Goal: Task Accomplishment & Management: Manage account settings

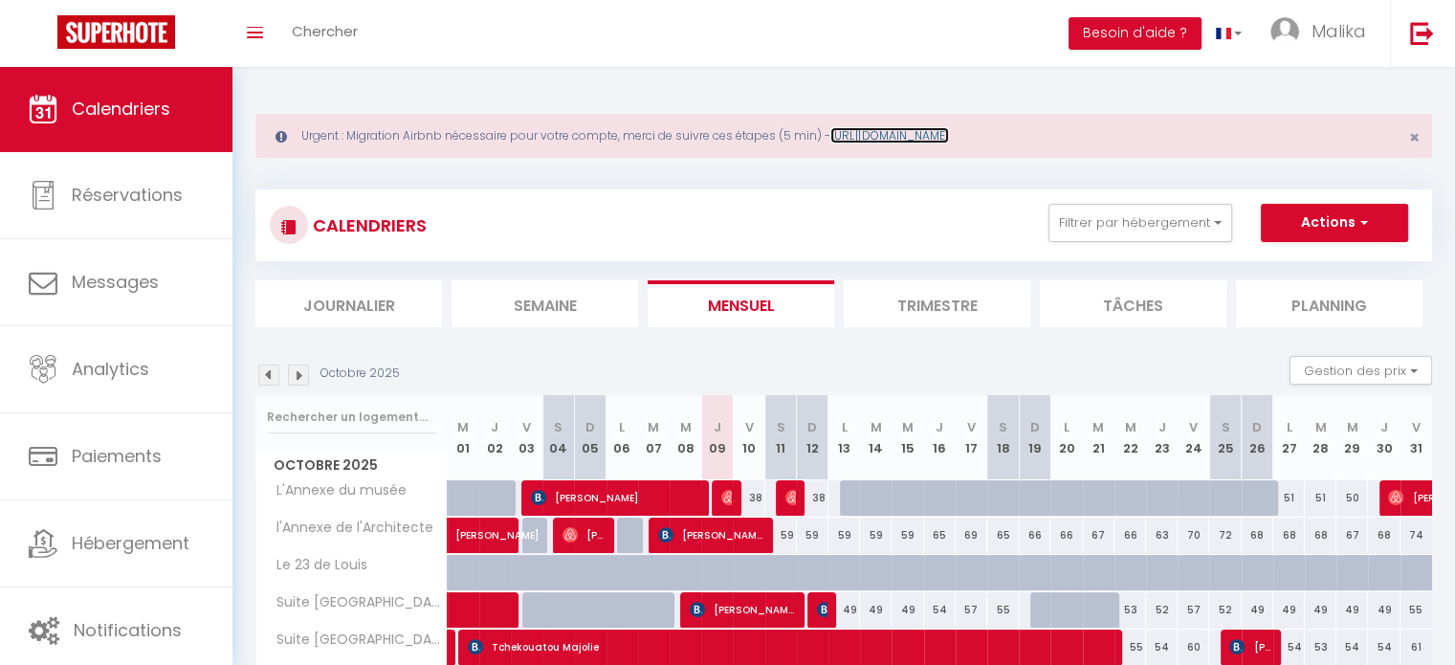
click at [895, 129] on link "https://superhote.com/migration-airbnb" at bounding box center [889, 135] width 119 height 16
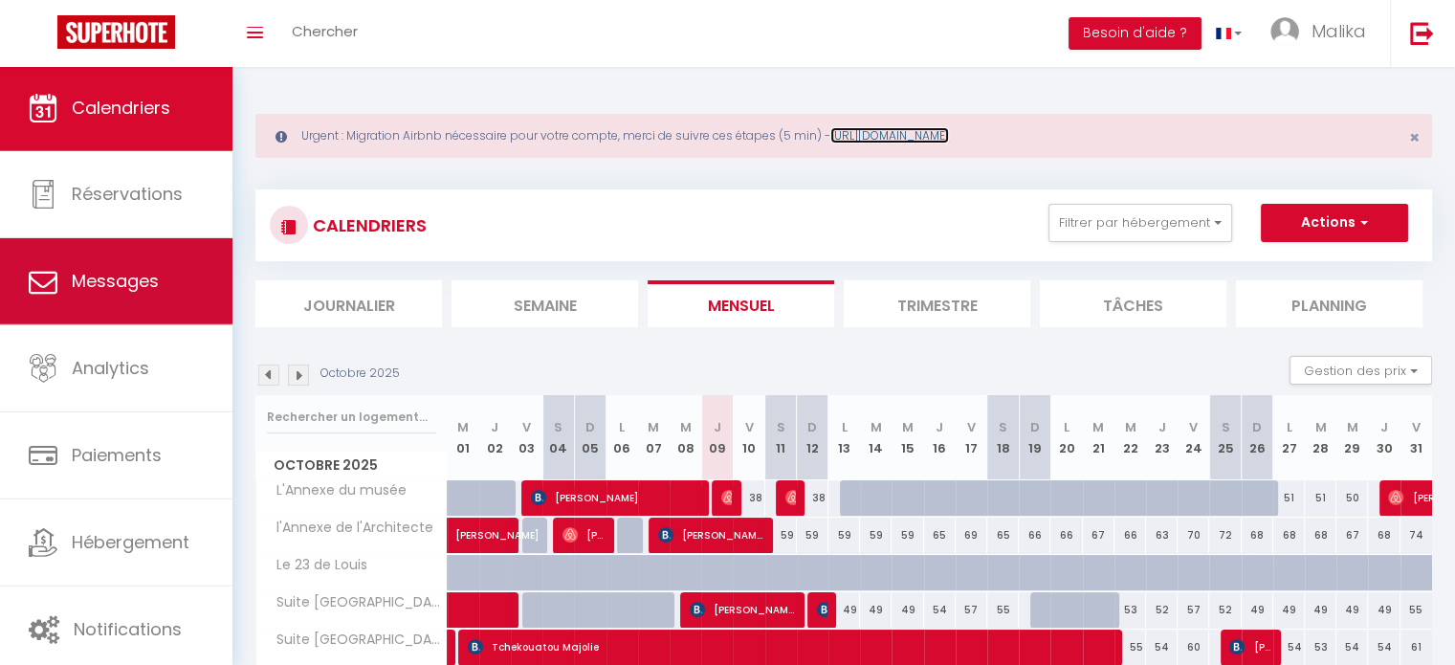
click at [138, 251] on link "Messages" at bounding box center [116, 281] width 232 height 86
select select "message"
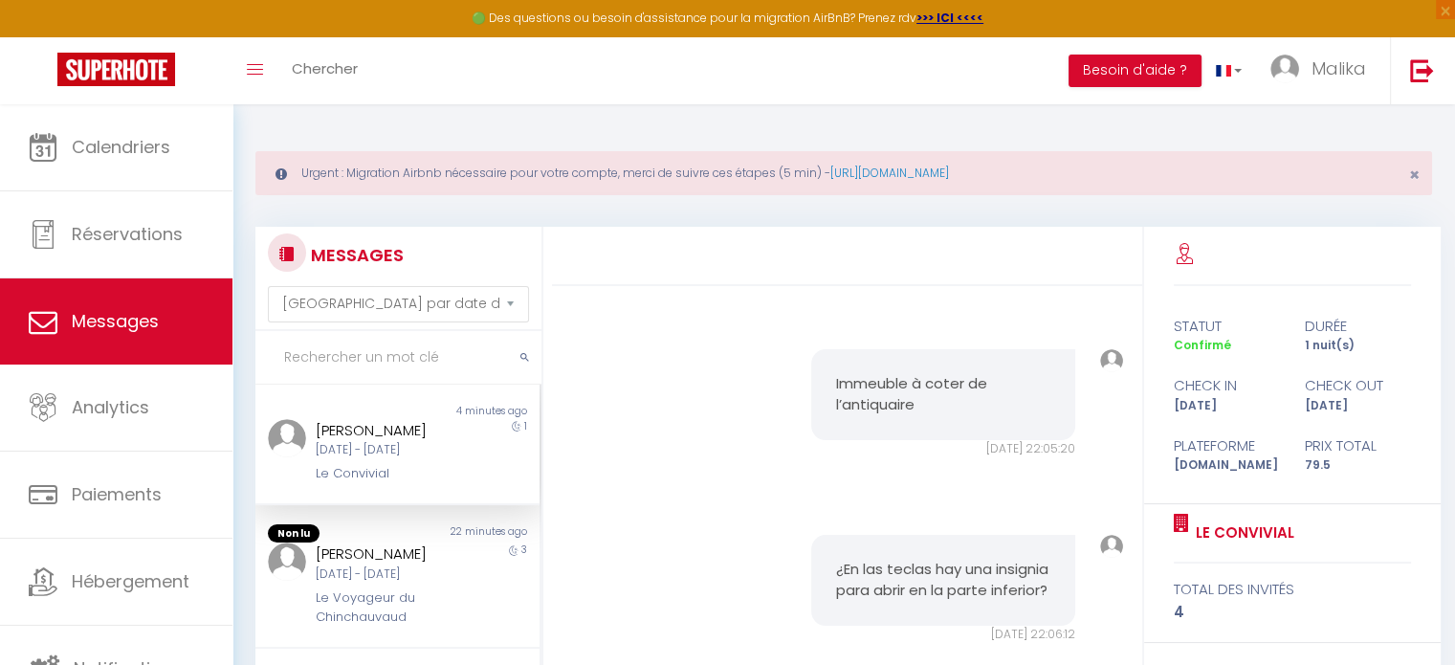
click at [715, 175] on div "Urgent : Migration Airbnb nécessaire pour votre compte, merci de suivre ces éta…" at bounding box center [843, 173] width 1177 height 44
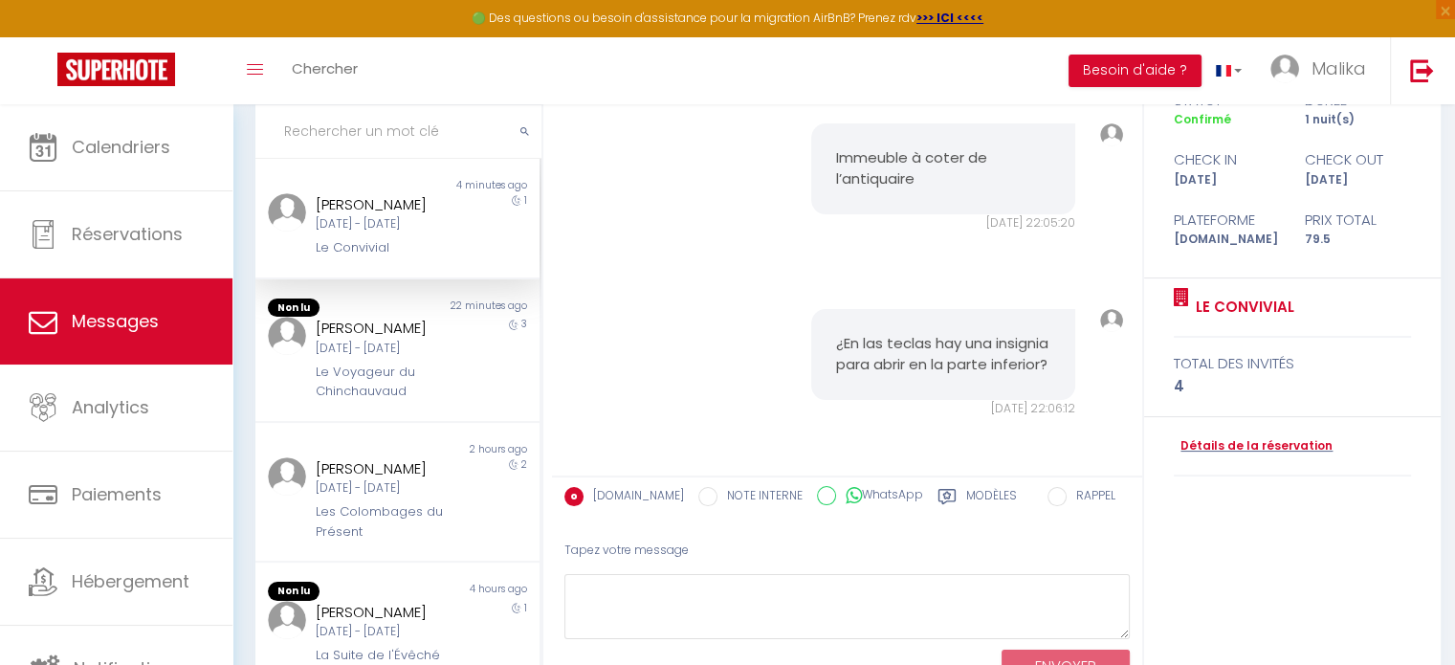
scroll to position [233, 0]
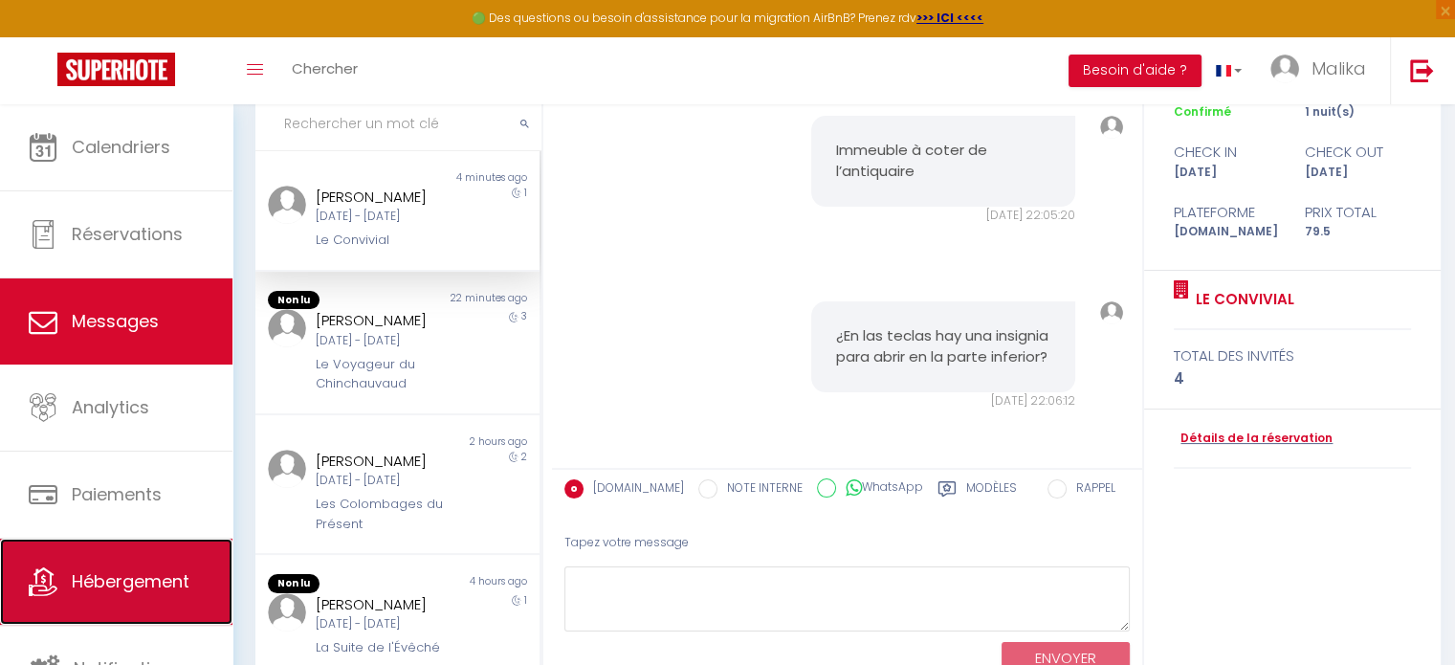
click at [153, 593] on link "Hébergement" at bounding box center [116, 582] width 232 height 86
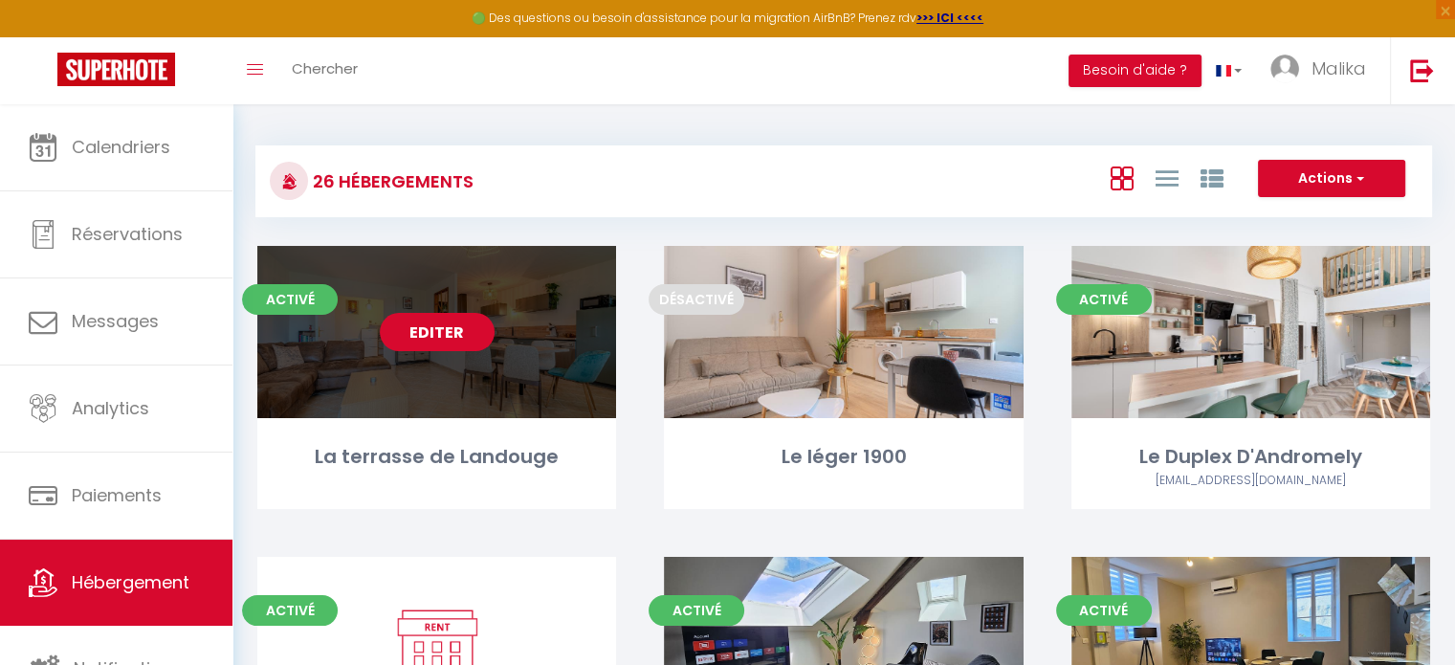
click at [451, 324] on link "Editer" at bounding box center [437, 332] width 115 height 38
select select "3"
select select "2"
select select "1"
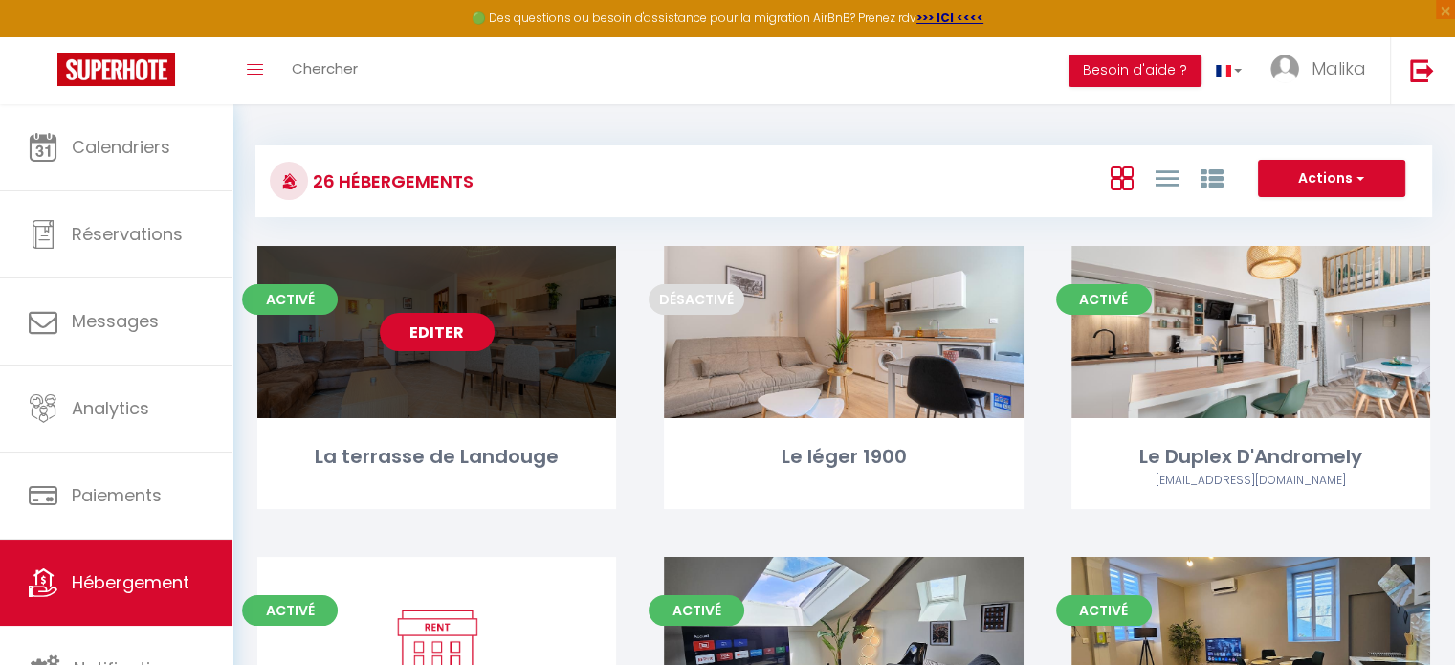
select select "28"
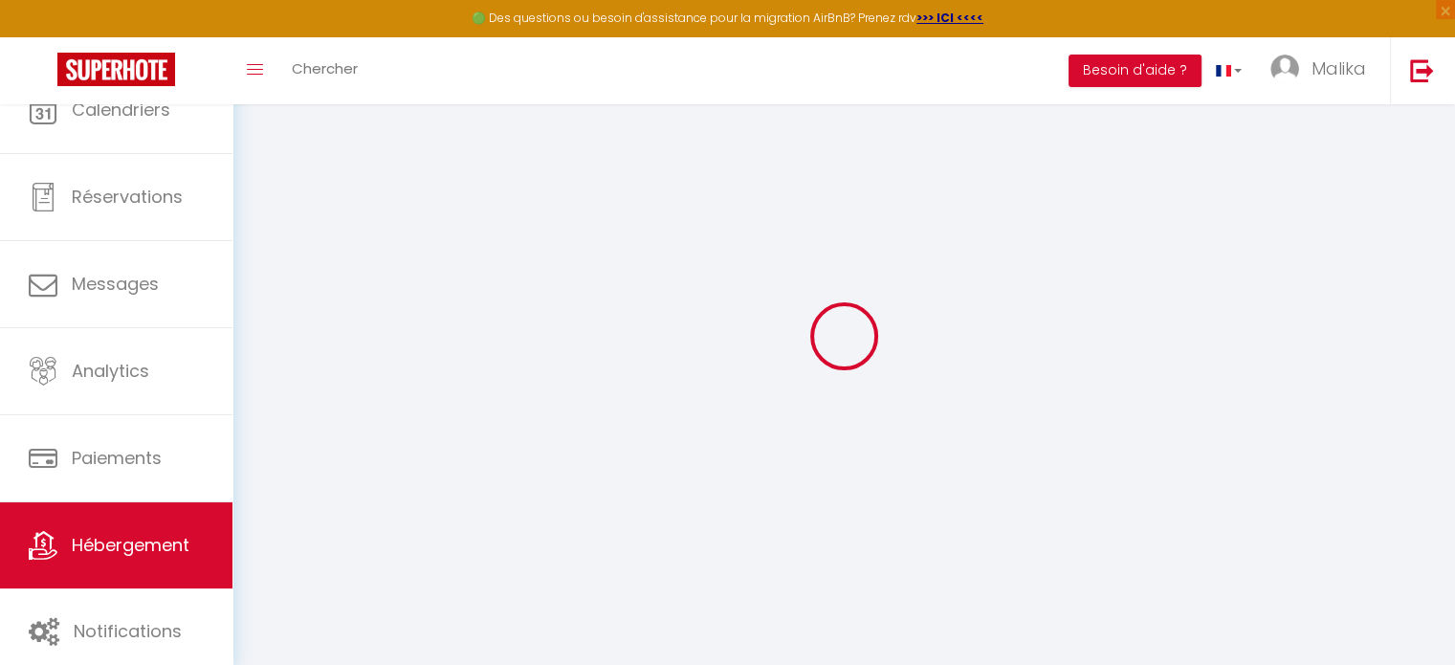
select select
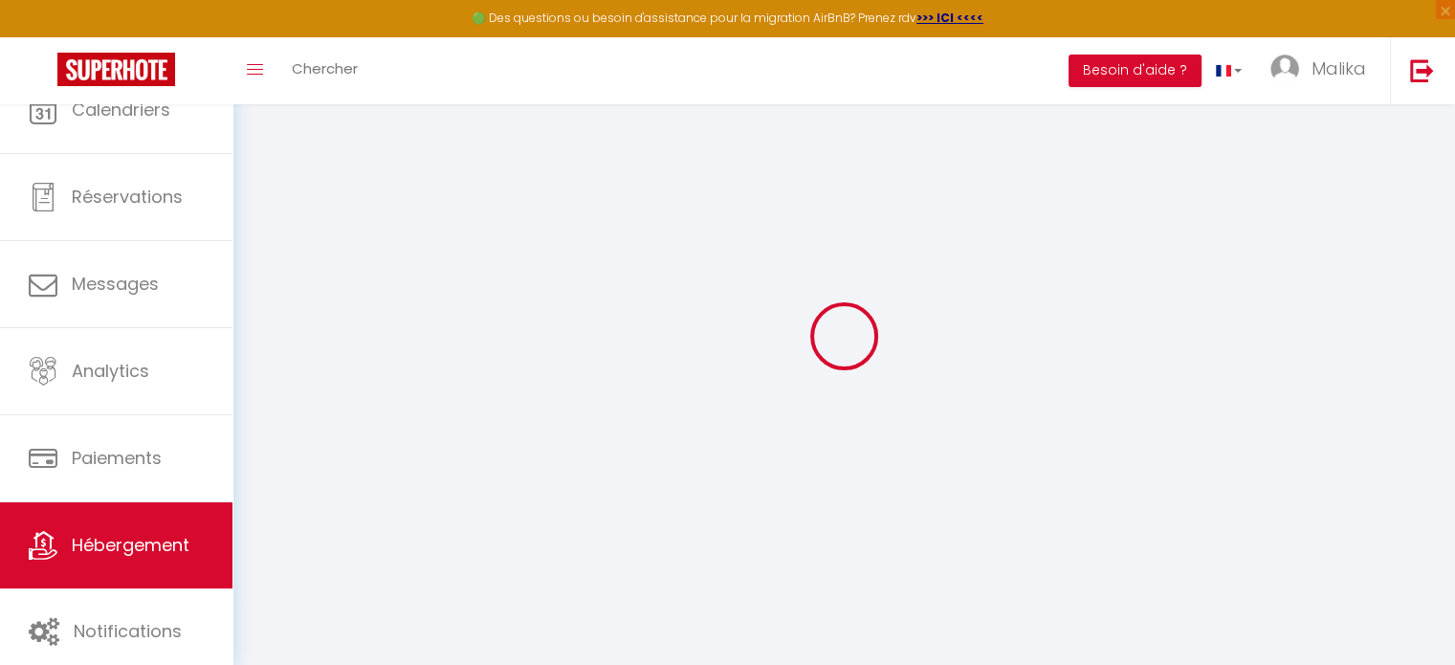
select select
checkbox input "false"
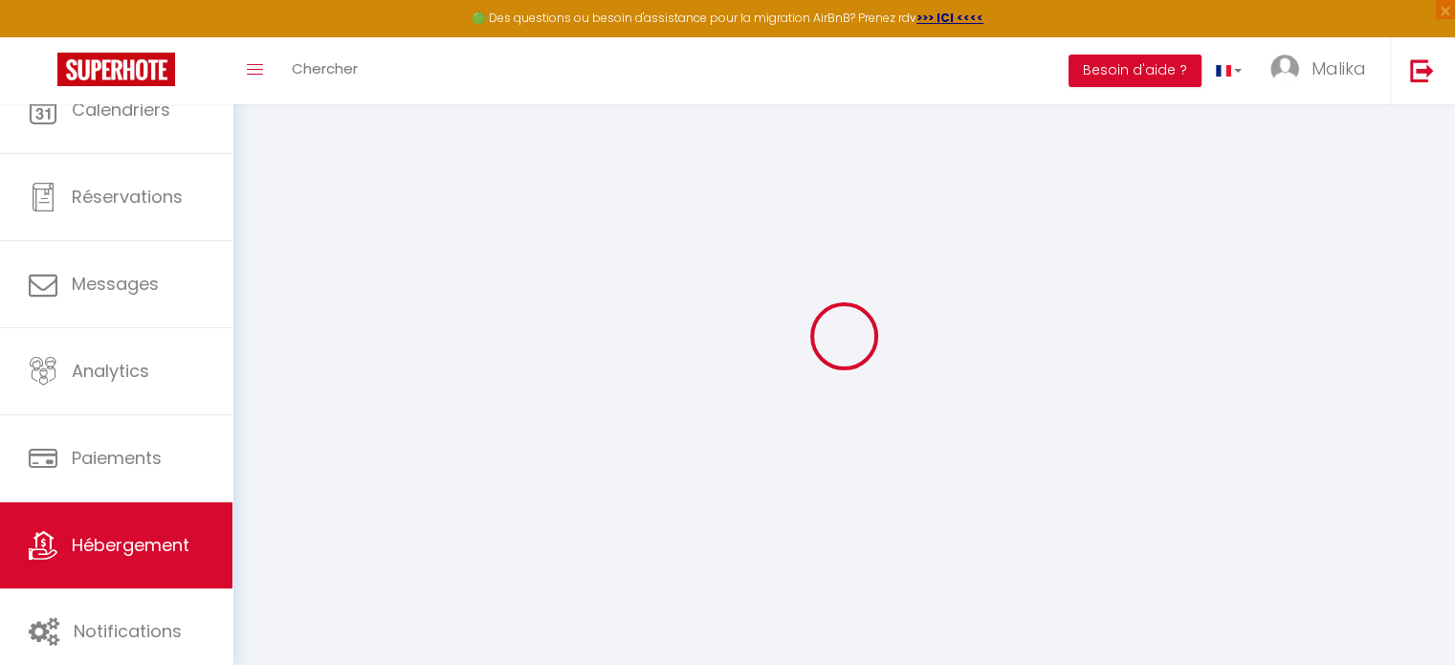
select select
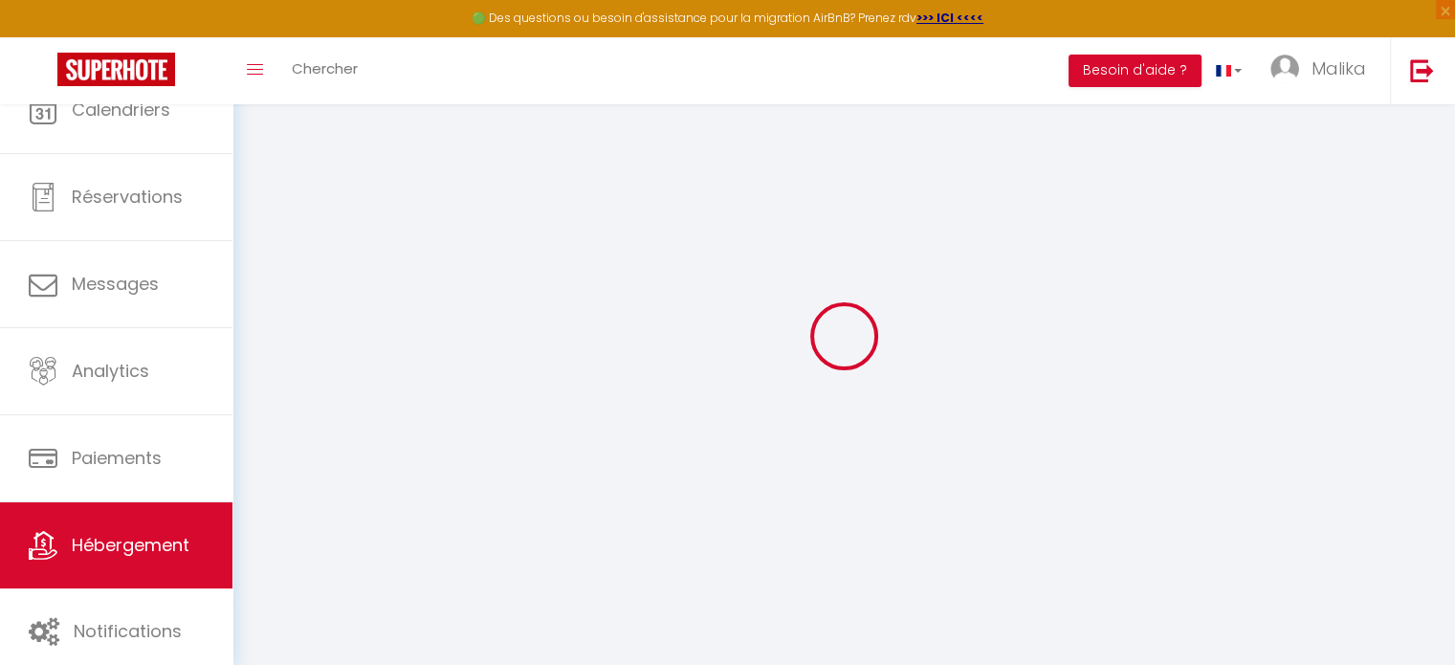
select select
checkbox input "false"
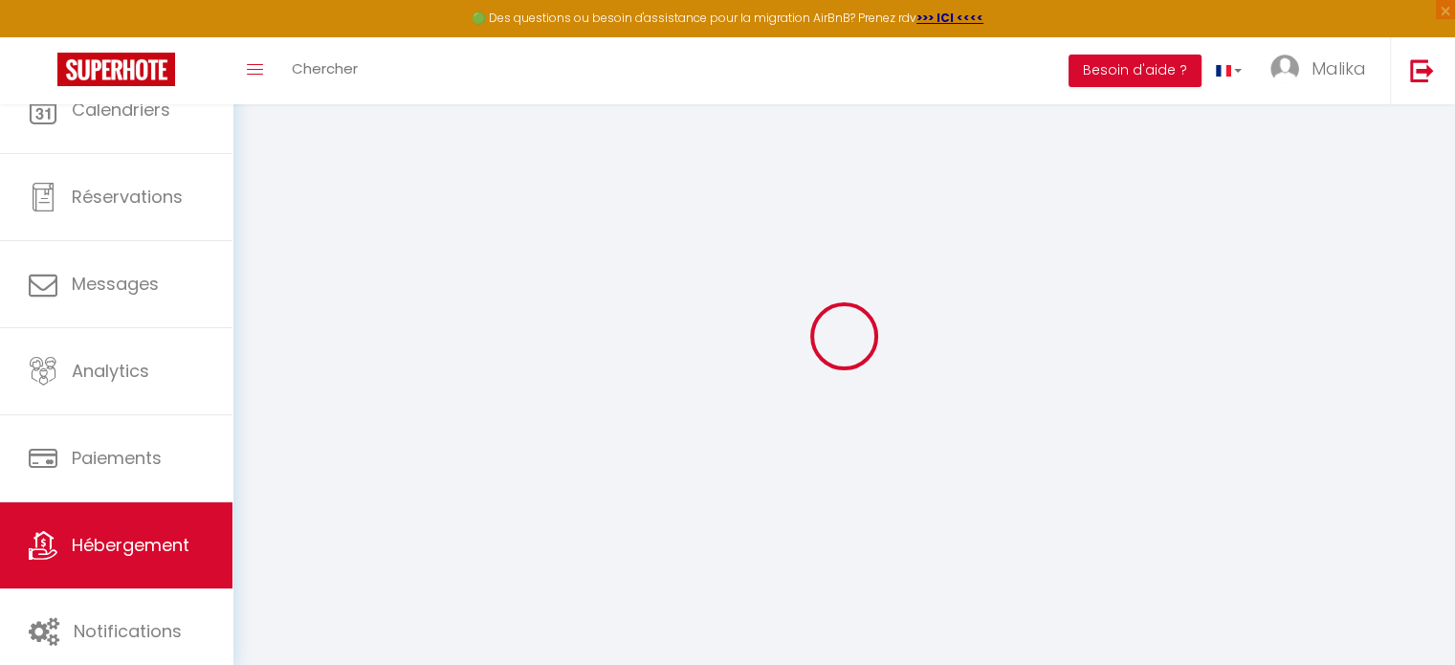
checkbox input "false"
select select
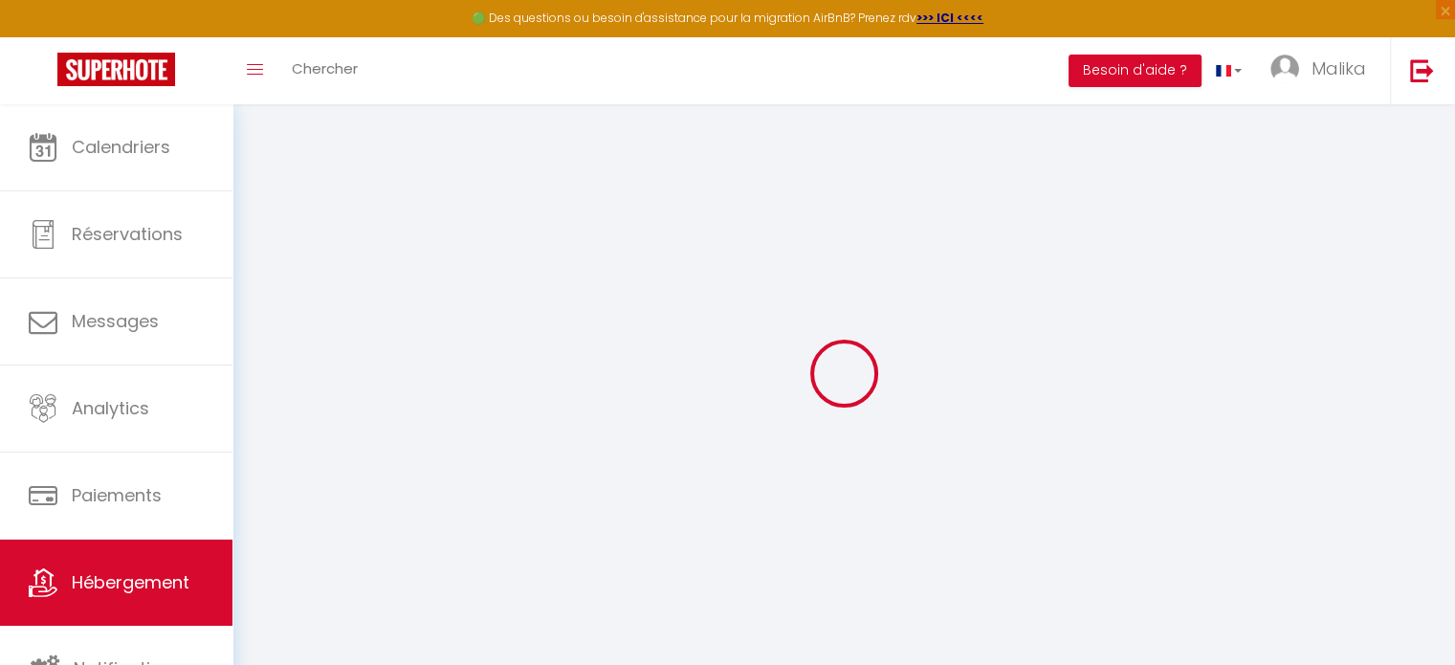
select select
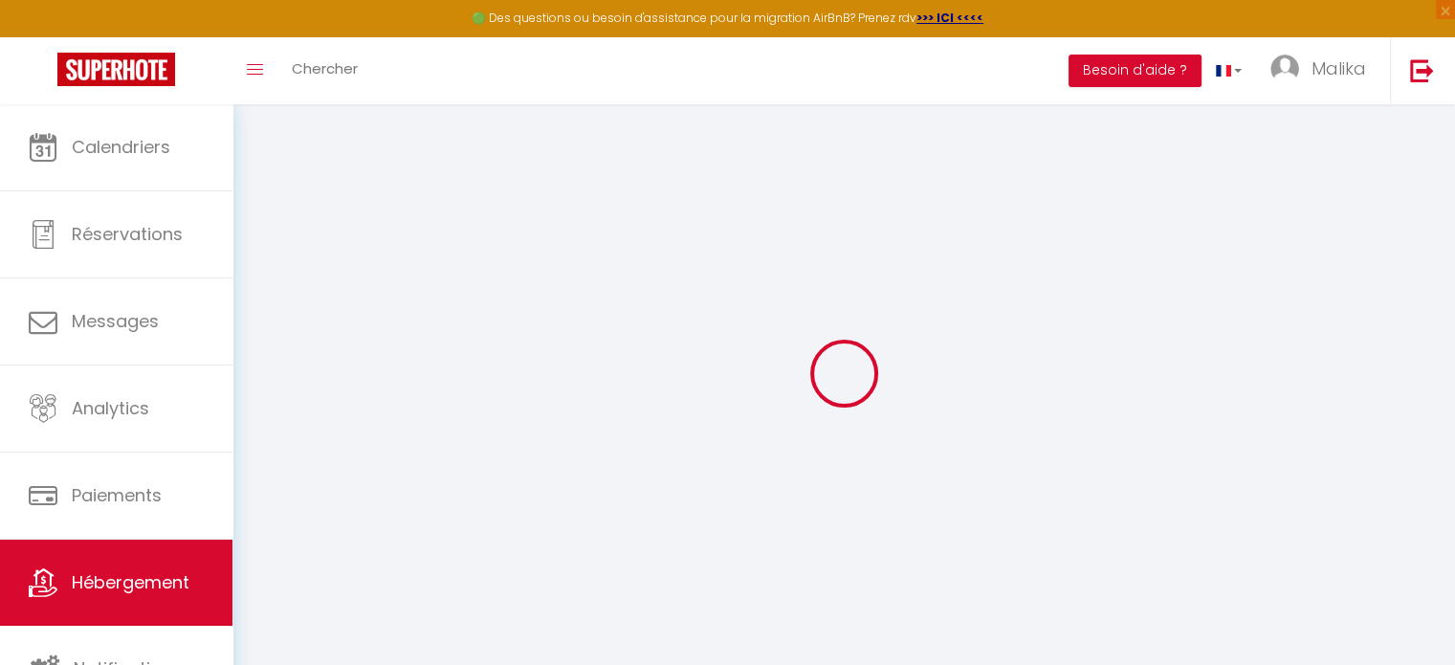
select select
checkbox input "false"
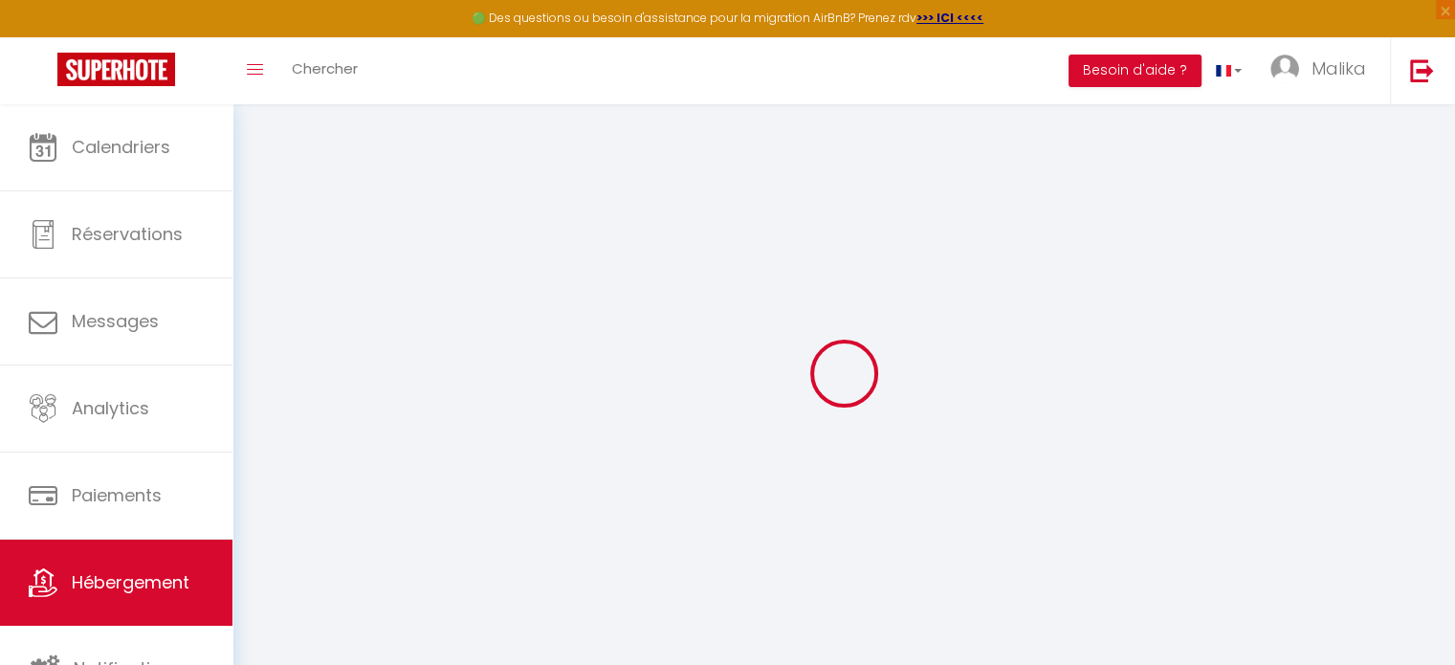
select select
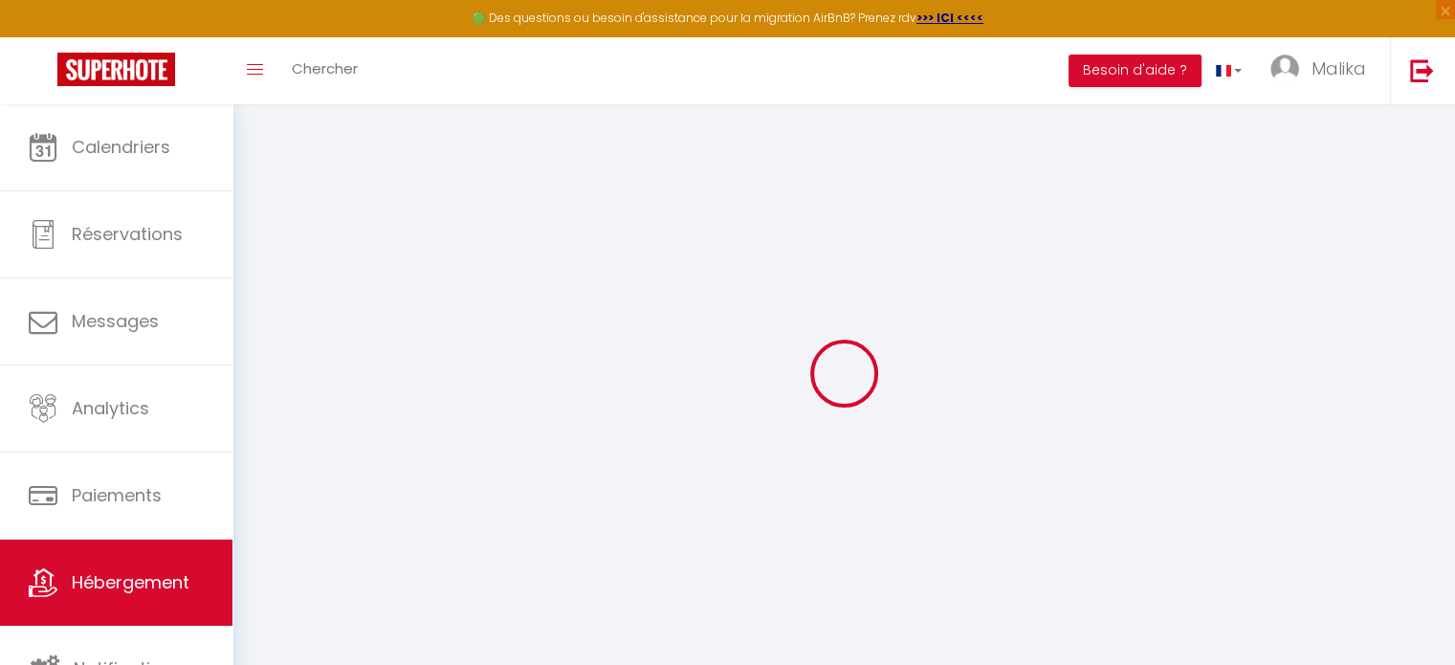
select select
checkbox input "false"
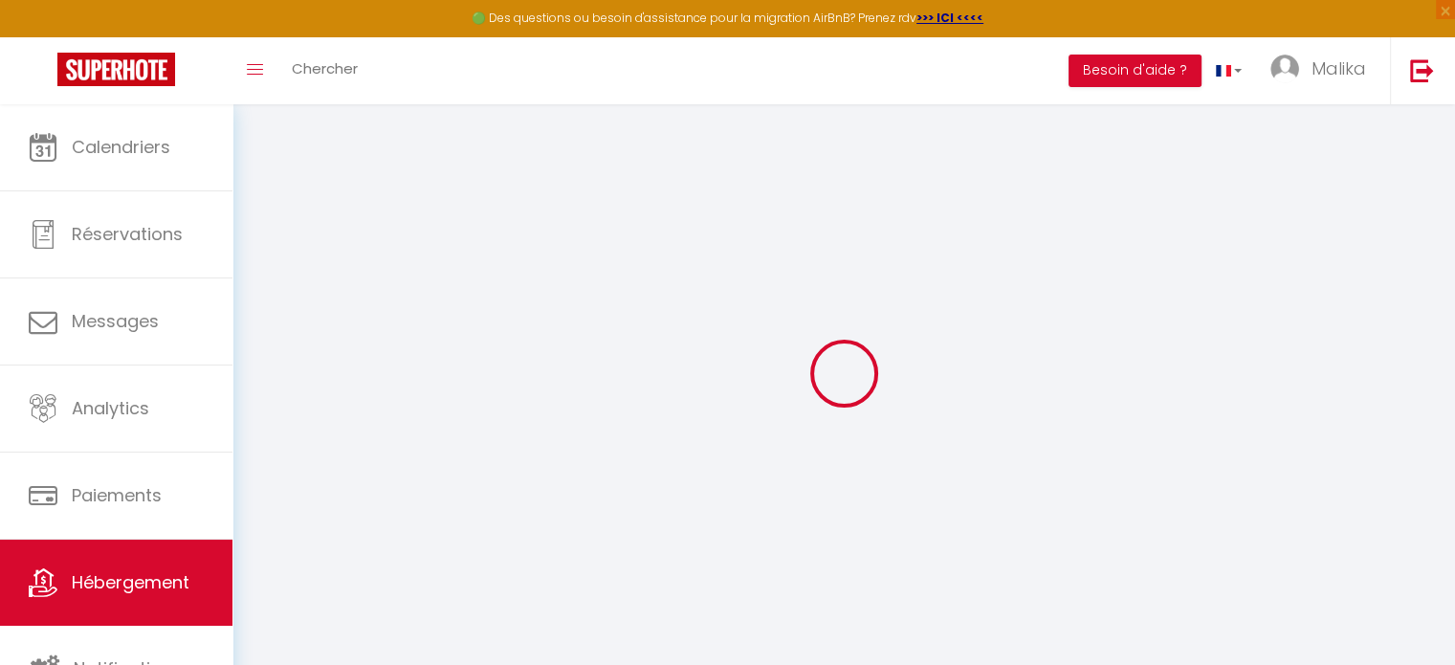
checkbox input "false"
select select
type input "La terrasse de Landouge"
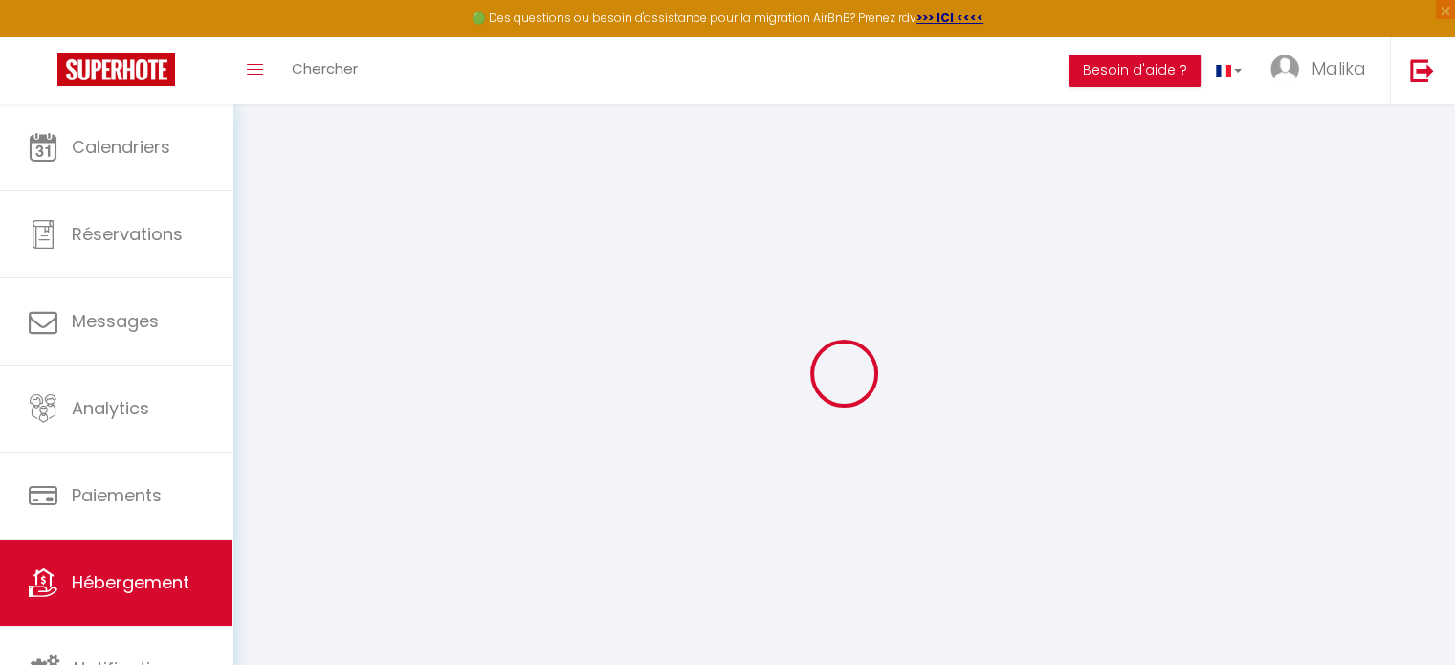
type input "MArine"
type input "LAMBERT"
type input "48"
type input "20"
select select
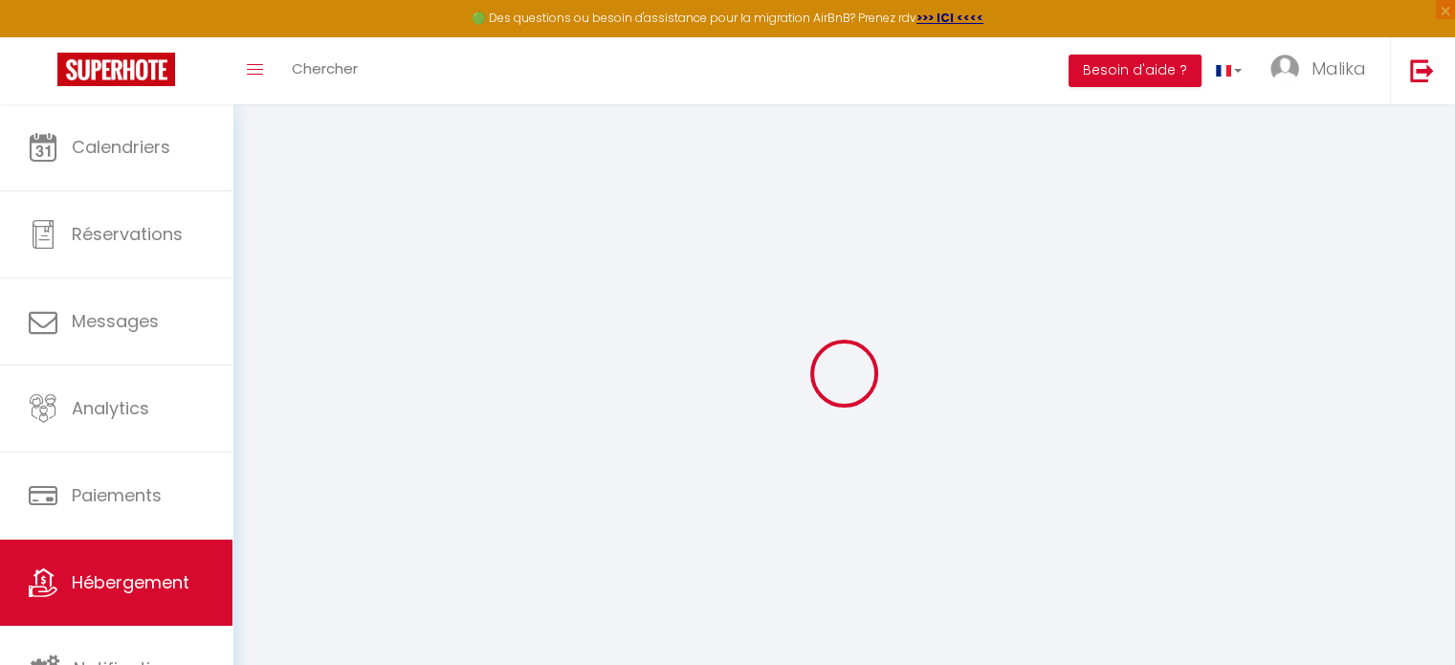
select select
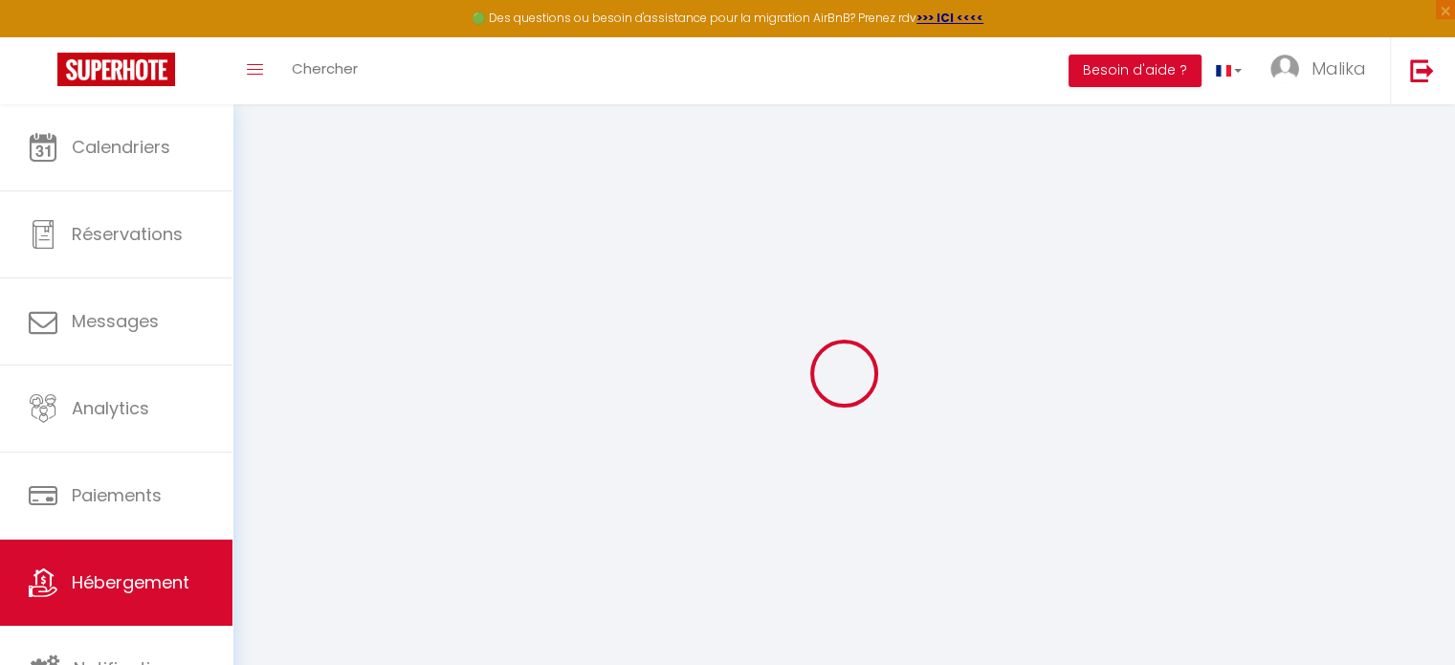
type input "11 rue Marguerite Duras"
type input "87100"
type input "[GEOGRAPHIC_DATA]"
type input "[EMAIL_ADDRESS][DOMAIN_NAME]"
select select
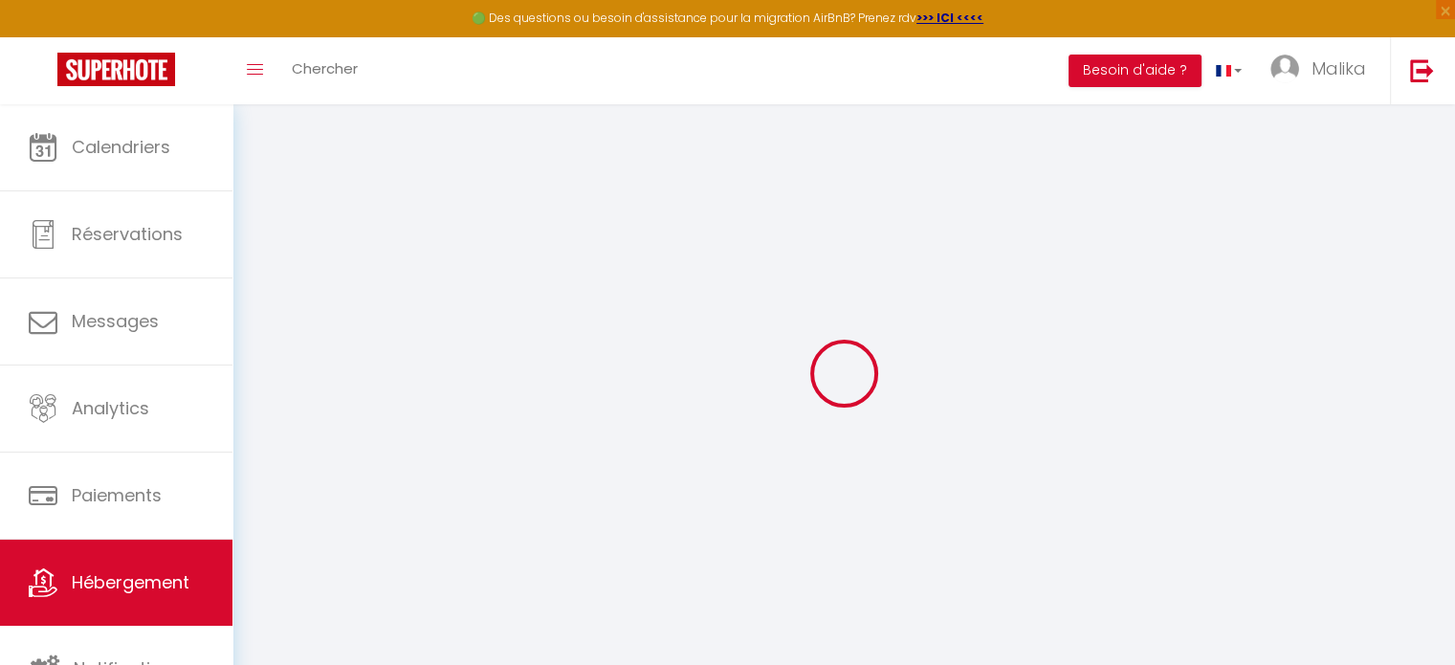
checkbox input "false"
type input "0"
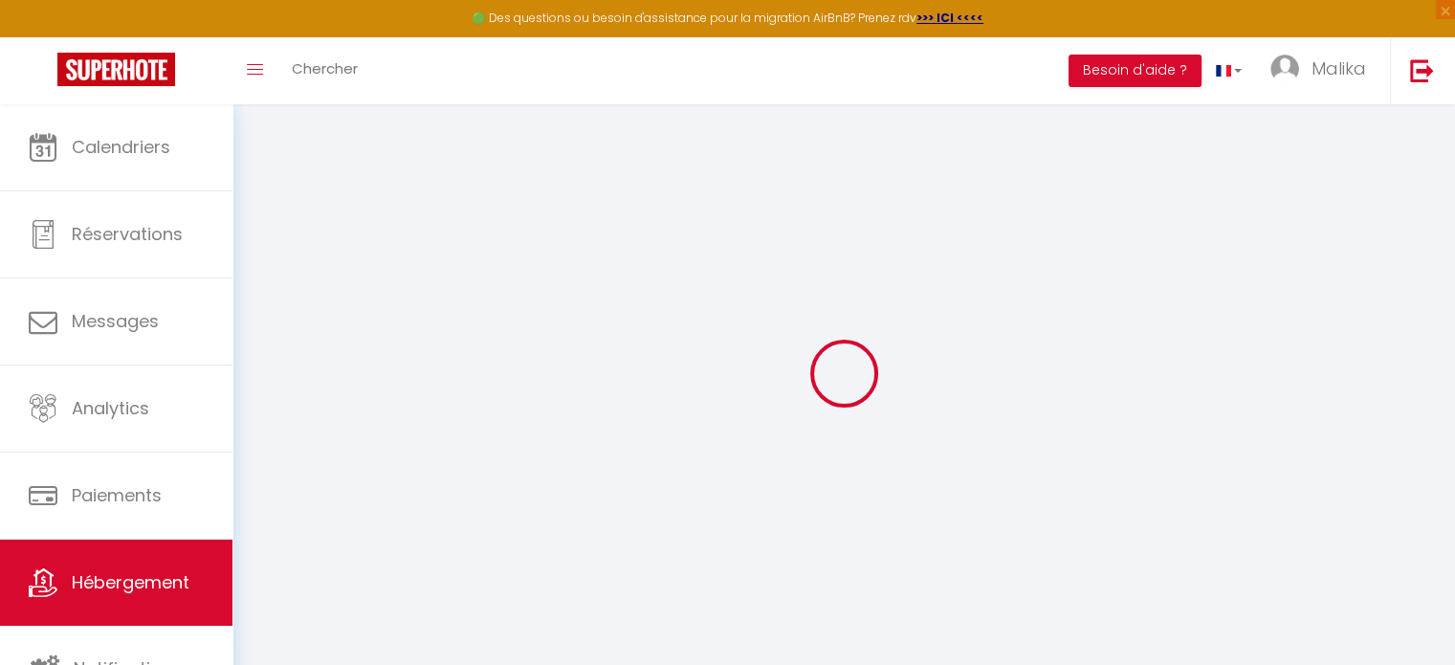
type input "0"
select select
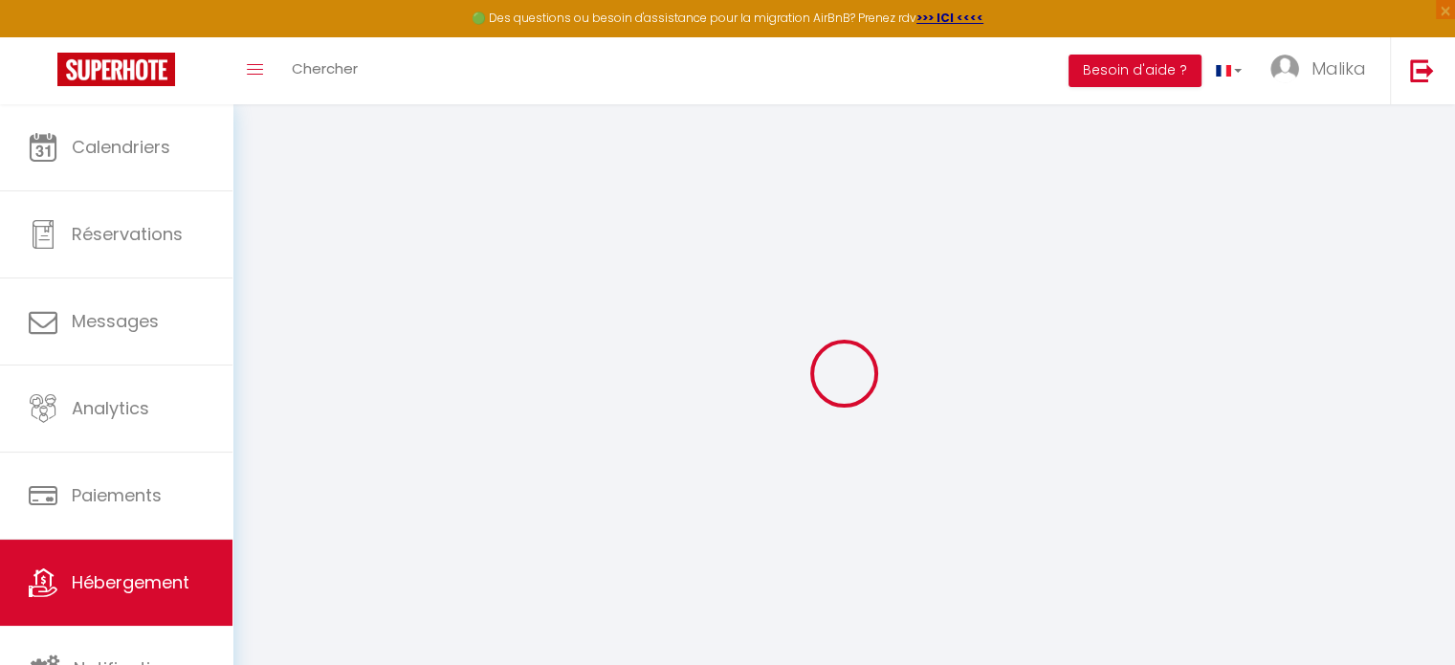
select select
checkbox input "false"
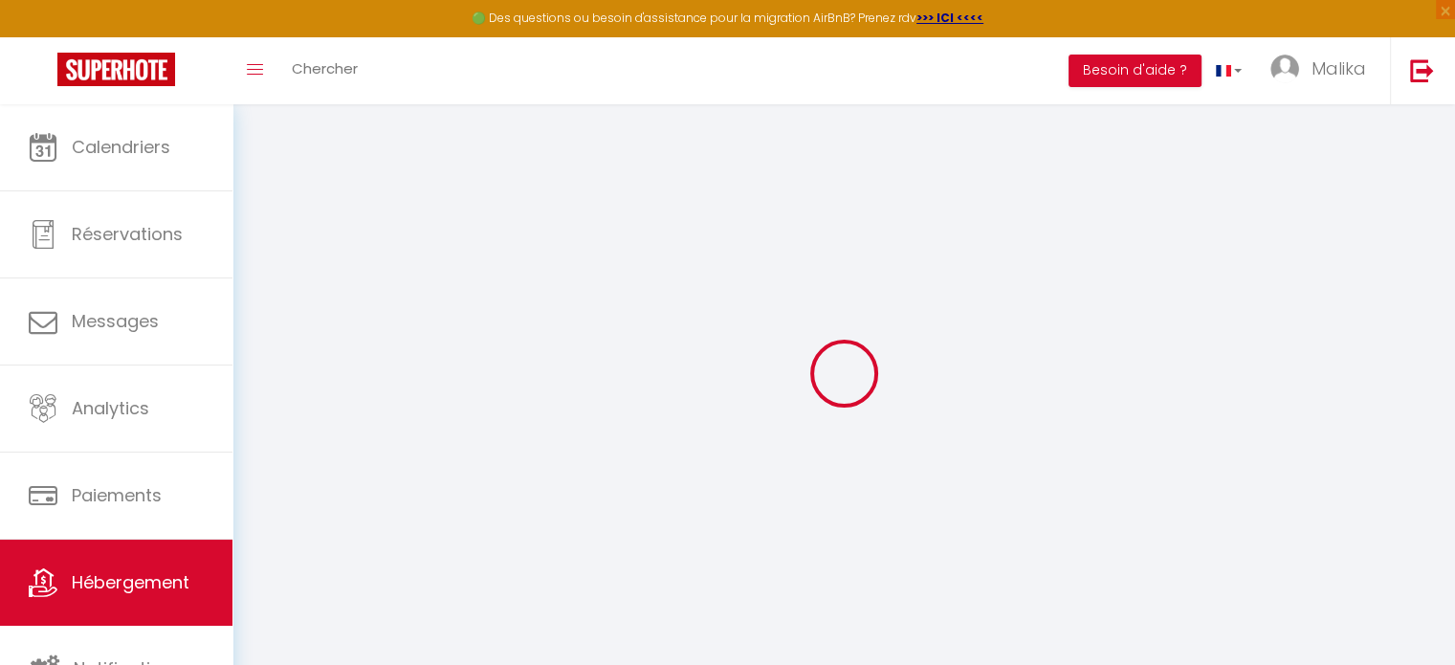
checkbox input "false"
select select "37566"
select select
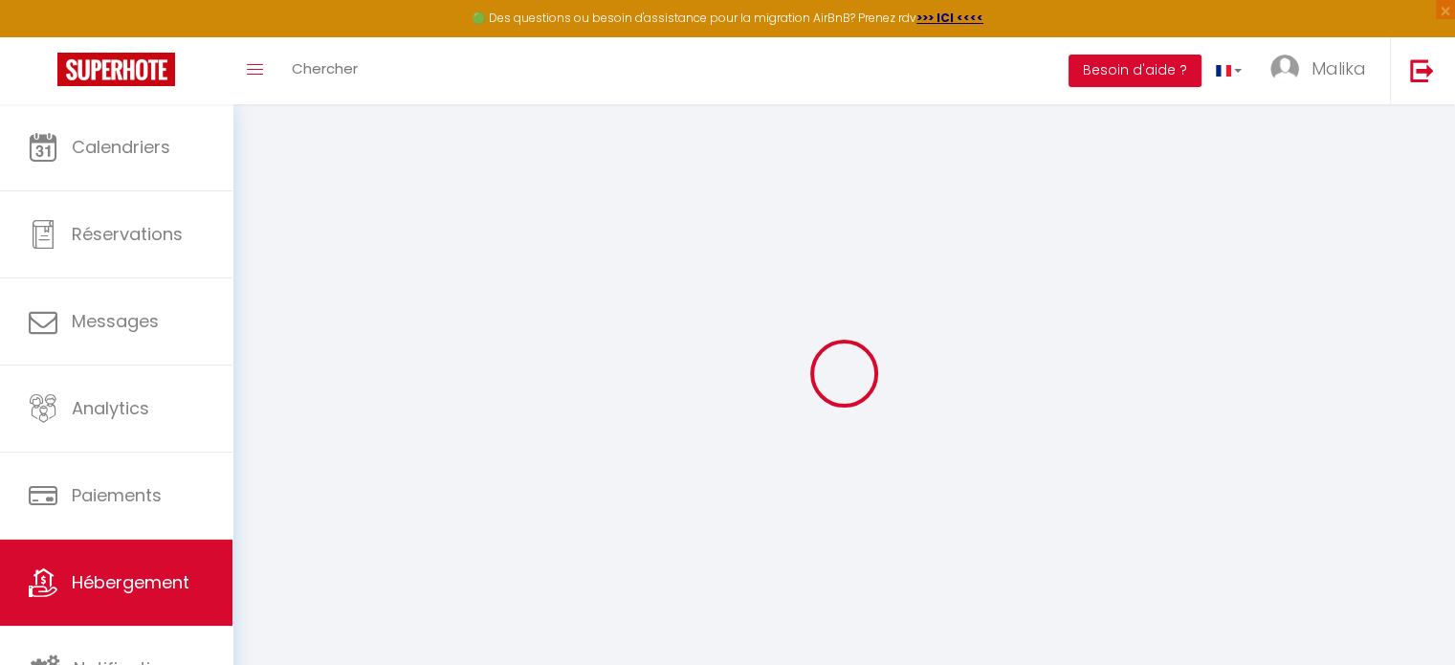
select select
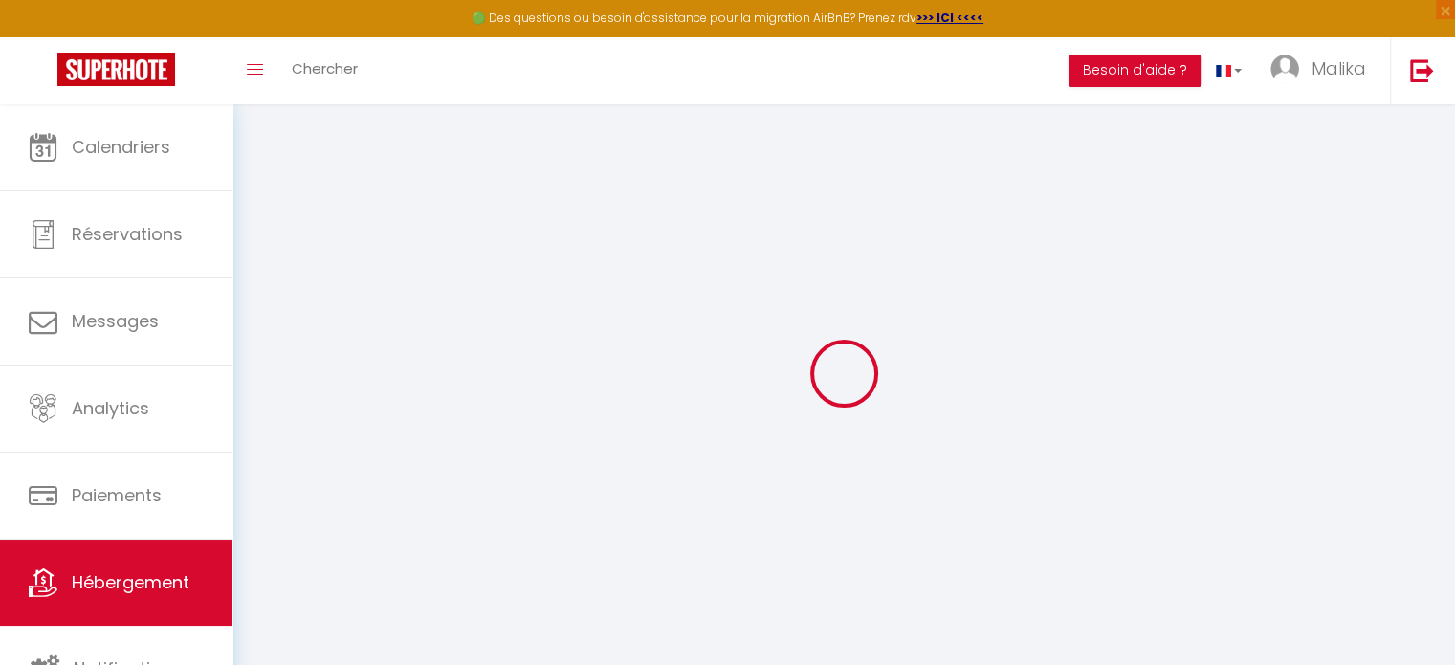
checkbox input "false"
select select
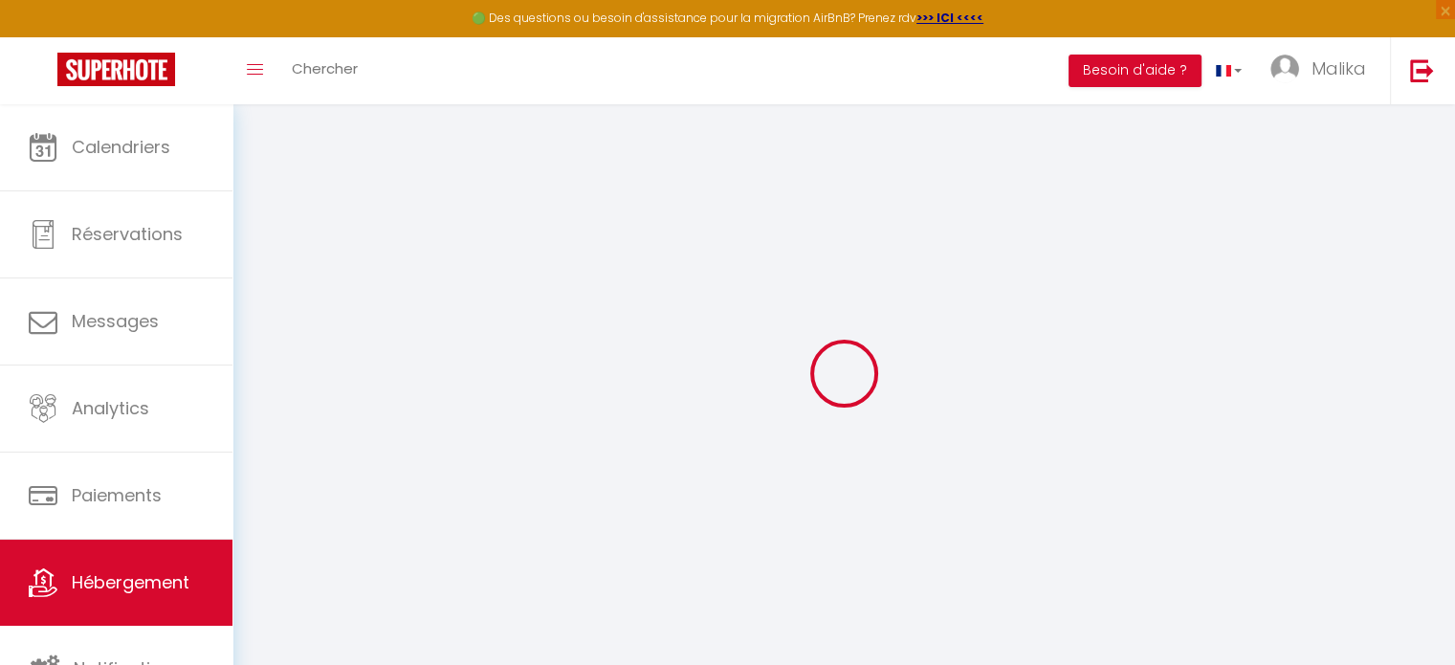
checkbox input "false"
select select "15:00"
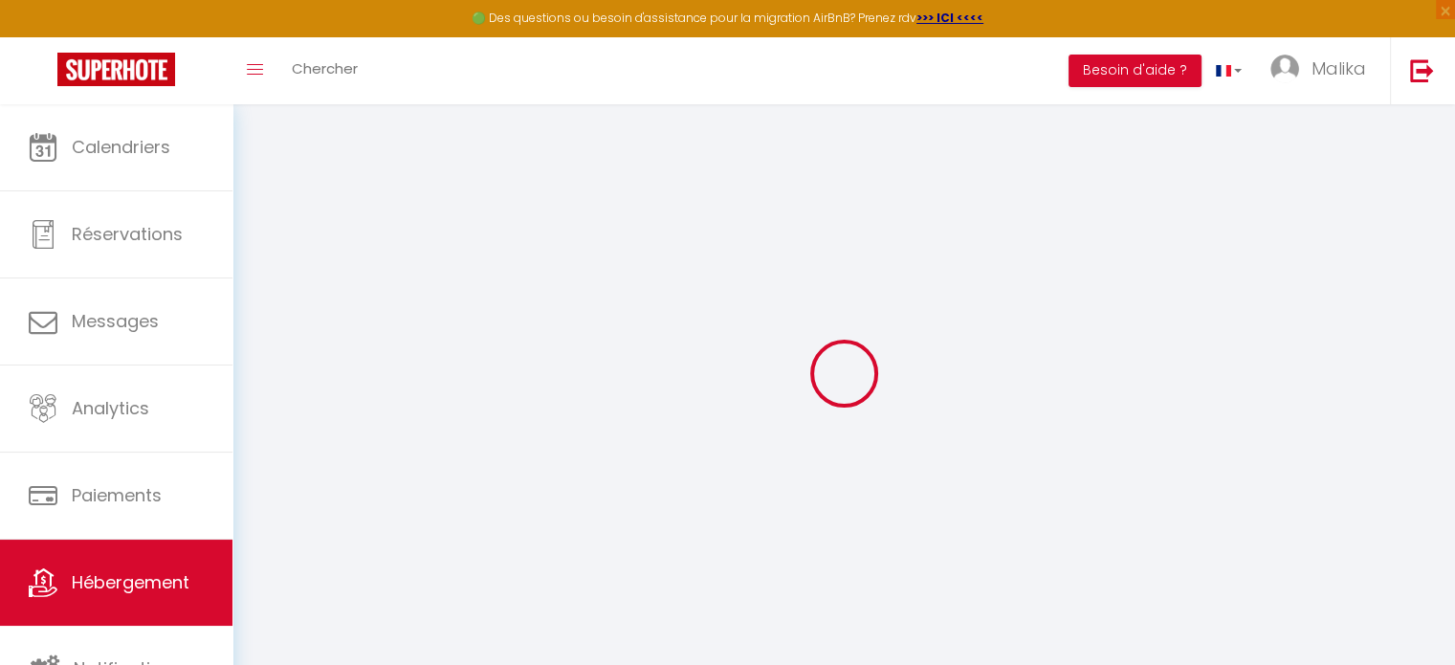
select select "23:45"
select select "11:00"
select select "30"
select select "120"
select select "21:00"
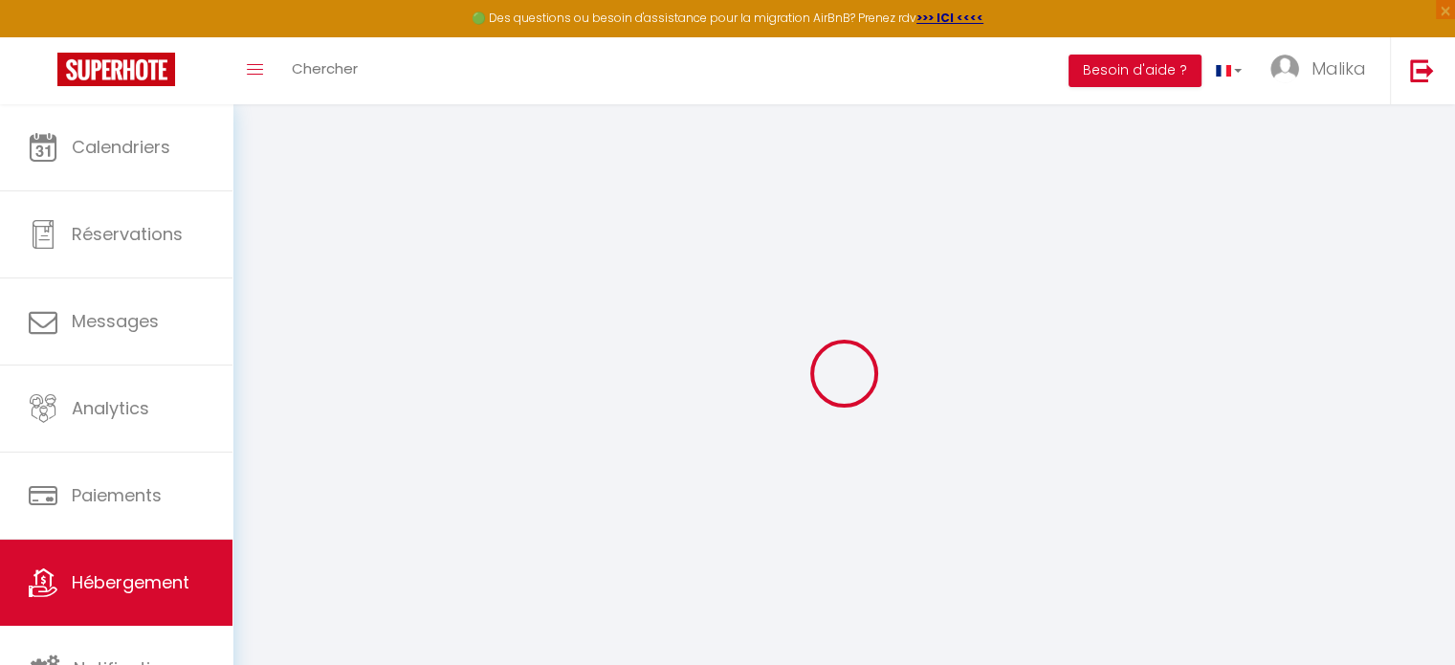
select select
checkbox input "false"
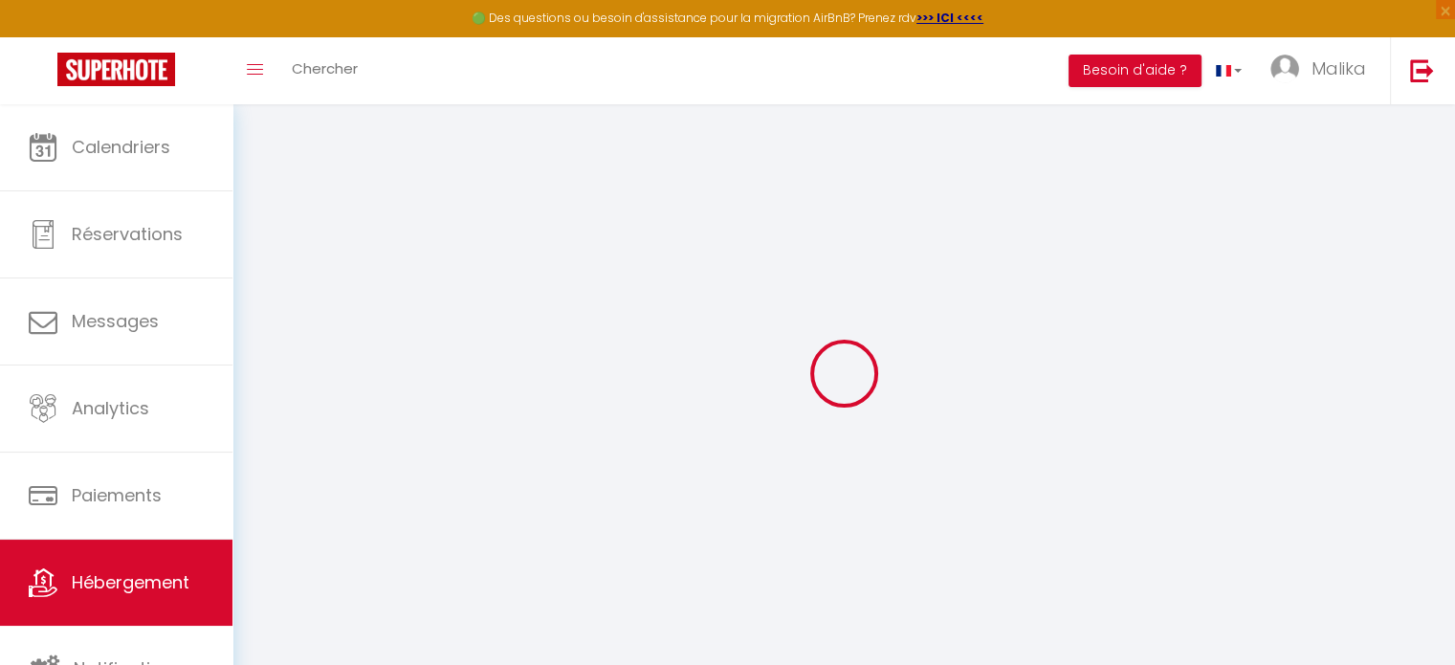
select select
checkbox input "false"
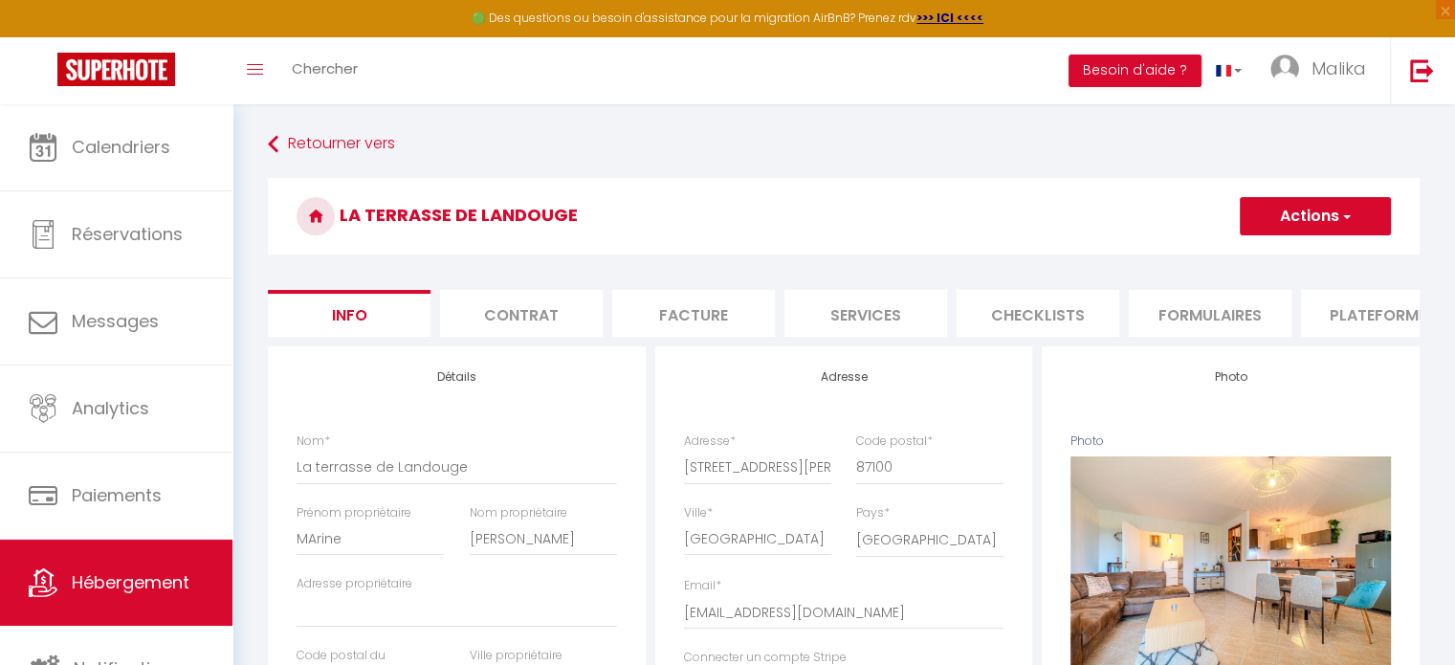
select select
checkbox input "false"
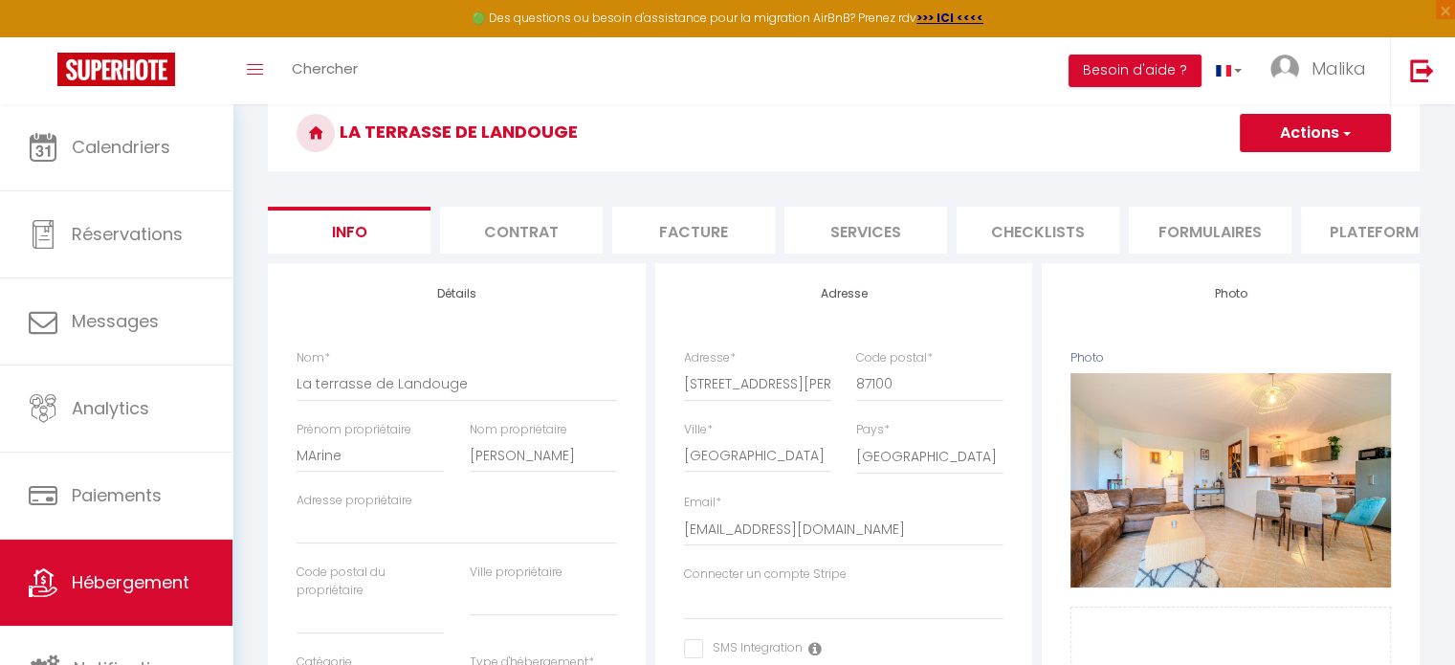
scroll to position [165, 0]
click at [867, 237] on li "Services" at bounding box center [866, 230] width 163 height 47
select select
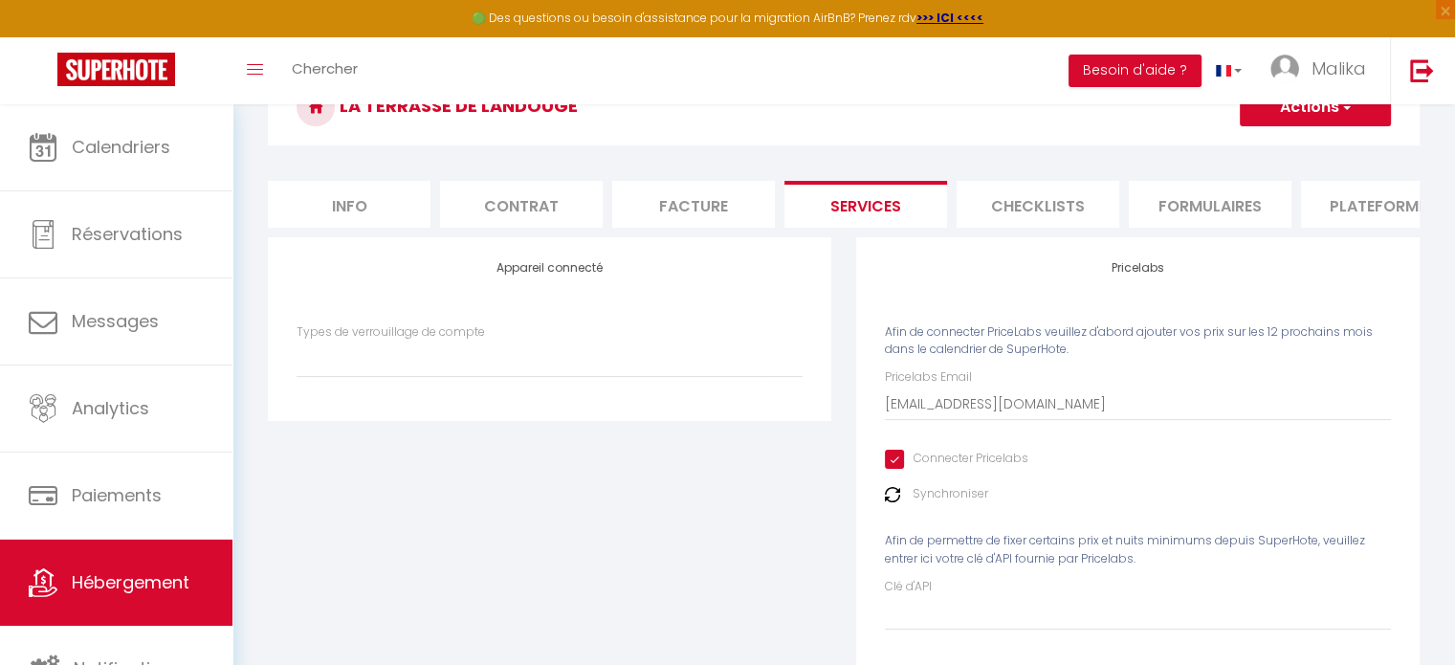
scroll to position [188, 0]
click at [562, 200] on li "Contrat" at bounding box center [521, 206] width 163 height 47
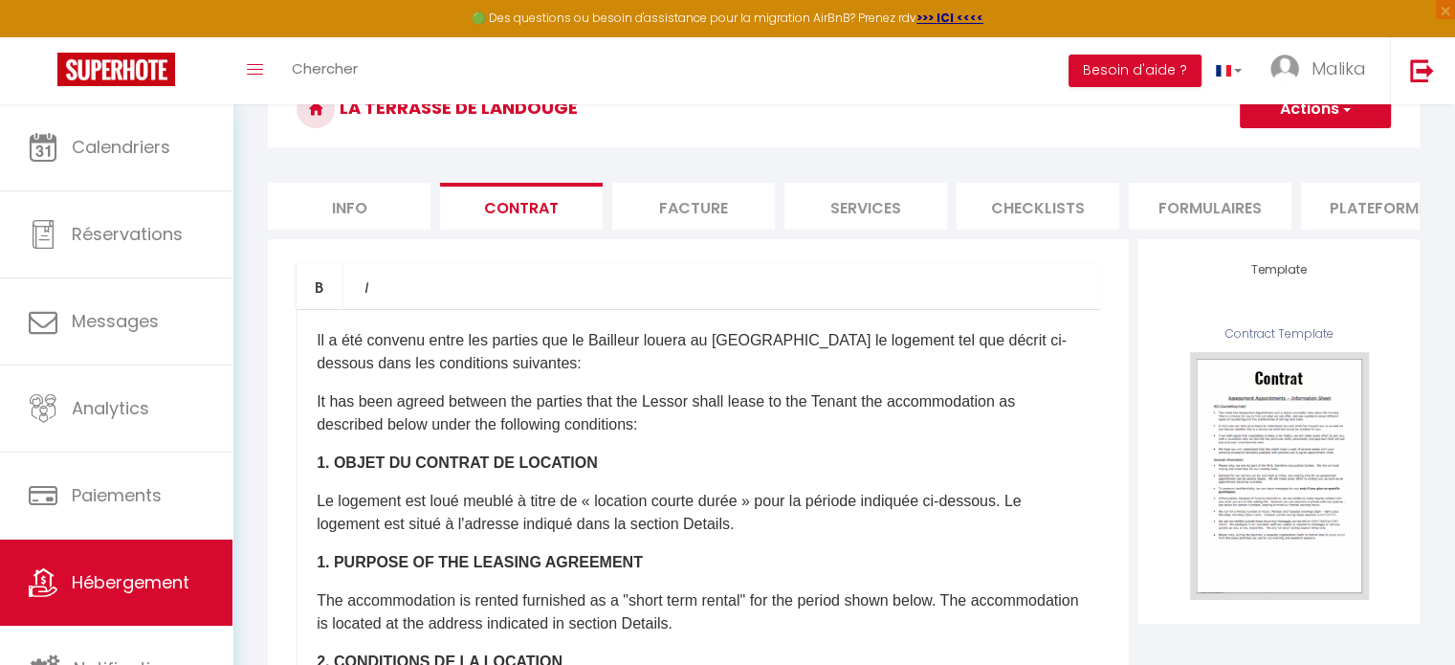
click at [1336, 200] on li "Plateformes" at bounding box center [1382, 206] width 163 height 47
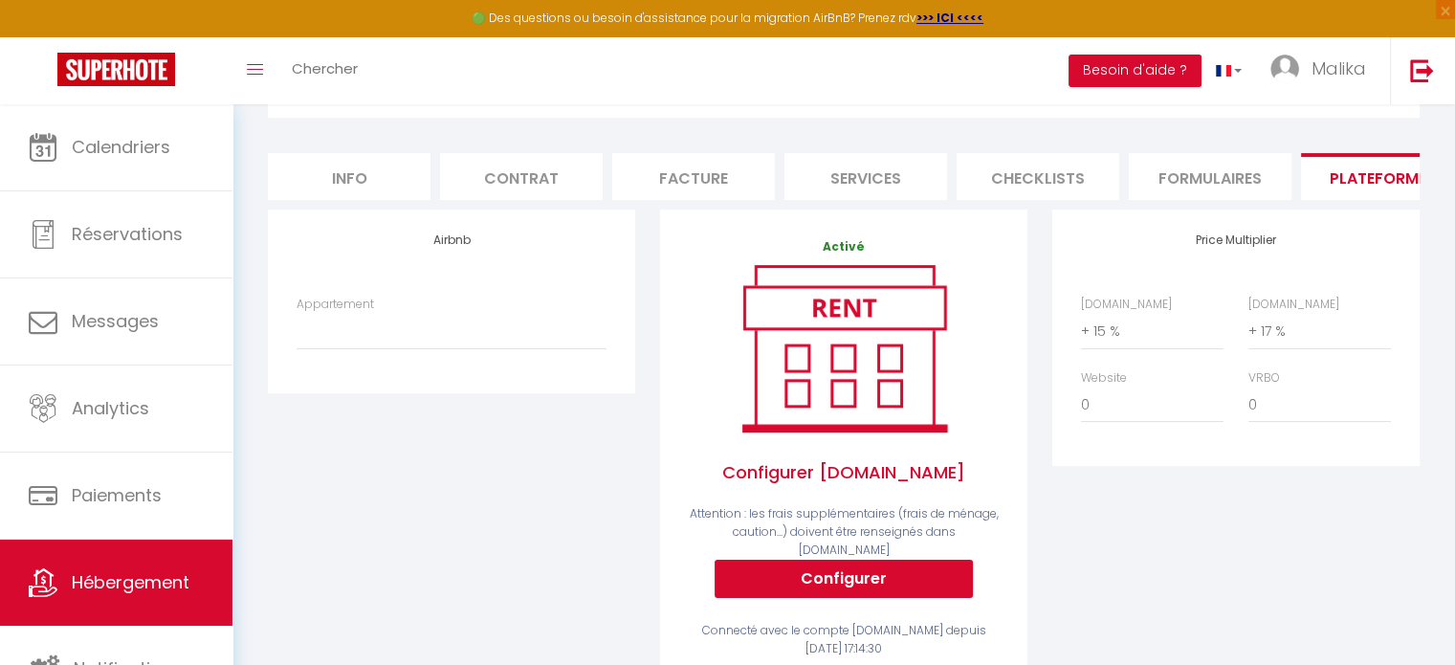
scroll to position [219, 0]
click at [447, 347] on select "Appartement" at bounding box center [452, 330] width 310 height 36
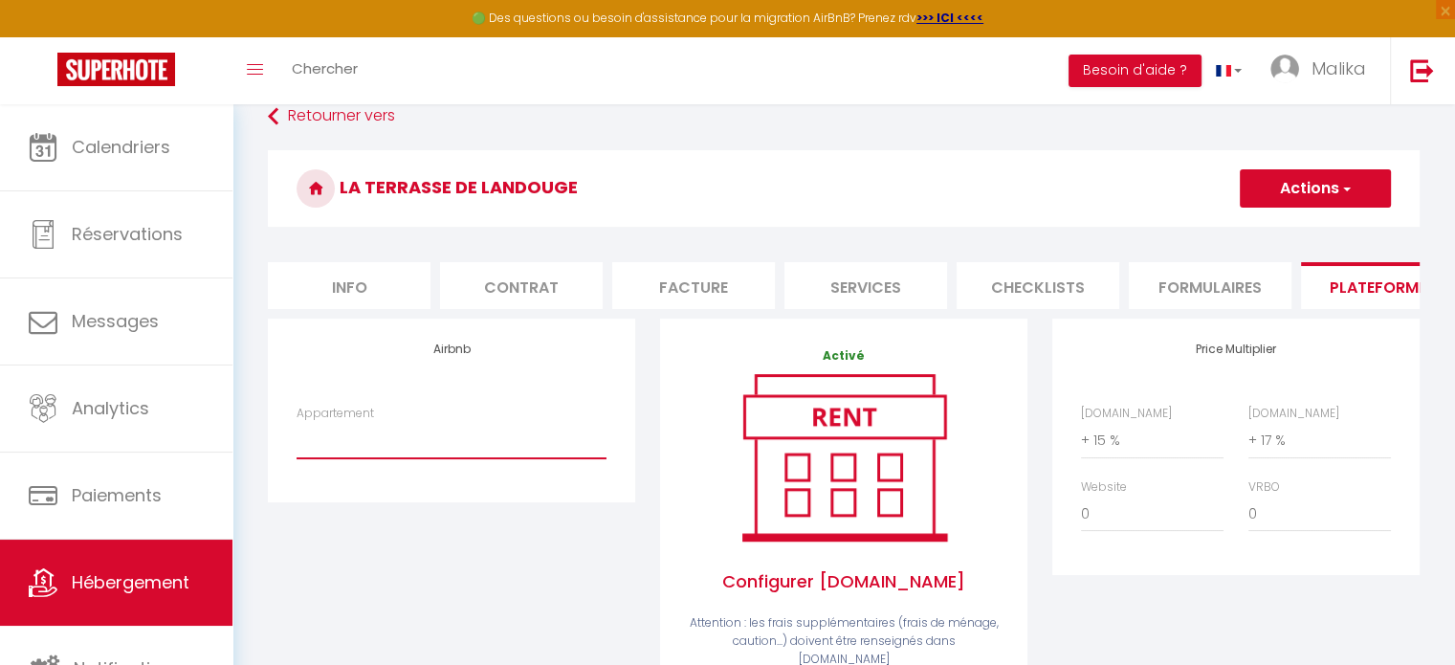
scroll to position [106, 0]
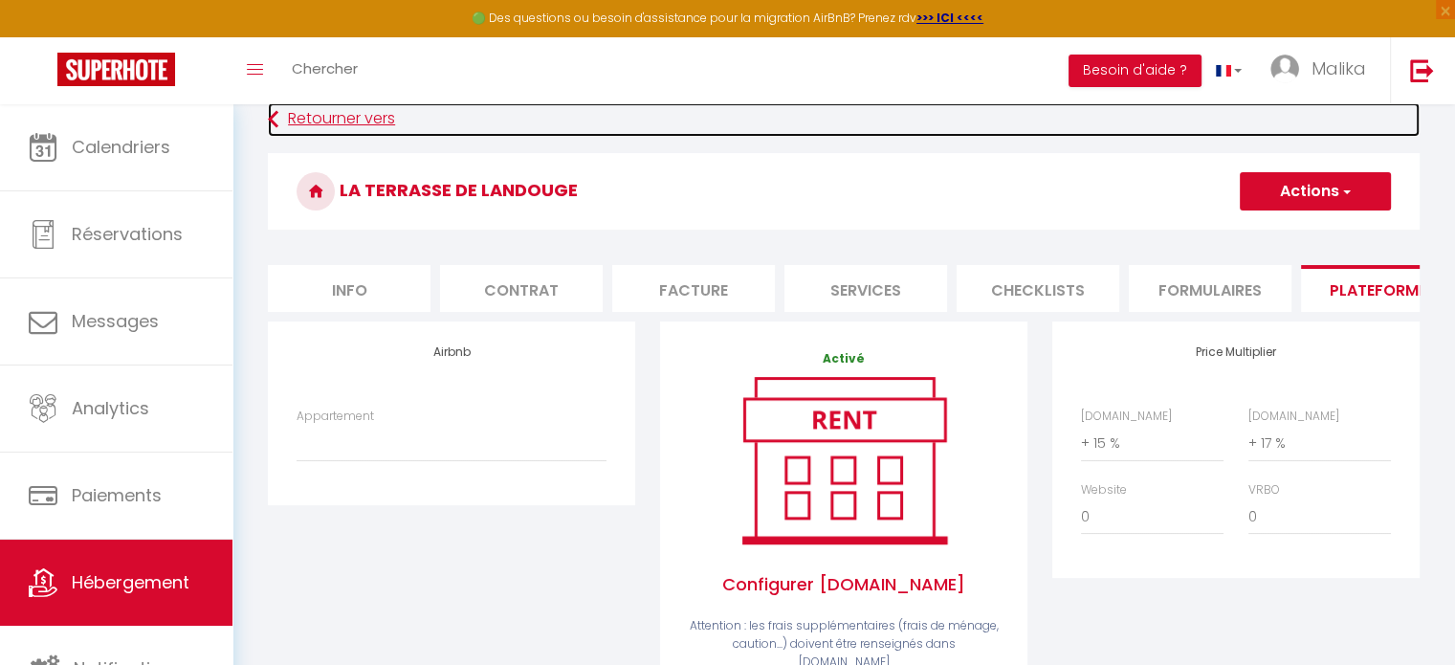
click at [351, 122] on link "Retourner vers" at bounding box center [844, 119] width 1152 height 34
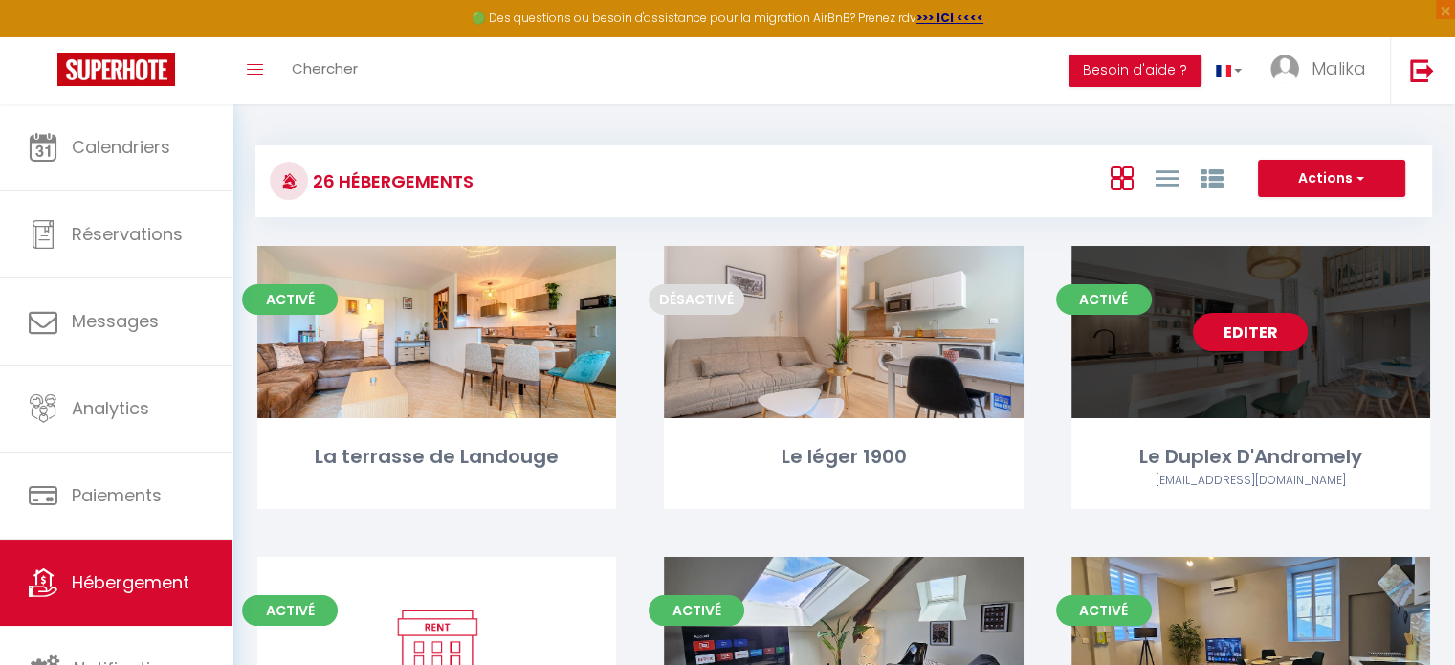
click at [1235, 386] on div "Editer" at bounding box center [1251, 332] width 359 height 172
select select "3"
select select "2"
select select "1"
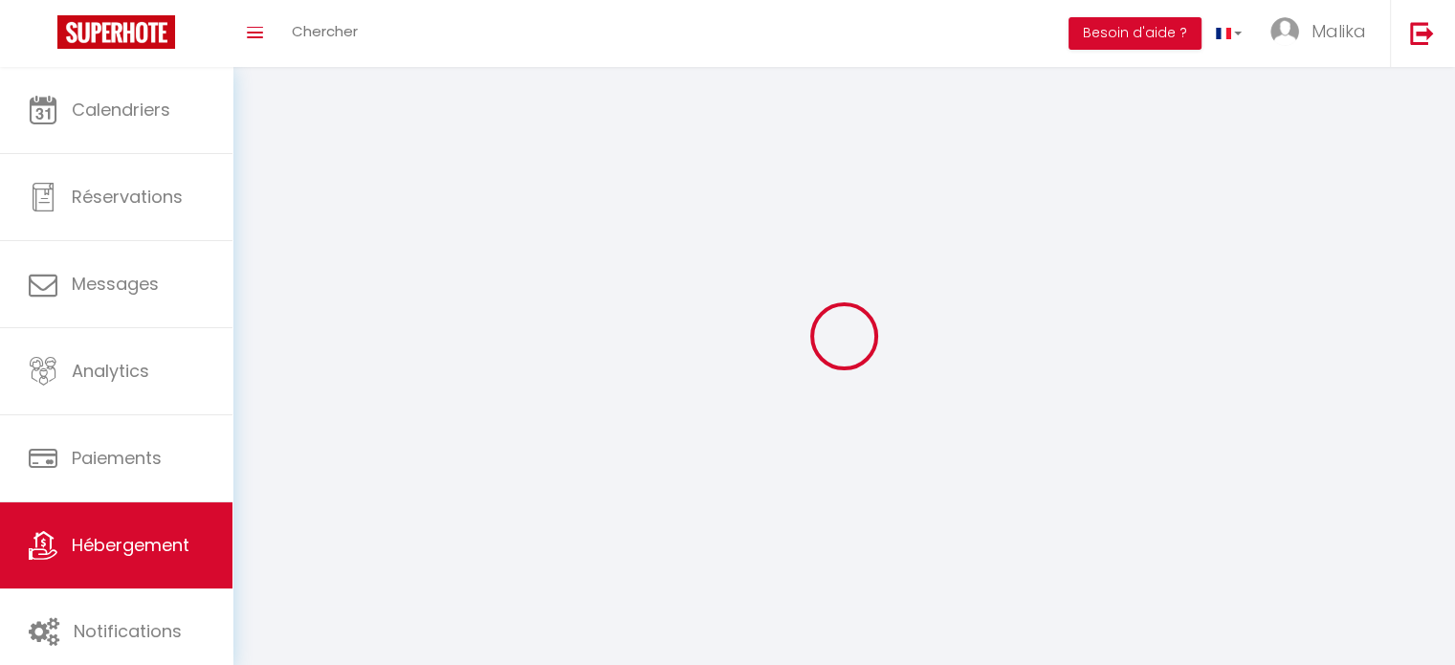
select select
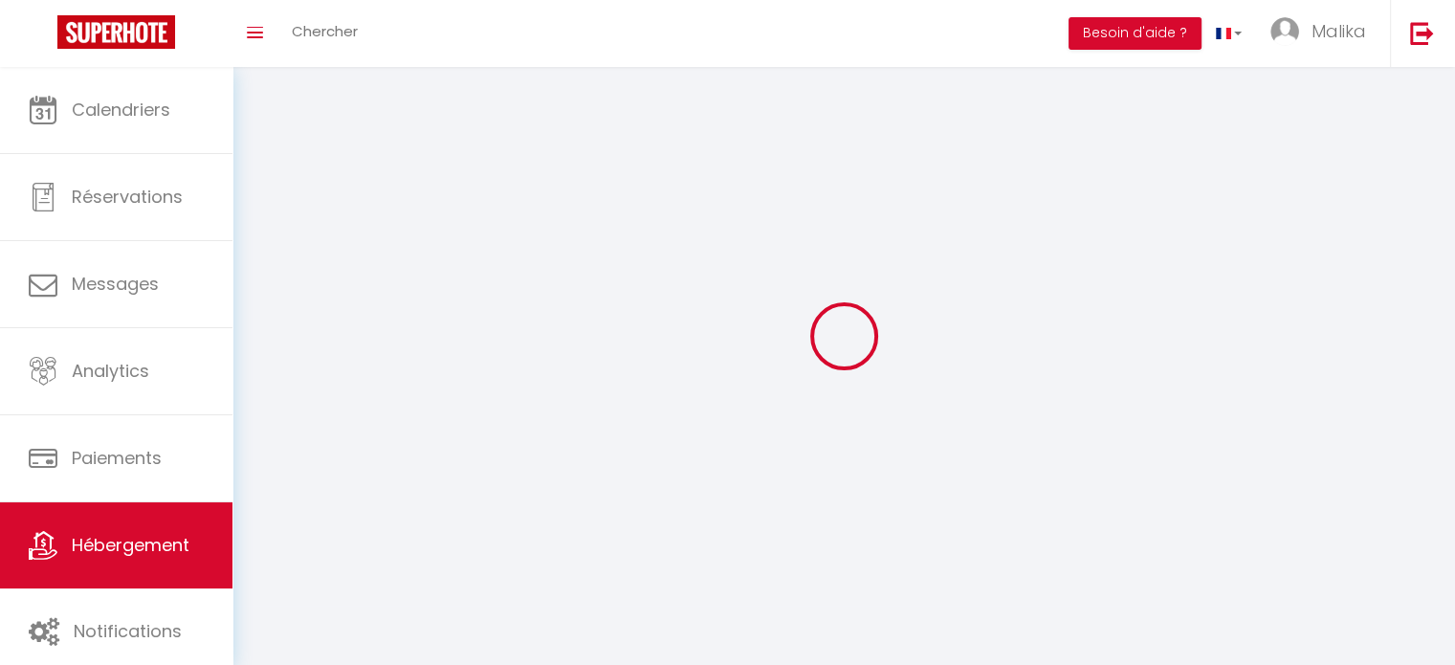
select select
checkbox input "false"
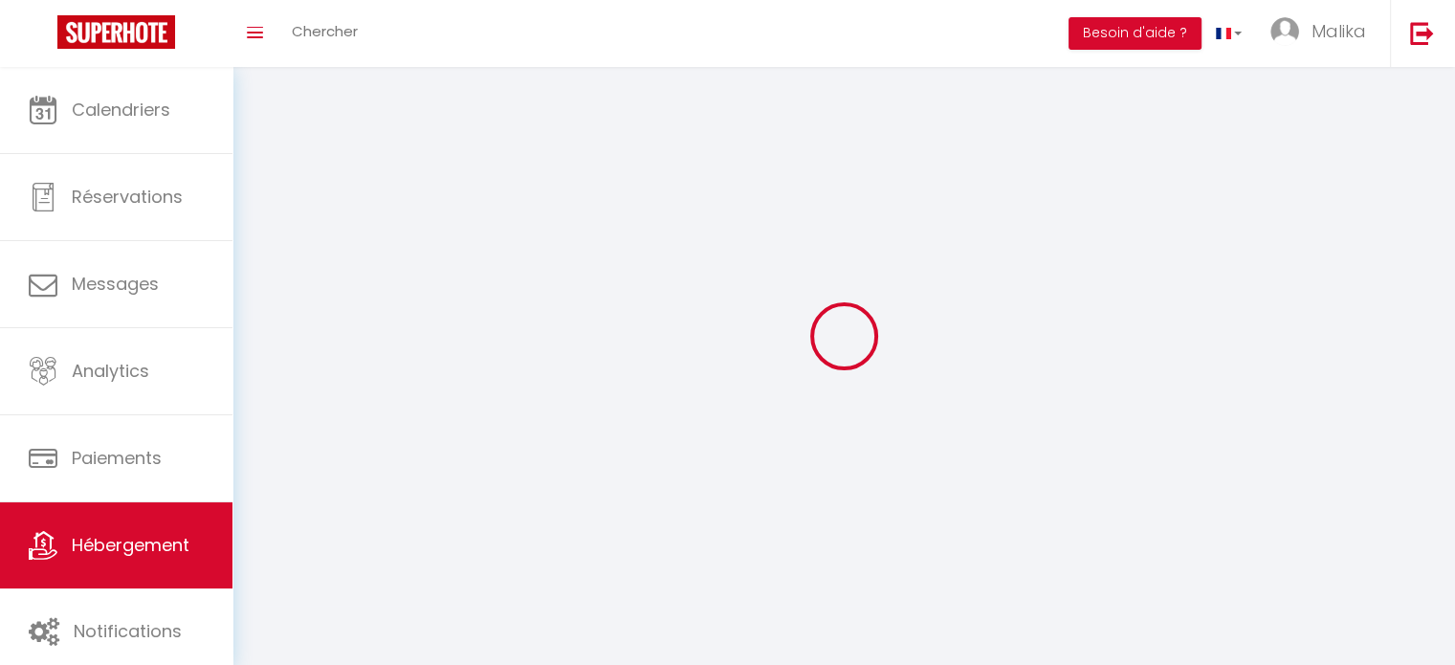
select select
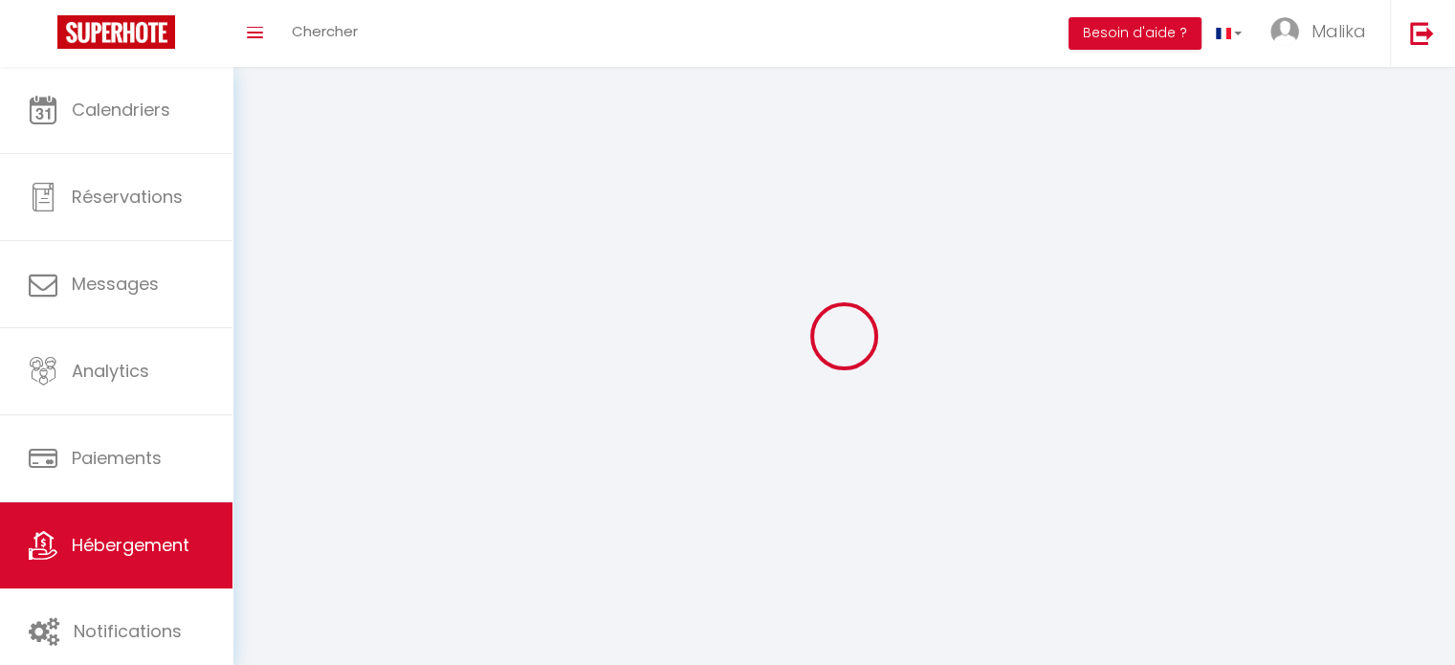
select select
checkbox input "false"
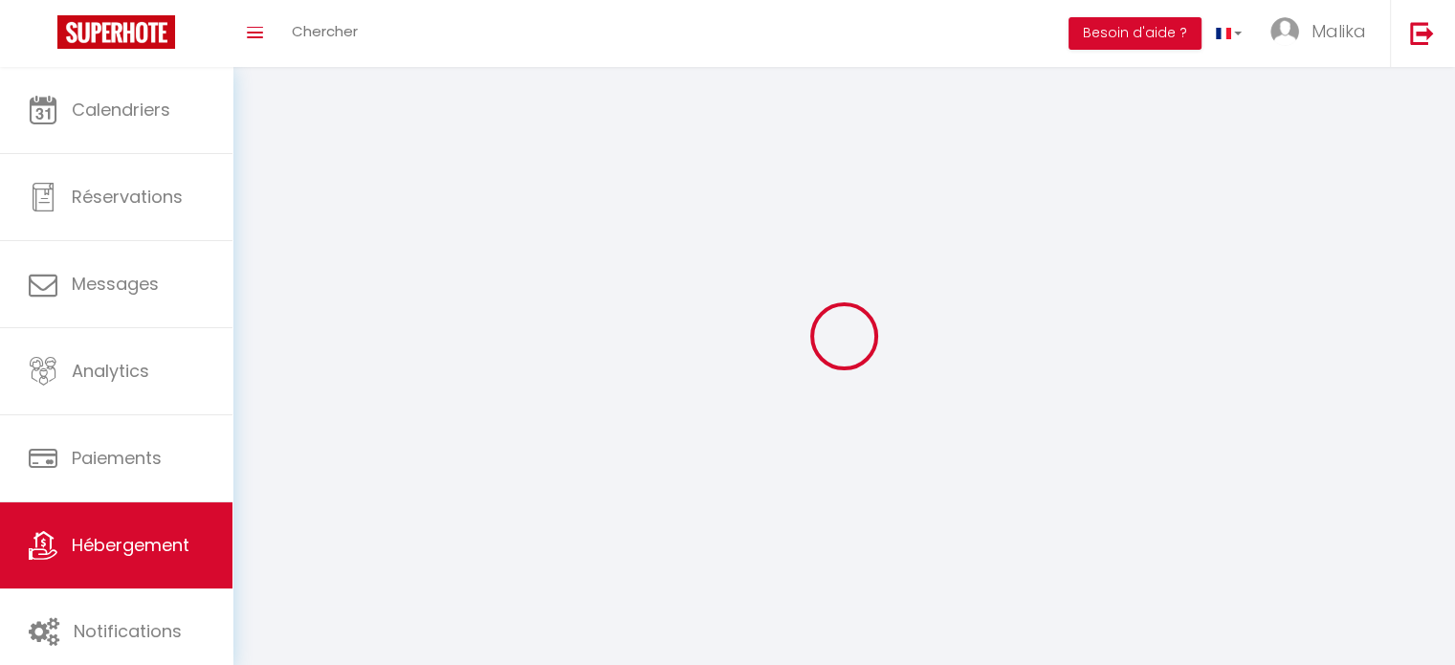
checkbox input "false"
select select
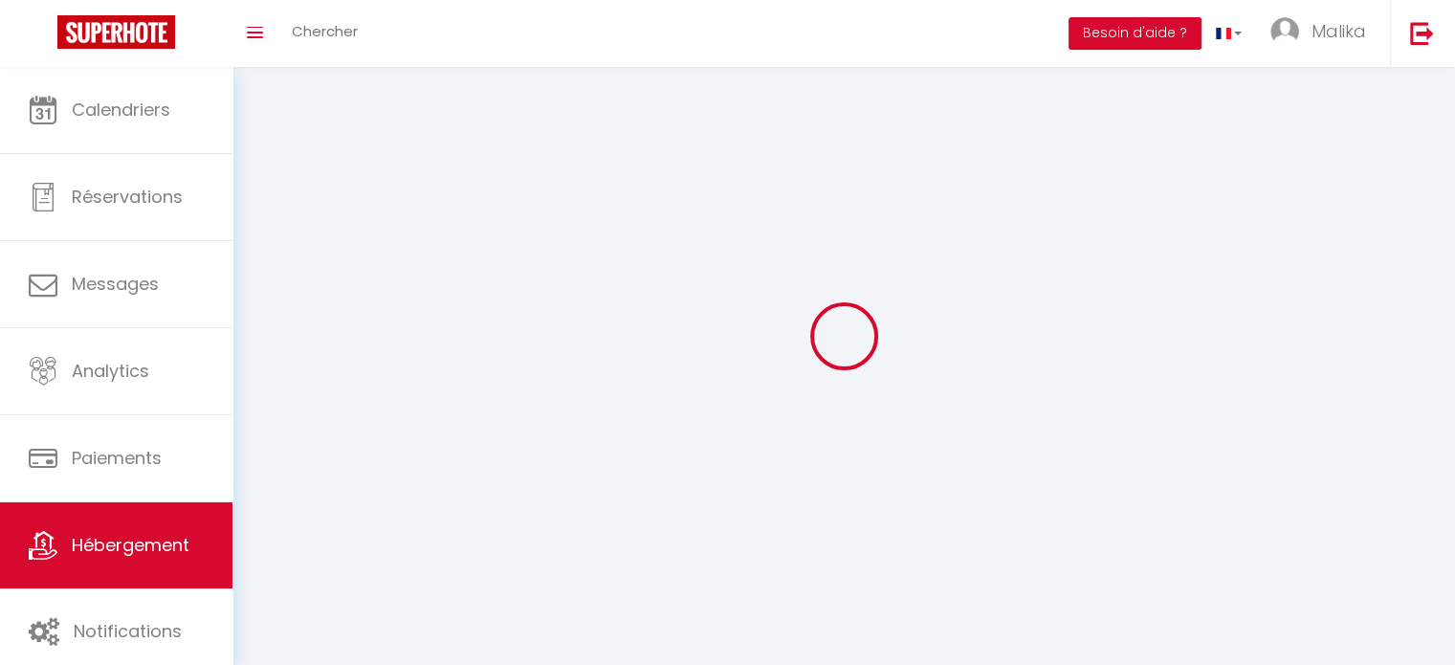
select select
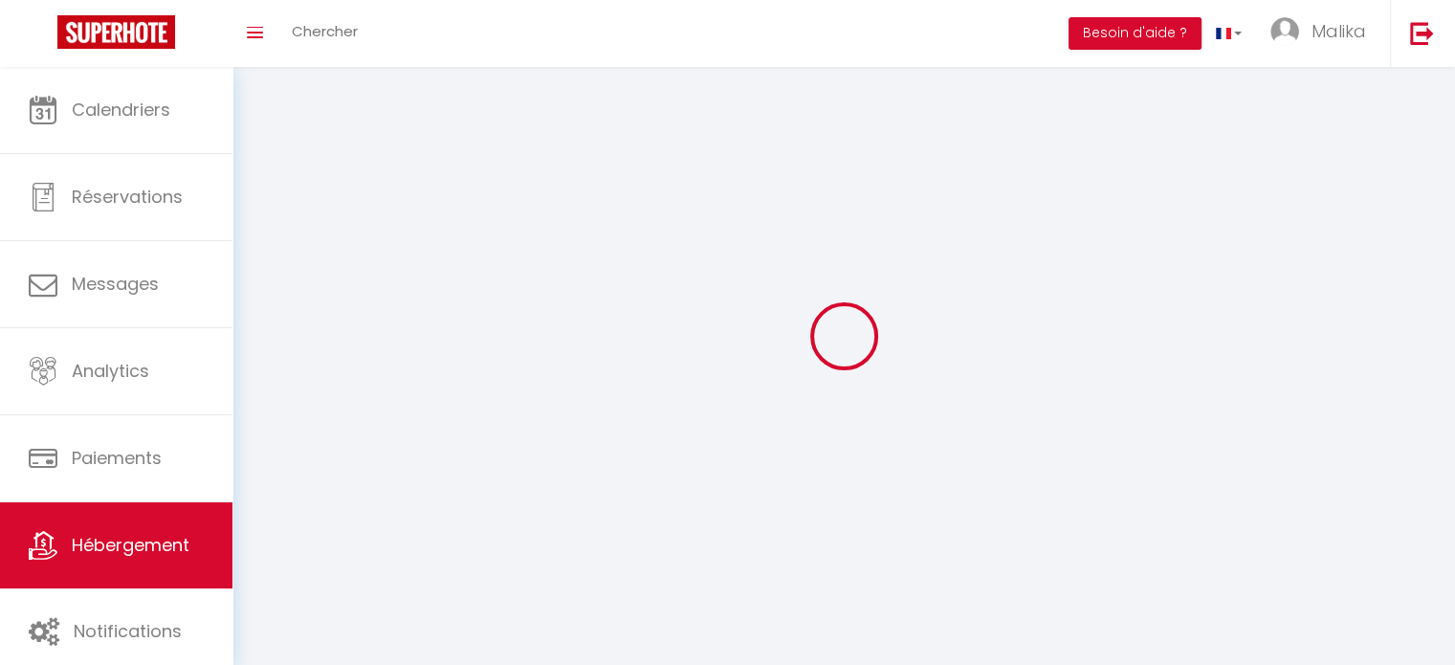
checkbox input "false"
select select
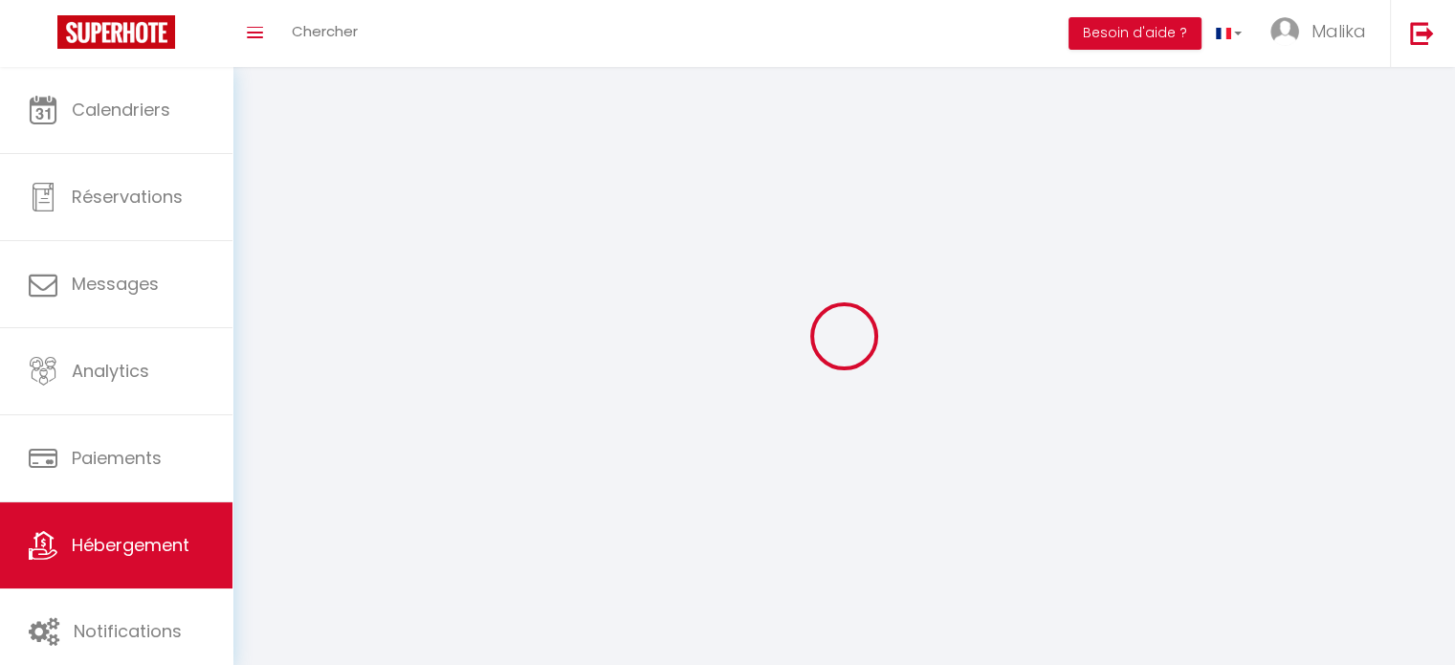
select select
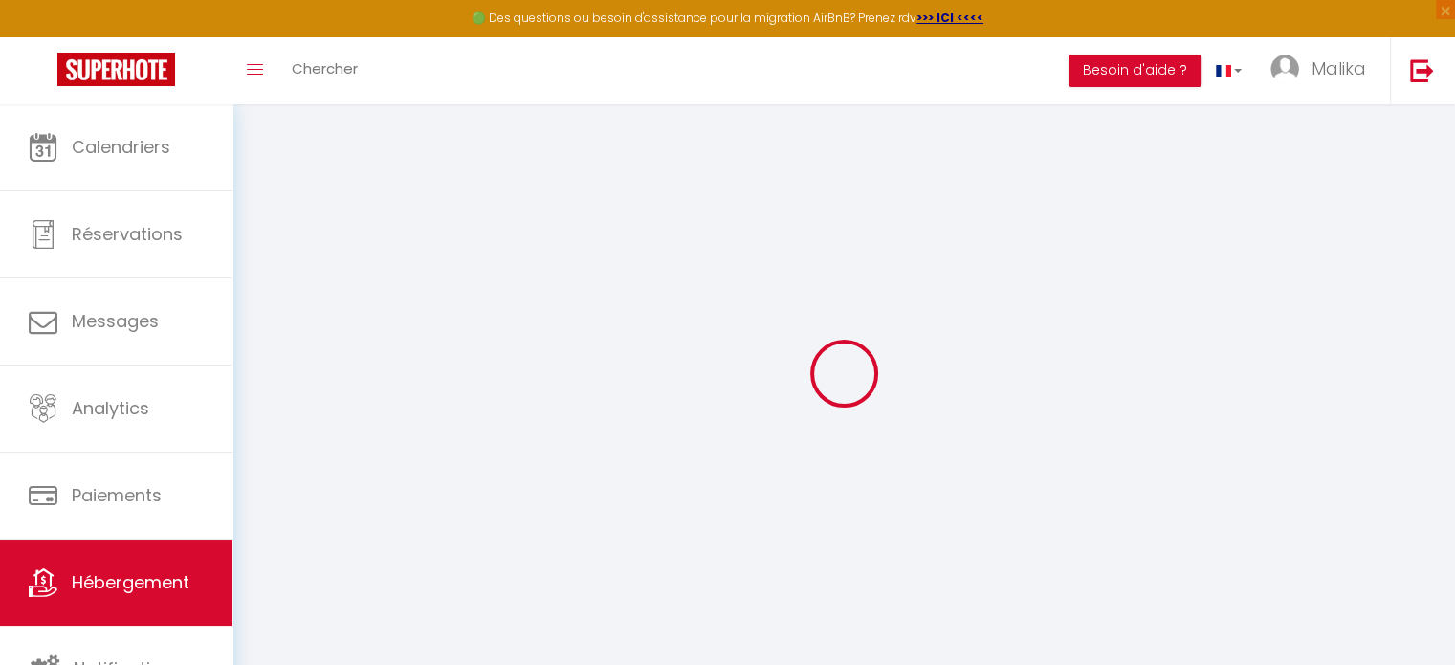
select select "+ 15 %"
select select "+ 17 %"
select select
checkbox input "false"
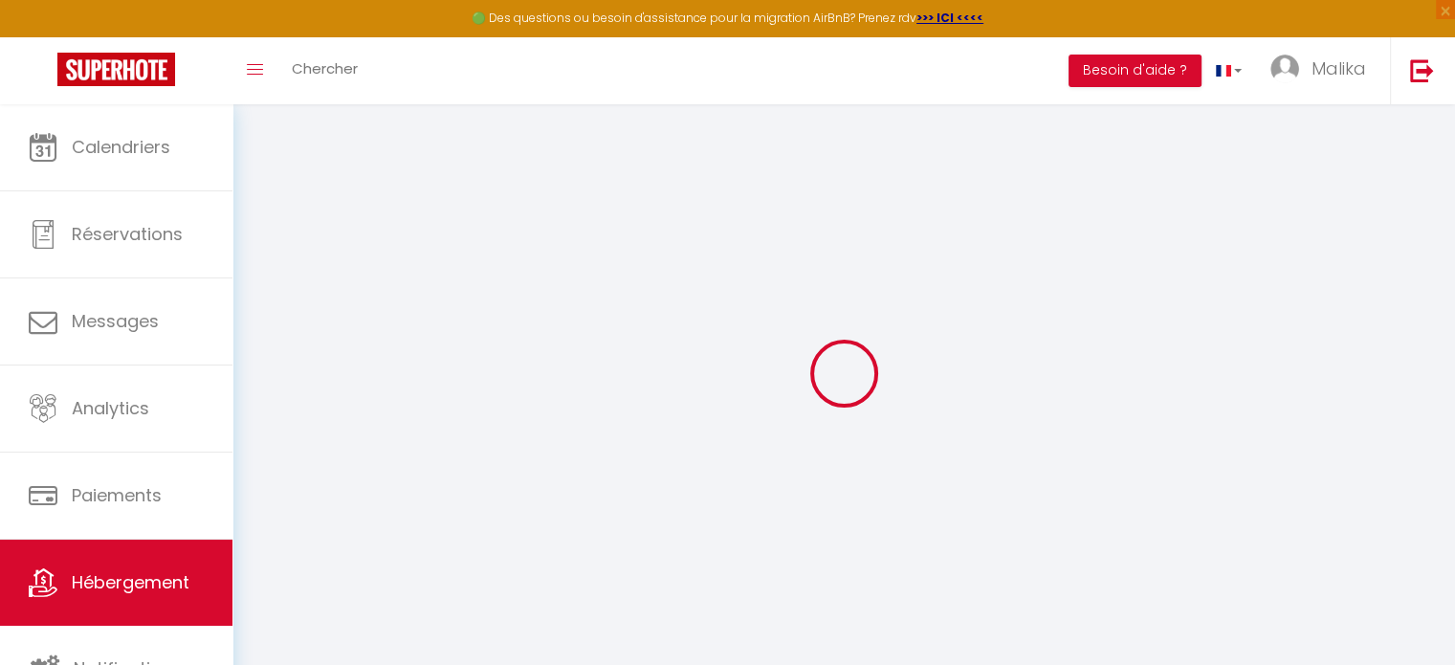
checkbox input "false"
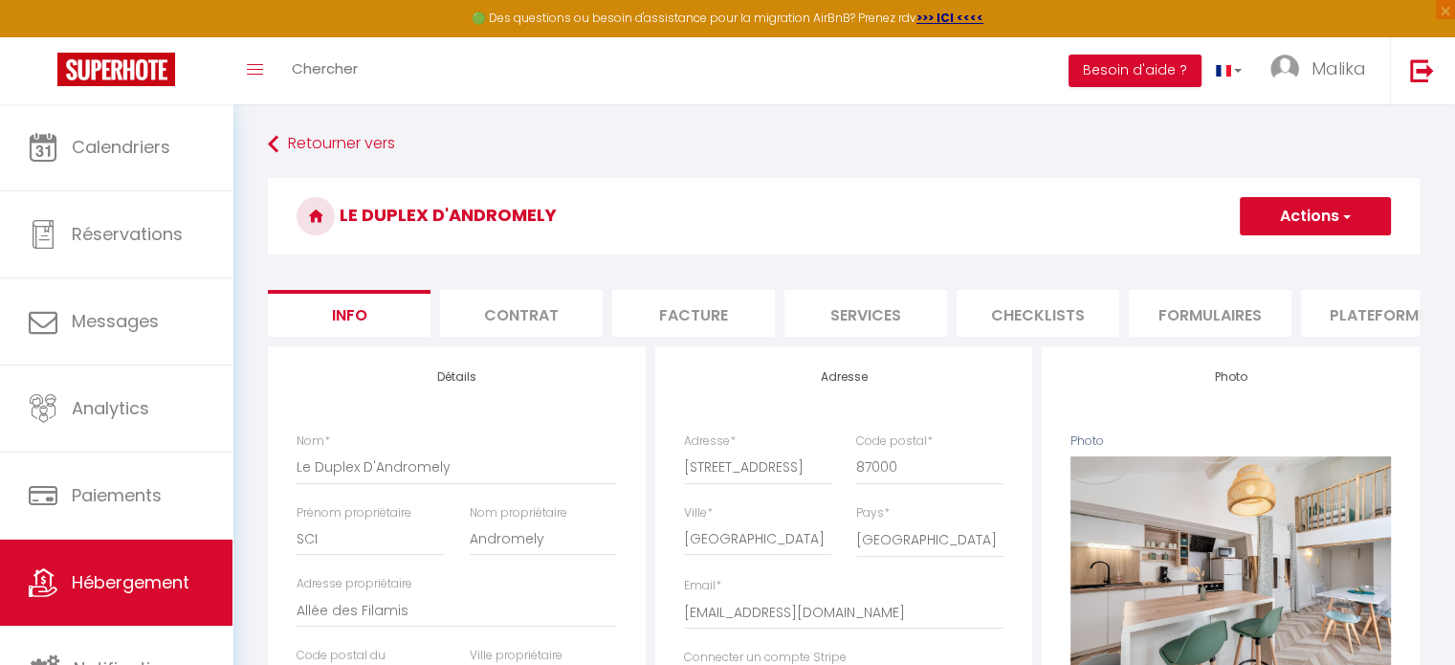
select select
checkbox input "false"
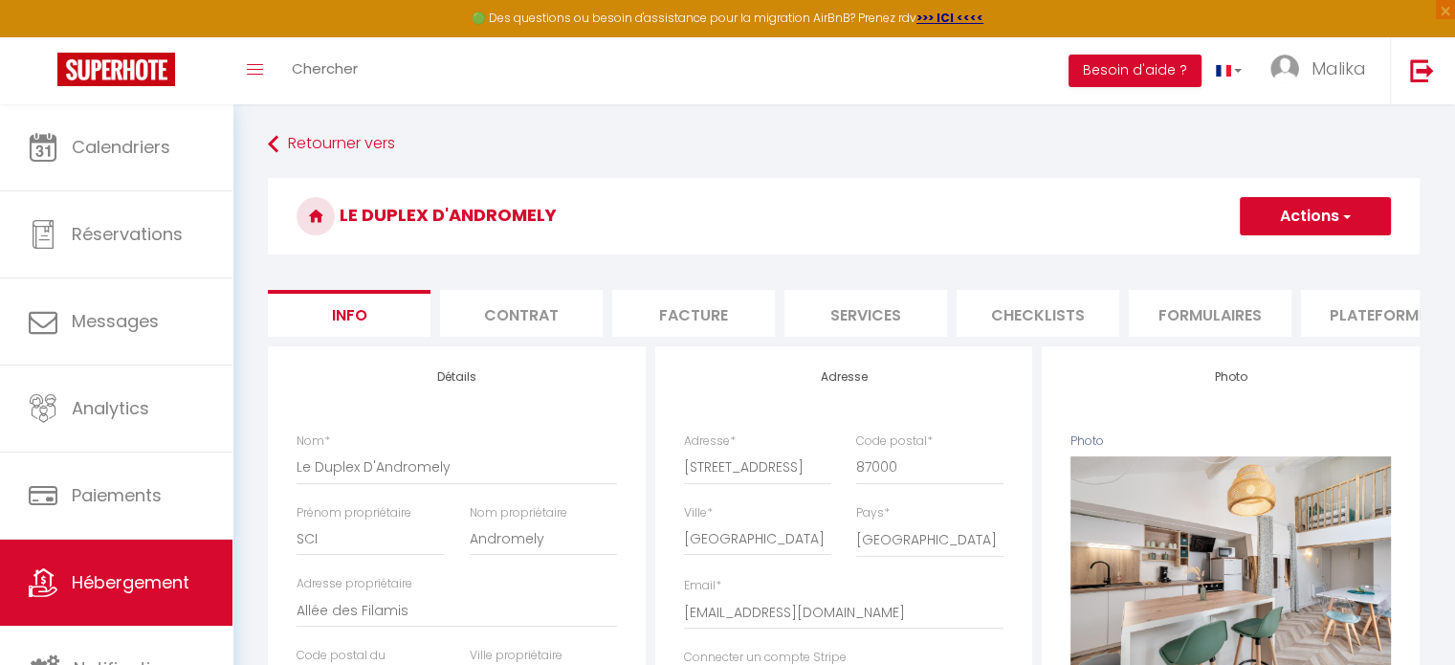
select select "well_reviewed_guests"
select select "EUR"
click at [1374, 301] on li "Plateformes" at bounding box center [1382, 313] width 163 height 47
select select
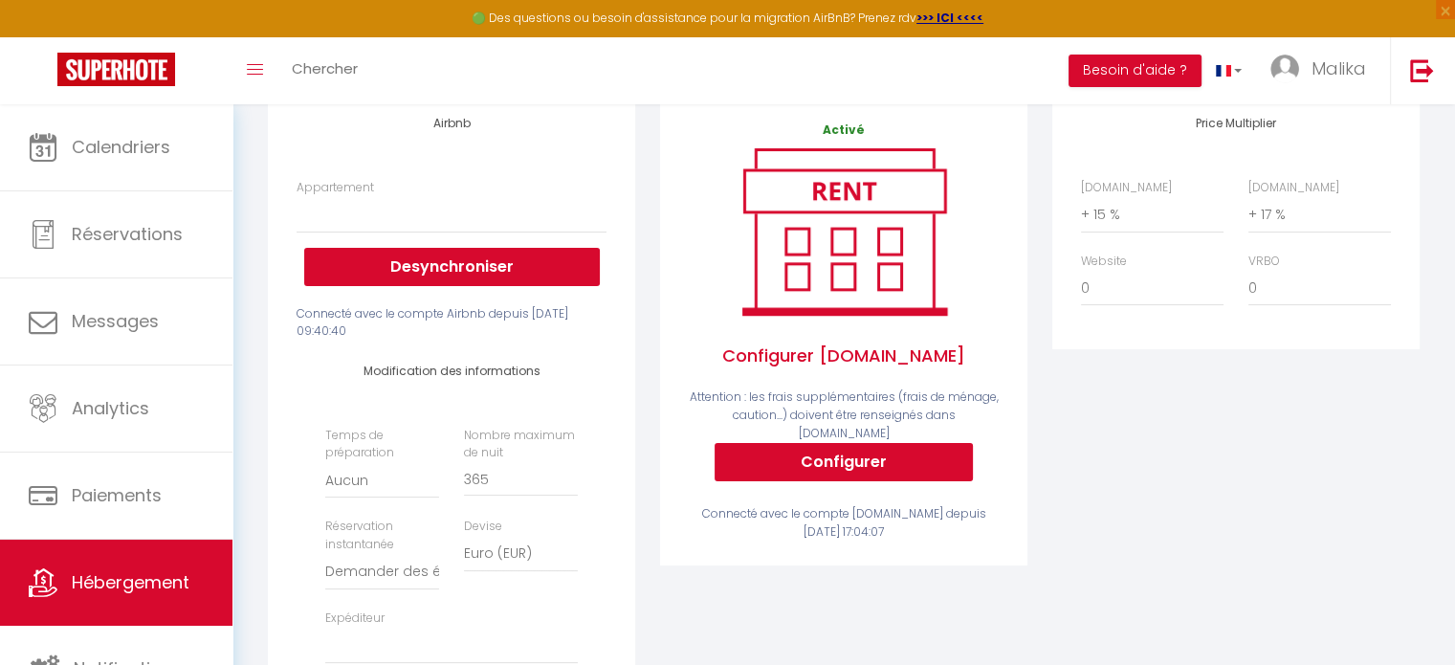
scroll to position [254, 0]
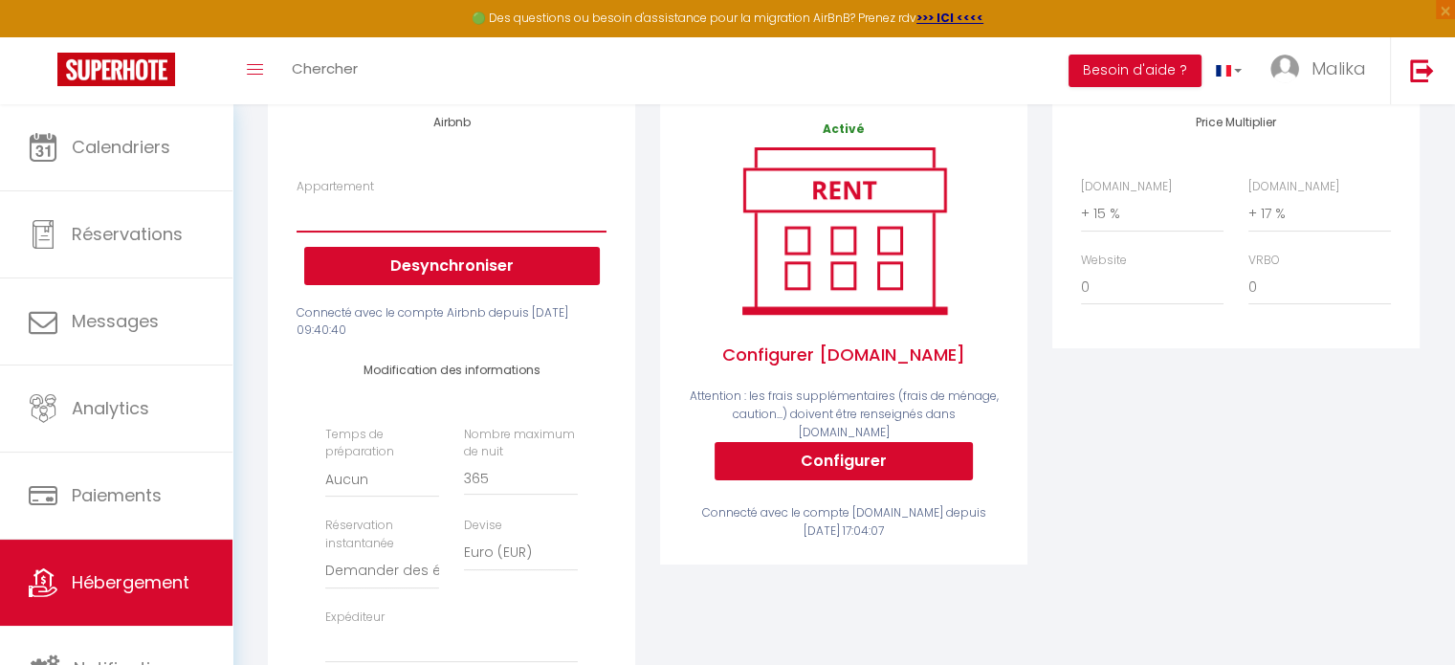
click at [444, 232] on select "le duplex d'Andromely · Le Duplex D'Andromely - Centre historique - romainguive…" at bounding box center [452, 213] width 310 height 36
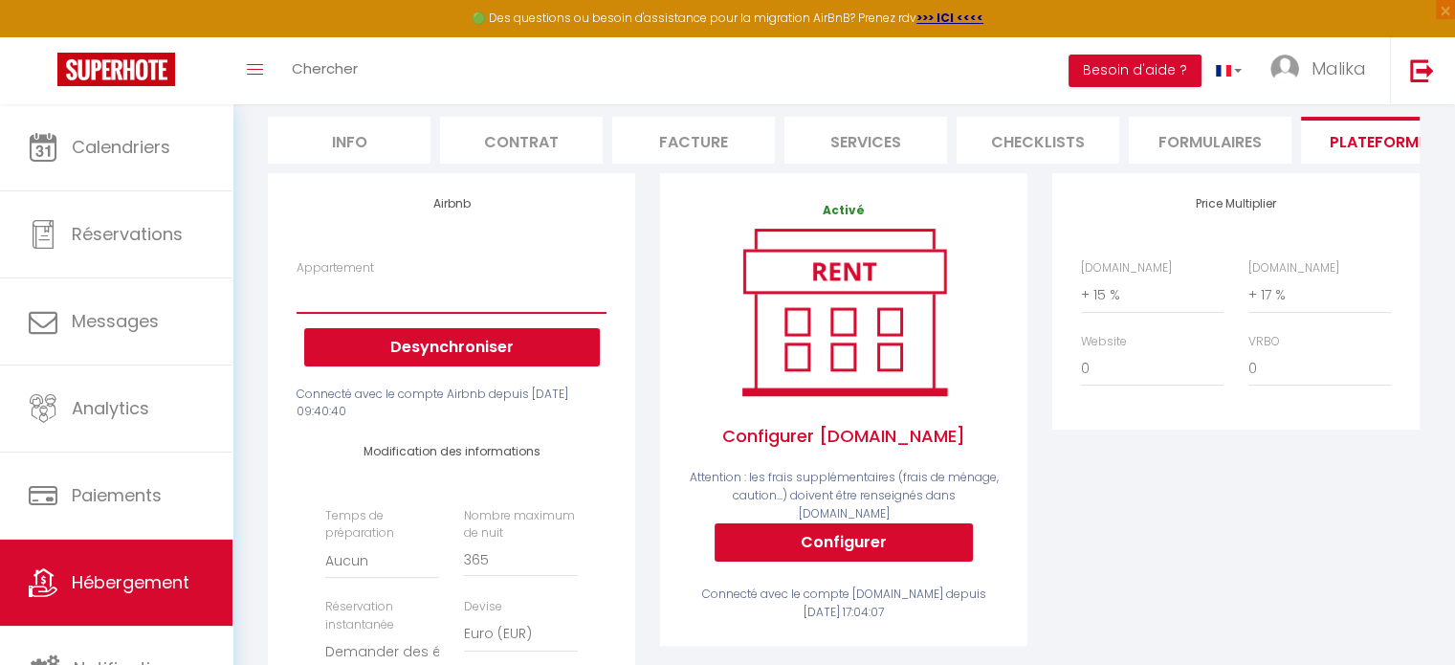
scroll to position [335, 0]
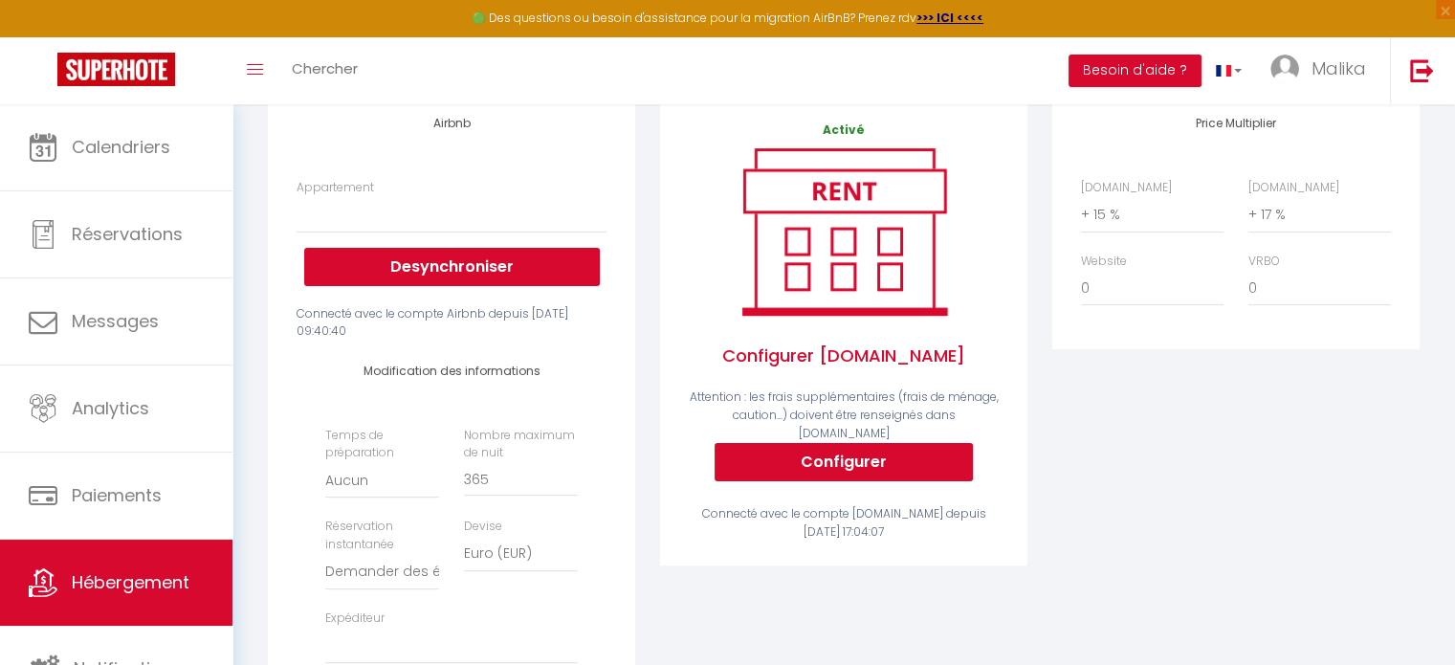
click at [1220, 509] on div "Price Multiplier Airbnb.com 0 + 1 % + 2 % + 3 % + 4 % + 5 % + 6 % + 7 %" at bounding box center [1236, 464] width 392 height 743
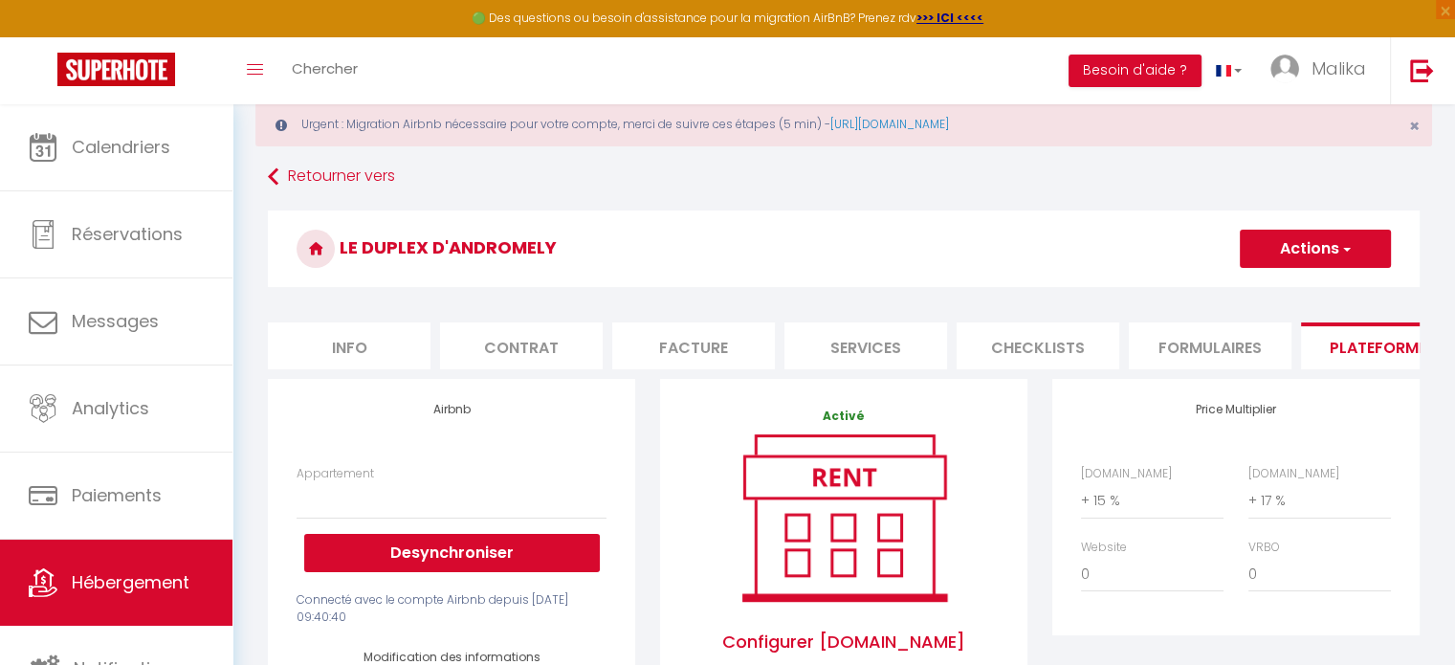
scroll to position [0, 0]
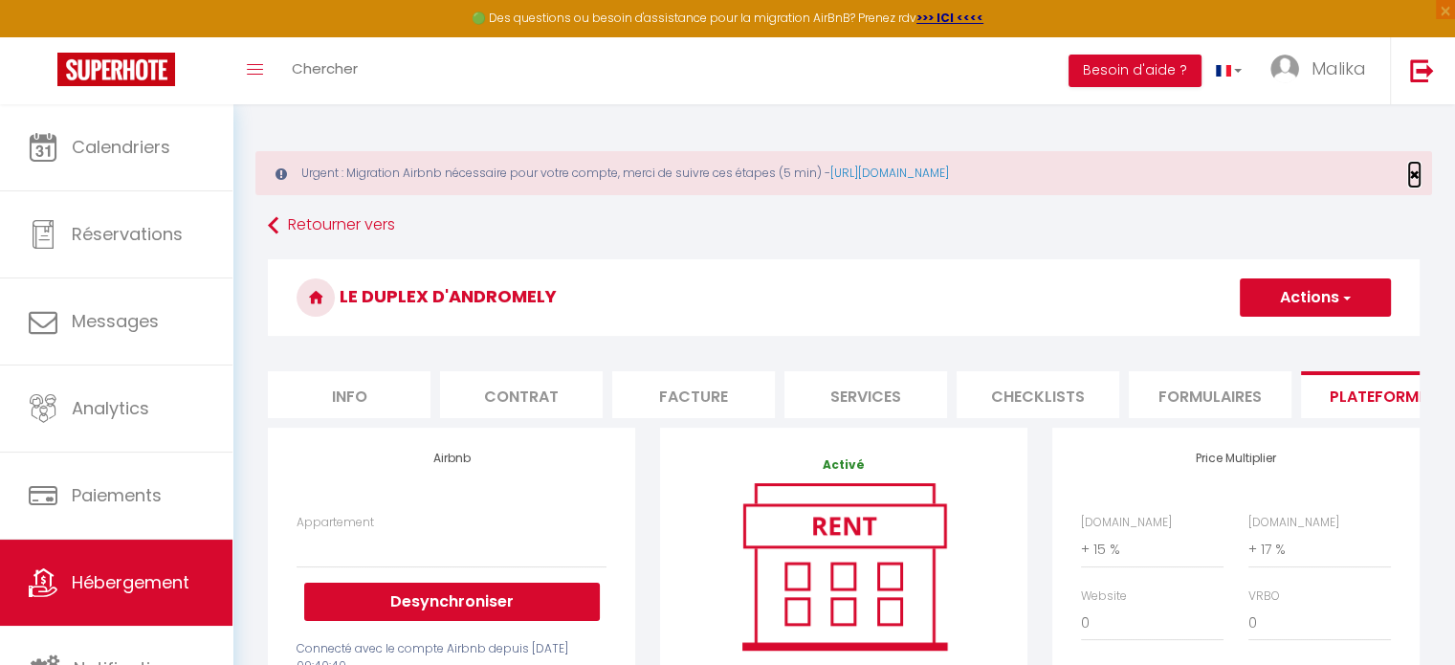
click at [1412, 171] on span "×" at bounding box center [1414, 175] width 11 height 24
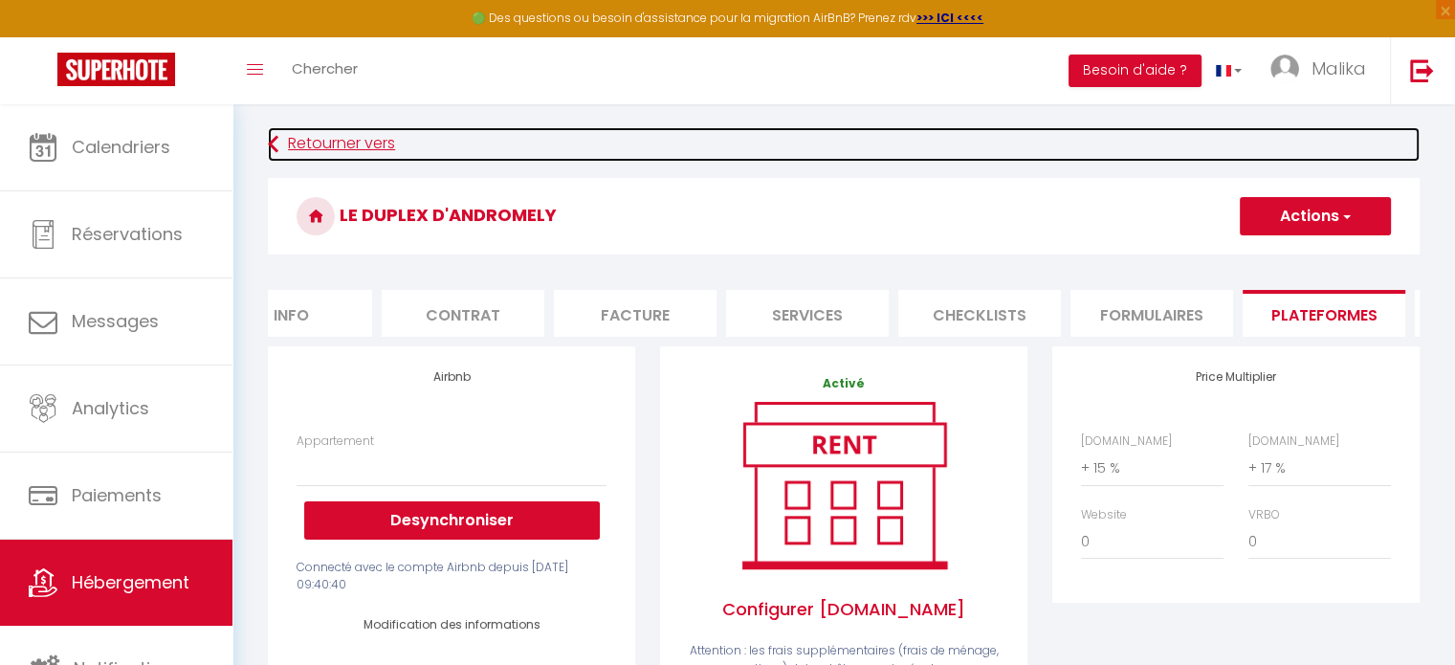
click at [349, 149] on link "Retourner vers" at bounding box center [844, 144] width 1152 height 34
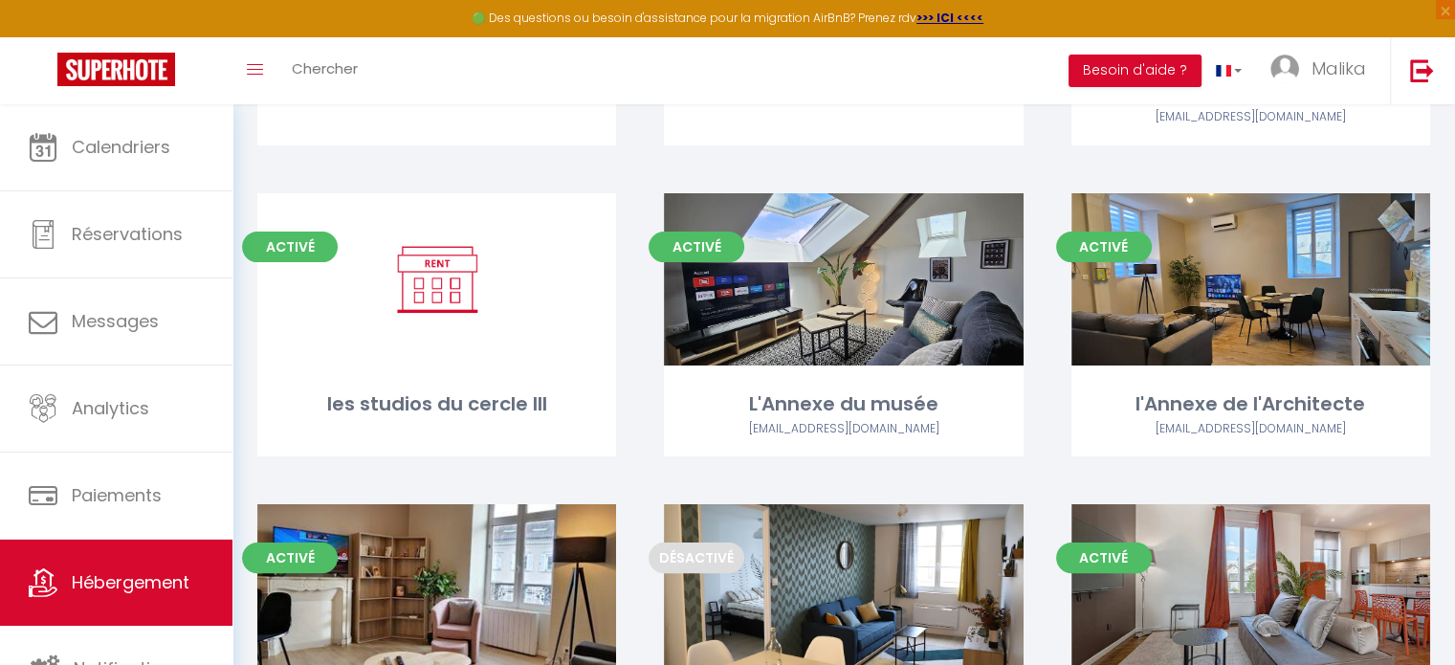
scroll to position [364, 0]
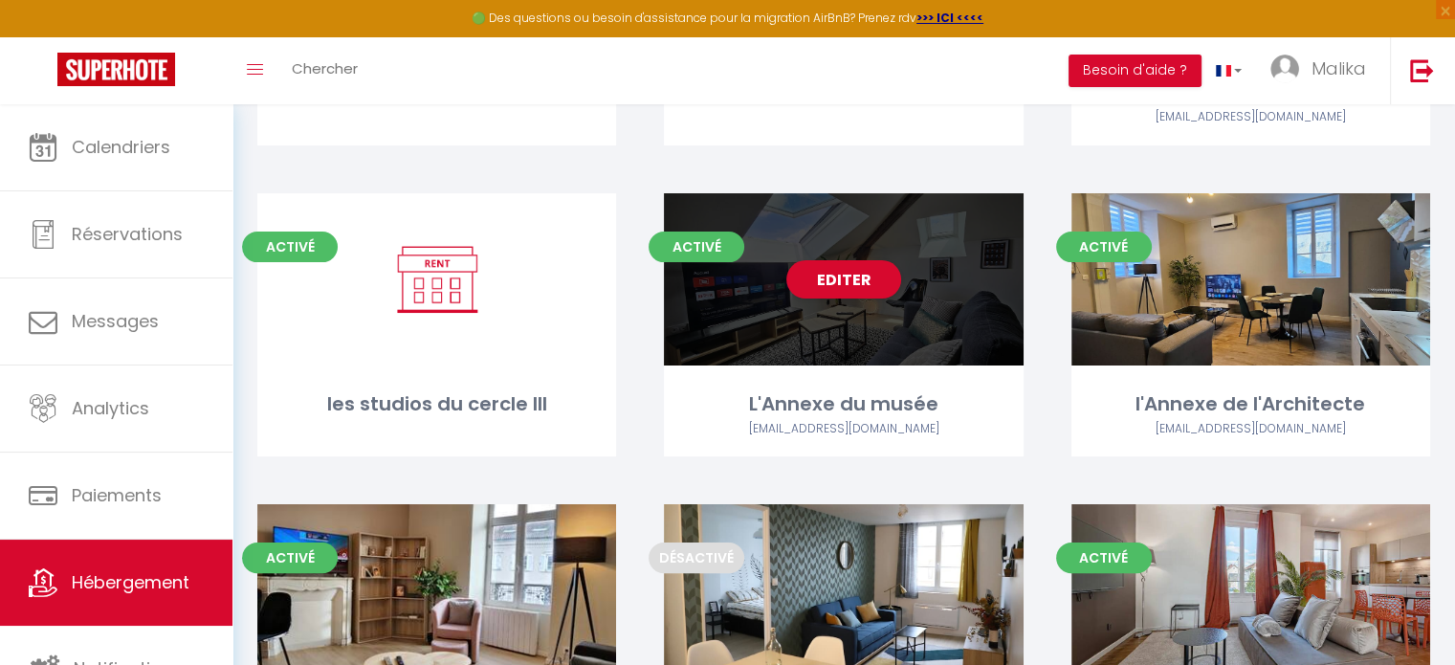
click at [869, 351] on div "Editer" at bounding box center [843, 279] width 359 height 172
click at [834, 266] on link "Editer" at bounding box center [843, 279] width 115 height 38
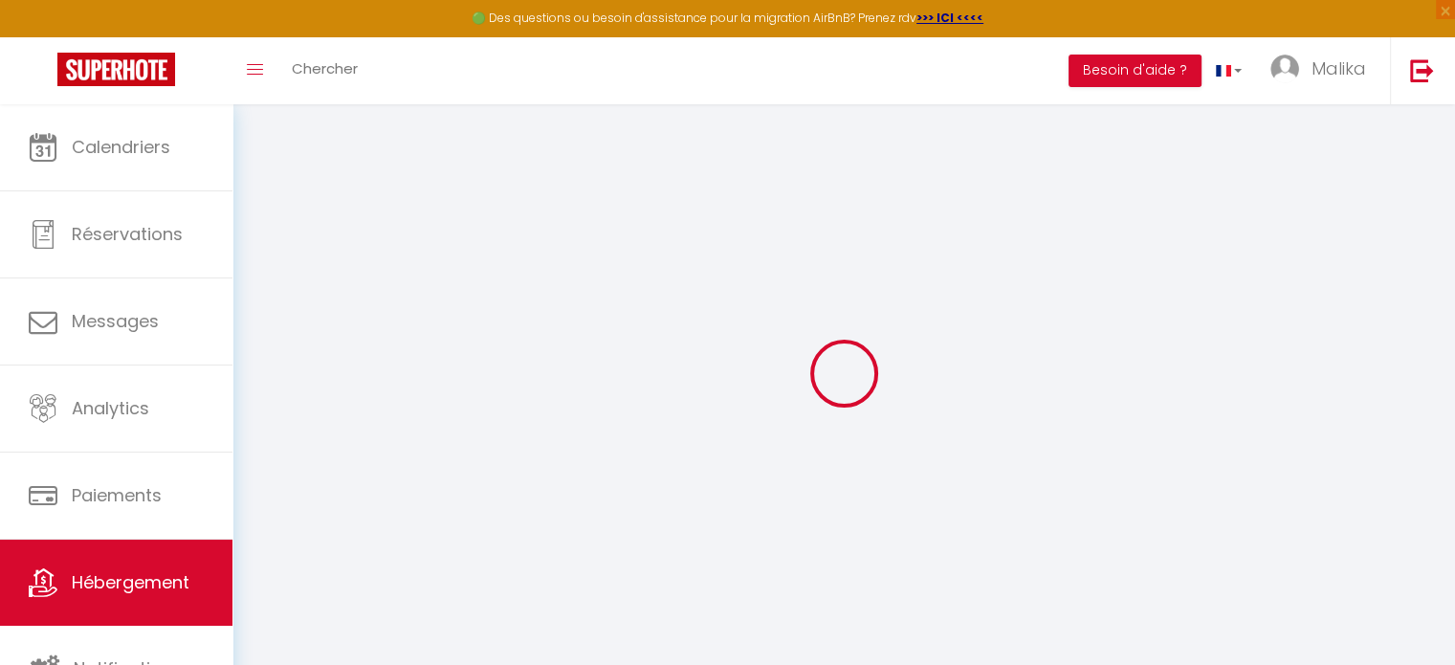
select select
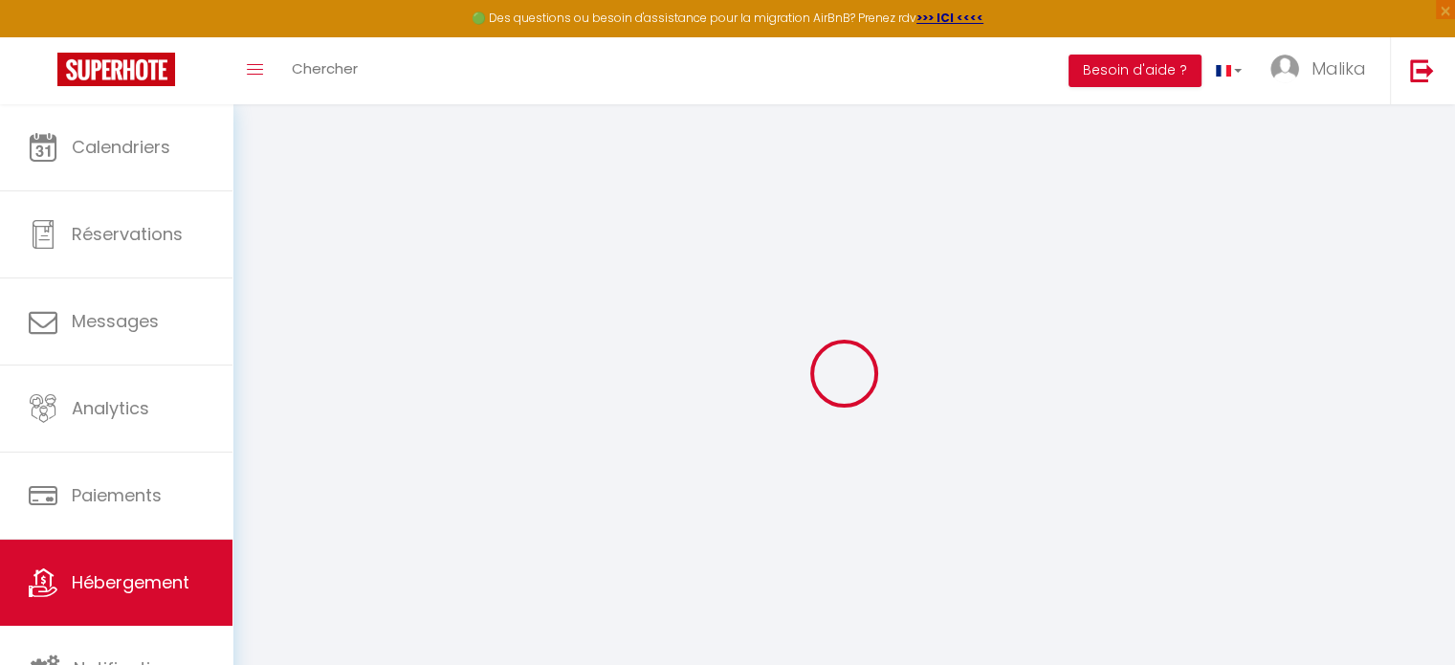
select select
checkbox input "false"
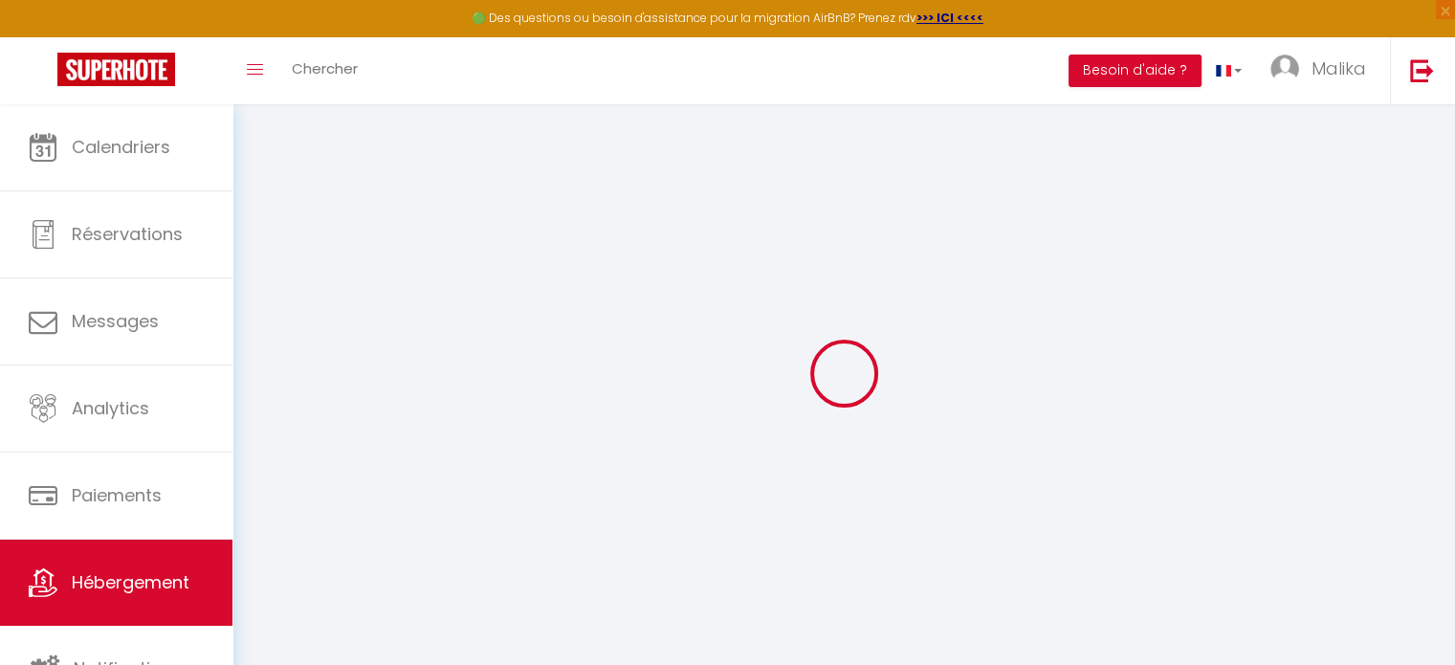
select select
type input "L'Annexe du musée"
type input "SCI"
type input "JAYCE ET LES CONQUERENTS"
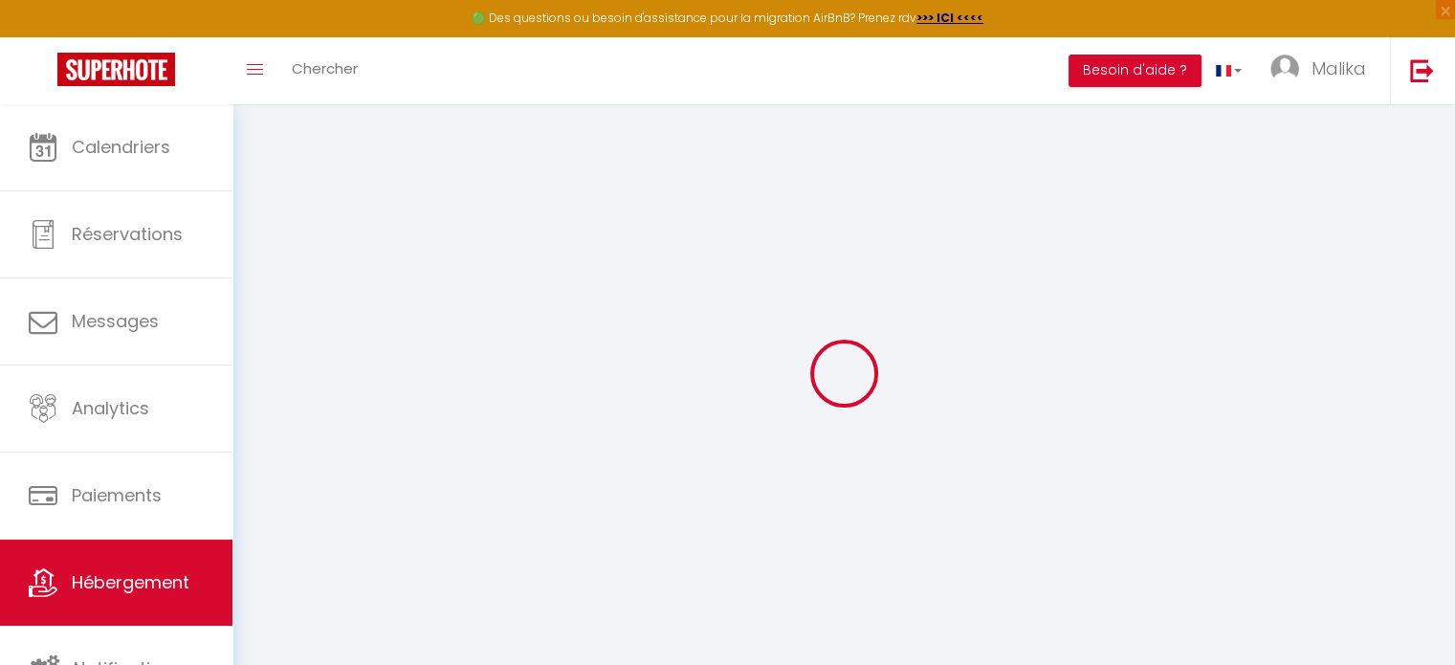
type input "36 rue Bernard Palissy"
type input "87000"
type input "[GEOGRAPHIC_DATA]"
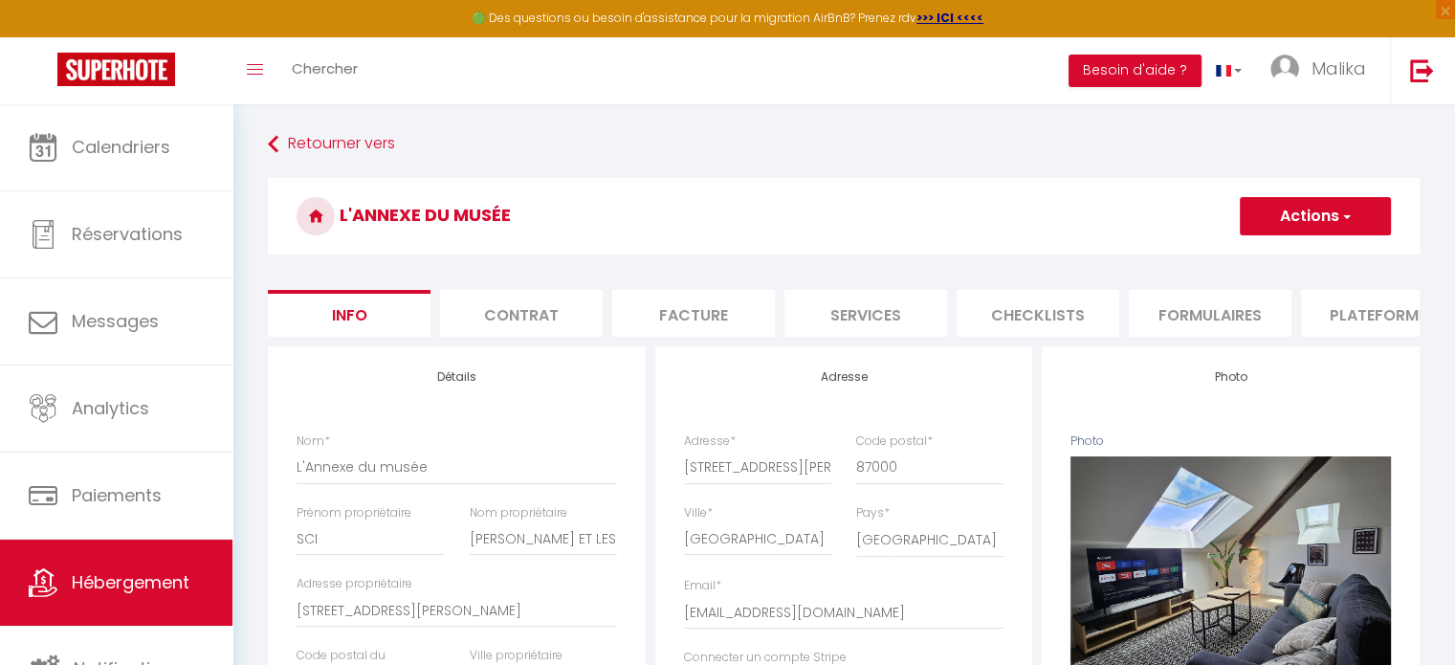
click at [1348, 301] on li "Plateformes" at bounding box center [1382, 313] width 163 height 47
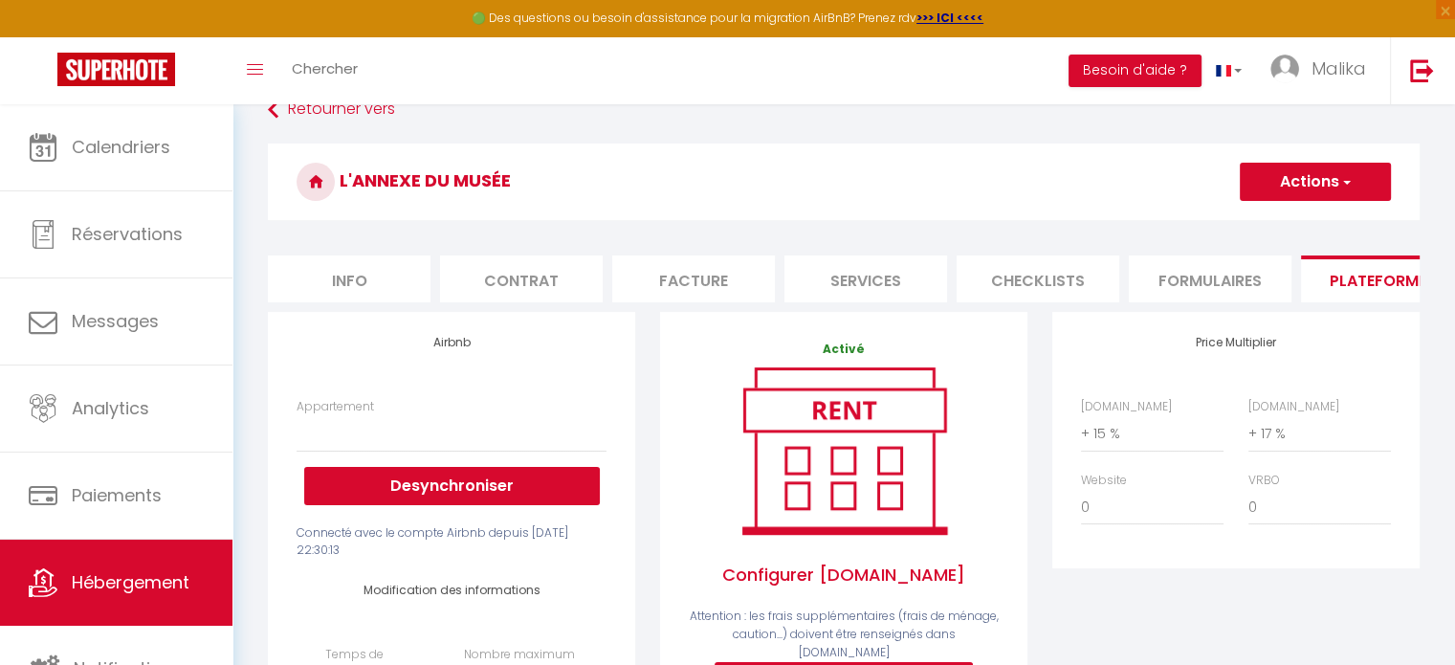
scroll to position [115, 0]
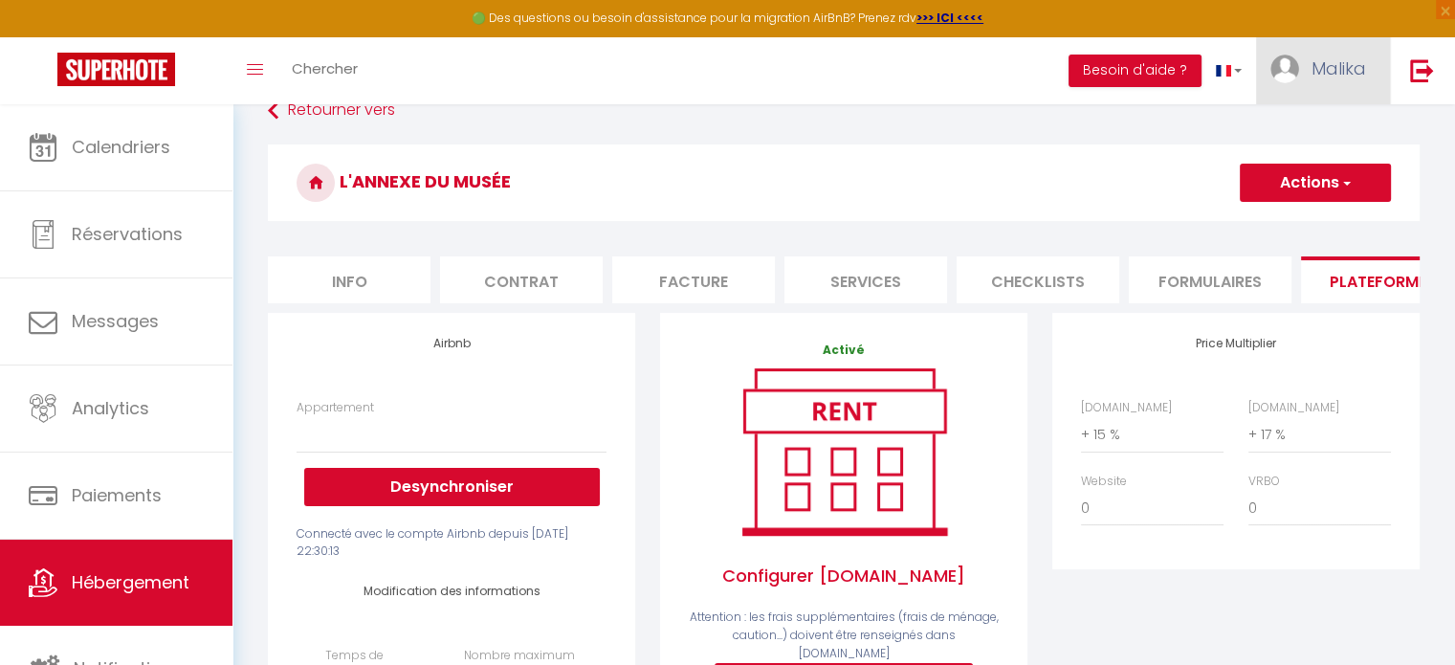
click at [1305, 78] on link "Malika" at bounding box center [1323, 70] width 134 height 67
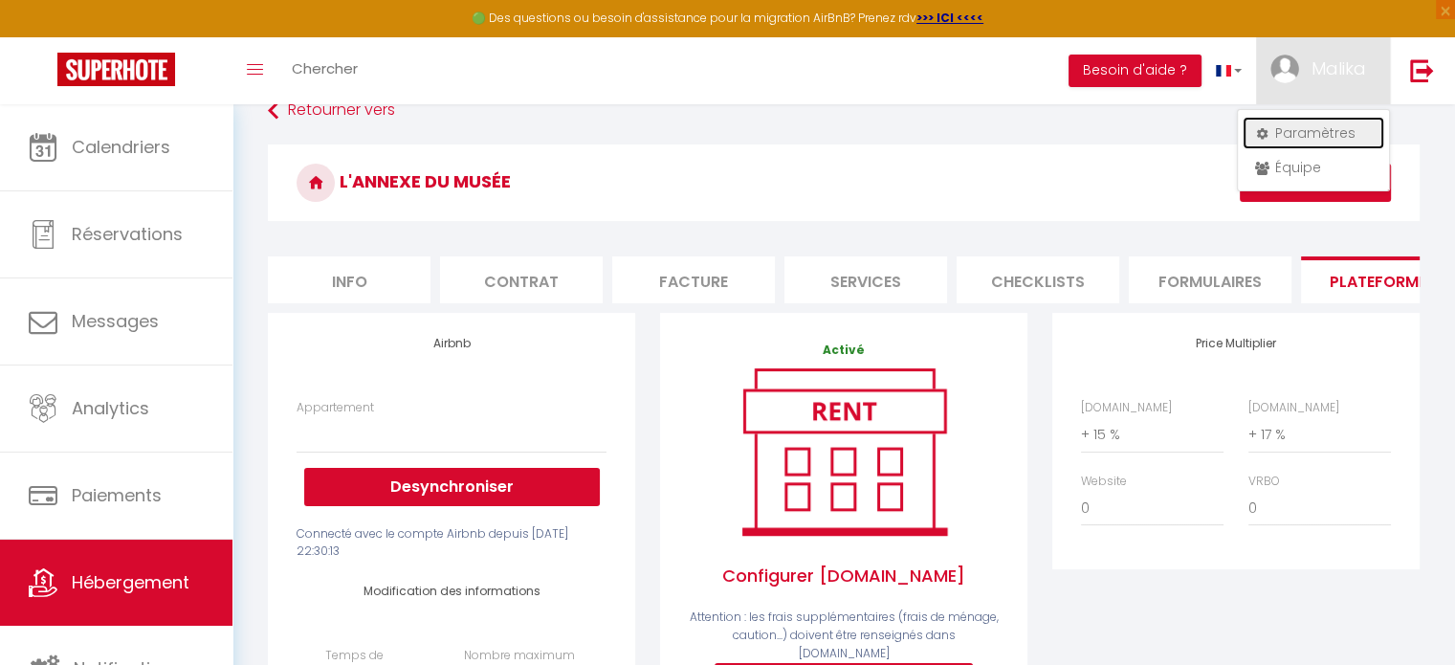
click at [1306, 135] on link "Paramètres" at bounding box center [1314, 133] width 142 height 33
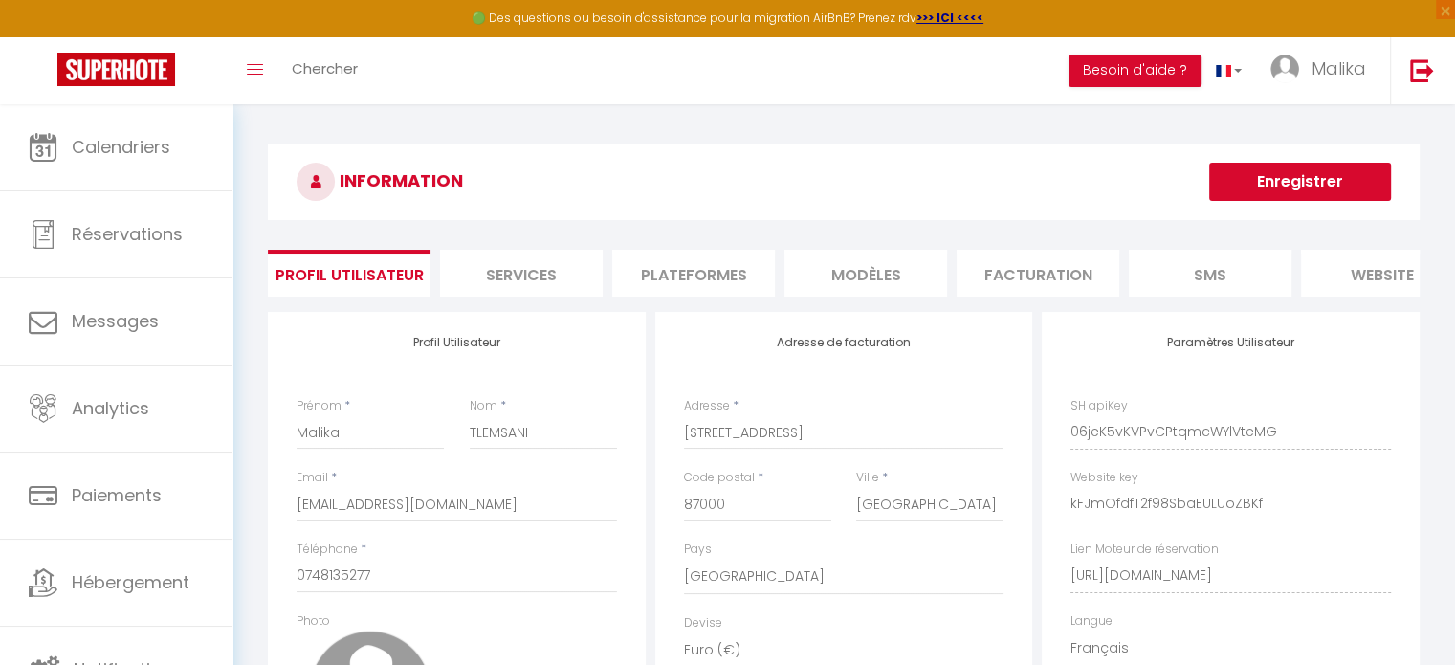
click at [743, 274] on li "Plateformes" at bounding box center [693, 273] width 163 height 47
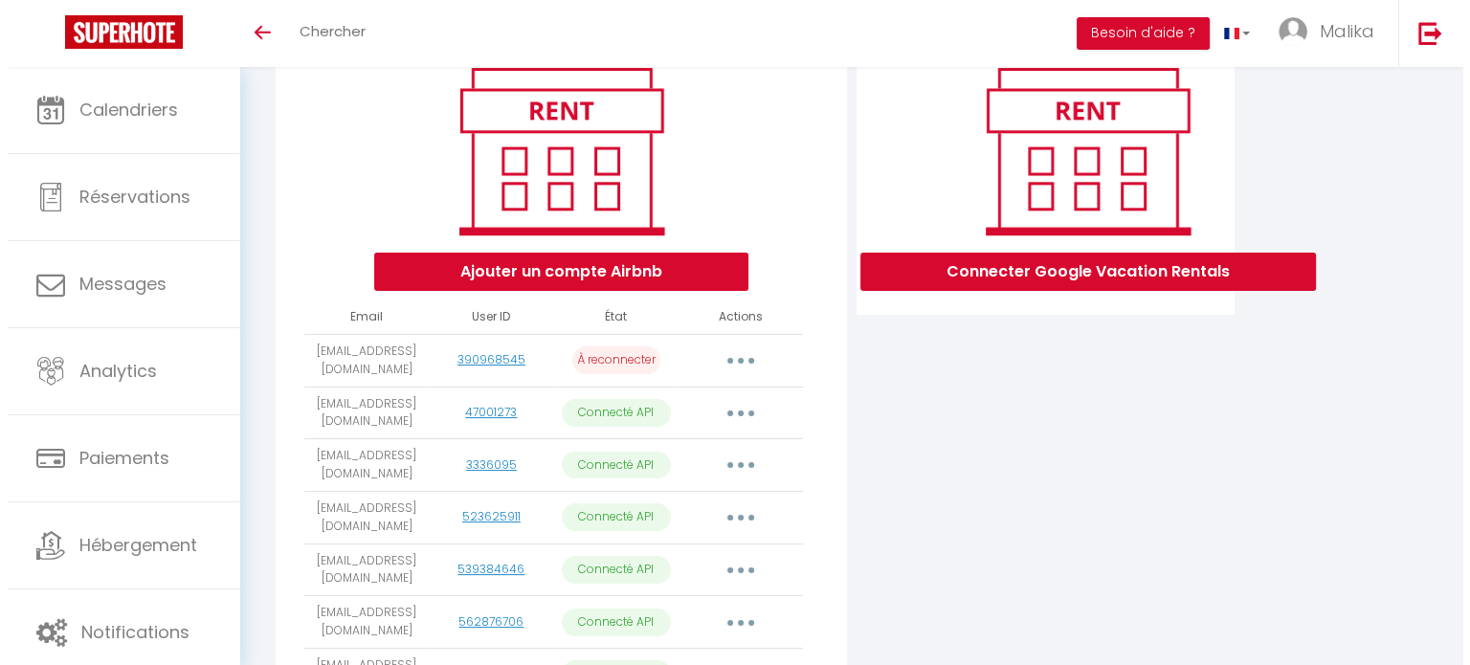
scroll to position [238, 0]
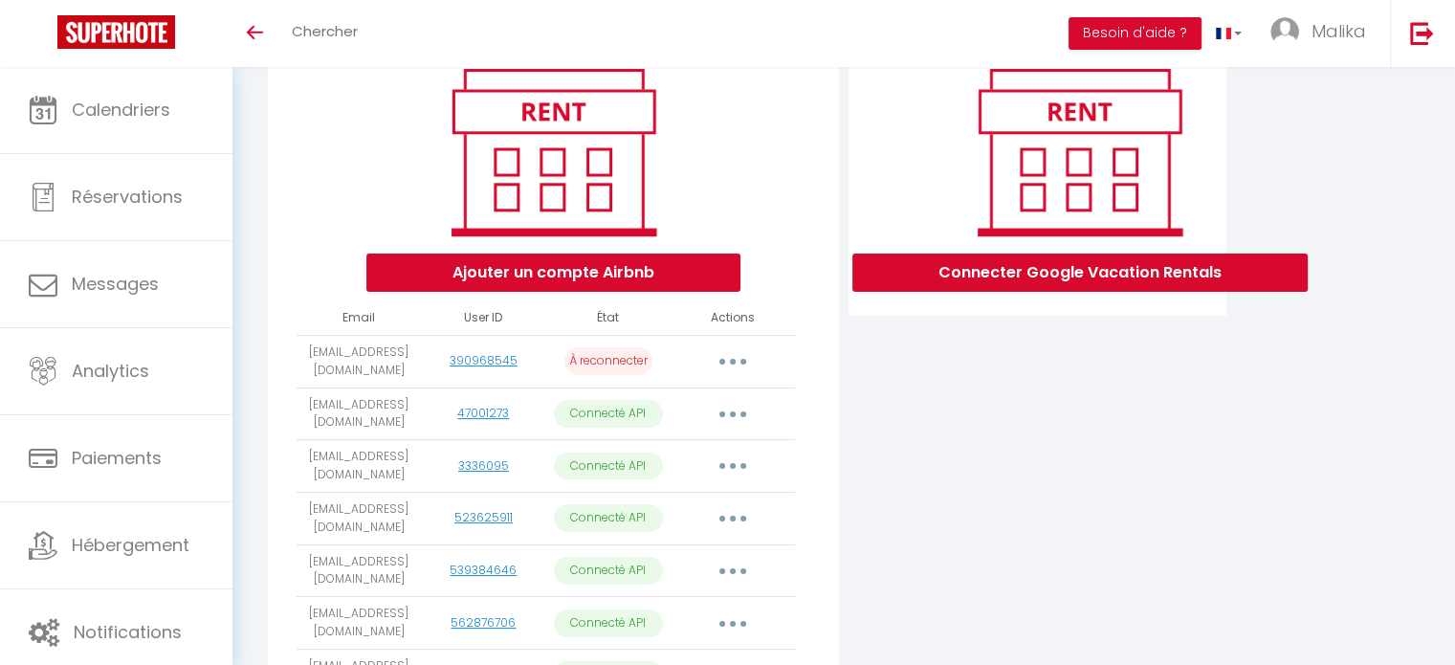
click at [735, 365] on icon "button" at bounding box center [733, 362] width 6 height 6
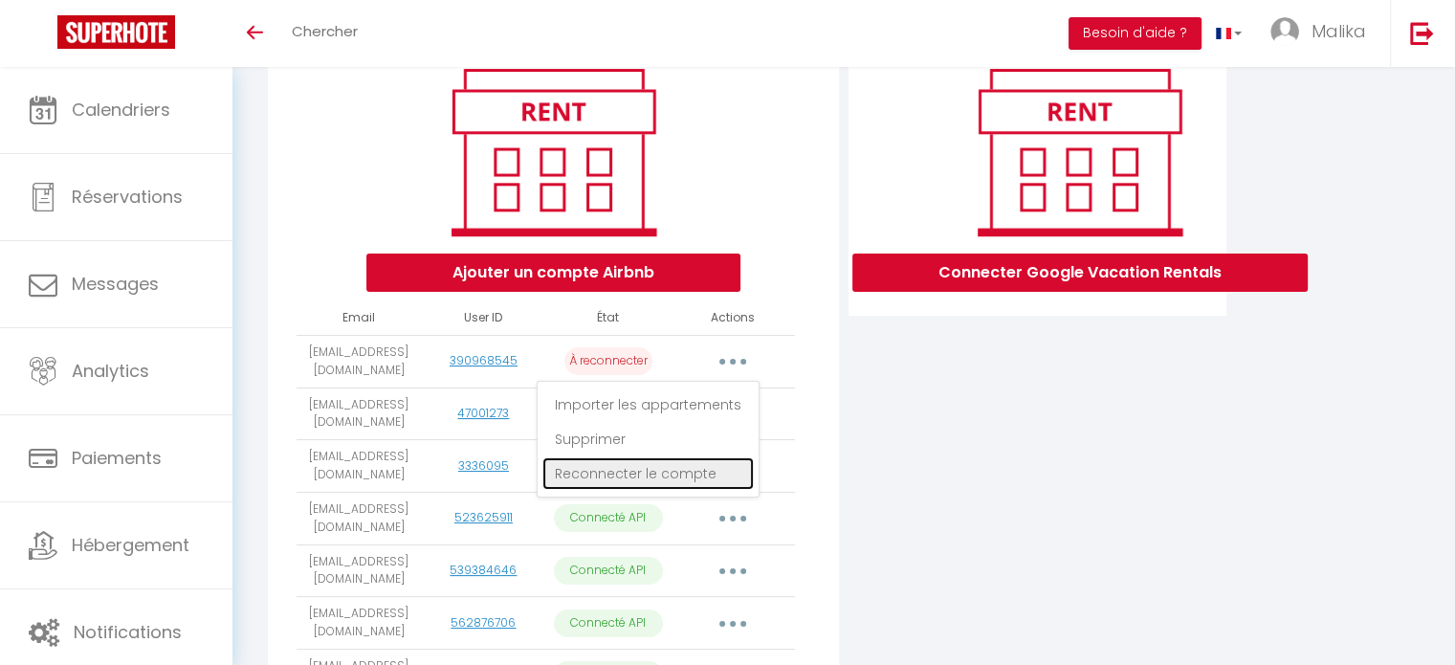
click at [677, 482] on link "Reconnecter le compte" at bounding box center [647, 473] width 211 height 33
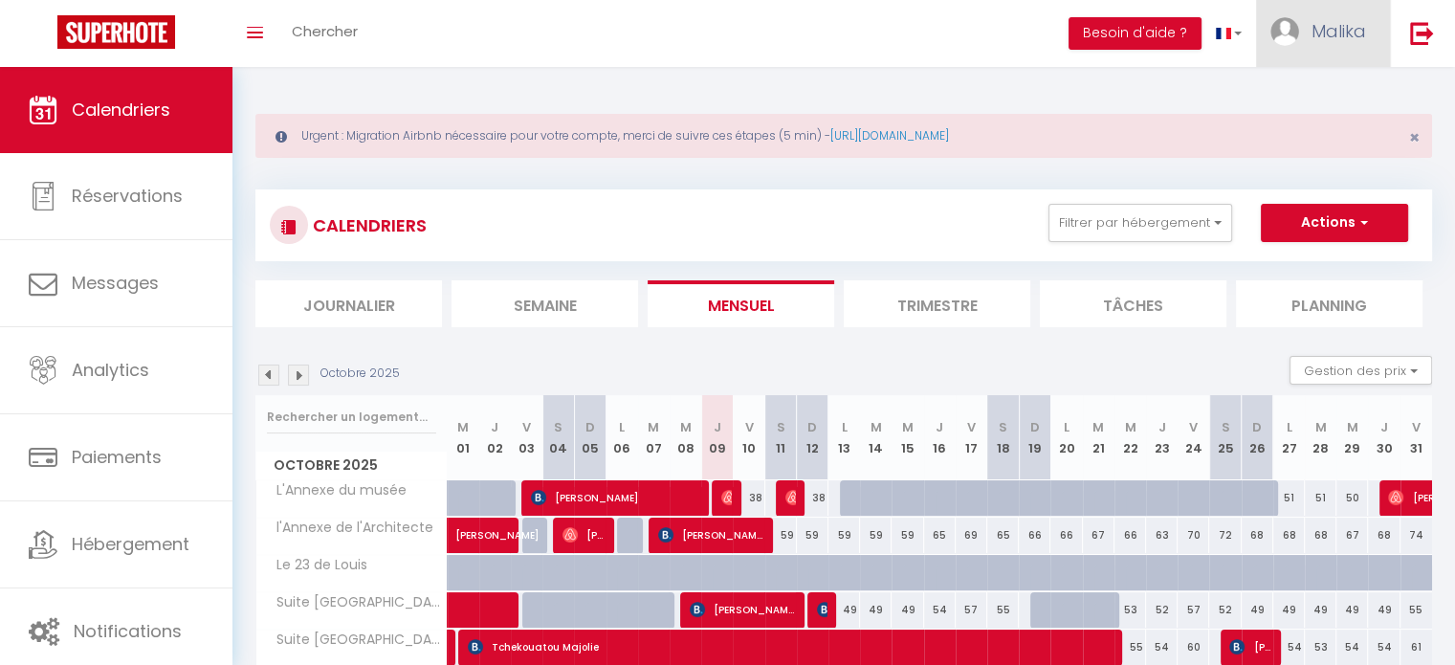
click at [1324, 32] on span "Malika" at bounding box center [1339, 31] width 55 height 24
click at [1323, 105] on link "Paramètres" at bounding box center [1314, 95] width 142 height 33
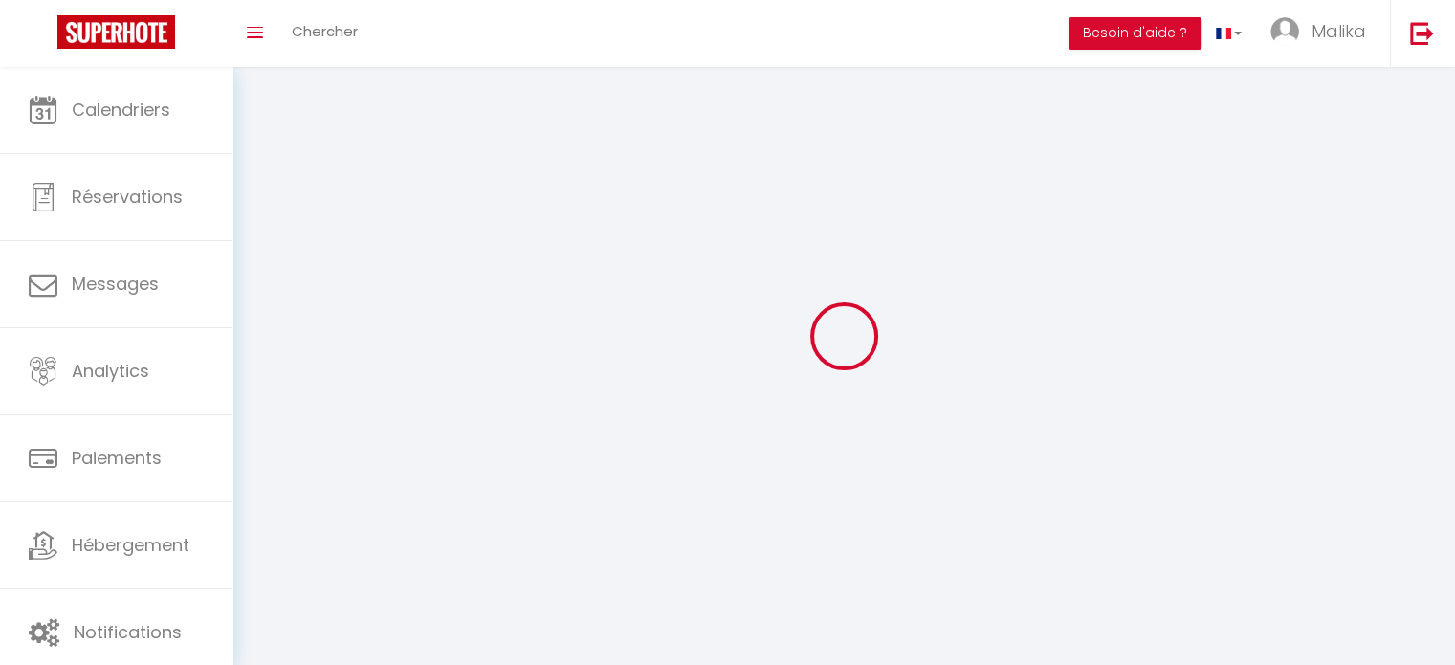
type input "06jeK5vKVPvCPtqmcWYlVteMG"
type input "kFJmOfdfT2f98SbaEULUoZBKf"
type input "https://app.superhote.com/#/get-available-rentals/kFJmOfdfT2f98SbaEULUoZBKf"
select select "28"
select select "fr"
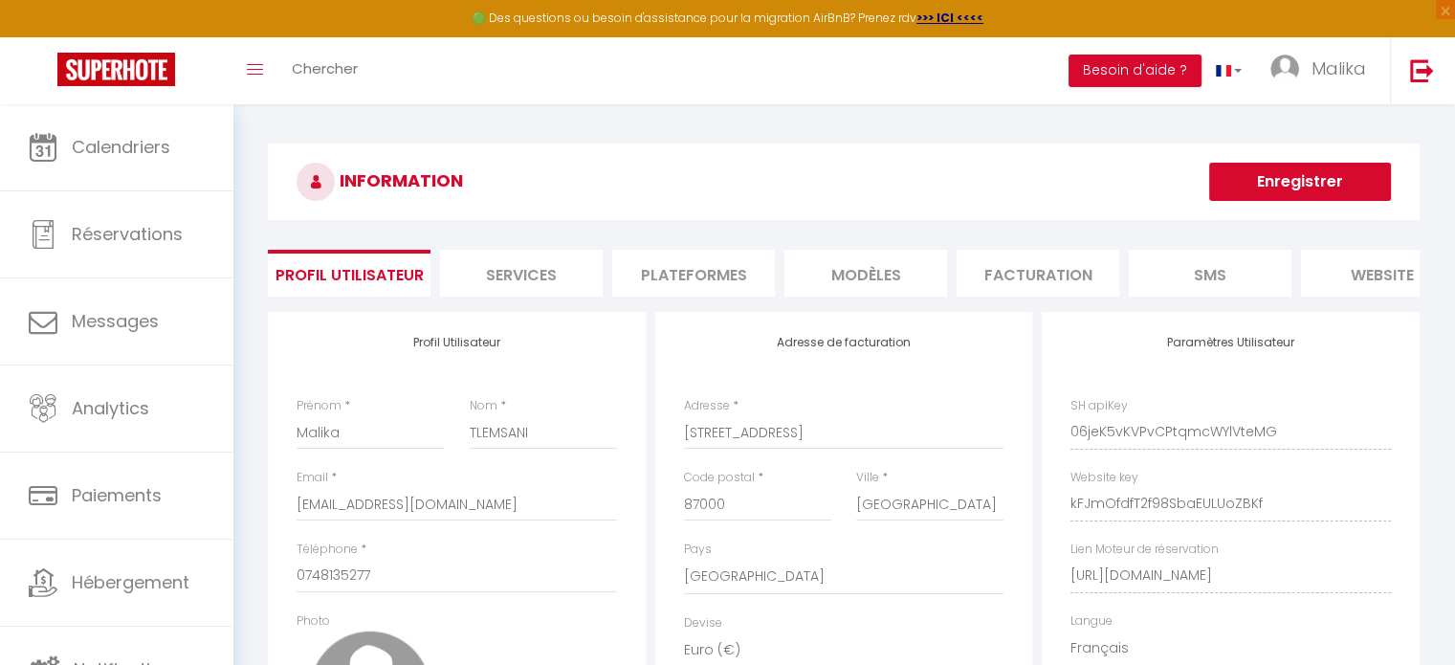
click at [751, 276] on li "Plateformes" at bounding box center [693, 273] width 163 height 47
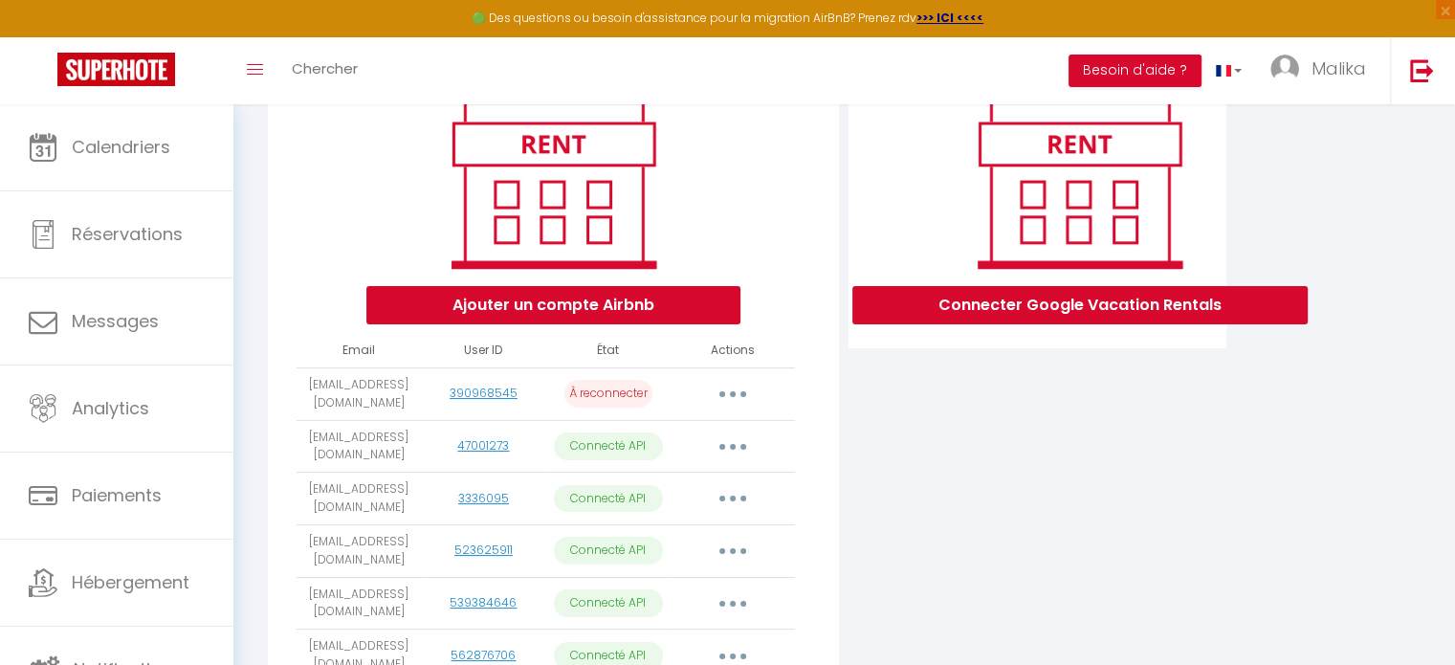
scroll to position [245, 0]
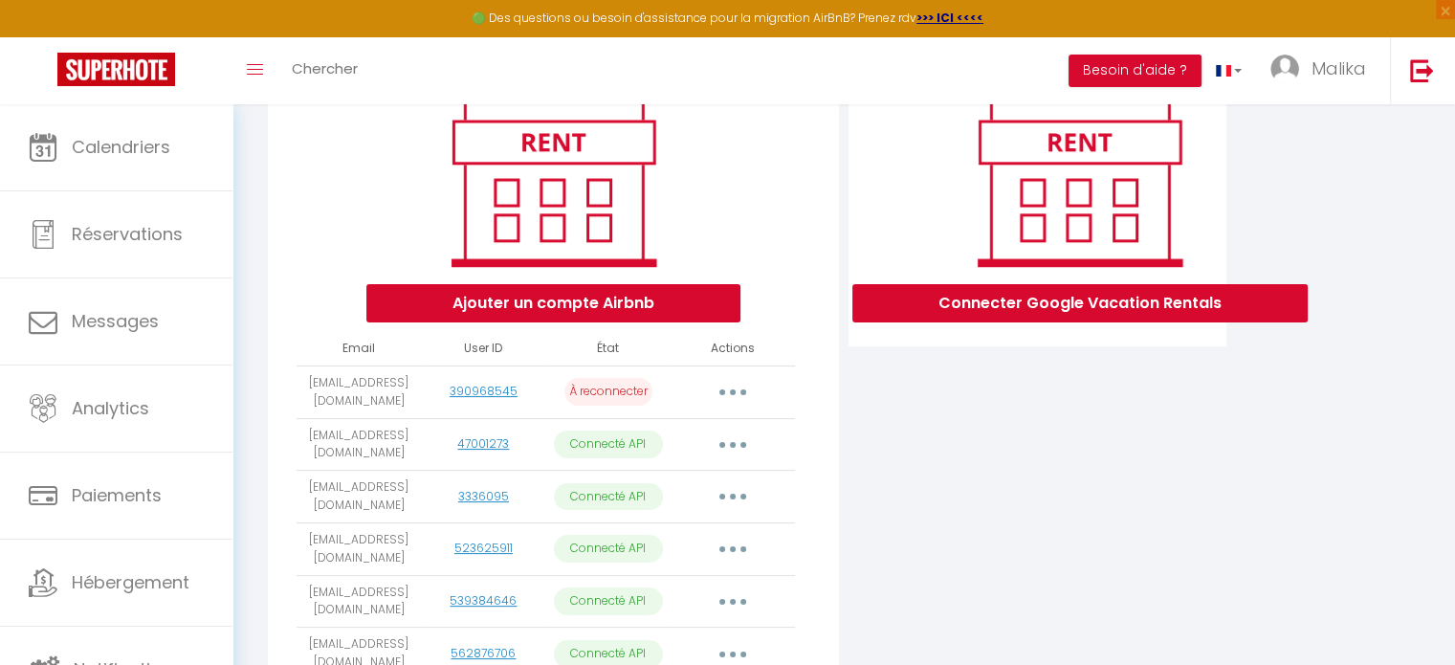
click at [727, 397] on button "button" at bounding box center [733, 392] width 54 height 31
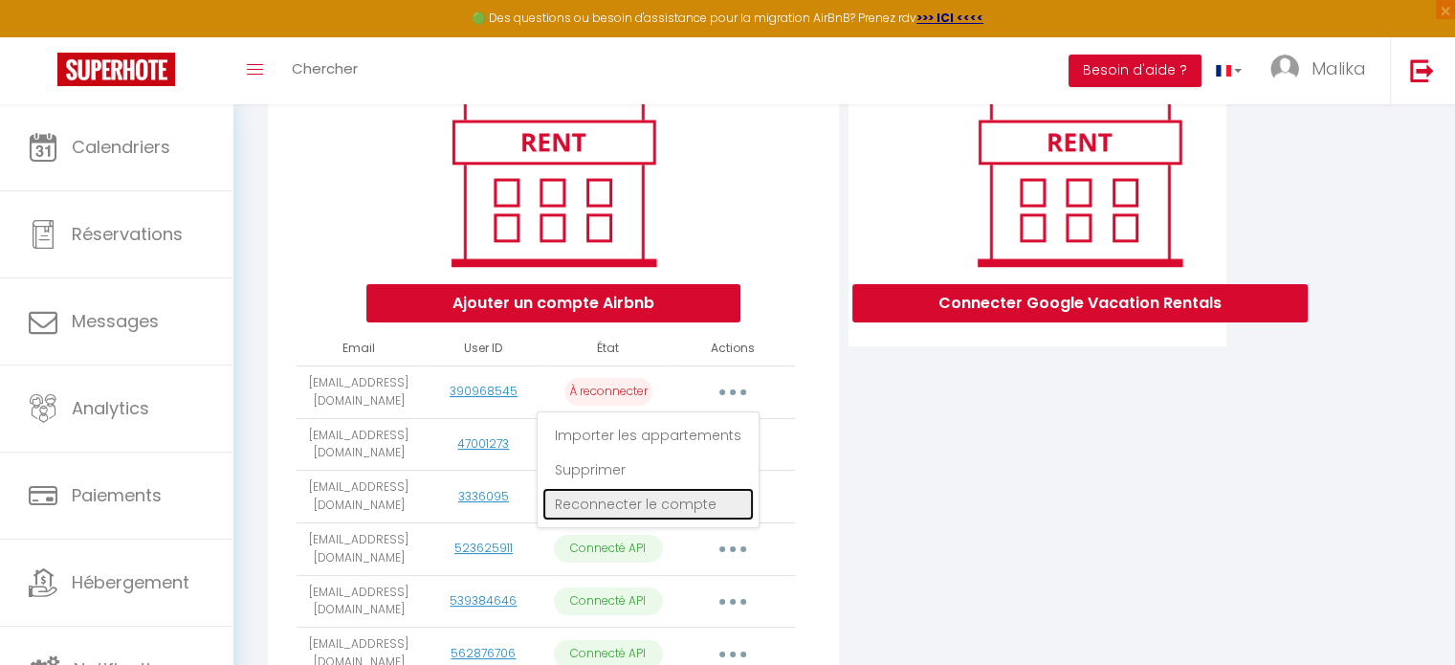
click at [645, 520] on link "Reconnecter le compte" at bounding box center [647, 504] width 211 height 33
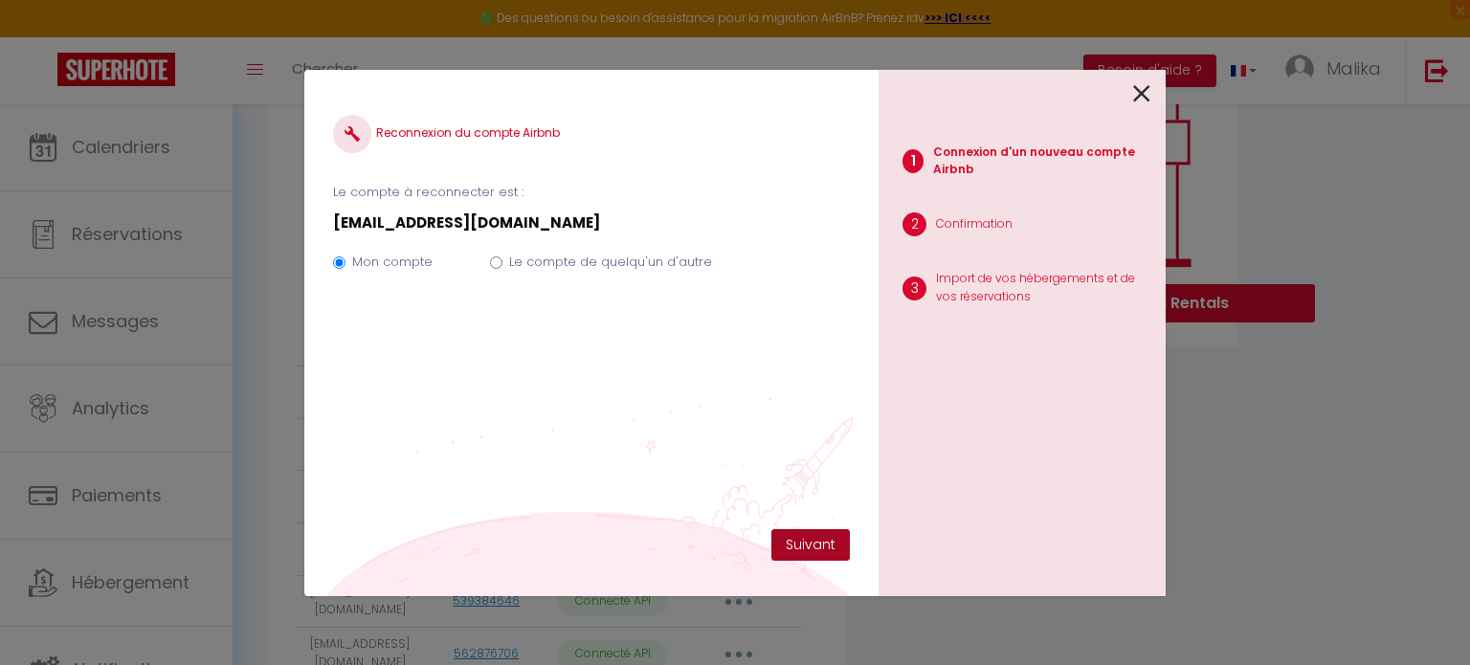
click at [796, 541] on button "Suivant" at bounding box center [810, 545] width 78 height 33
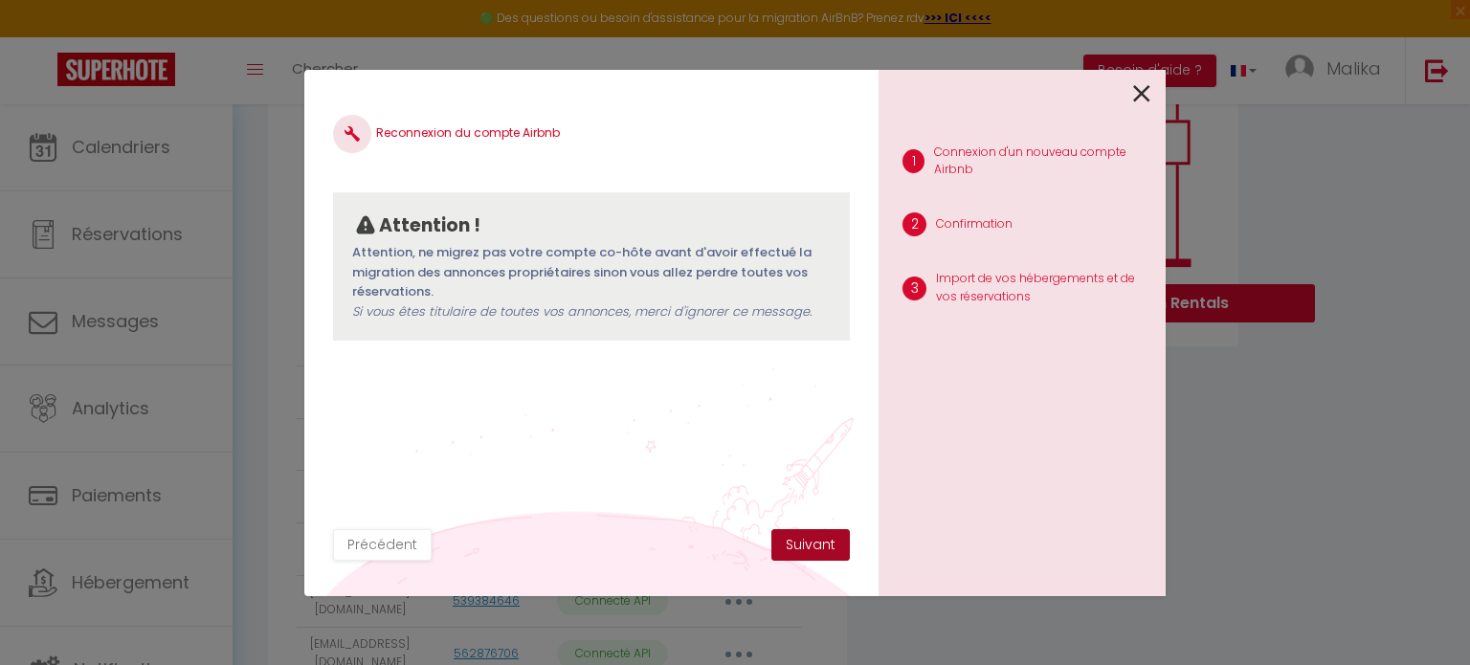
click at [796, 541] on button "Suivant" at bounding box center [810, 545] width 78 height 33
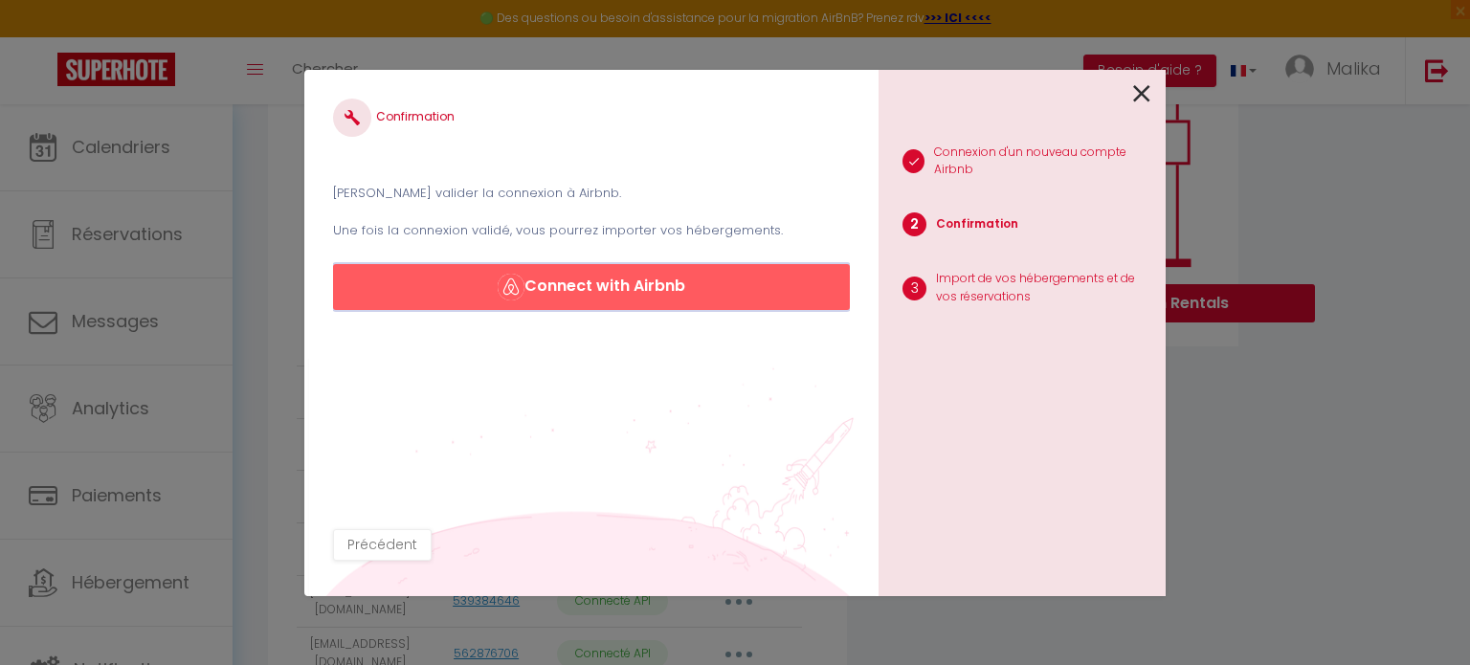
click at [612, 282] on button "Connect with Airbnb" at bounding box center [591, 287] width 517 height 46
click at [1140, 79] on icon at bounding box center [1141, 93] width 17 height 29
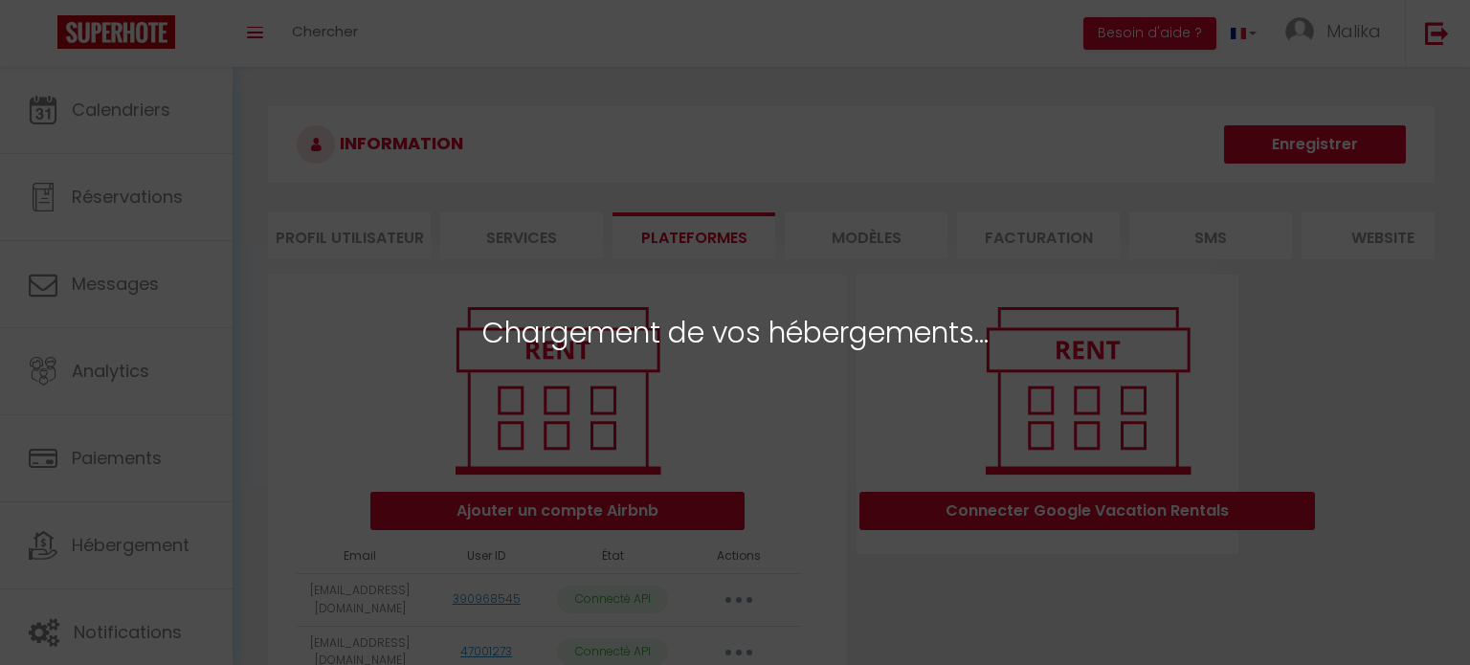
select select "70071"
select select "72824"
select select "56239"
select select "56246"
select select "56242"
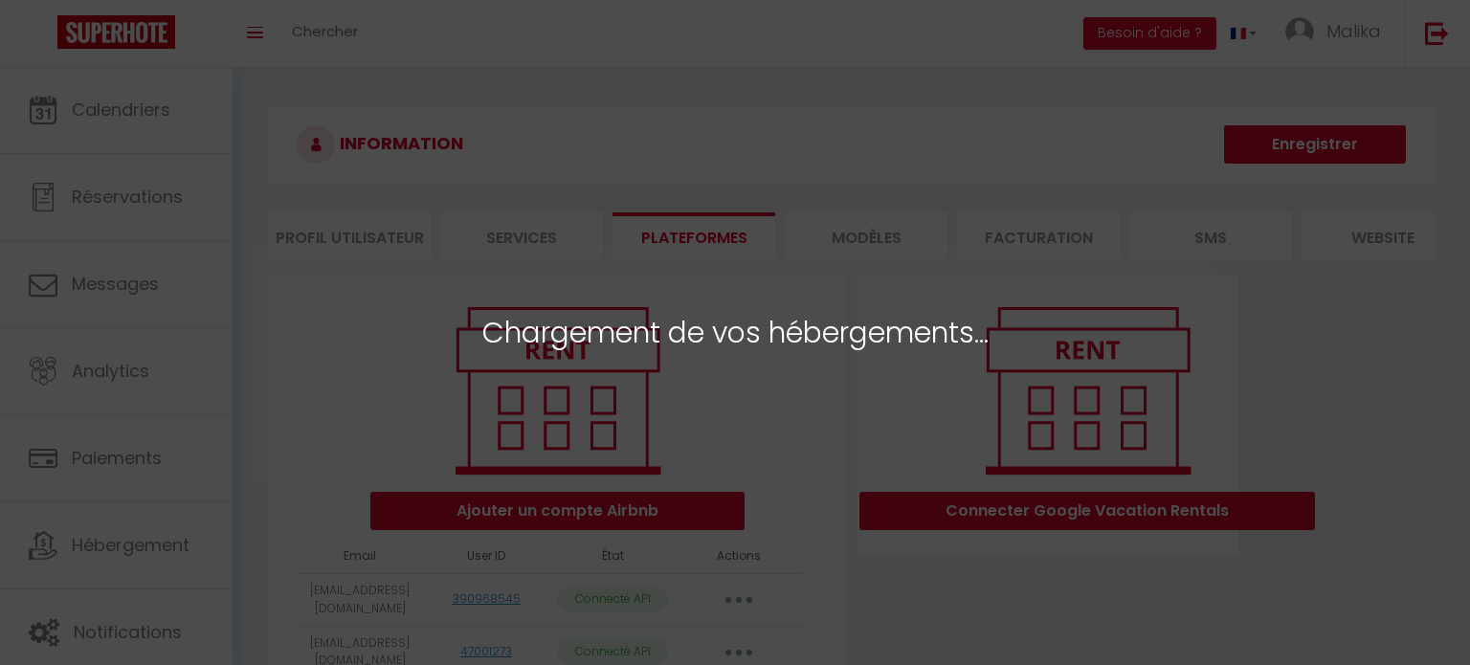
select select "56245"
select select "56241"
select select "56244"
select select "56243"
select select "56247"
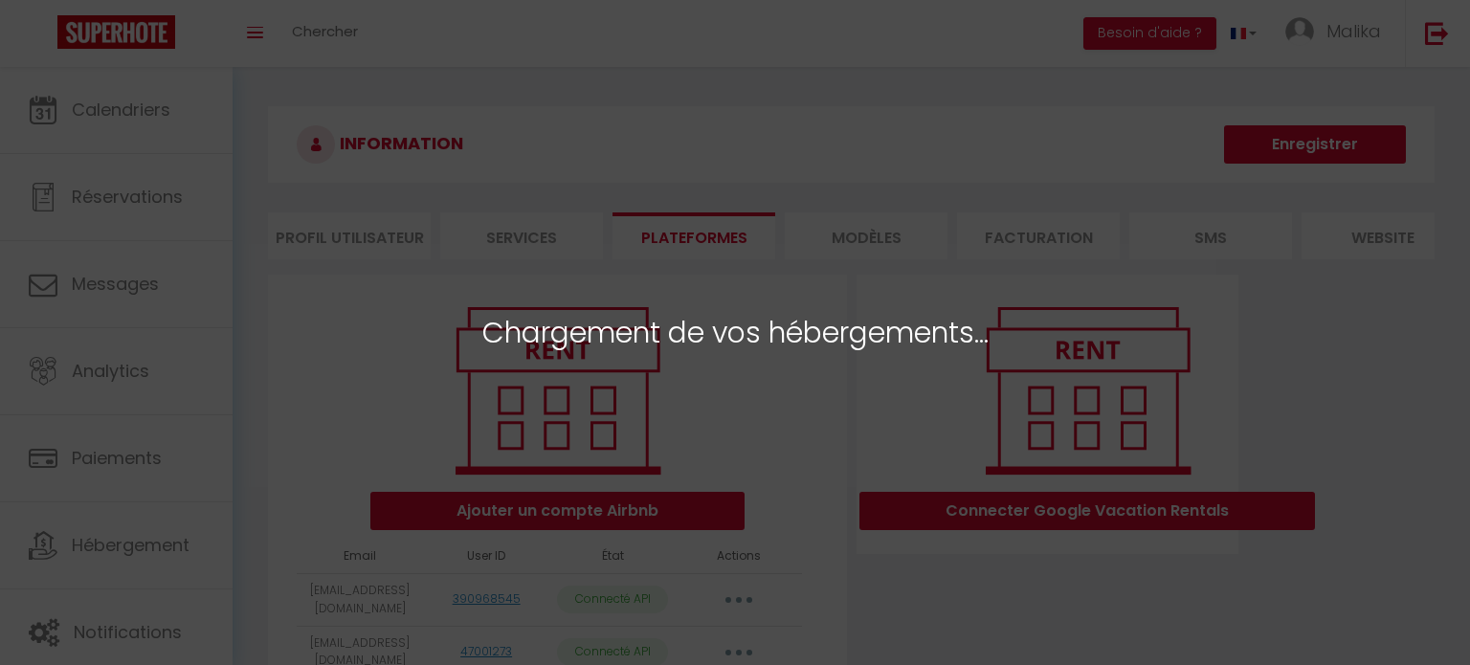
select select "56195"
select select "56196"
select select "56233"
select select "56234"
select select "56235"
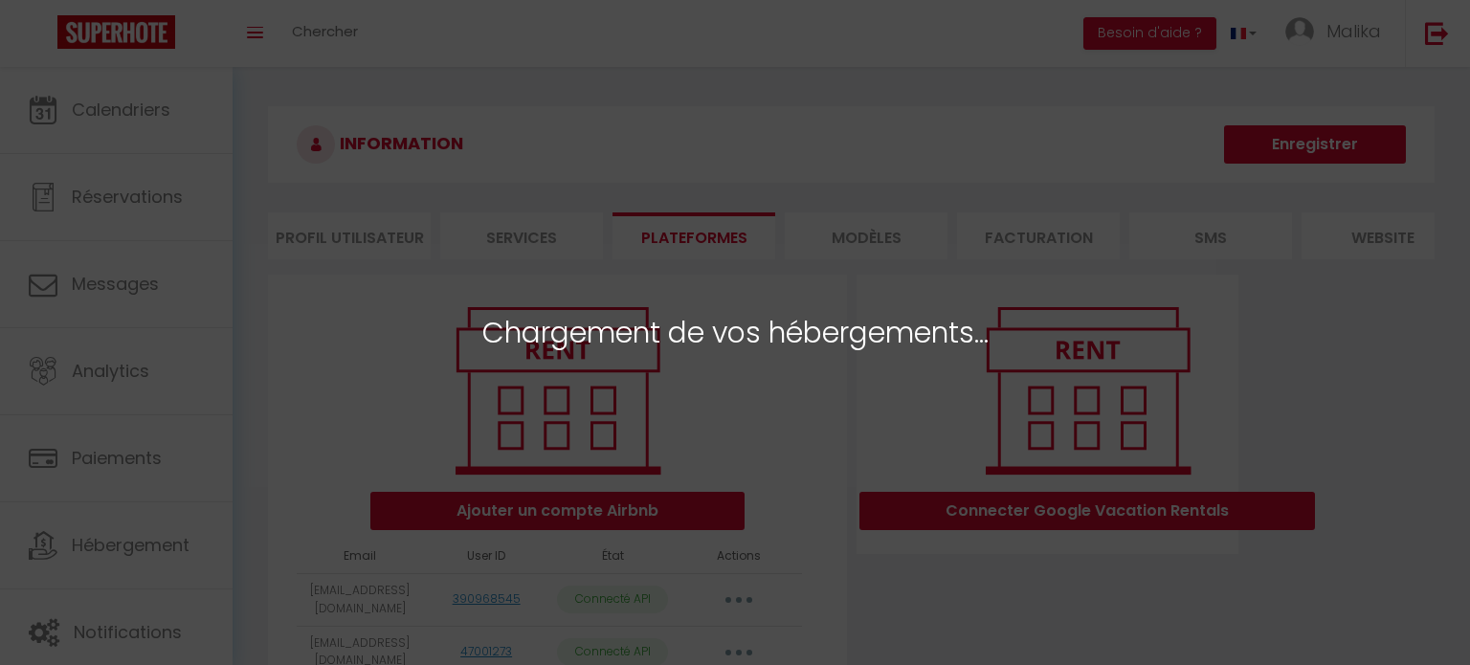
select select "56240"
select select "71163"
select select "72618"
select select "56236"
select select "75990"
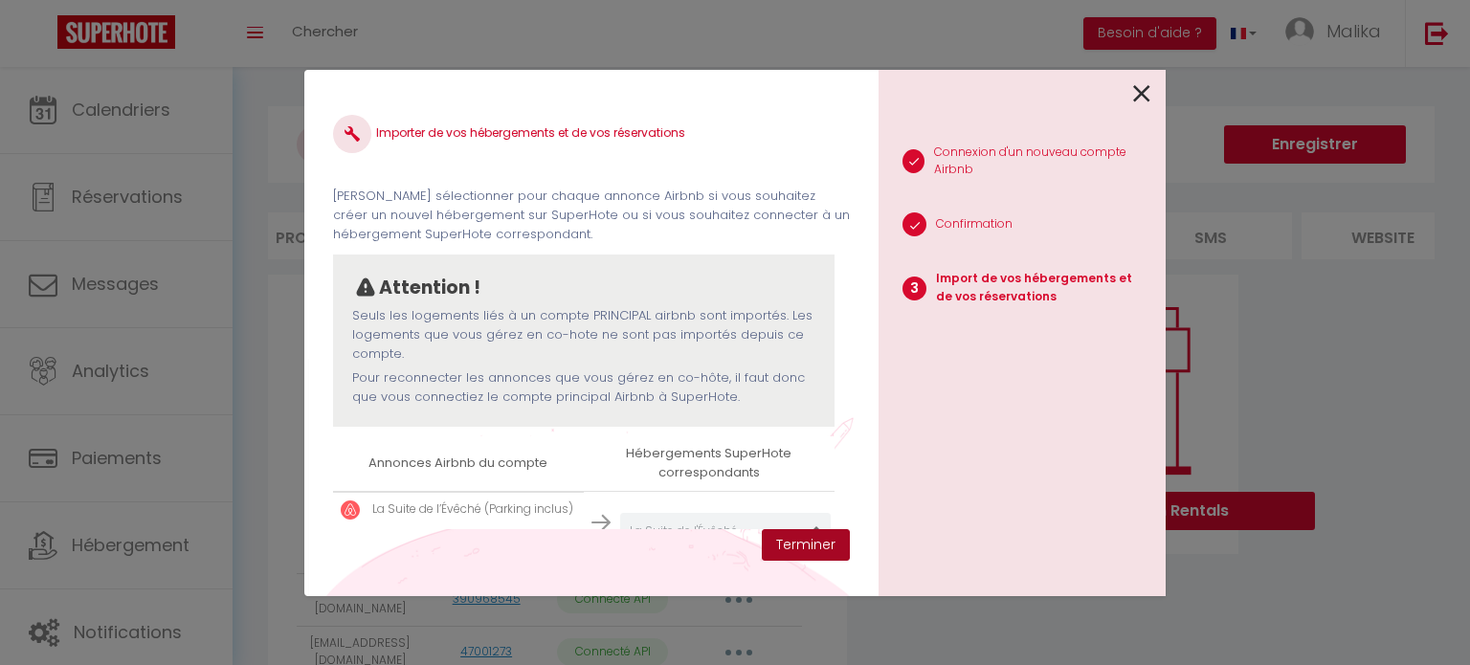
click at [811, 548] on button "Terminer" at bounding box center [806, 545] width 88 height 33
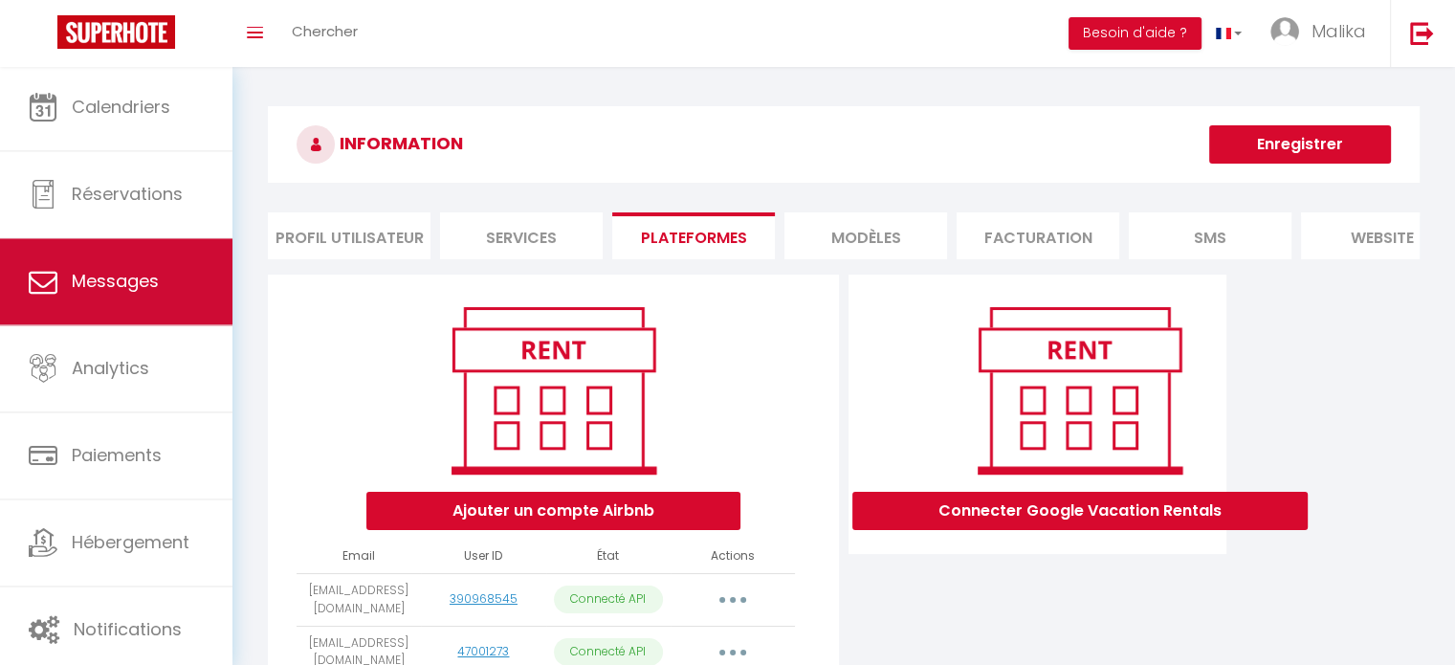
click at [153, 249] on link "Messages" at bounding box center [116, 282] width 232 height 86
select select "message"
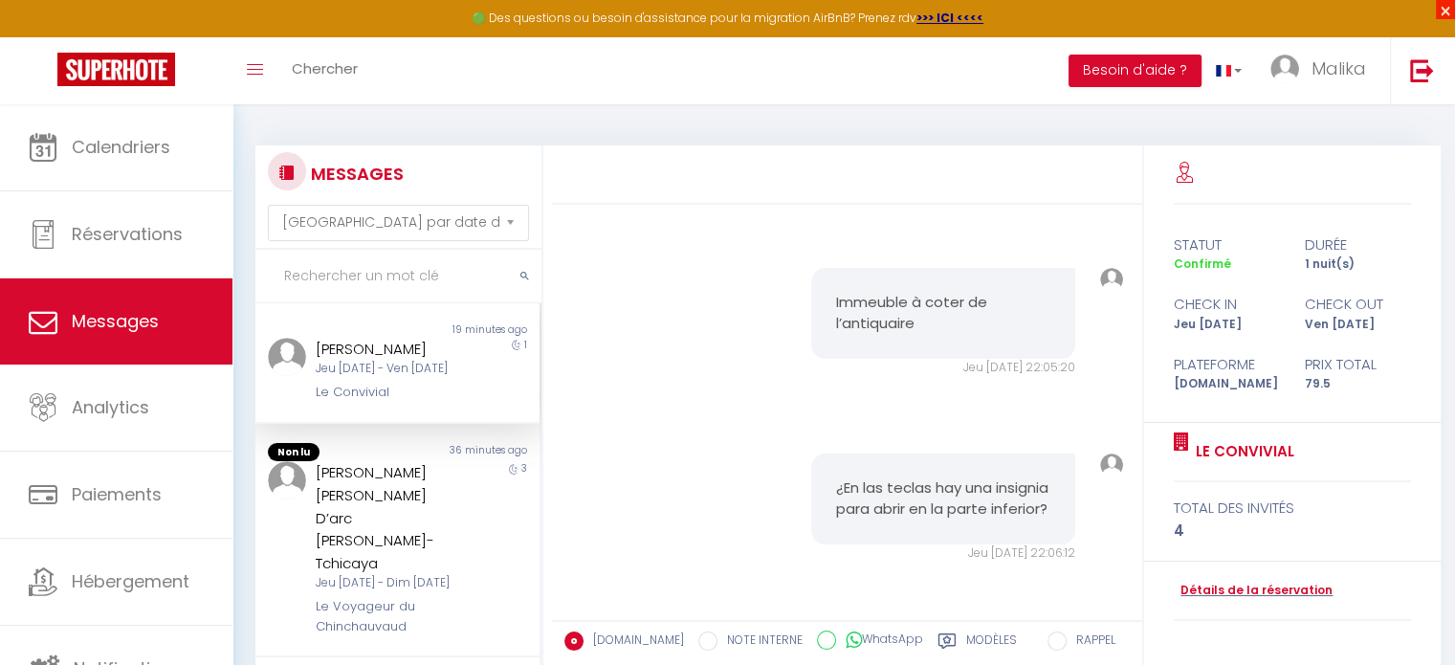
click at [1448, 11] on span "×" at bounding box center [1445, 9] width 19 height 19
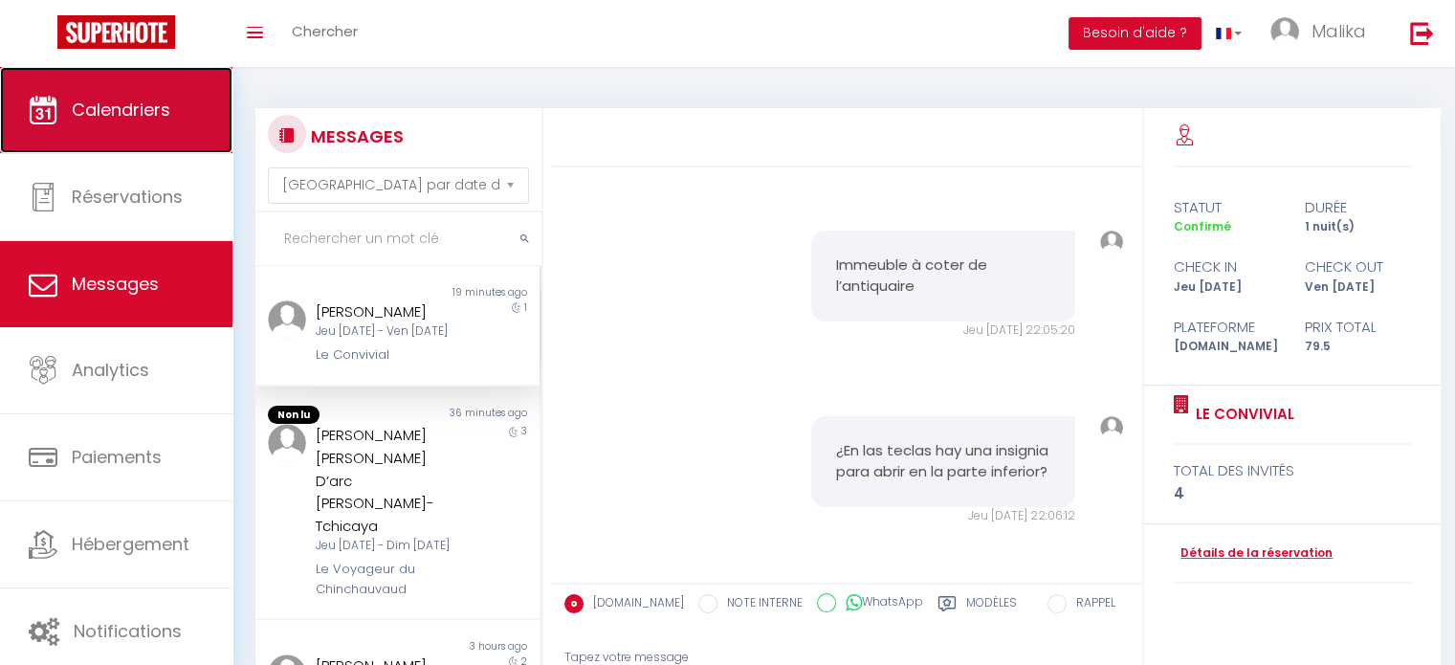
click at [183, 119] on link "Calendriers" at bounding box center [116, 110] width 232 height 86
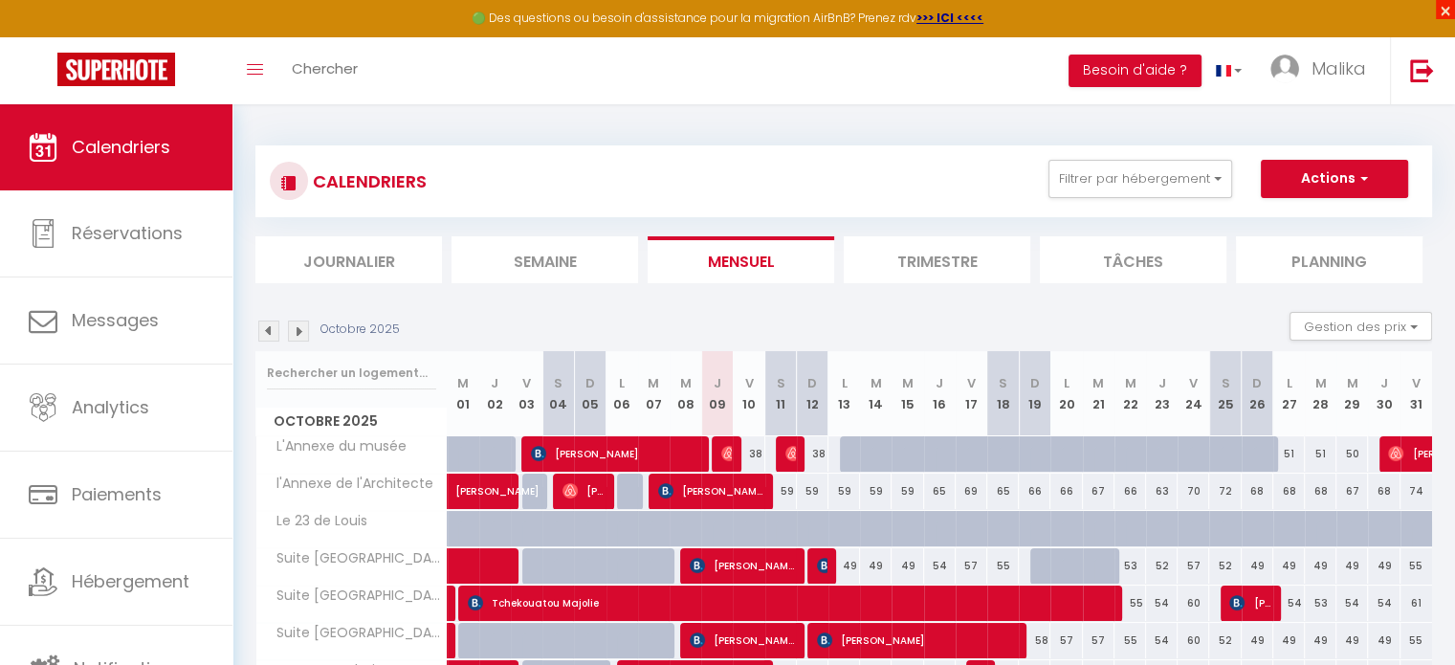
click at [1448, 8] on span "×" at bounding box center [1445, 9] width 19 height 19
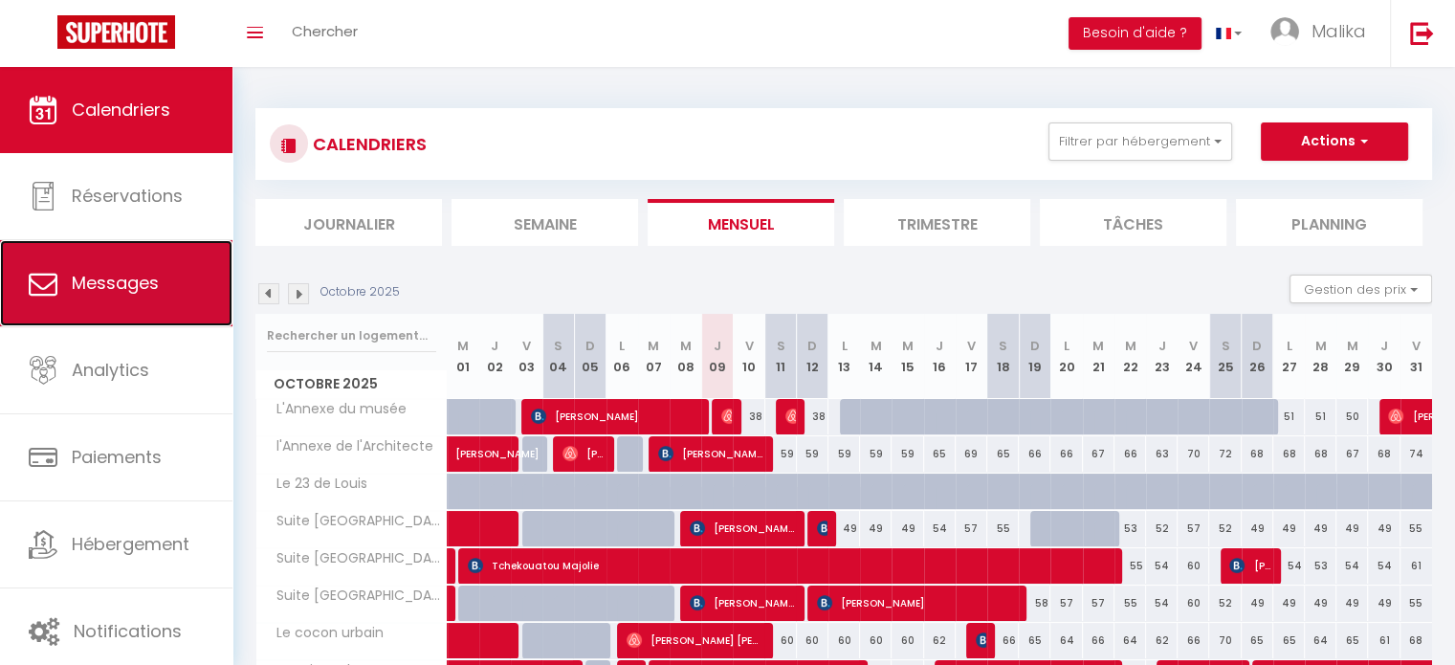
click at [145, 286] on span "Messages" at bounding box center [115, 283] width 87 height 24
select select "message"
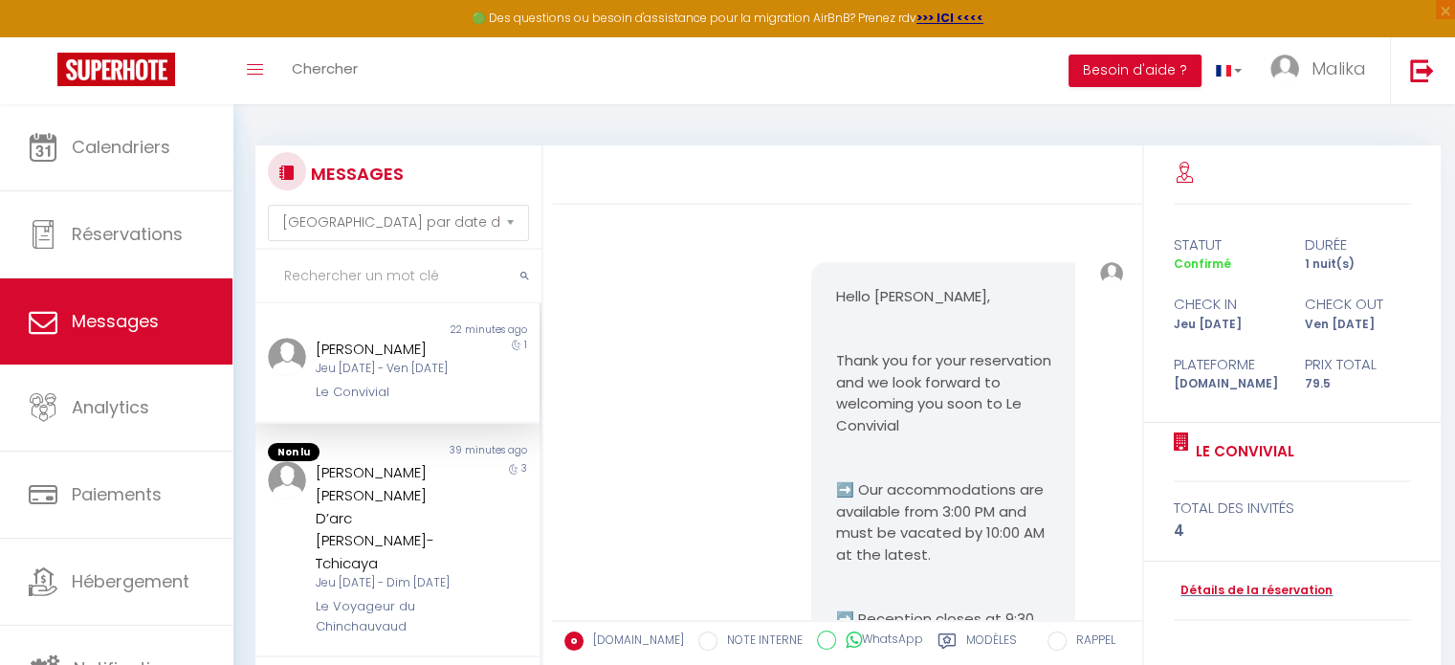
scroll to position [5889, 0]
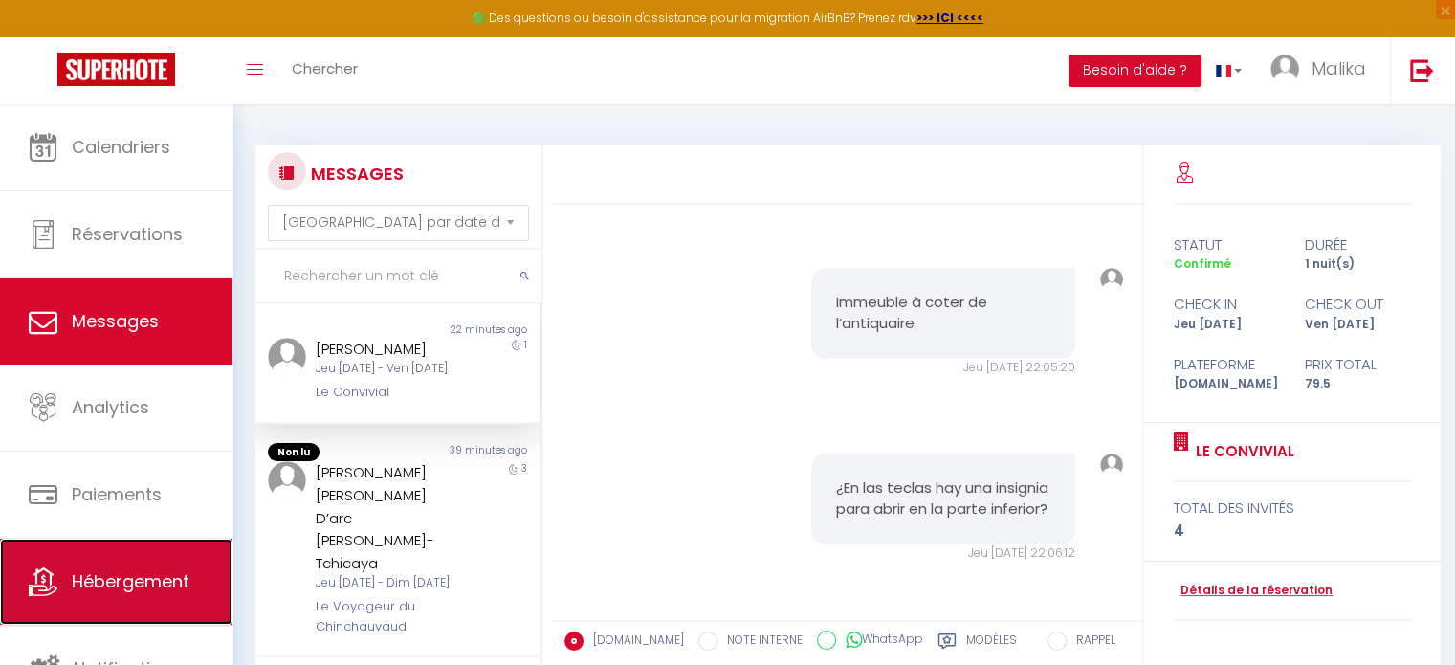
click at [137, 590] on span "Hébergement" at bounding box center [131, 581] width 118 height 24
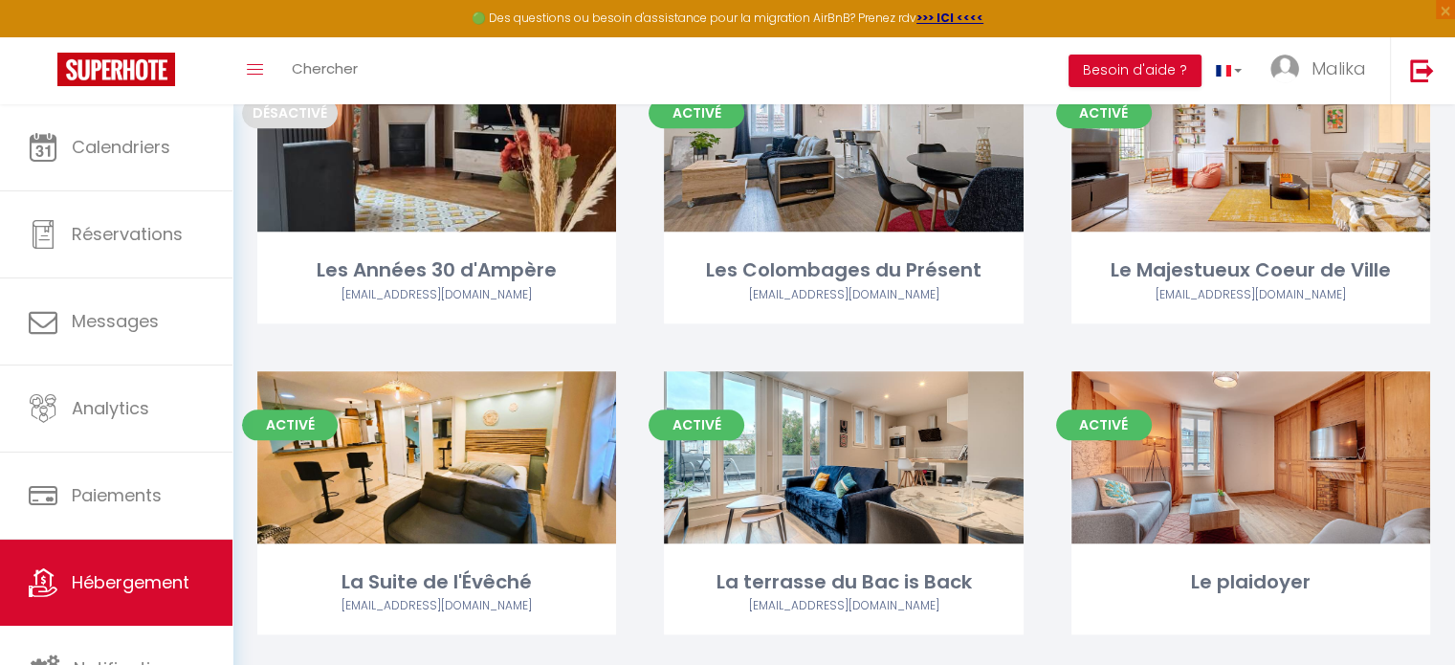
scroll to position [2183, 0]
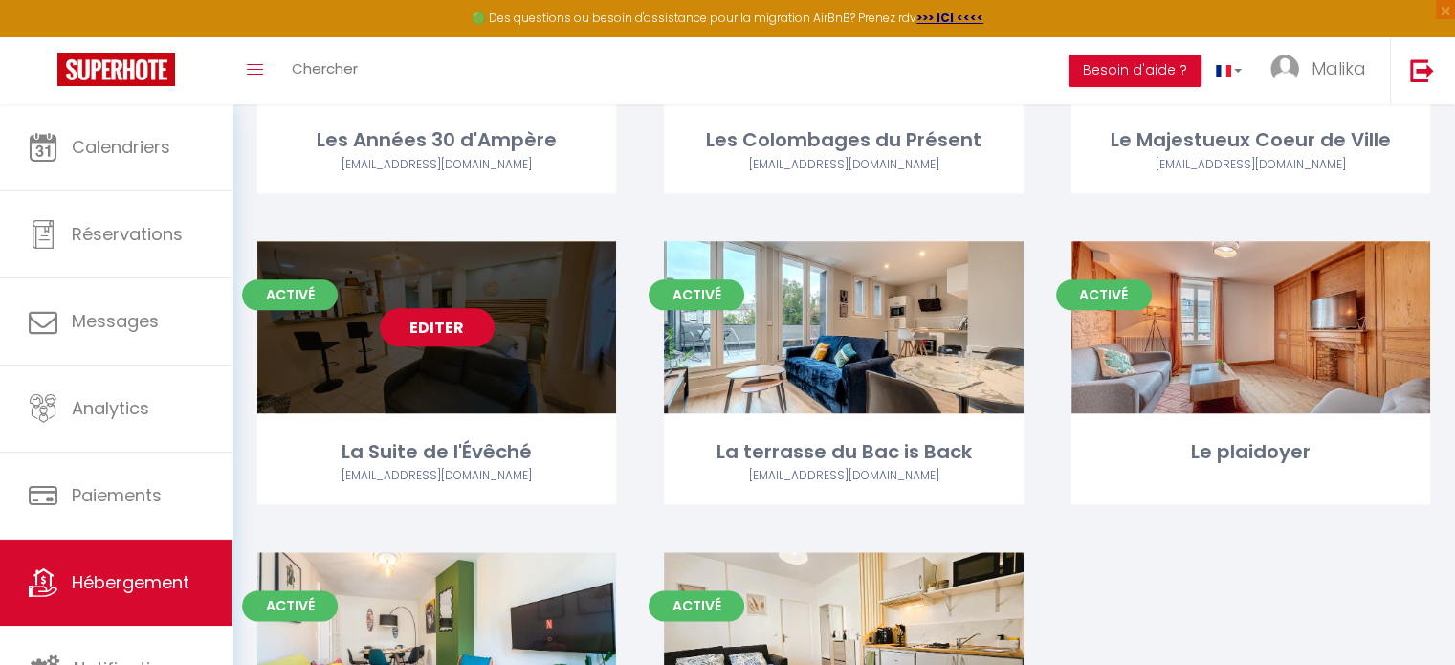
click at [451, 327] on link "Editer" at bounding box center [437, 327] width 115 height 38
select select "3"
select select "2"
select select "1"
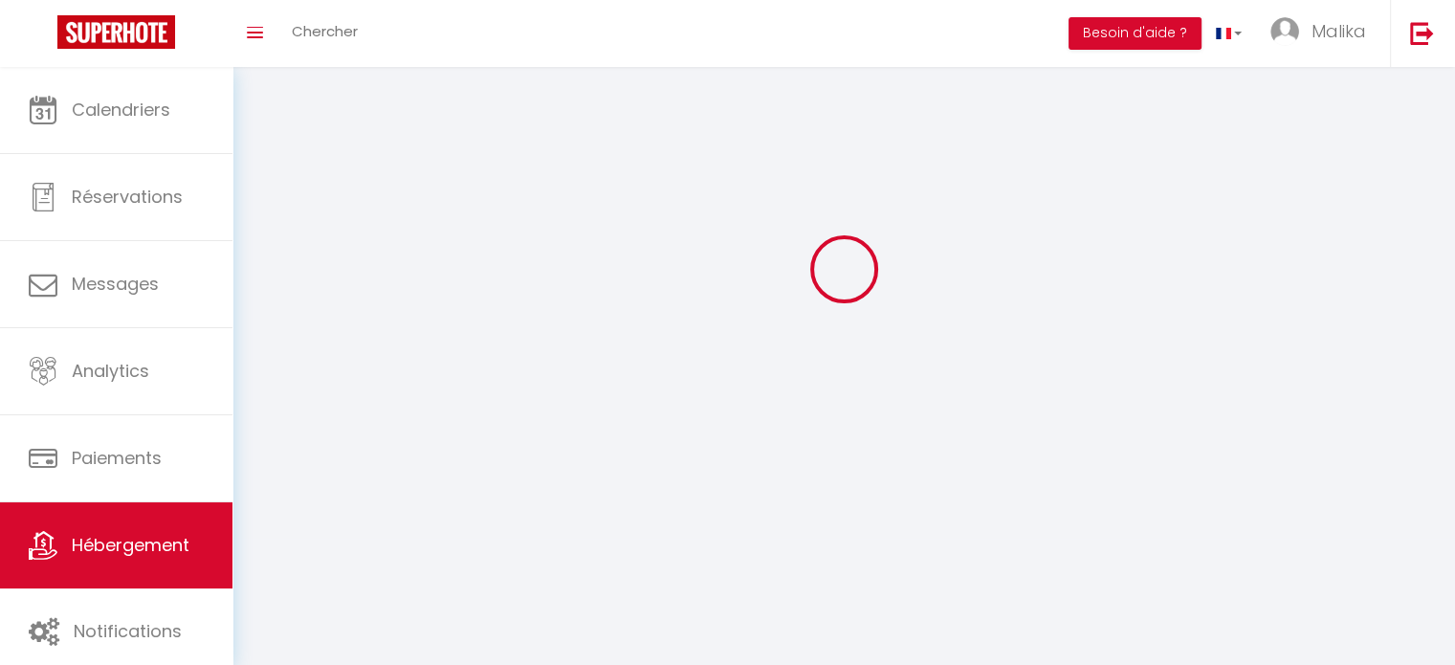
select select
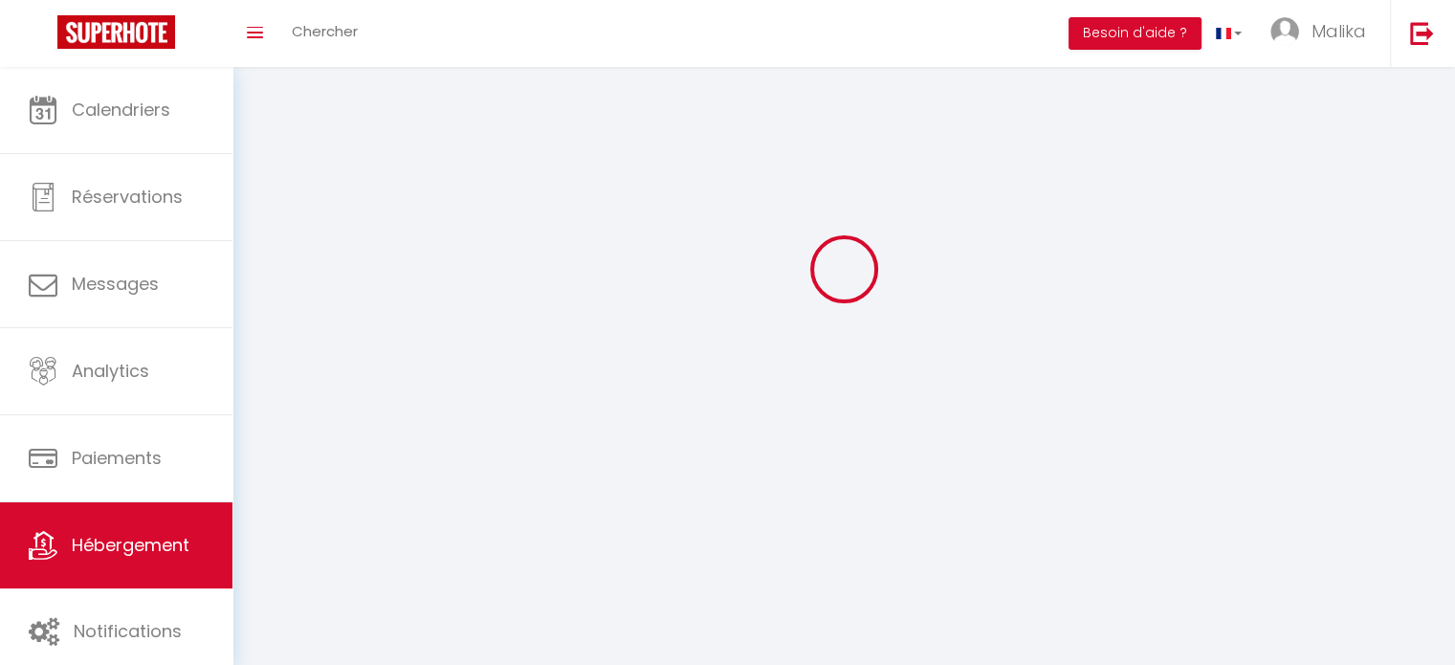
select select
checkbox input "false"
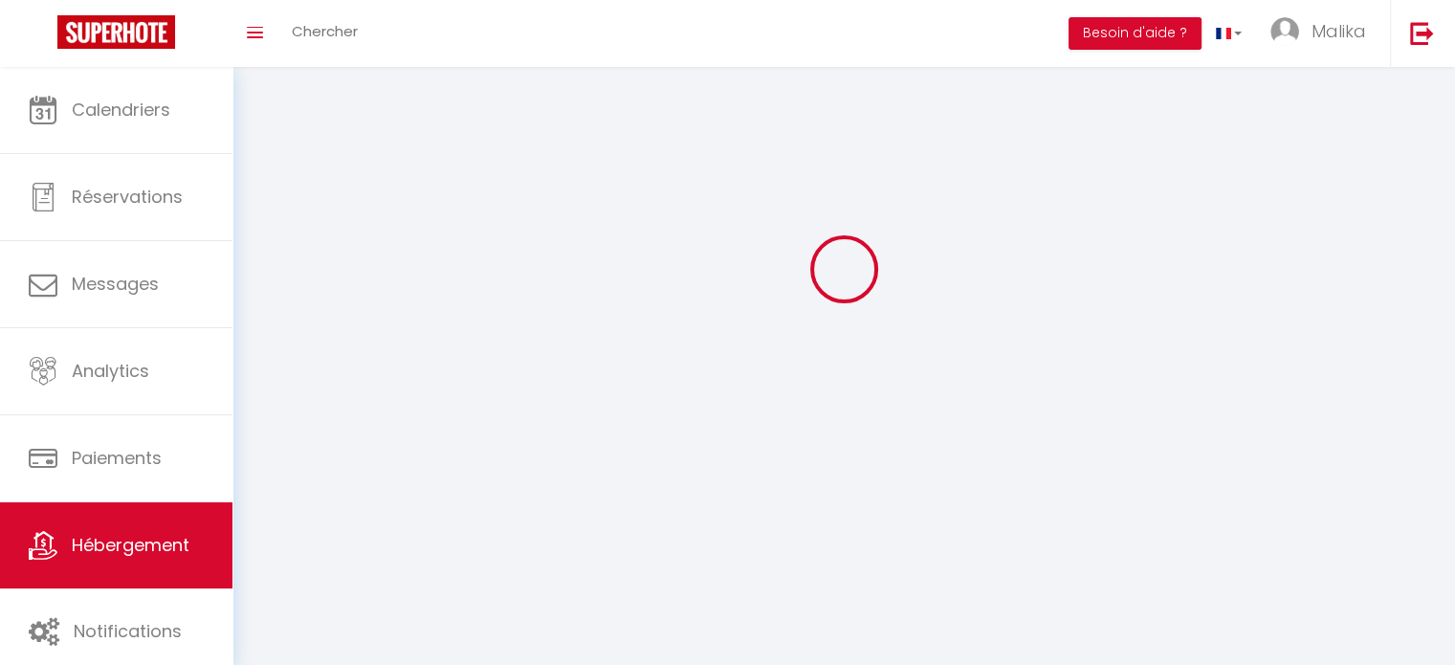
select select
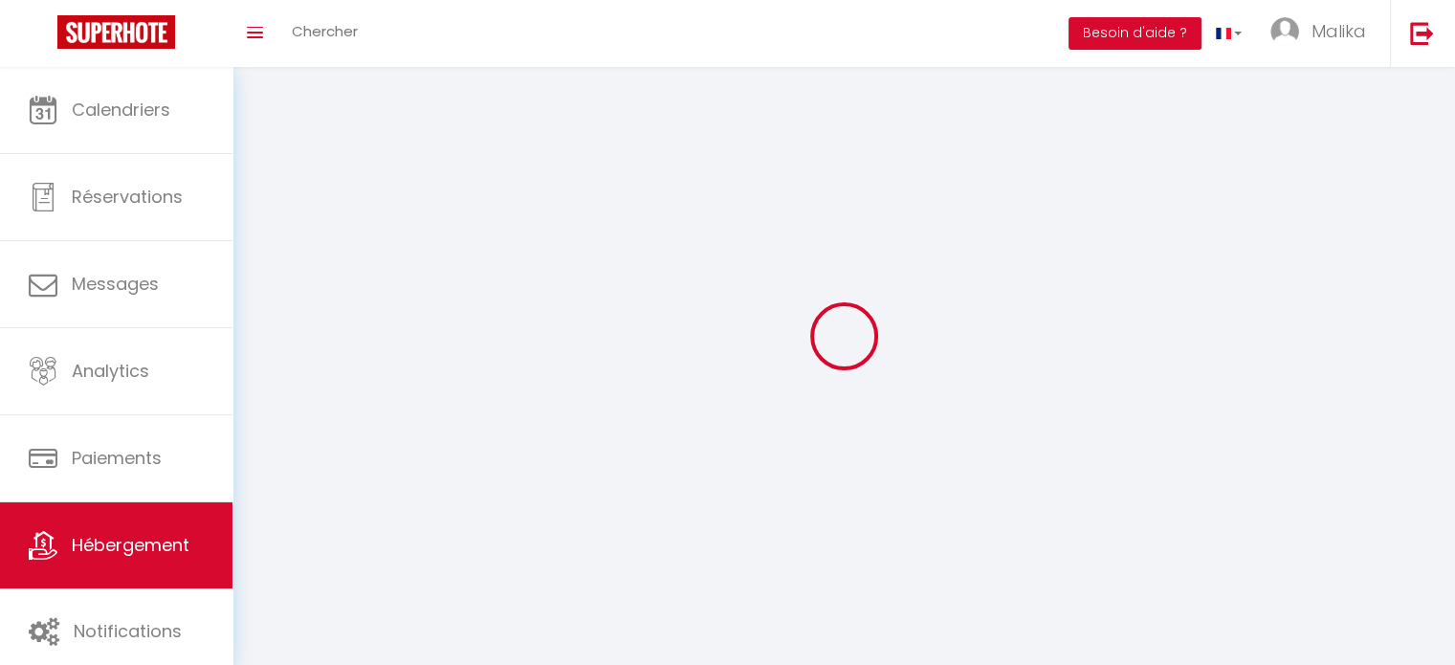
select select
checkbox input "false"
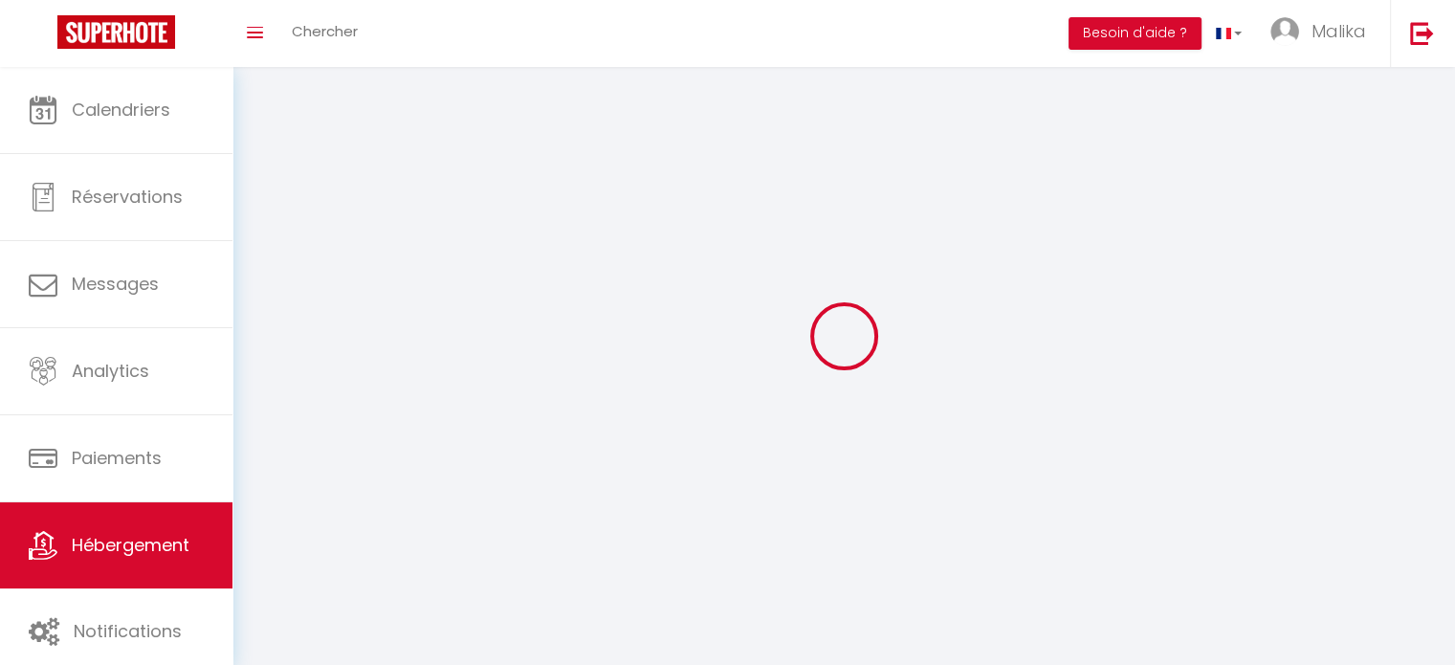
checkbox input "false"
select select
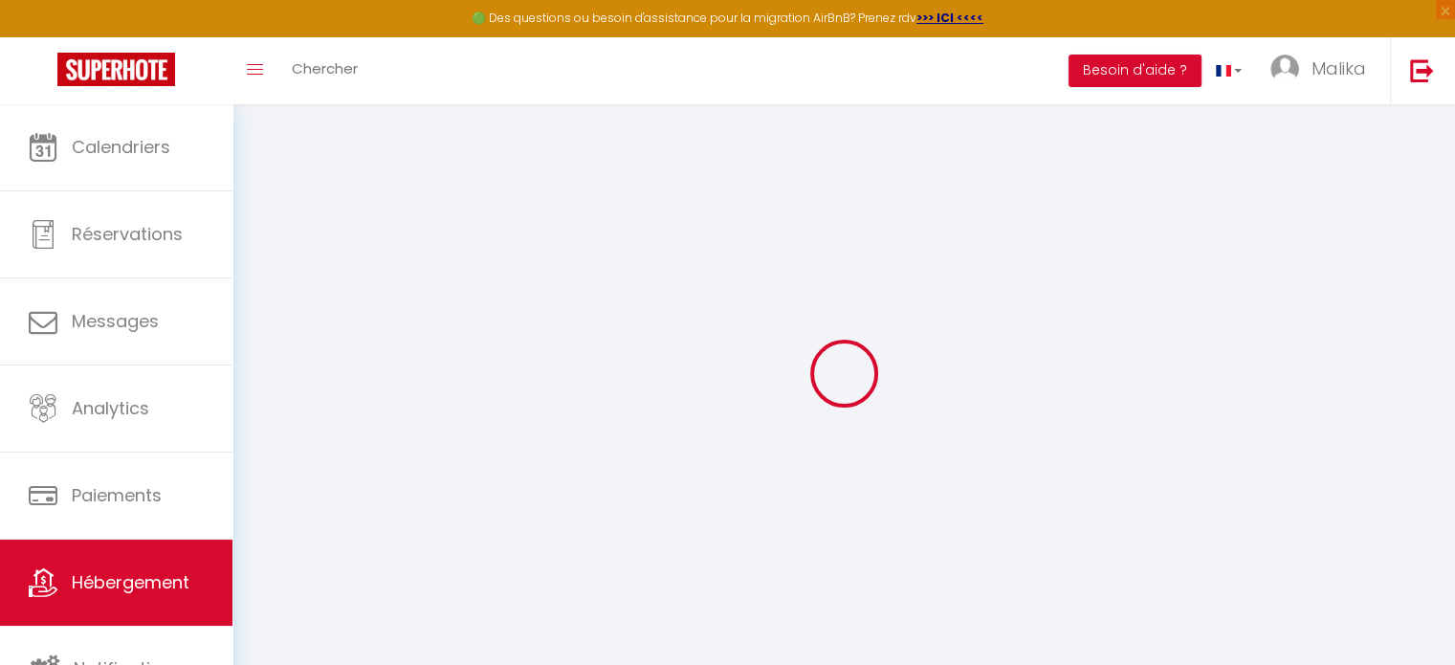
select select "+ 15 %"
select select "+ 17 %"
select select
checkbox input "false"
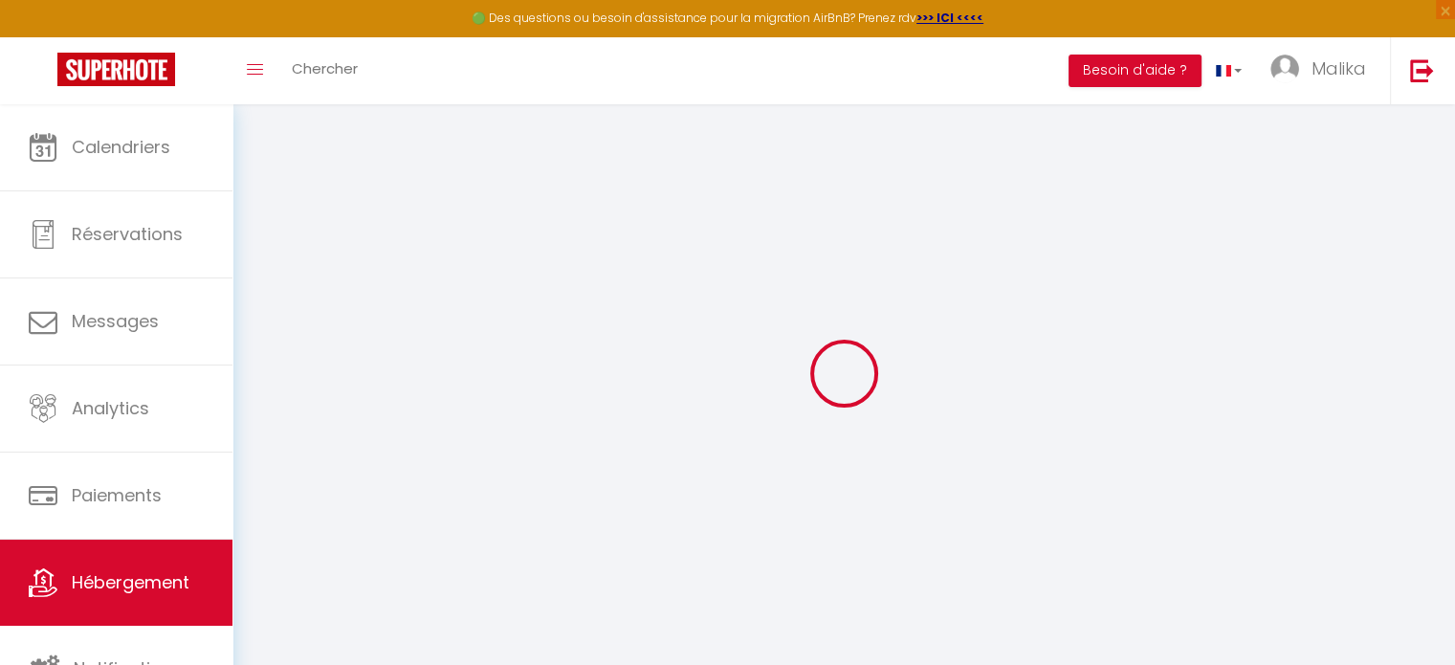
checkbox input "false"
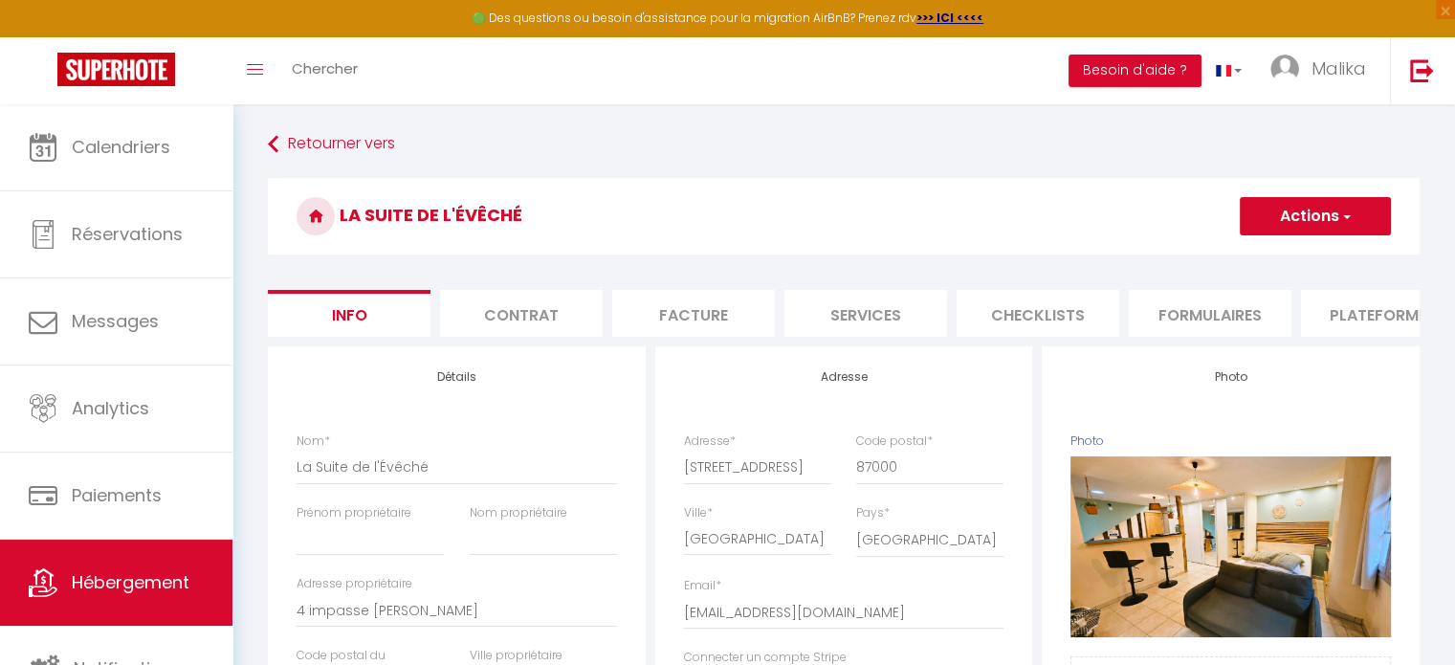
select select
checkbox input "false"
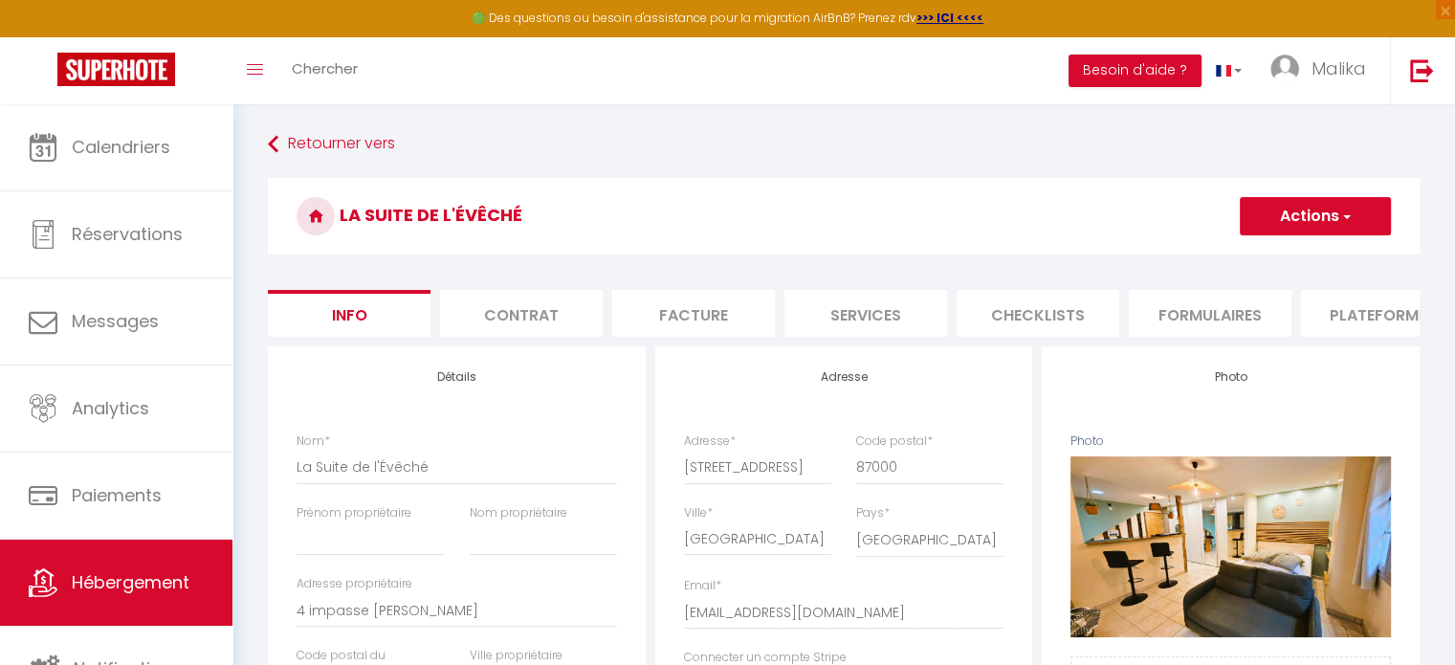
select select "EUR"
select select
select select "22078-1036351633713250996"
click at [1342, 311] on li "Plateformes" at bounding box center [1382, 313] width 163 height 47
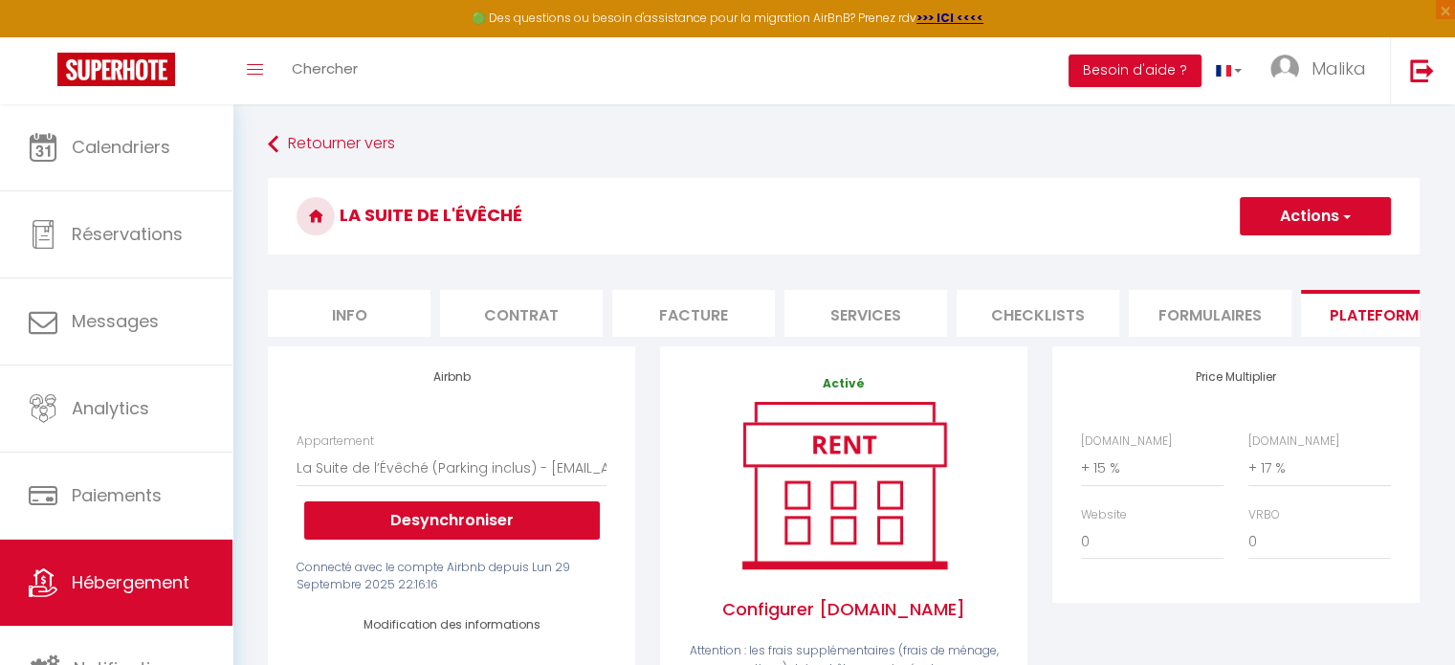
select select
click at [951, 20] on strong ">>> ICI <<<<" at bounding box center [950, 18] width 67 height 16
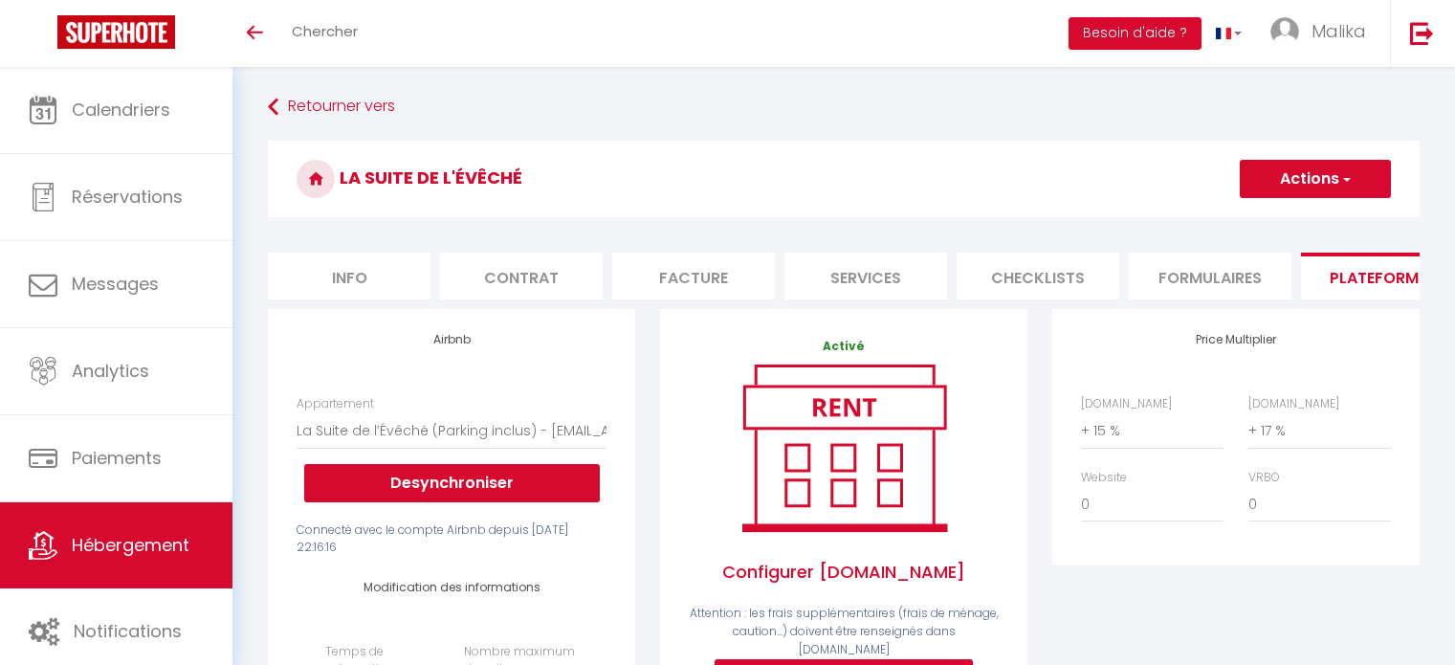
select select "22078-1036351633713250996"
select select "EUR"
select select
select select "+ 15 %"
select select "+ 17 %"
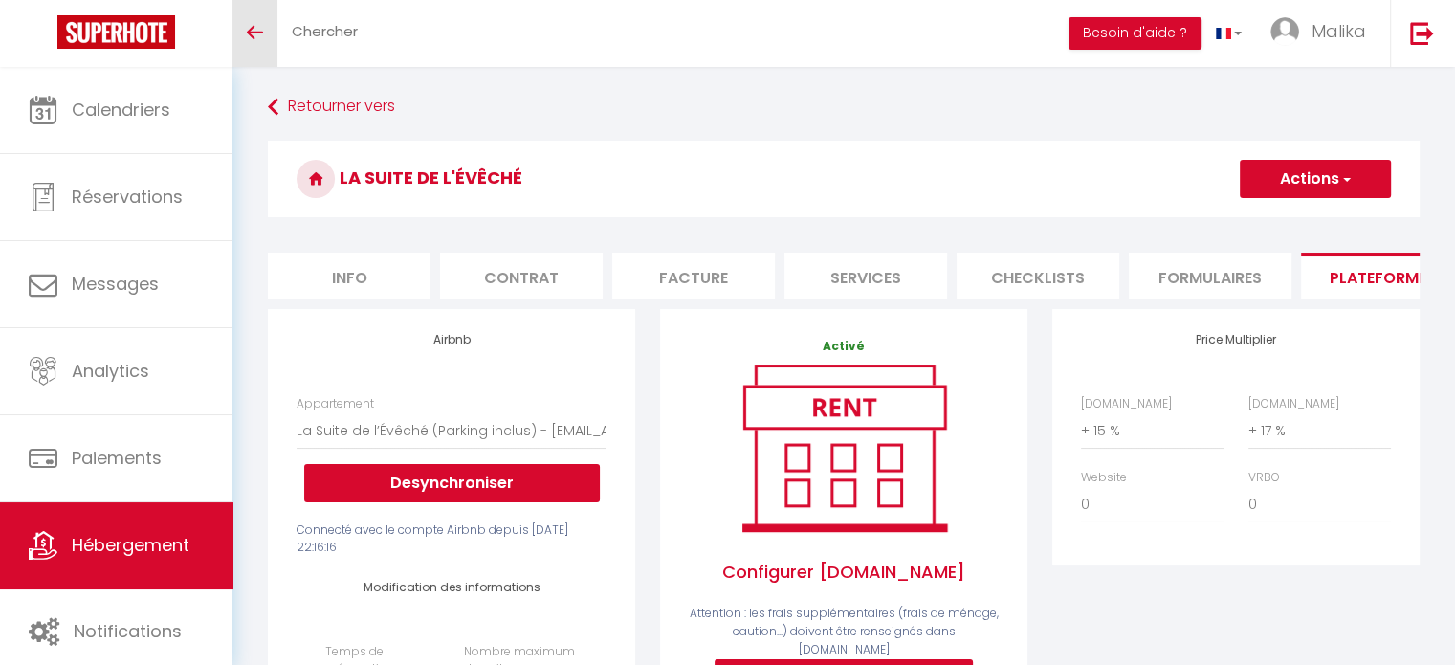
click at [254, 39] on link "Toggle menubar" at bounding box center [254, 33] width 45 height 67
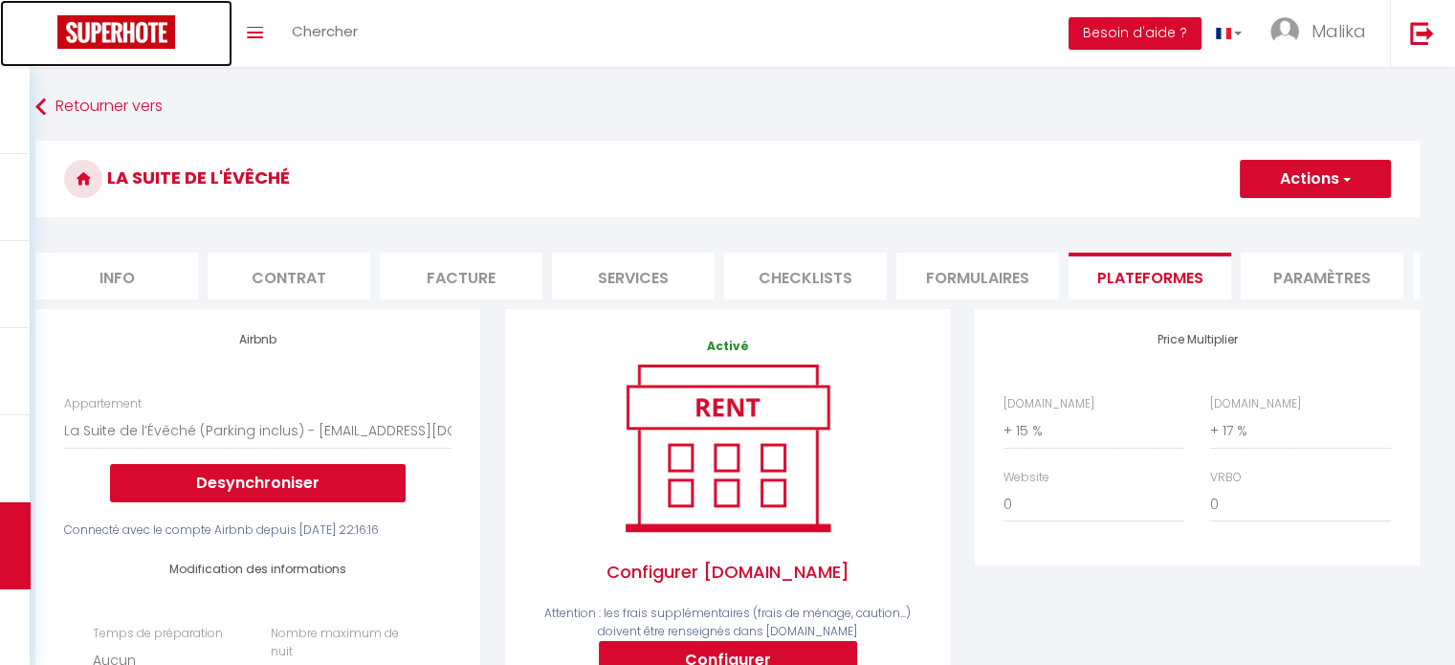
click at [92, 15] on img at bounding box center [116, 31] width 118 height 33
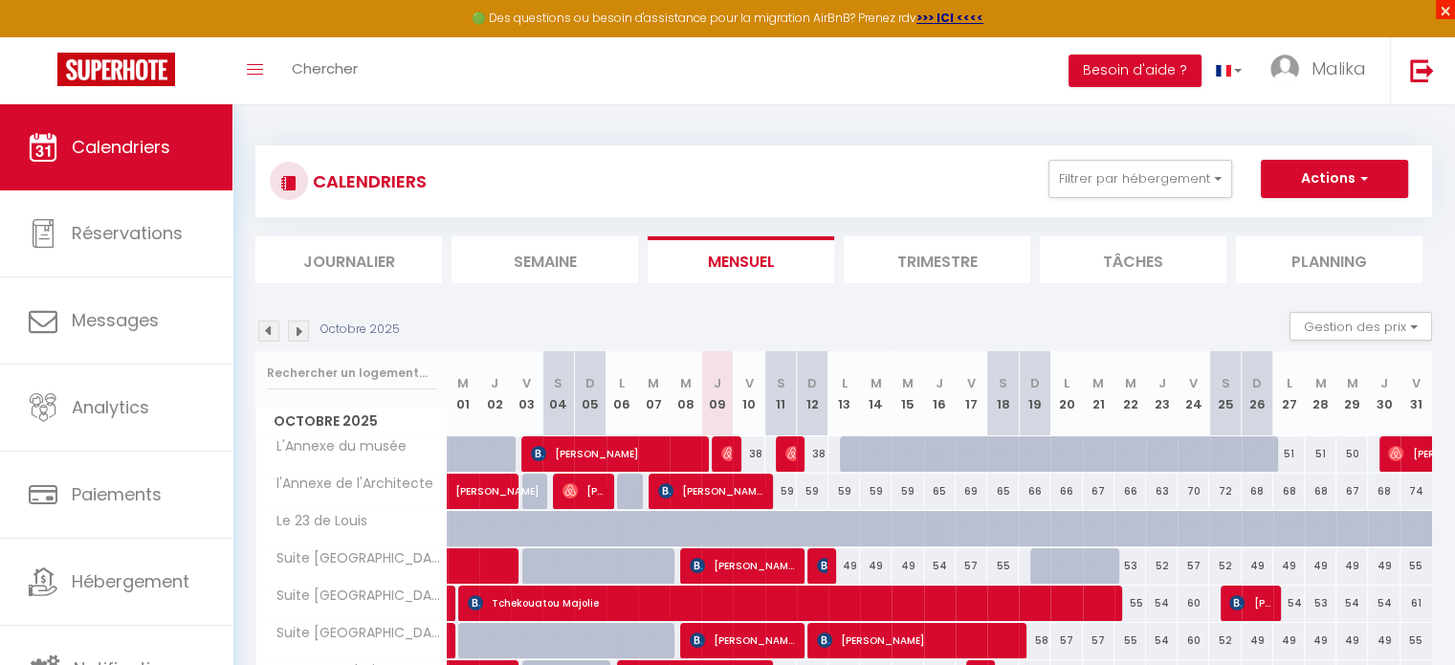
click at [1443, 10] on span "×" at bounding box center [1445, 9] width 19 height 19
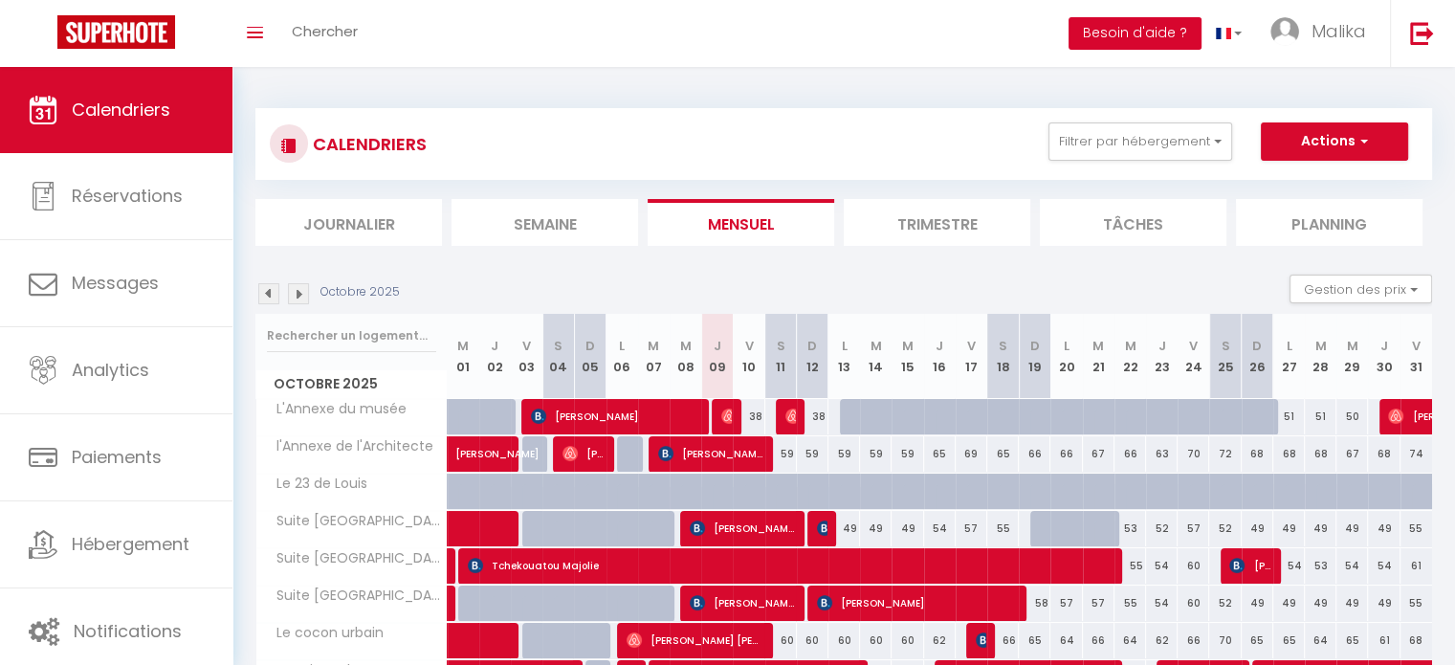
click at [1146, 37] on button "Besoin d'aide ?" at bounding box center [1135, 33] width 133 height 33
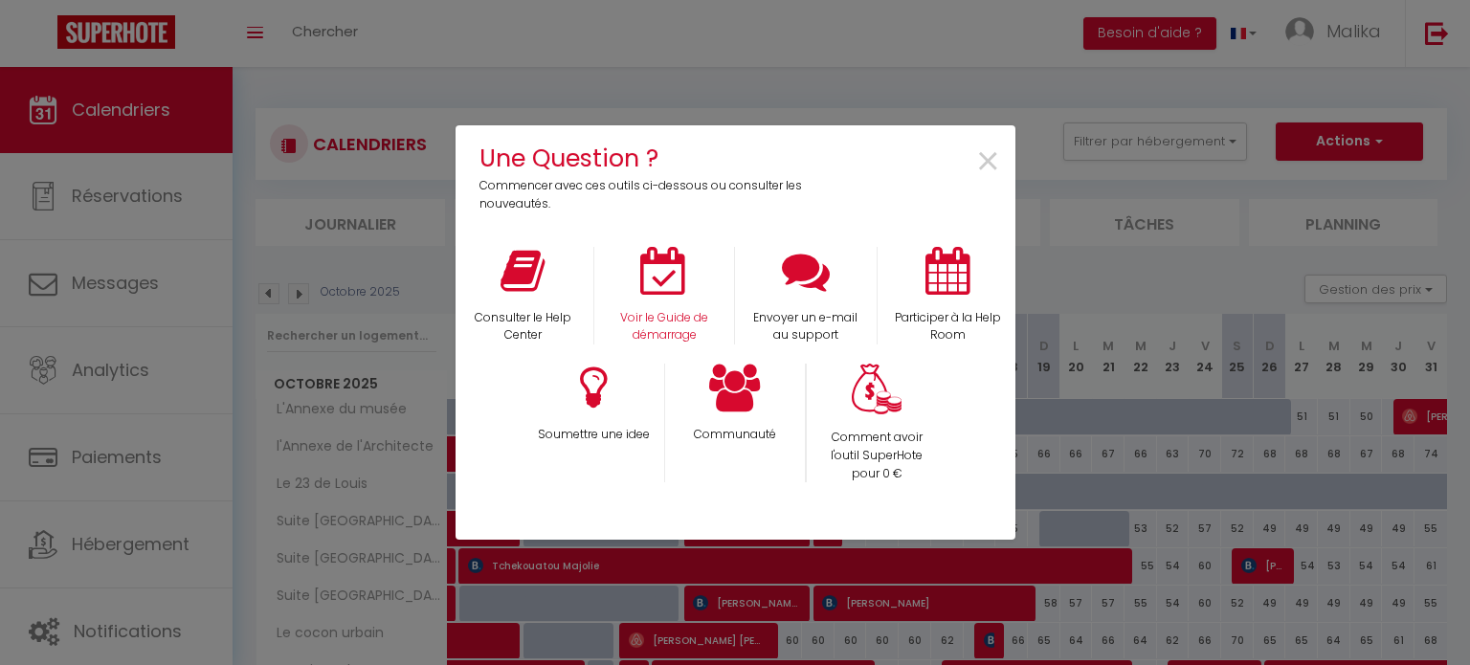
click at [689, 278] on div "Voir le Guide de démarrage" at bounding box center [664, 296] width 142 height 99
click at [654, 286] on icon at bounding box center [664, 271] width 48 height 48
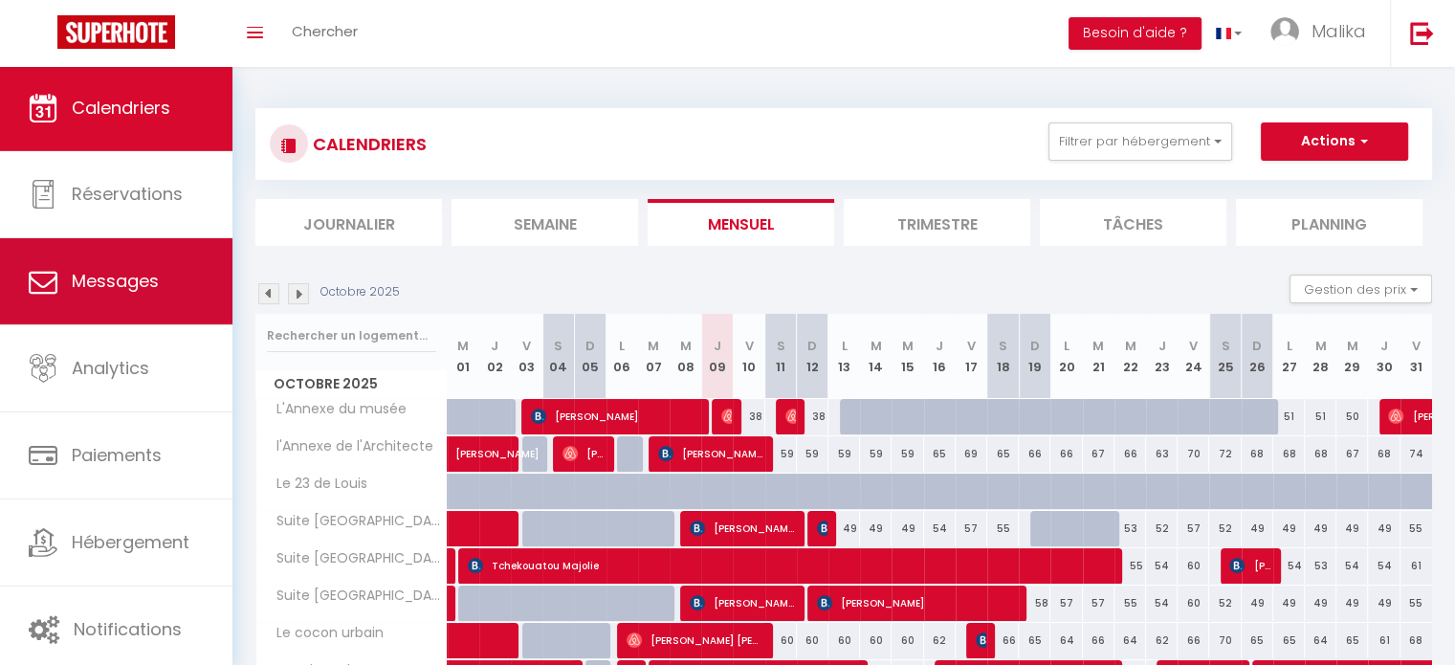
click at [147, 243] on link "Messages" at bounding box center [116, 281] width 232 height 86
select select "message"
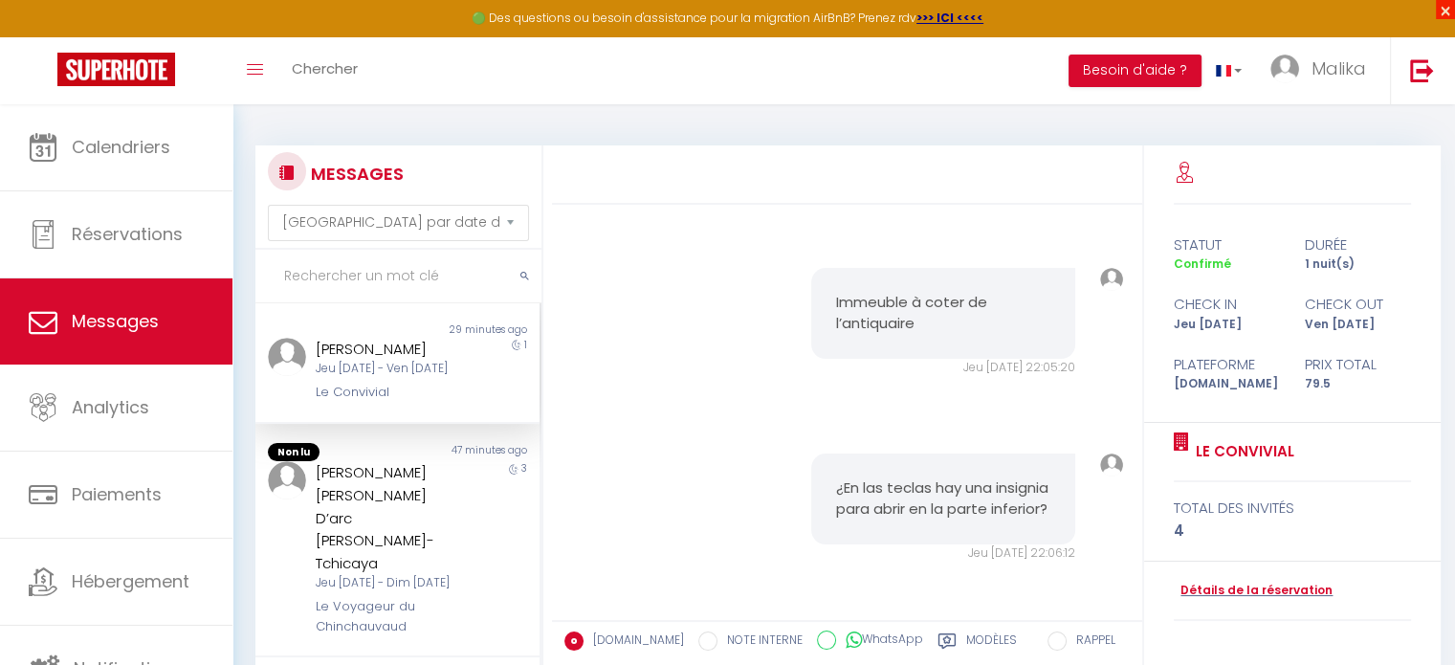
click at [1445, 0] on span "×" at bounding box center [1445, 9] width 19 height 19
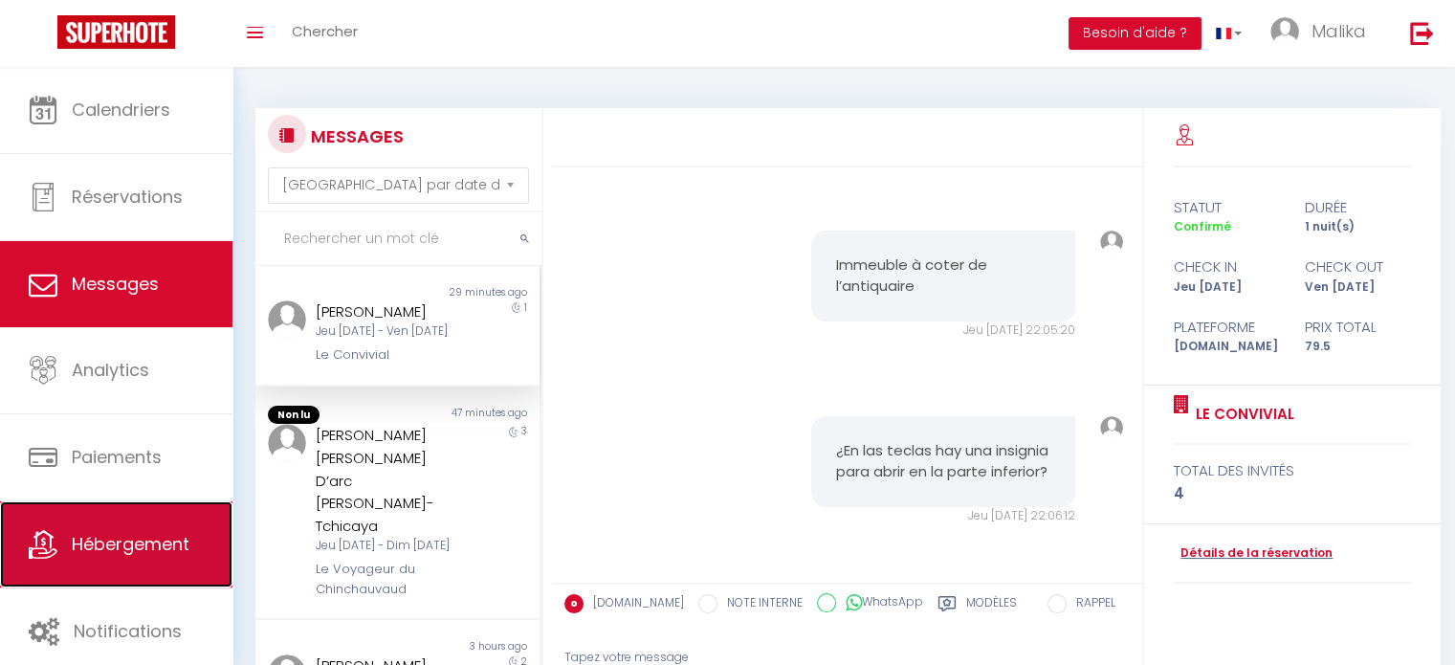
click at [138, 528] on link "Hébergement" at bounding box center [116, 544] width 232 height 86
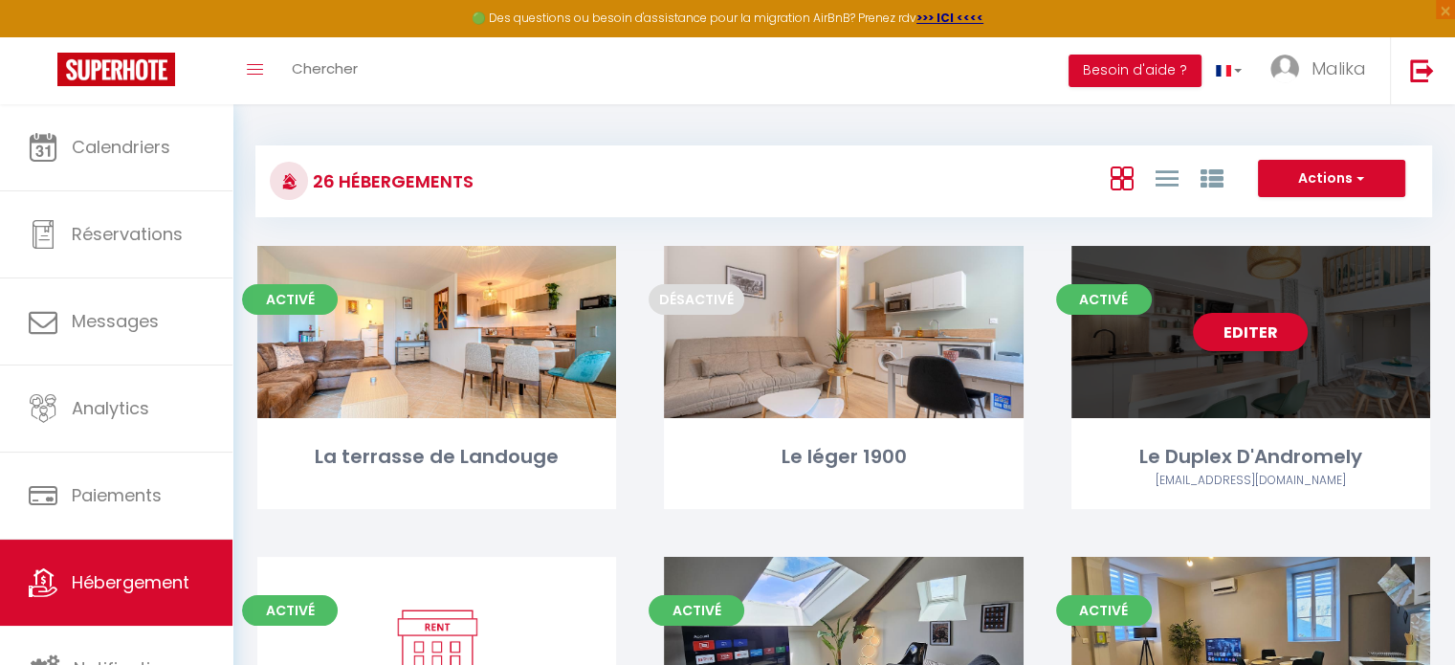
click at [1179, 429] on div "Activé Editer Le Duplex D'Andromely [EMAIL_ADDRESS][DOMAIN_NAME]" at bounding box center [1251, 377] width 359 height 263
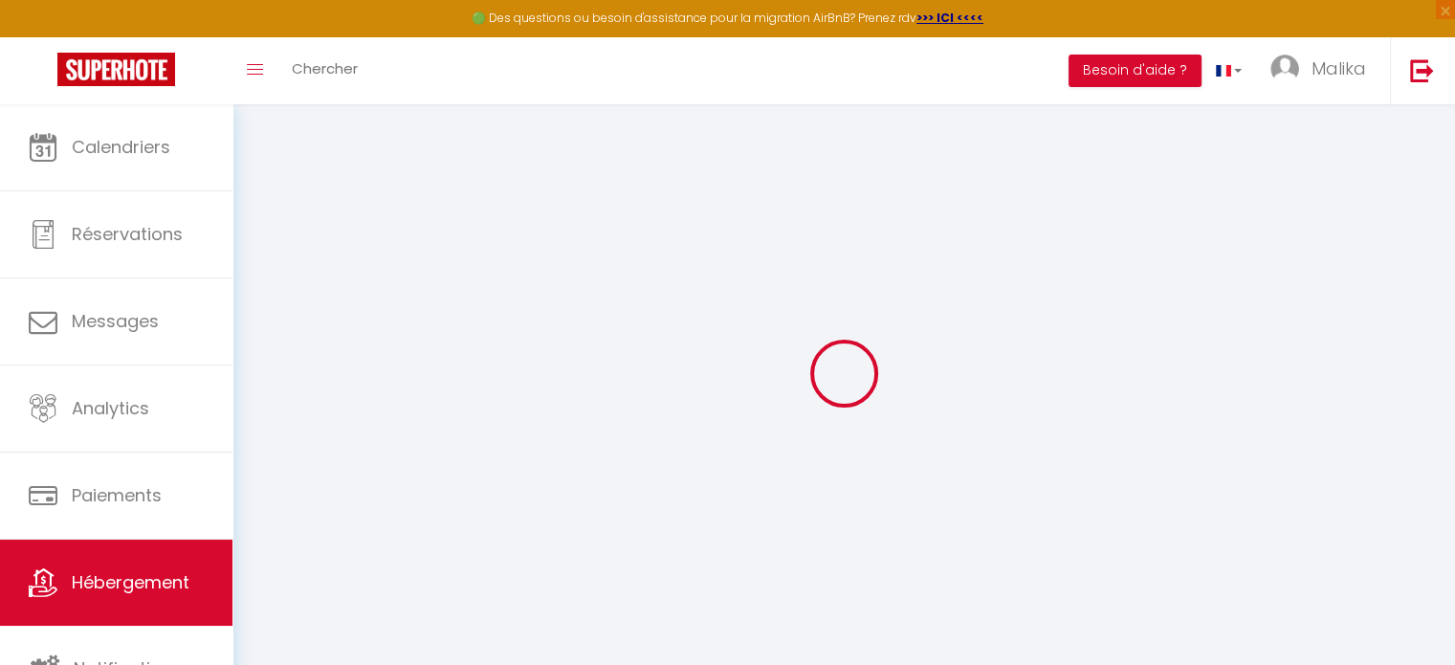
select select "+ 15 %"
select select "+ 17 %"
select select
checkbox input "false"
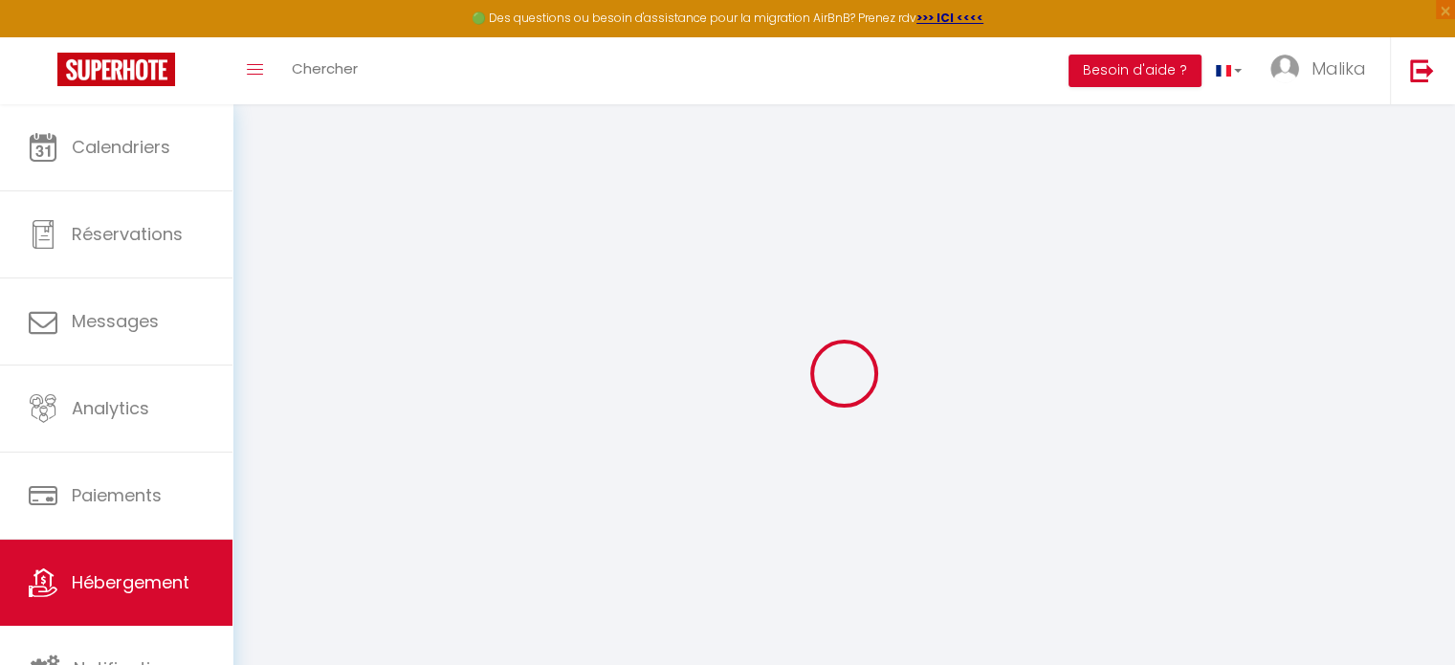
checkbox input "false"
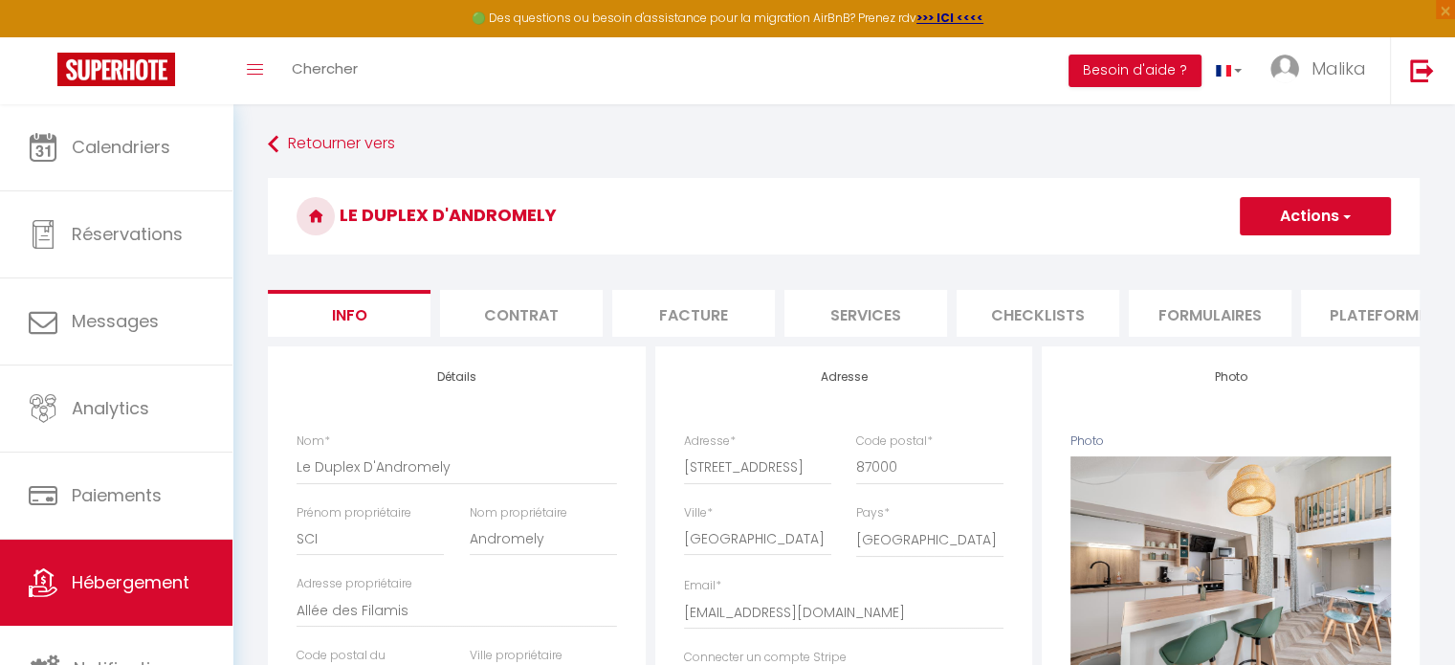
select select "well_reviewed_guests"
select select "EUR"
select select
select select "22089-1455227804312085327"
select select
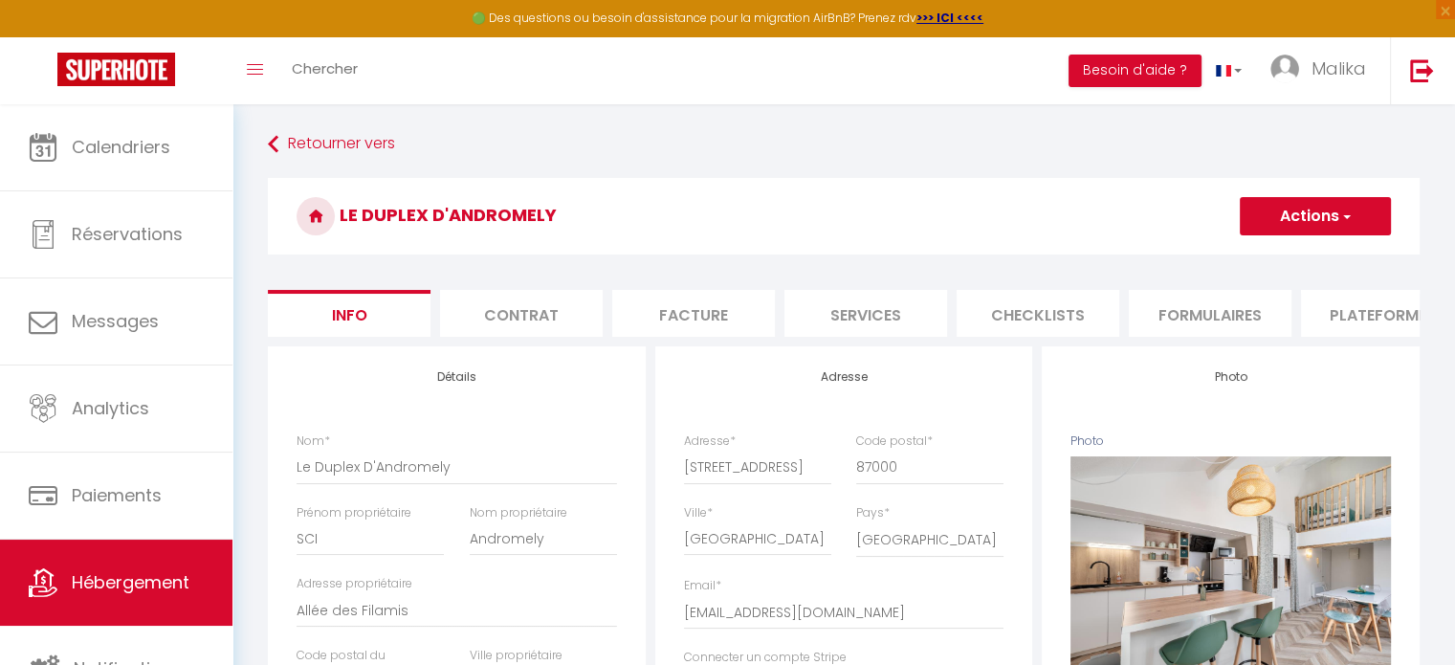
checkbox input "false"
click at [1341, 321] on li "Plateformes" at bounding box center [1382, 313] width 163 height 47
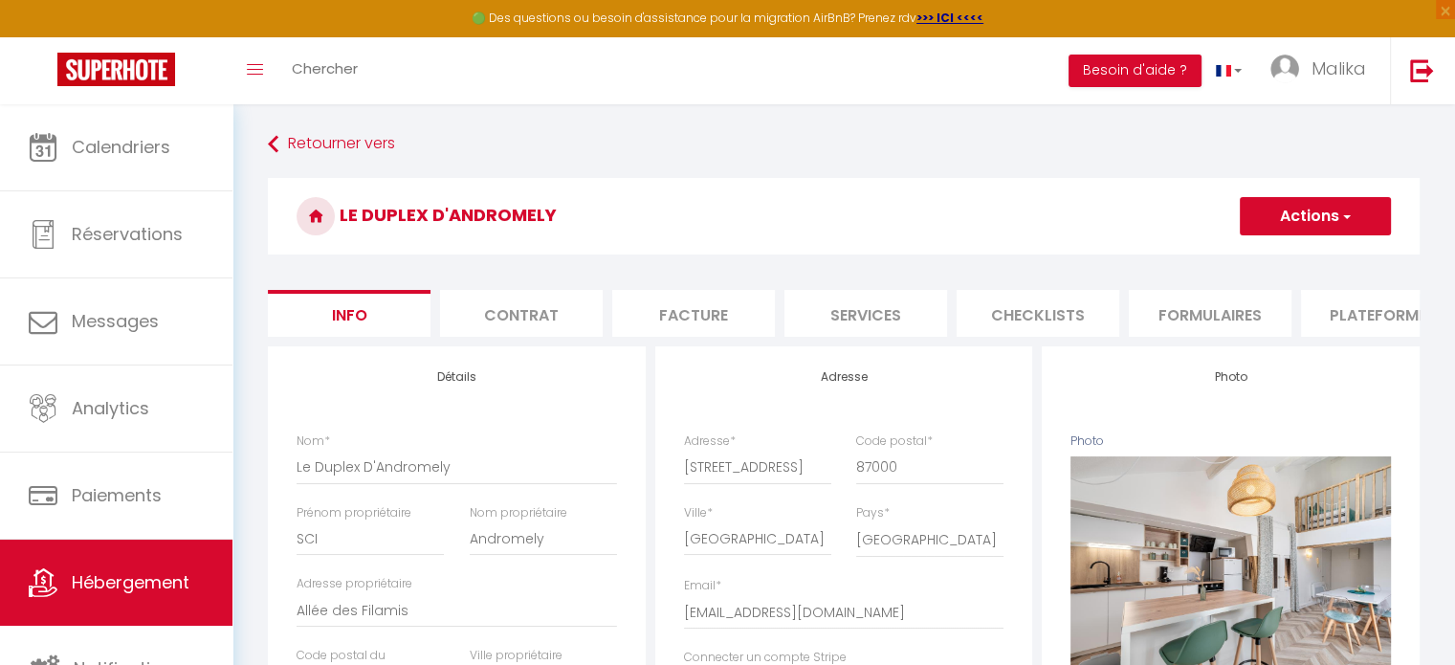
select select
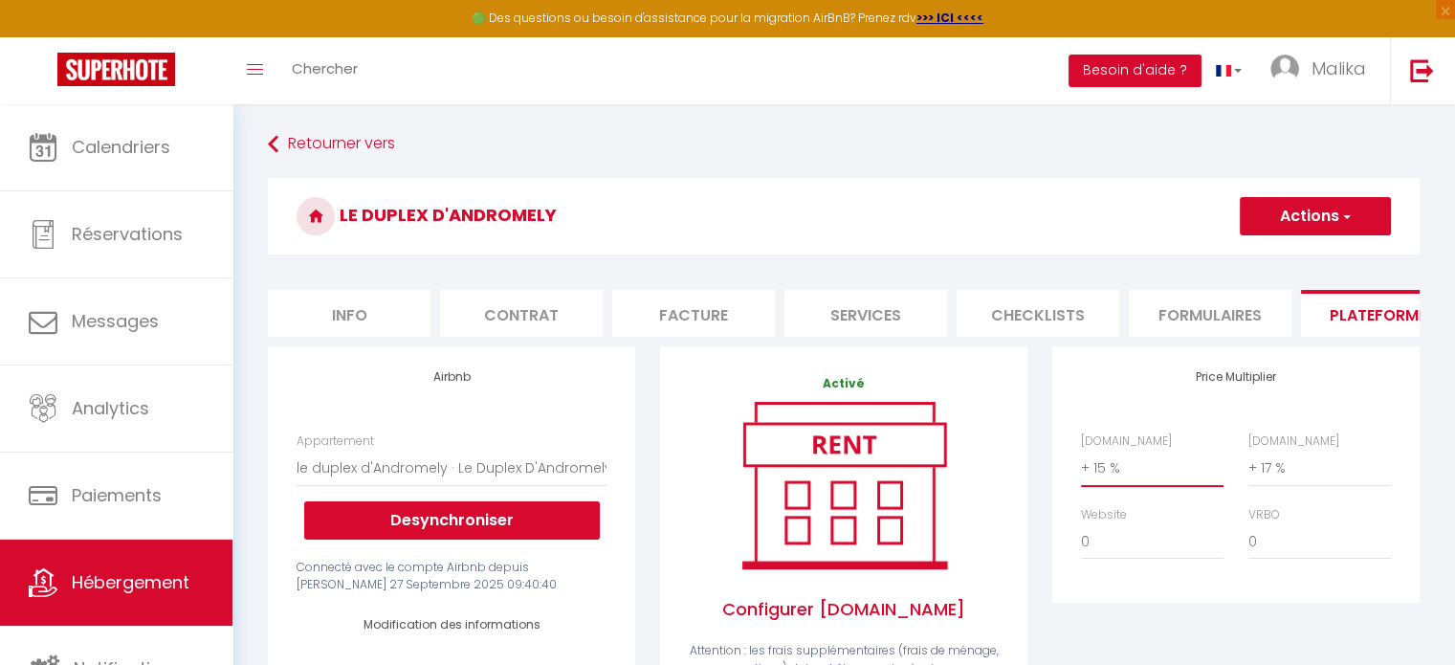
click at [1091, 484] on select "0 + 1 % + 2 % + 3 % + 4 % + 5 % + 6 % + 7 % + 8 % + 9 %" at bounding box center [1152, 468] width 143 height 36
select select "+ 23 %"
click at [1081, 464] on select "0 + 1 % + 2 % + 3 % + 4 % + 5 % + 6 % + 7 % + 8 % + 9 %" at bounding box center [1152, 468] width 143 height 36
select select
click at [1293, 224] on button "Actions" at bounding box center [1315, 216] width 151 height 38
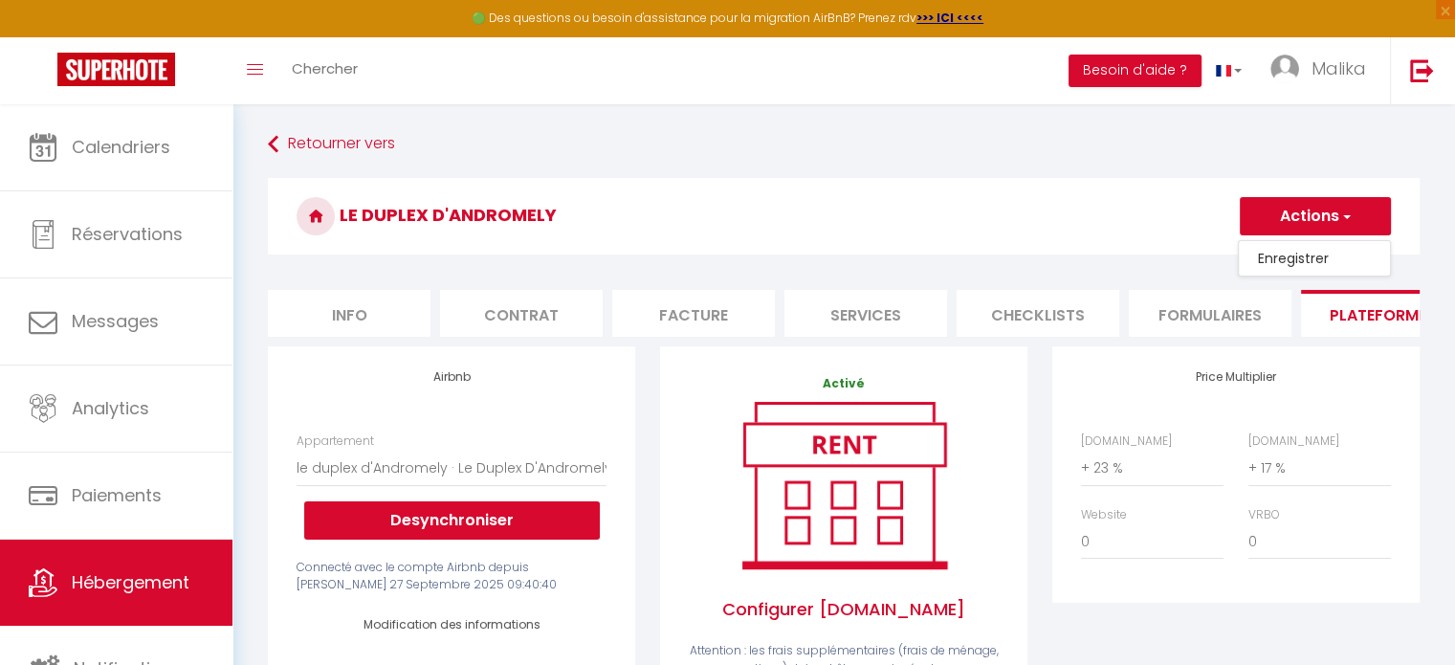
click at [1287, 262] on link "Enregistrer" at bounding box center [1314, 258] width 151 height 25
select select "well_reviewed_guests"
select select "EUR"
select select
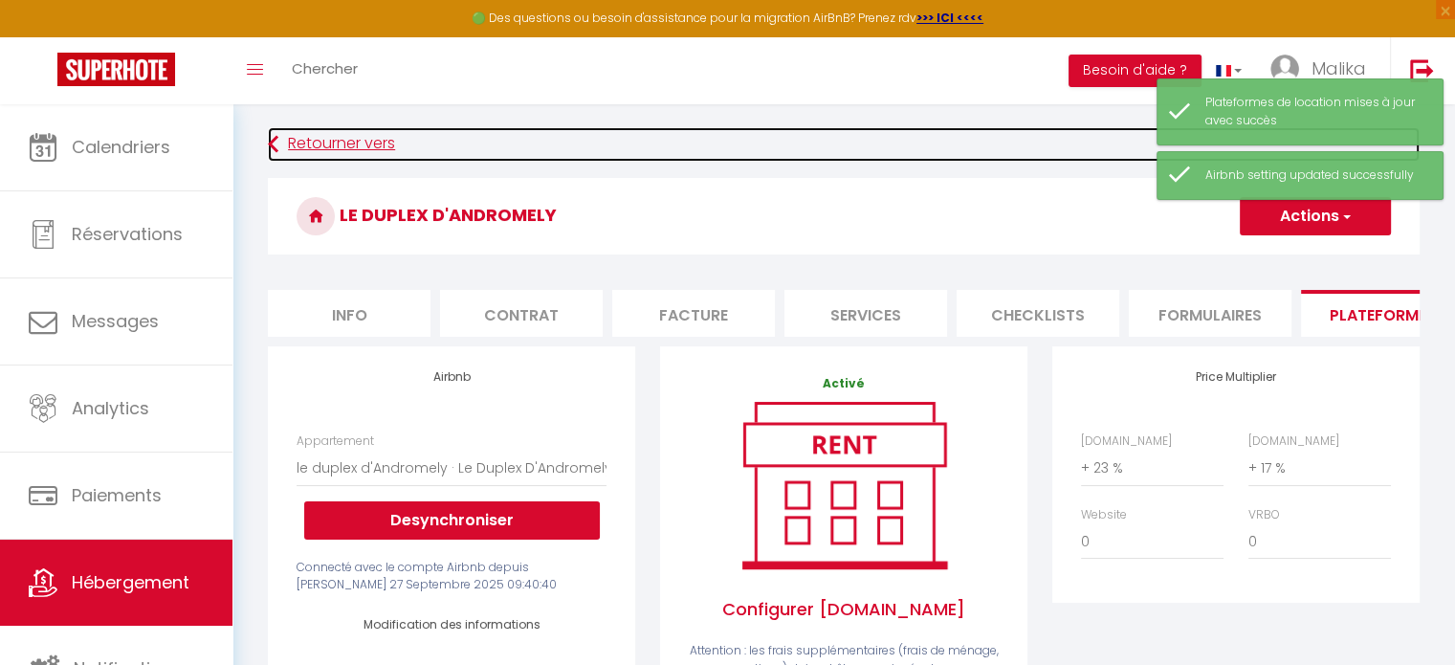
click at [312, 136] on link "Retourner vers" at bounding box center [844, 144] width 1152 height 34
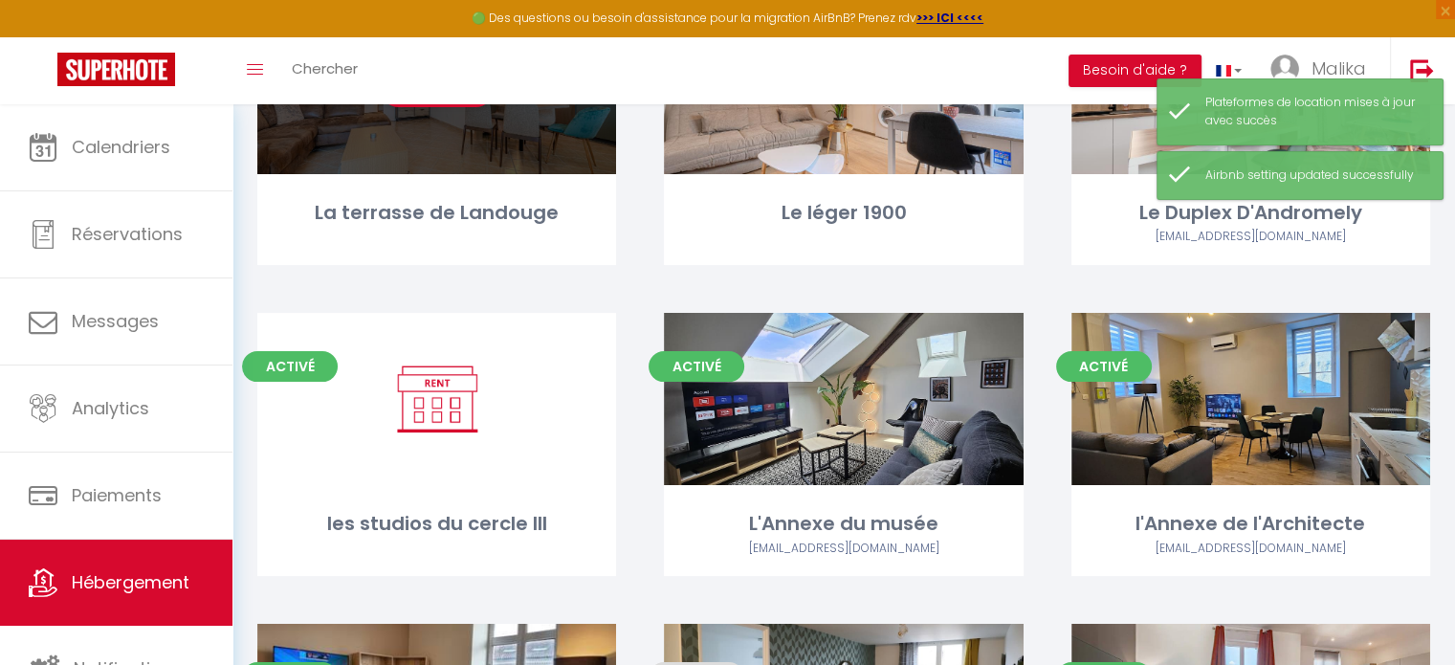
scroll to position [253, 0]
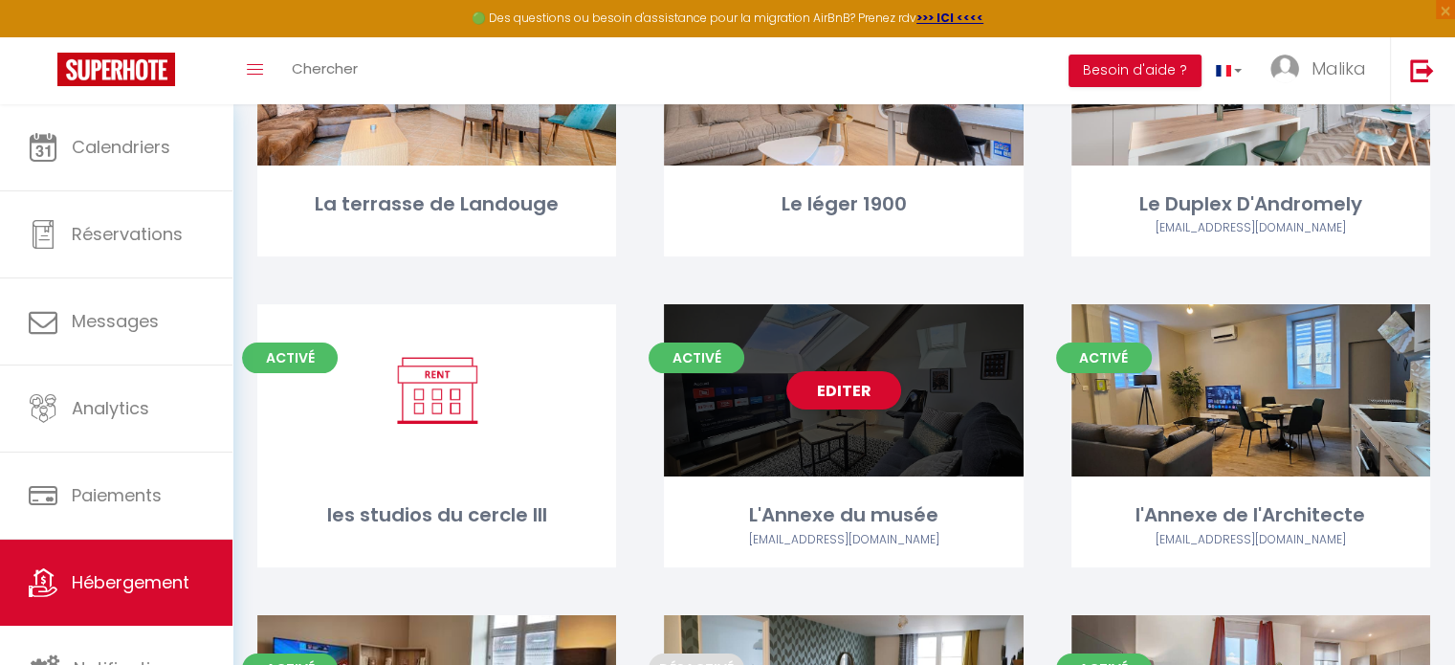
click at [792, 428] on div "Editer" at bounding box center [843, 390] width 359 height 172
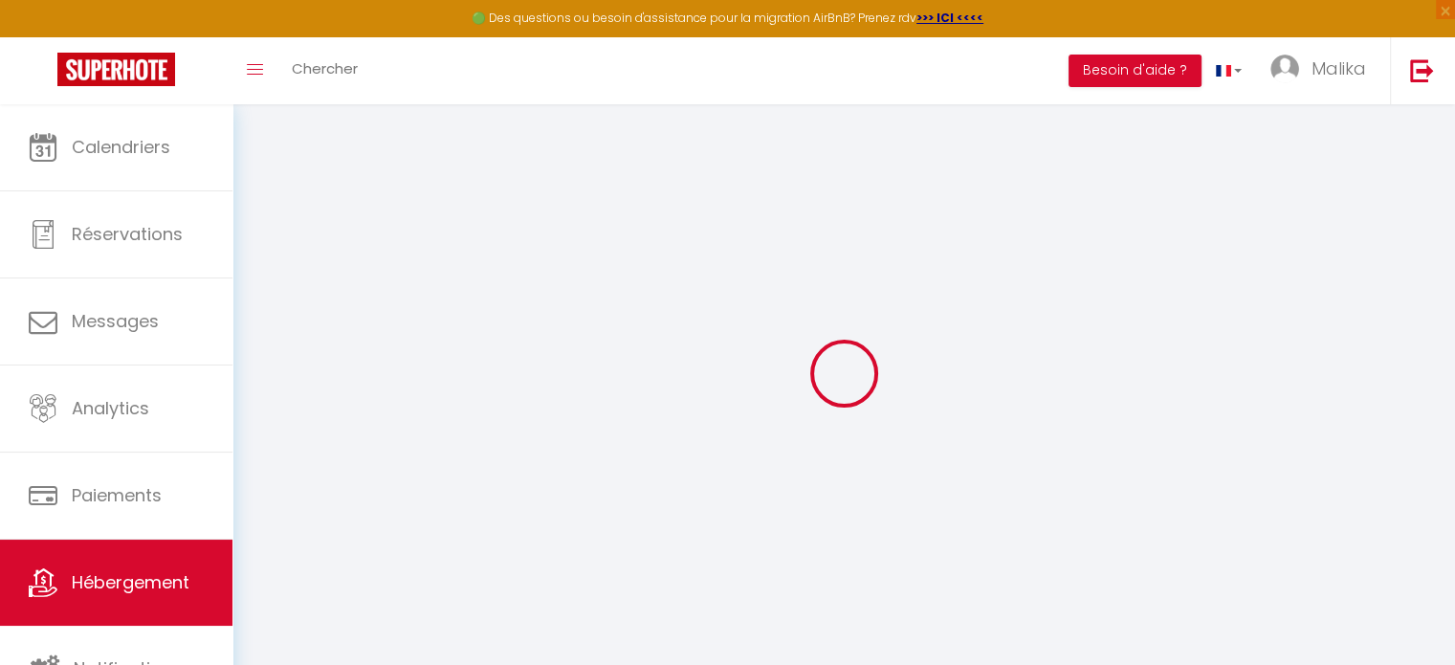
select select
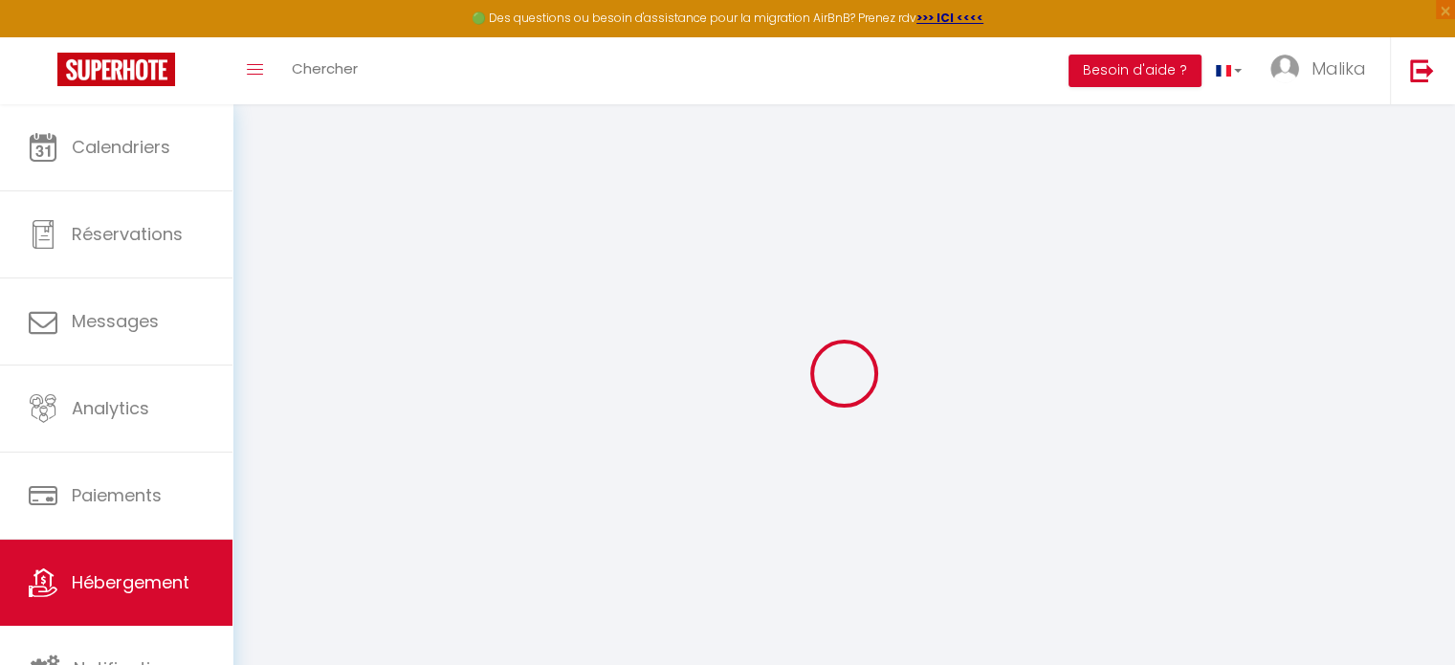
select select
checkbox input "false"
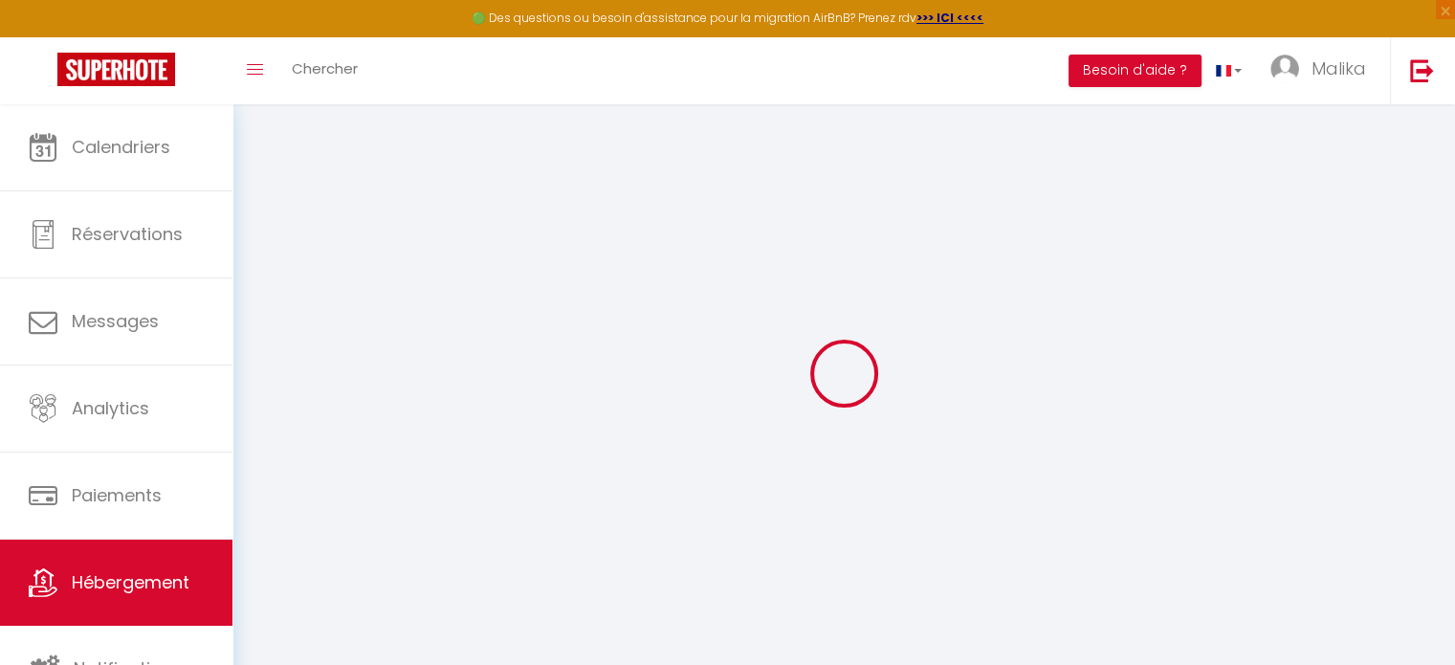
select select
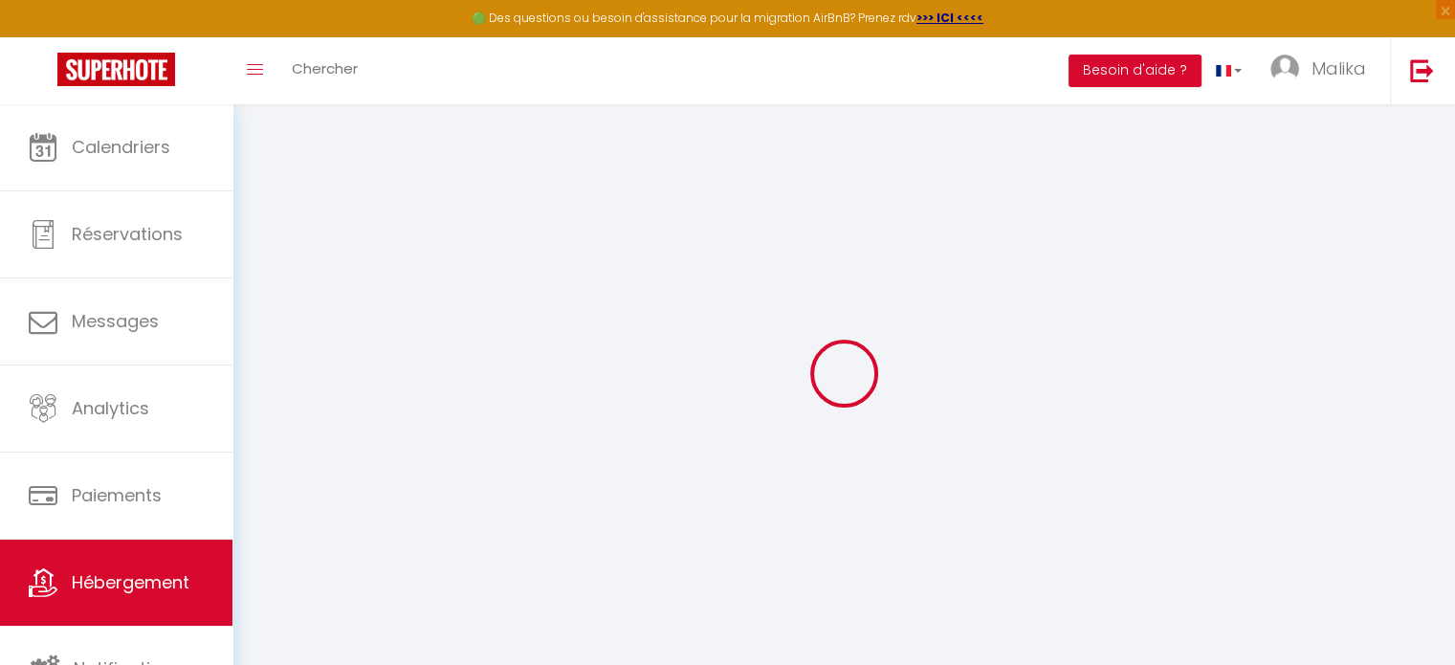
select select
checkbox input "false"
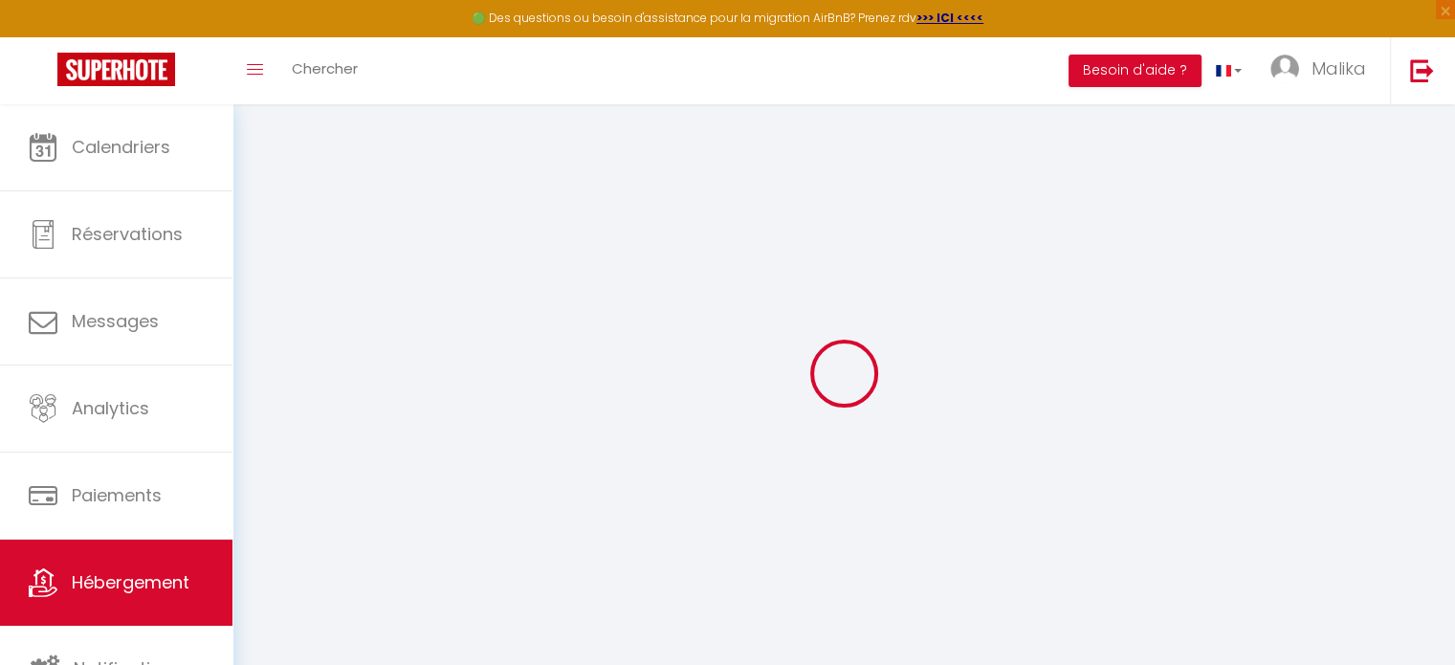
checkbox input "false"
select select
type input "L'Annexe du musée"
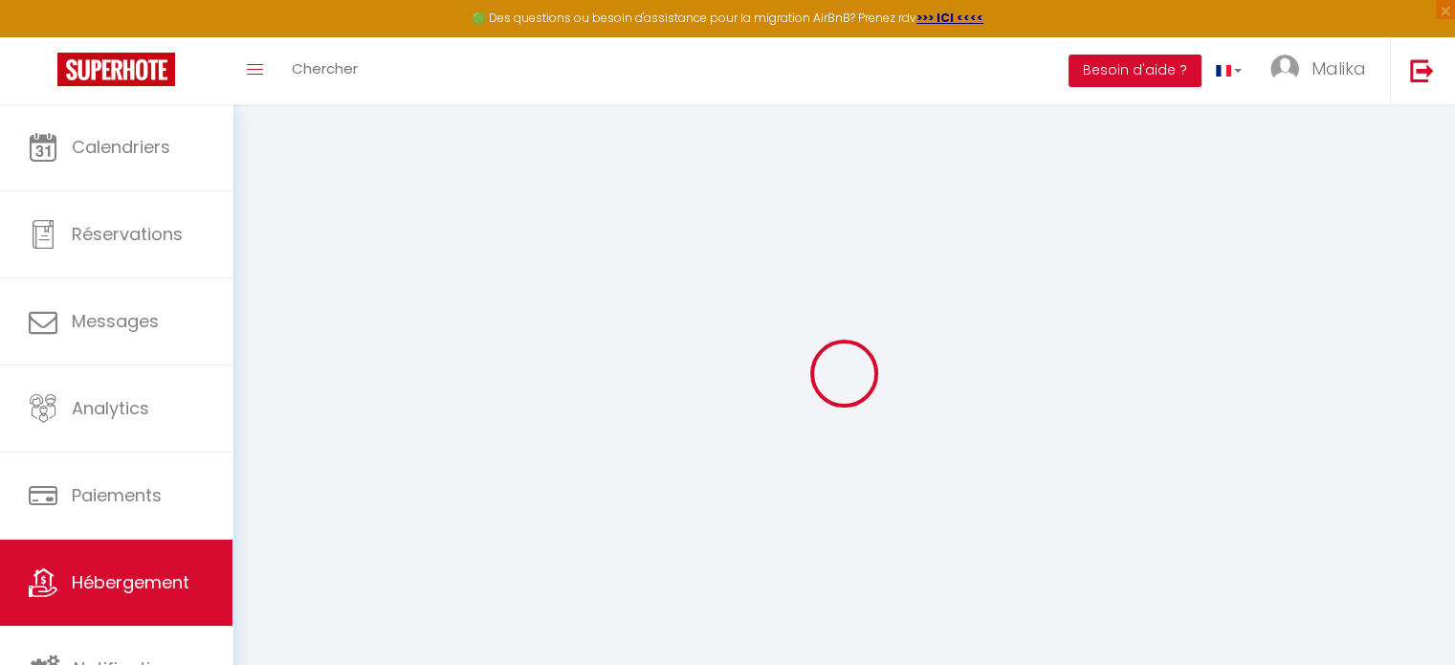
type input "SCI"
type input "JAYCE ET LES CONQUERENTS"
type input "36 rue Bernard Palissy"
type input "87000"
type input "[GEOGRAPHIC_DATA]"
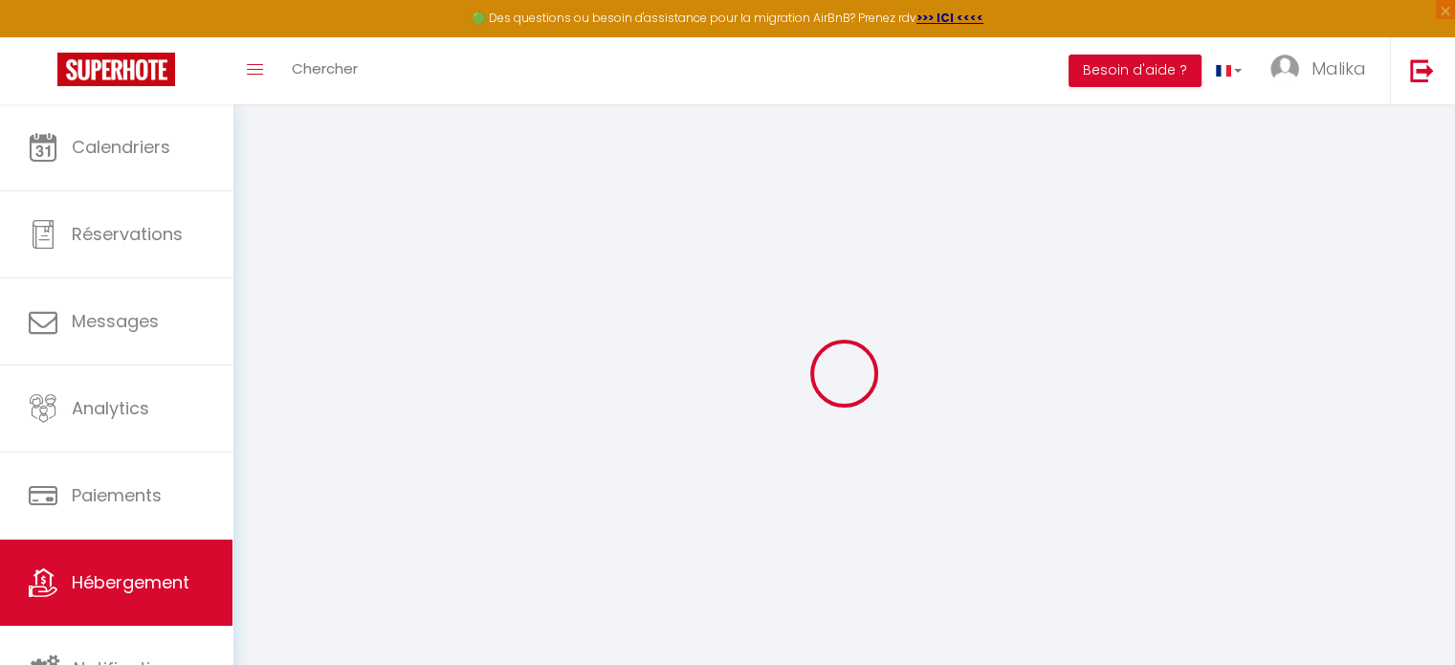
select select "2"
type input "40"
type input "25"
select select
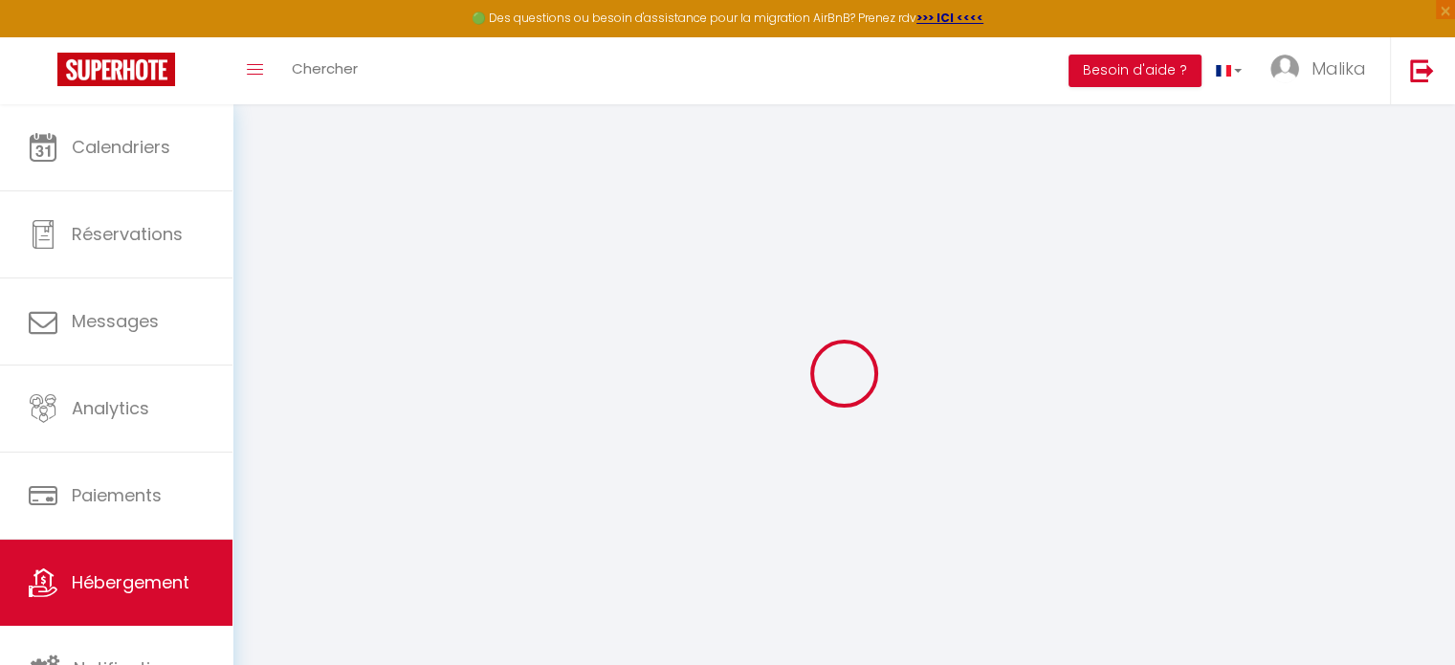
select select
type input "36 Rue Bernard Palissy"
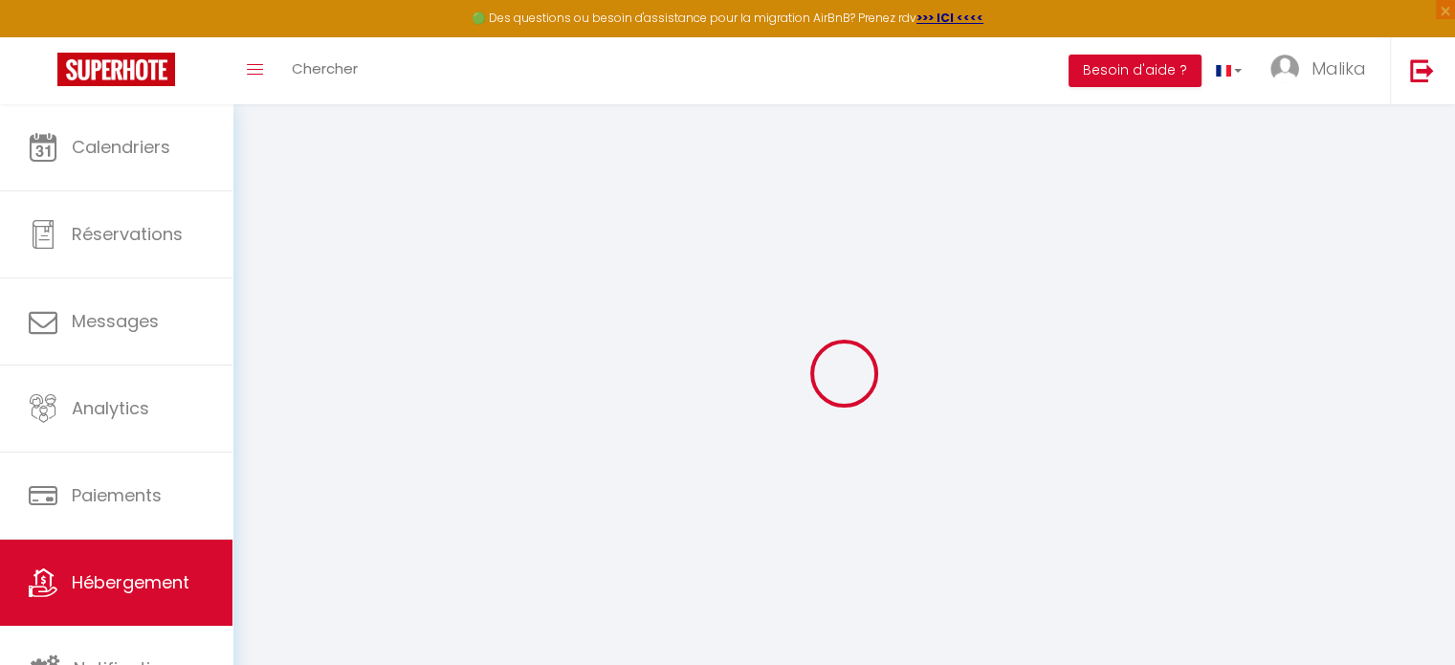
type input "87000"
type input "[GEOGRAPHIC_DATA]"
type input "[EMAIL_ADDRESS][DOMAIN_NAME]"
select select
checkbox input "false"
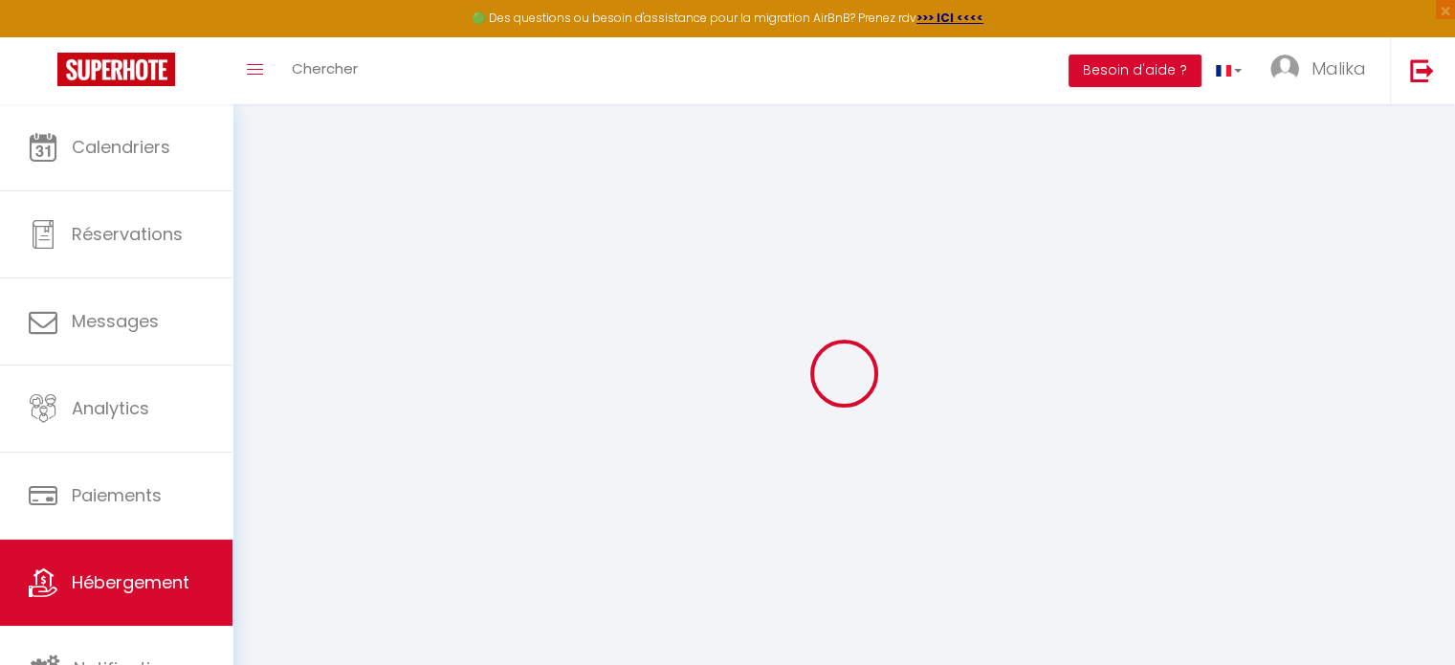
checkbox input "false"
type input "0"
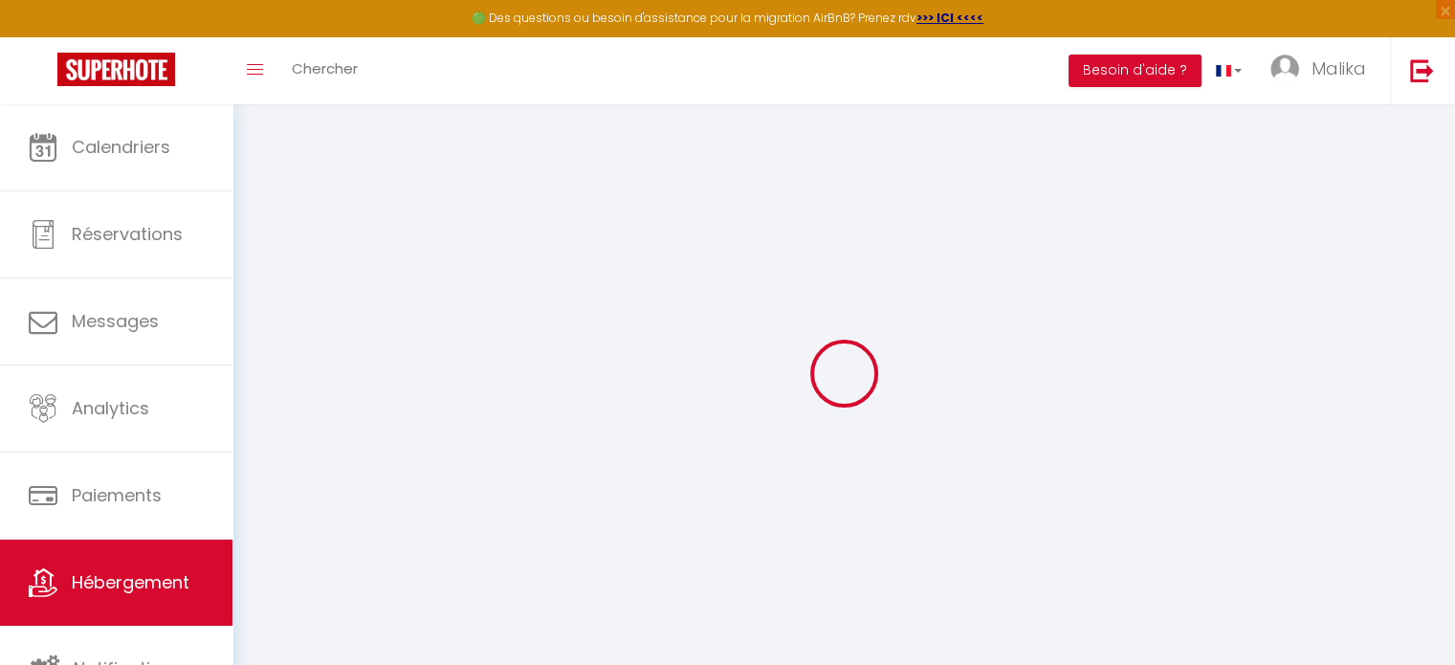
type input "0"
select select
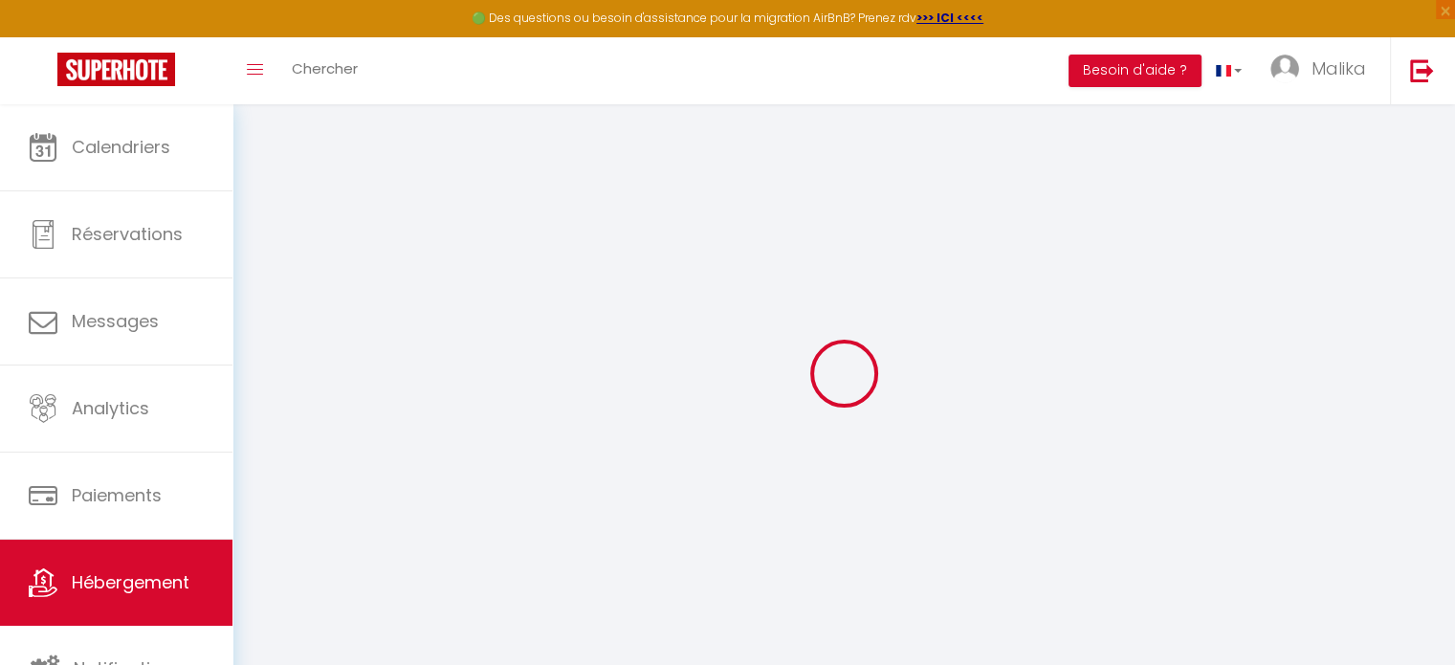
select select
checkbox input "false"
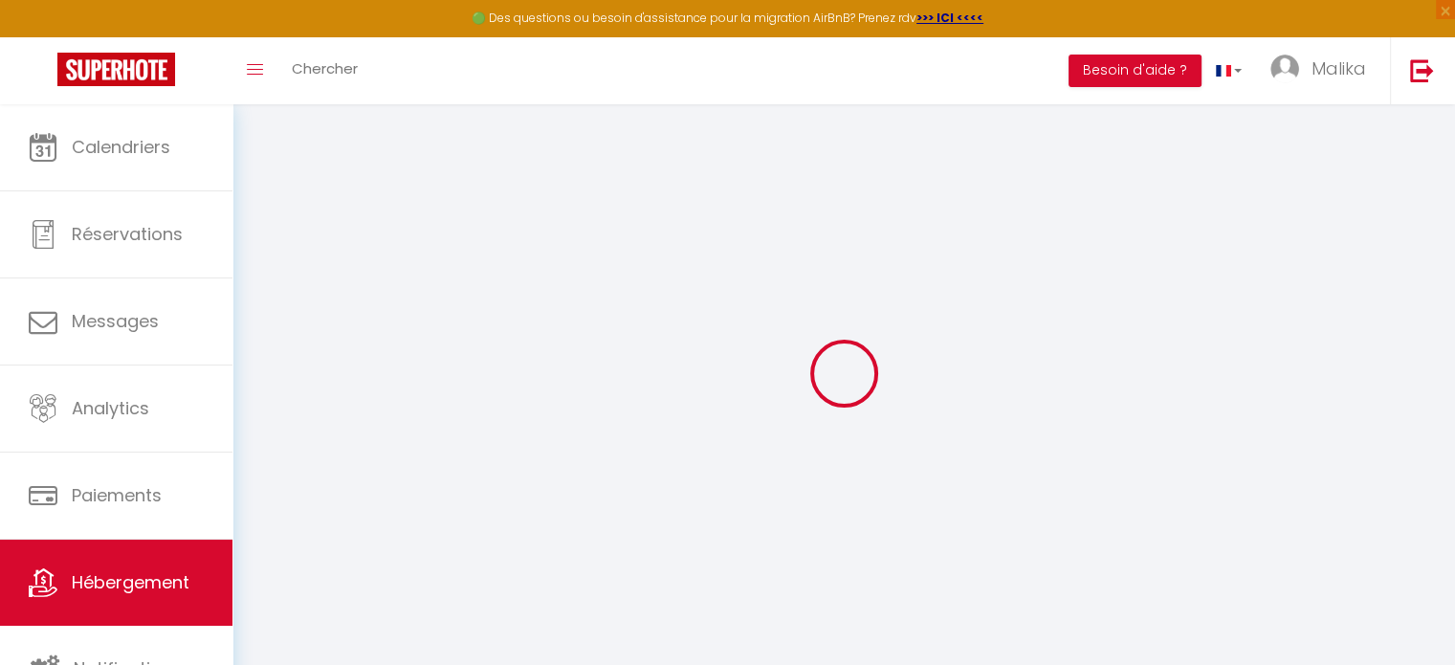
checkbox input "false"
select select
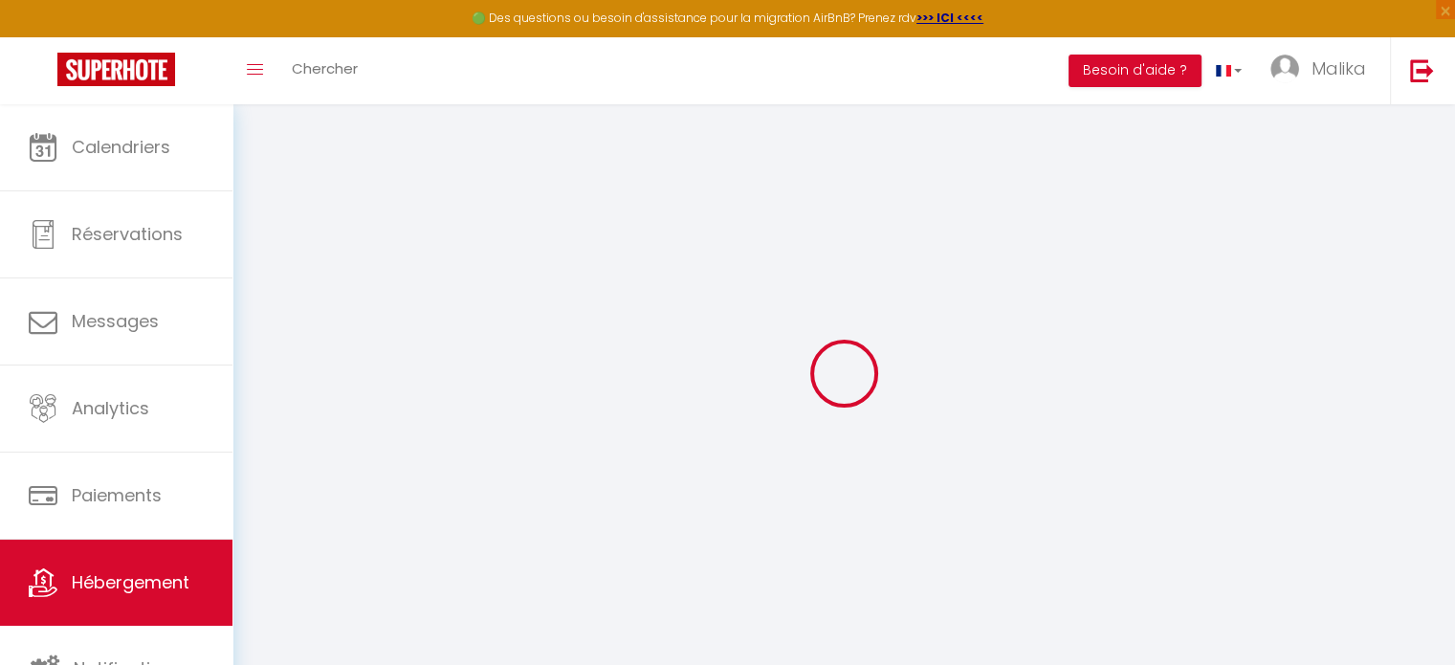
select select
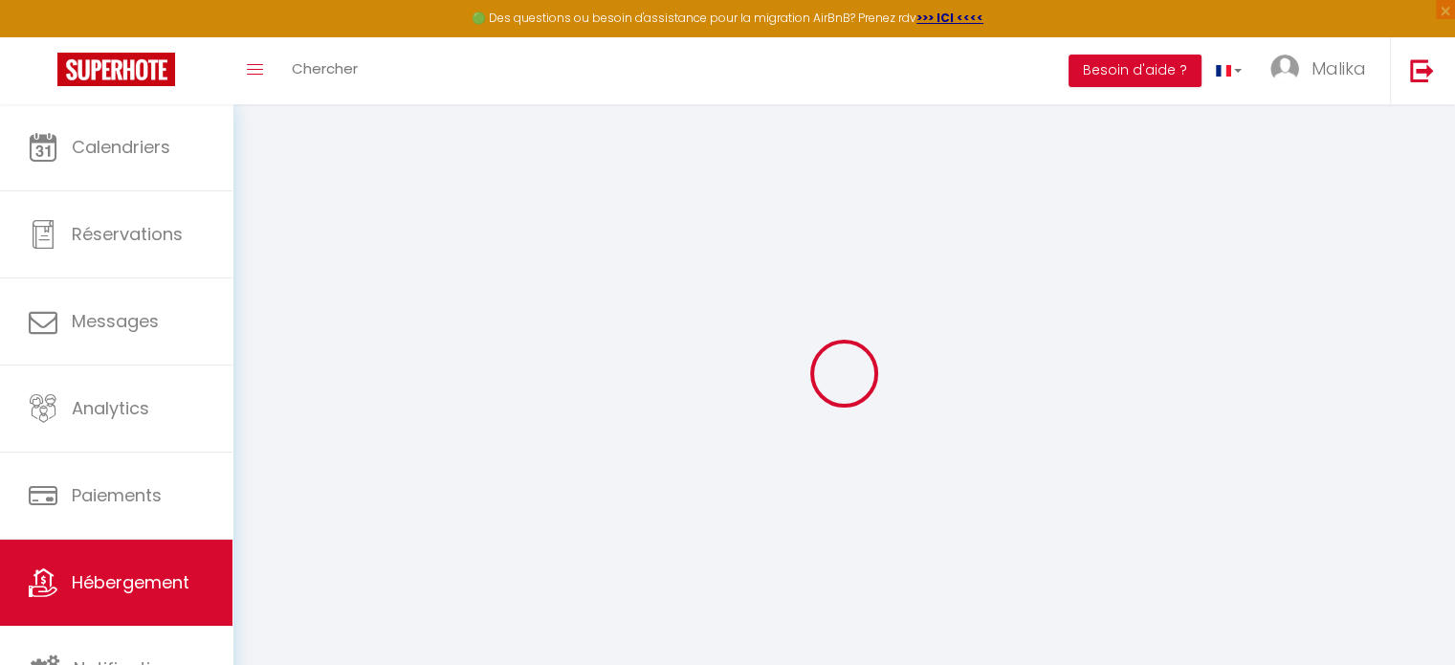
checkbox input "false"
select select
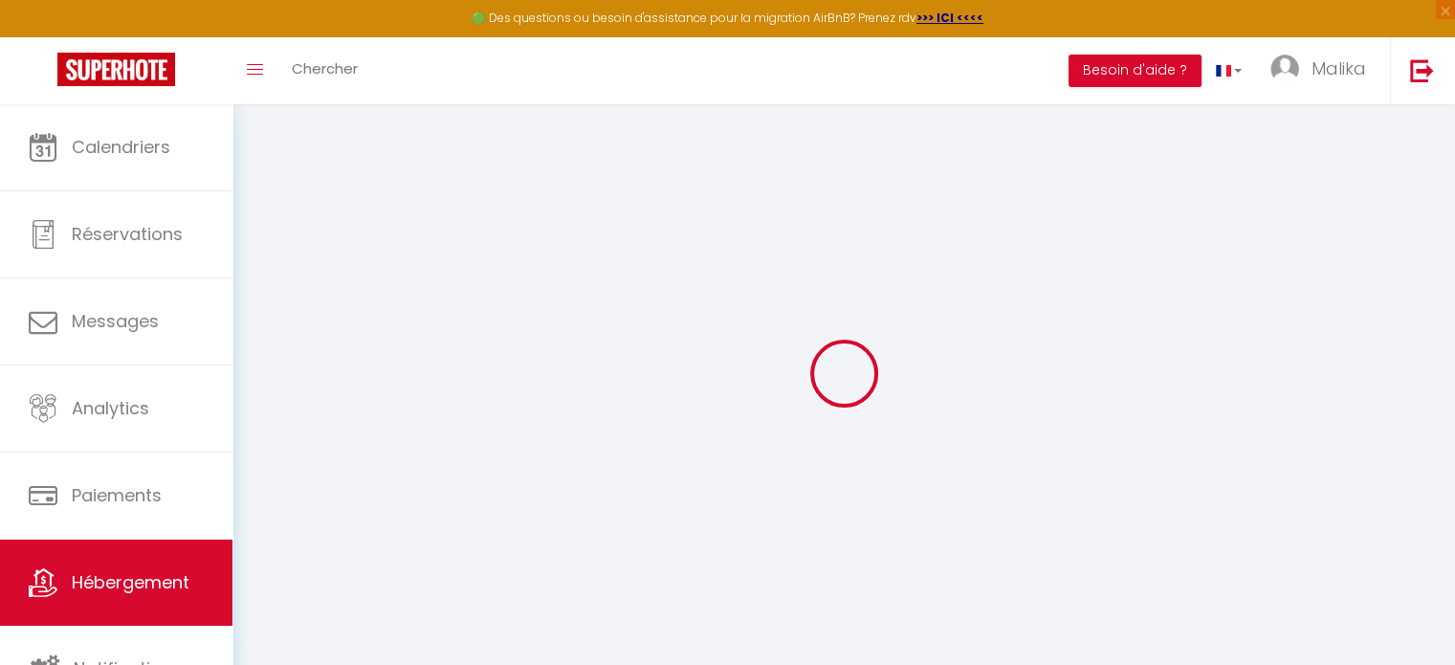
checkbox input "false"
select select "+ 15 %"
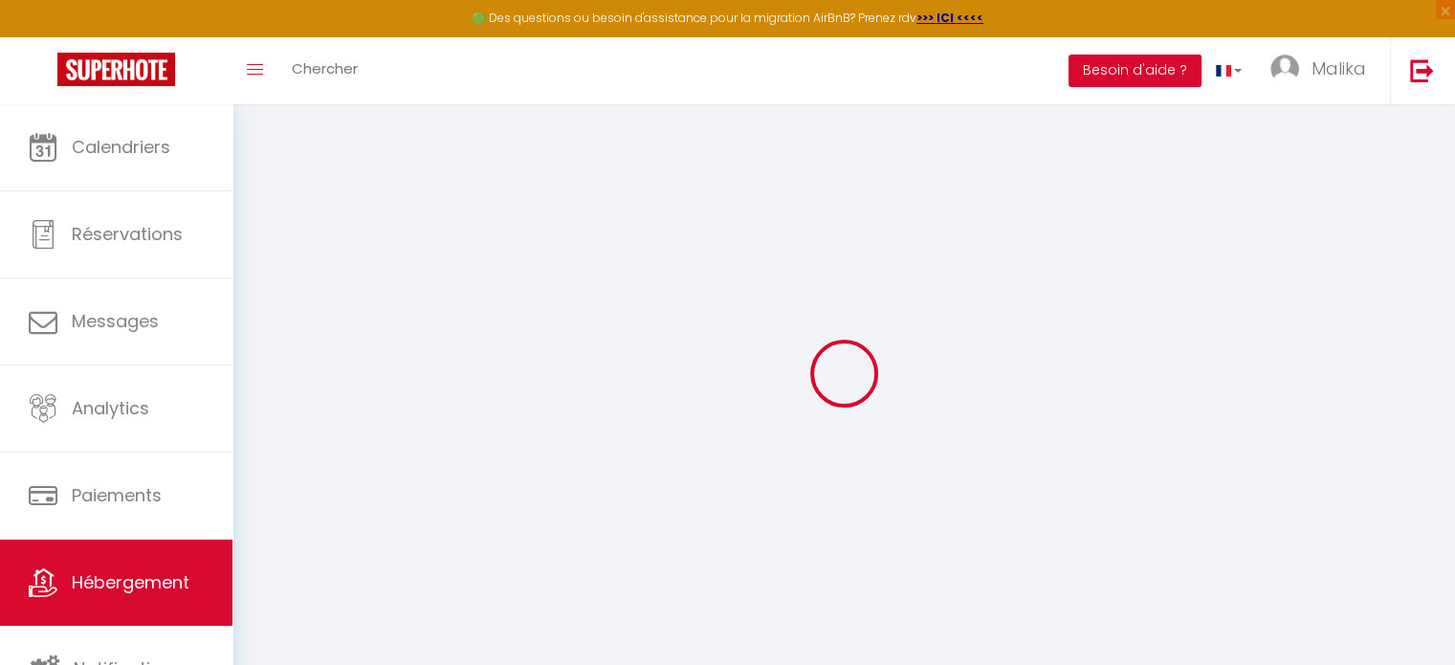
select select "+ 17 %"
select select
checkbox input "false"
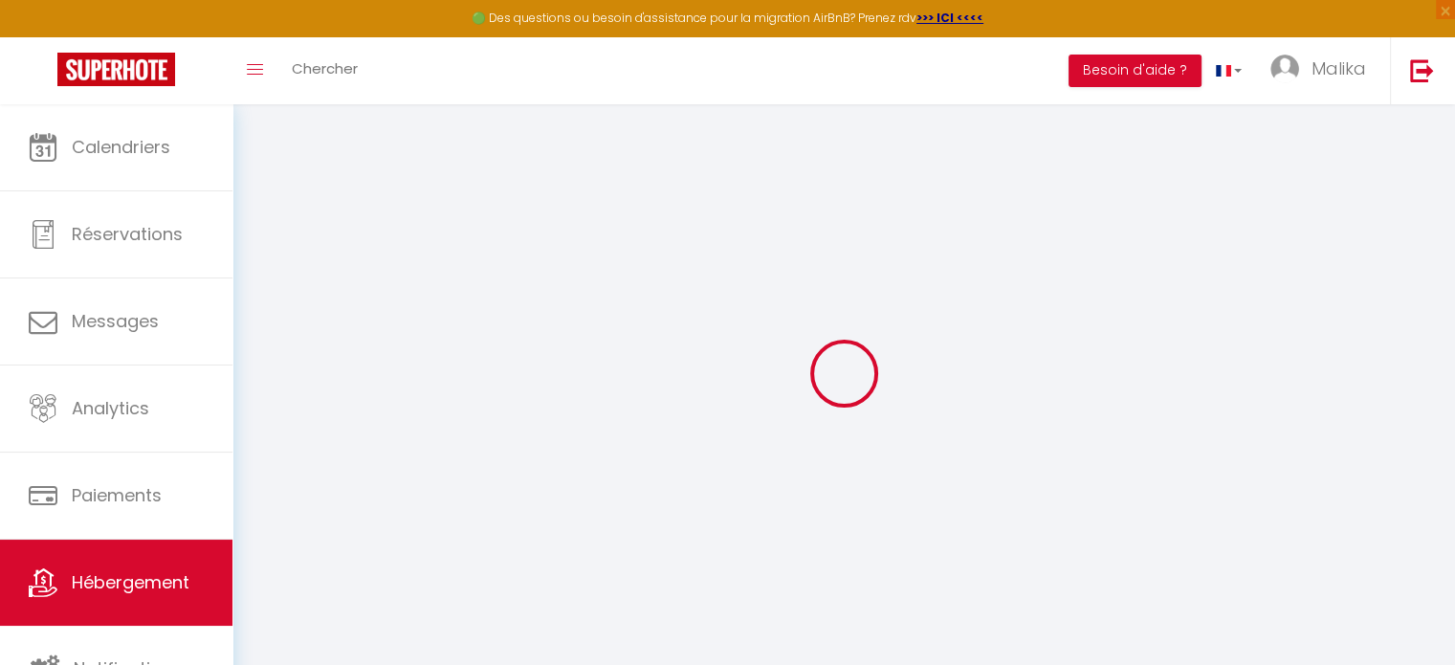
checkbox input "false"
select select "EUR"
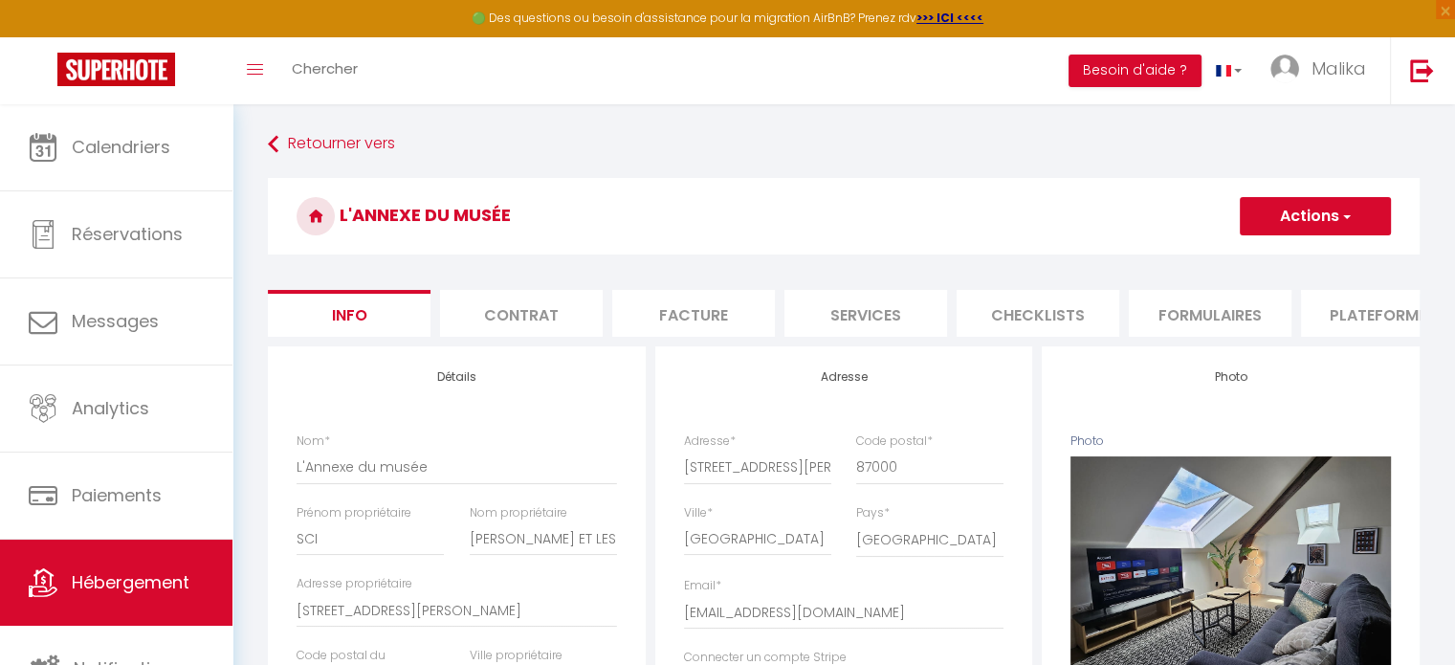
click at [1335, 304] on li "Plateformes" at bounding box center [1382, 313] width 163 height 47
select select
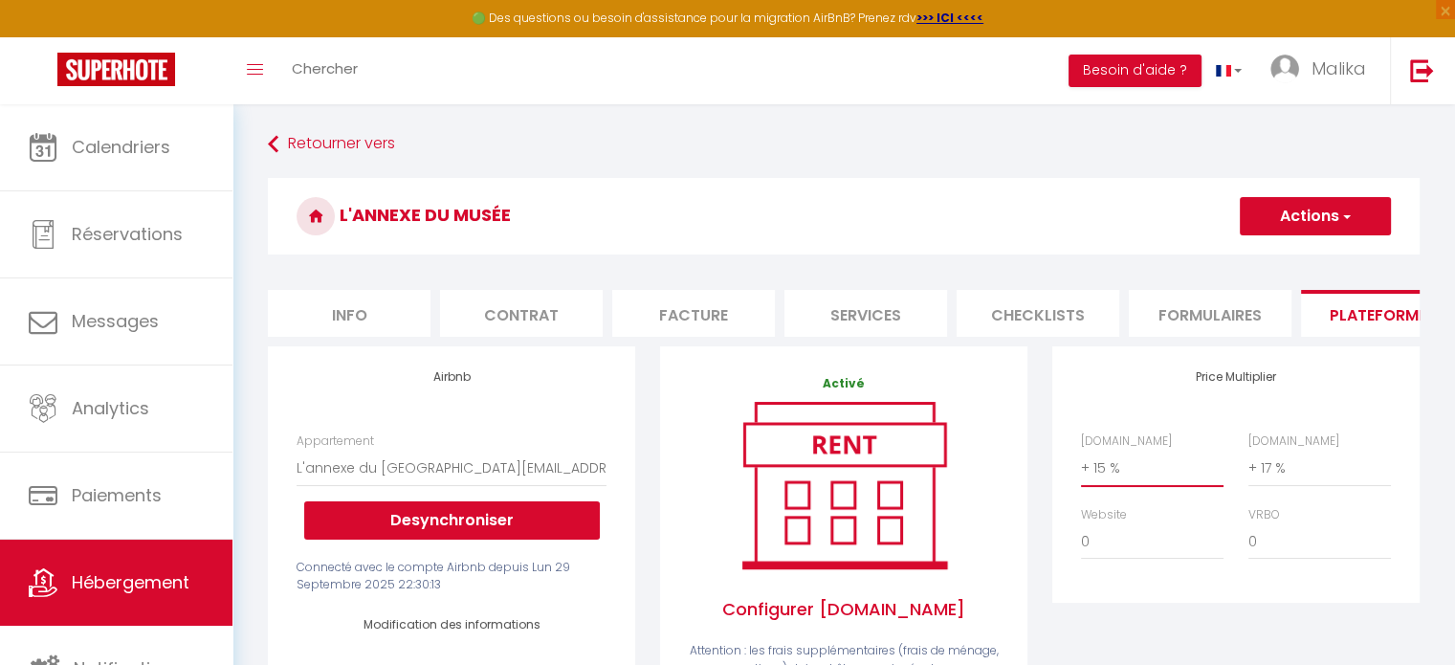
click at [1095, 475] on select "0 + 1 % + 2 % + 3 % + 4 % + 5 % + 6 % + 7 % + 8 % + 9 %" at bounding box center [1152, 468] width 143 height 36
select select "+ 23 %"
click at [1081, 464] on select "0 + 1 % + 2 % + 3 % + 4 % + 5 % + 6 % + 7 % + 8 % + 9 %" at bounding box center [1152, 468] width 143 height 36
select select
click at [1290, 220] on button "Actions" at bounding box center [1315, 216] width 151 height 38
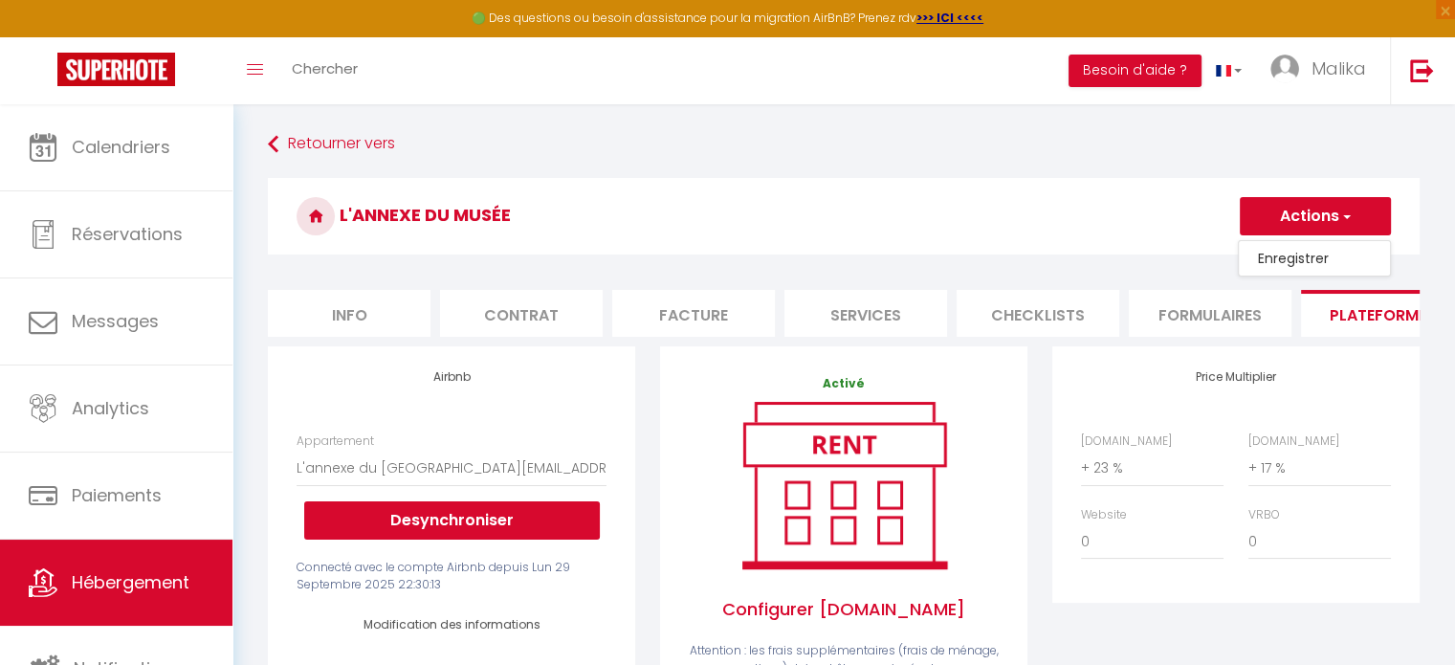
click at [1281, 257] on link "Enregistrer" at bounding box center [1314, 258] width 151 height 25
select select "EUR"
select select
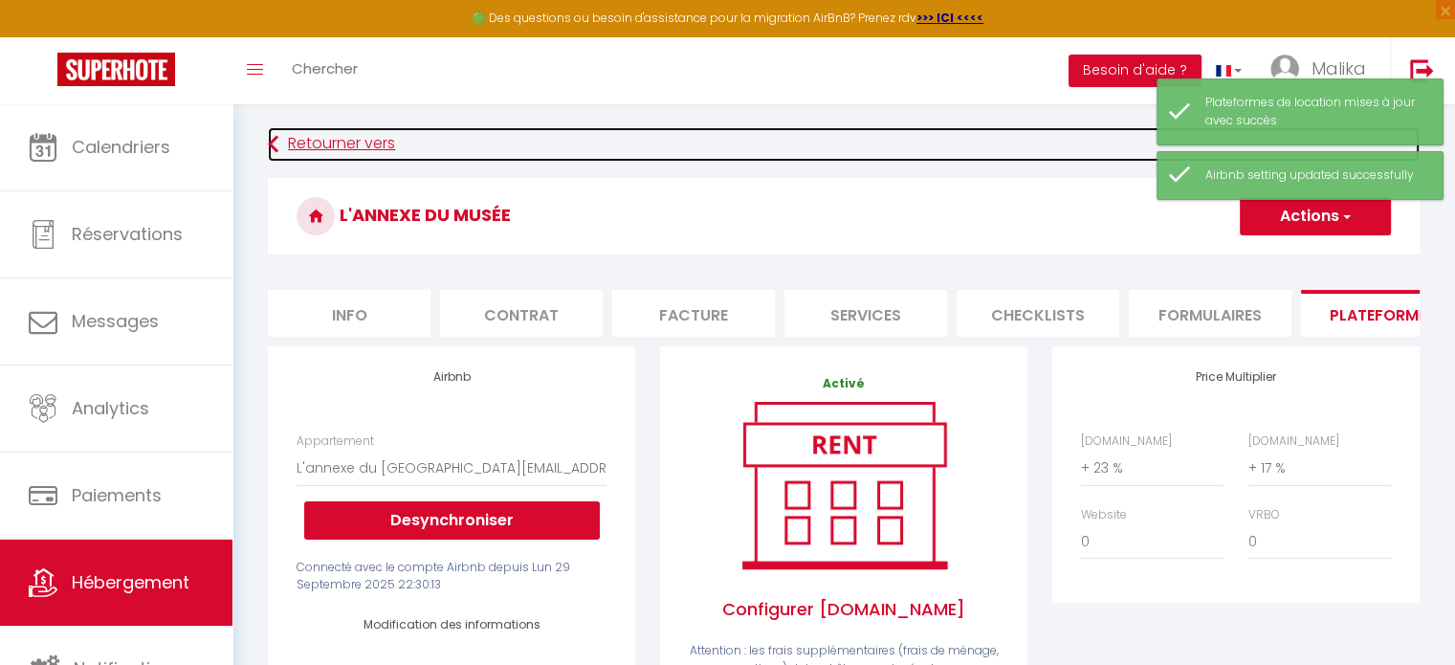
click at [329, 134] on link "Retourner vers" at bounding box center [844, 144] width 1152 height 34
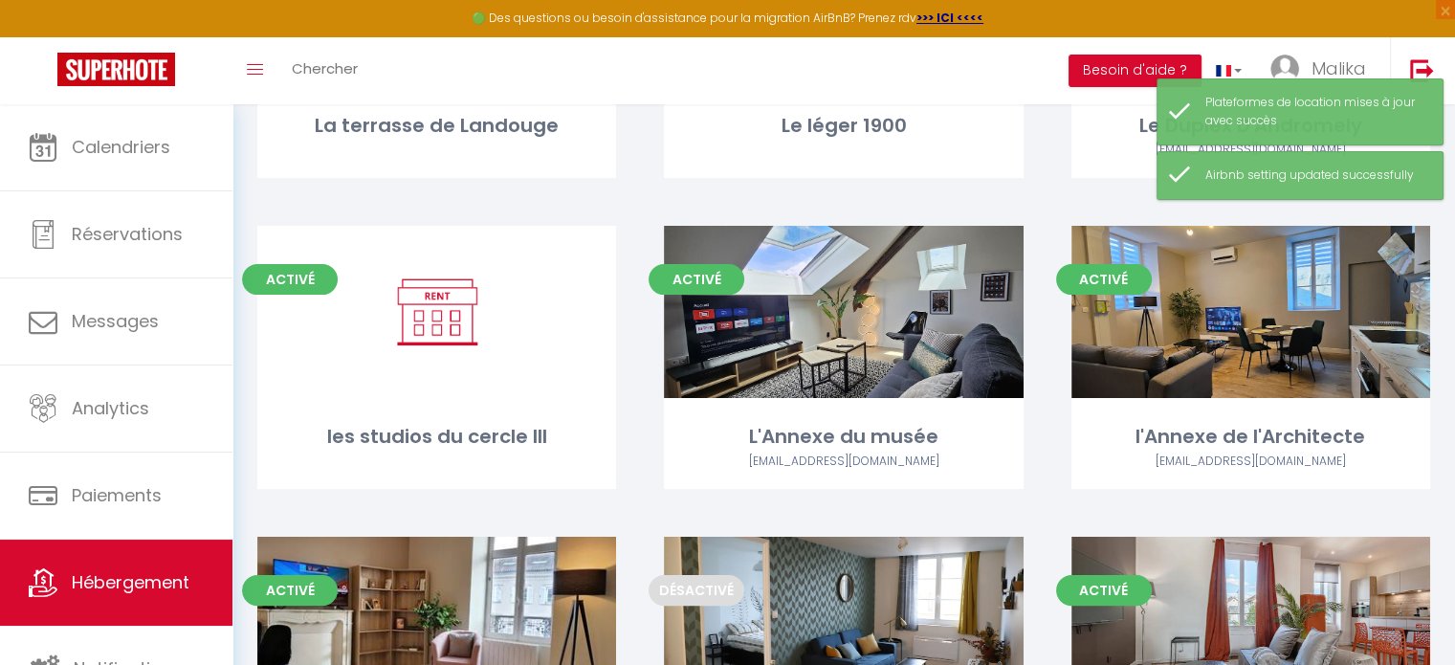
scroll to position [332, 0]
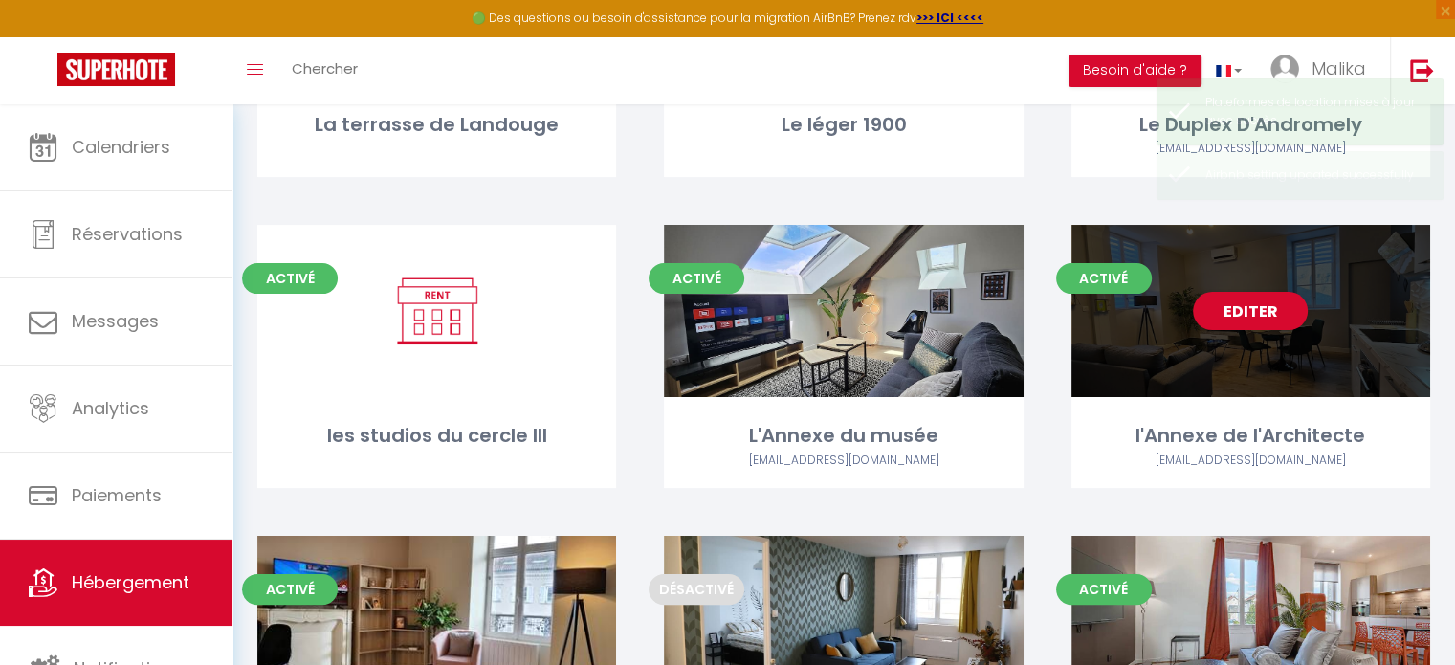
click at [1221, 406] on div "Activé Editer l'Annexe de l'Architecte maisonsaintsurin87@gmail.com" at bounding box center [1251, 356] width 359 height 263
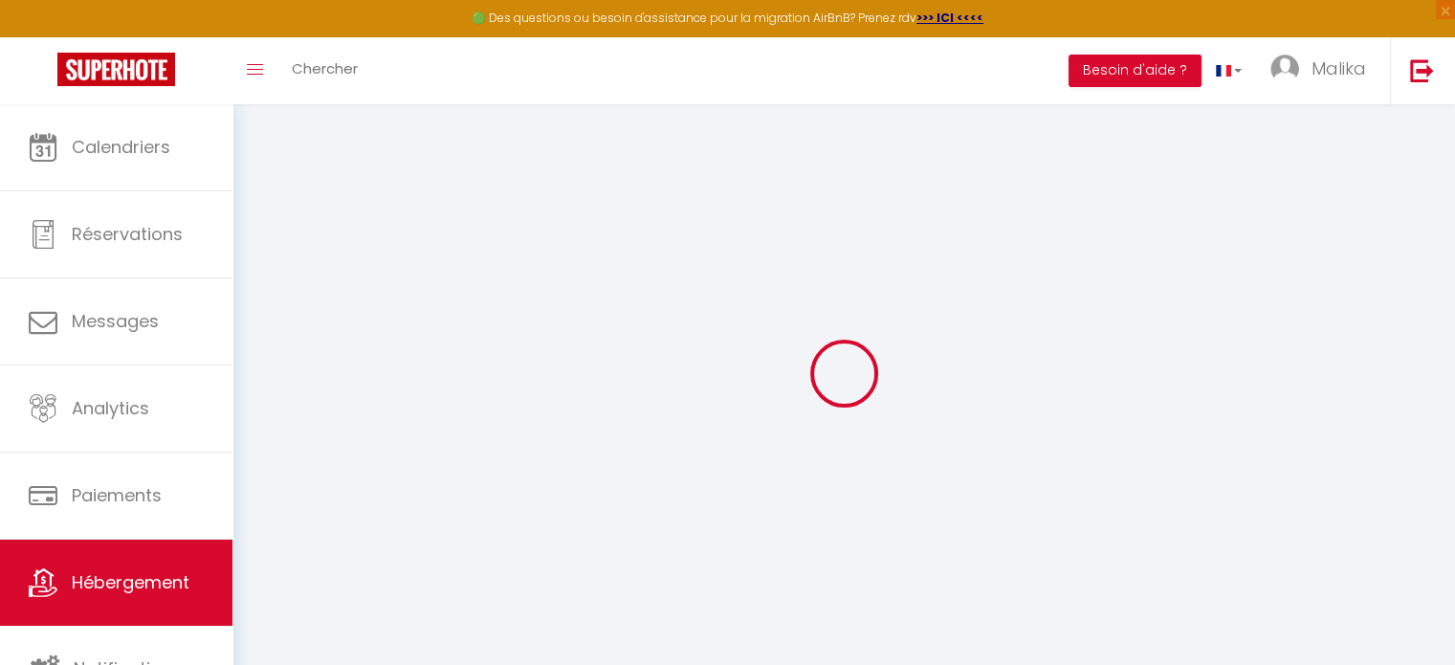
select select "22230-1290537935490238888"
select select "+ 15 %"
select select "+ 17 %"
select select
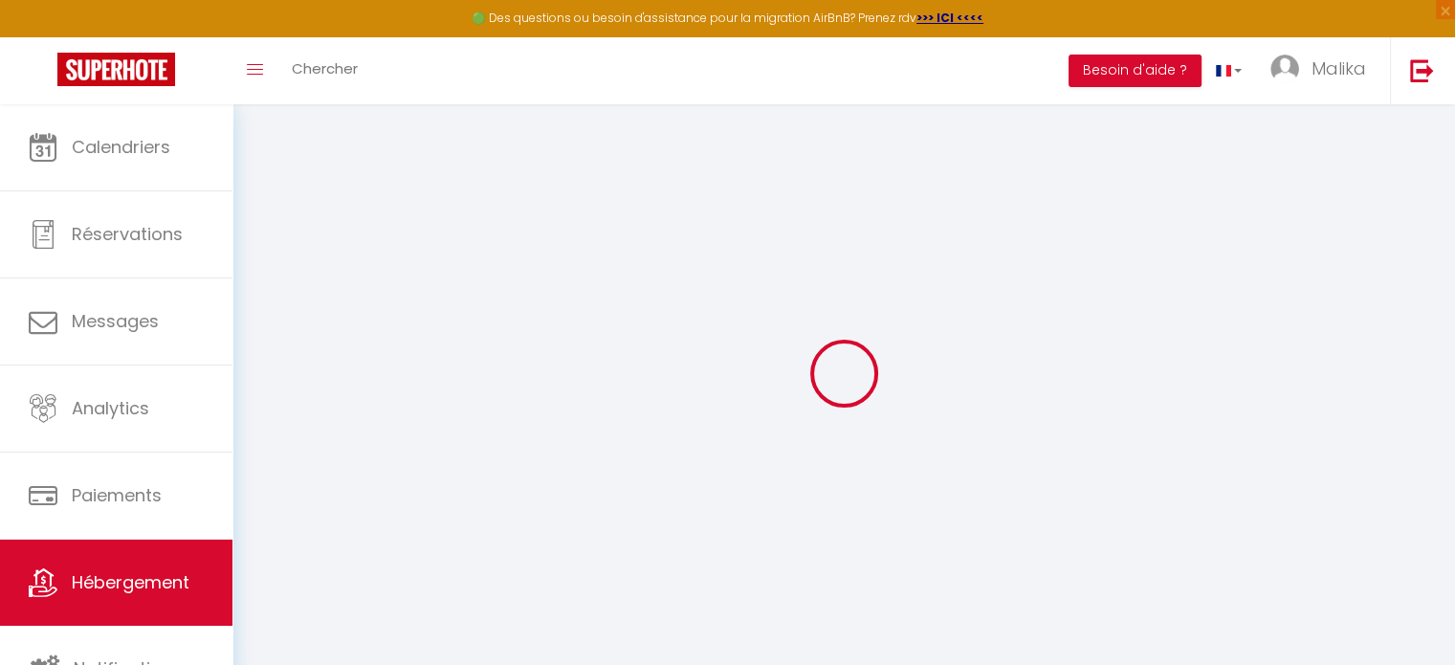
checkbox input "false"
select select "well_reviewed_guests"
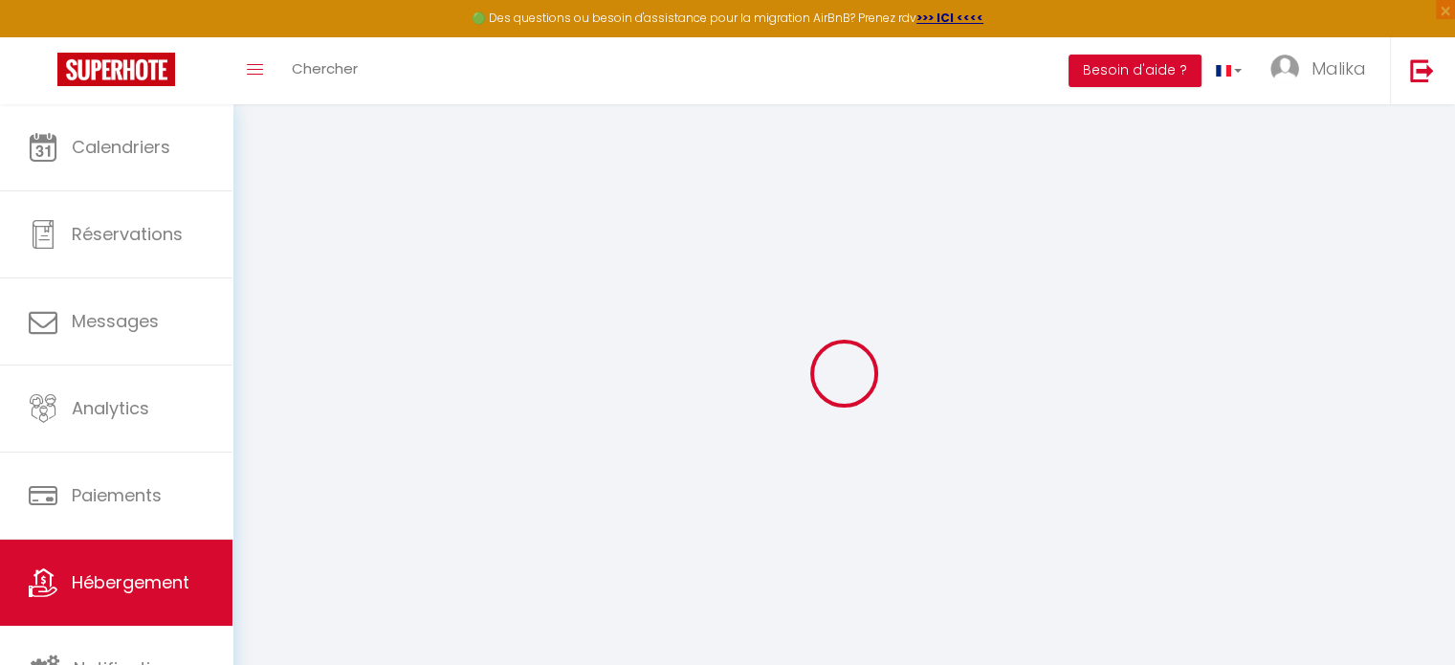
select select "EUR"
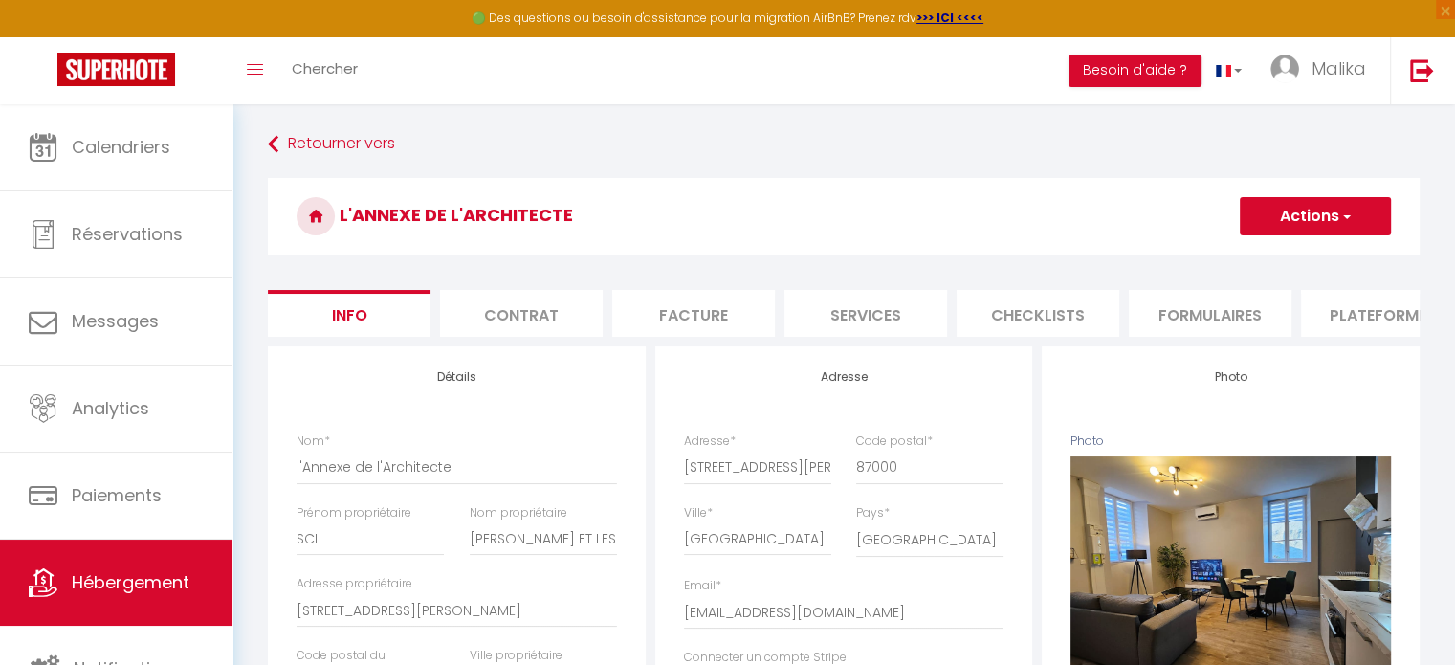
click at [1345, 324] on li "Plateformes" at bounding box center [1382, 313] width 163 height 47
select select
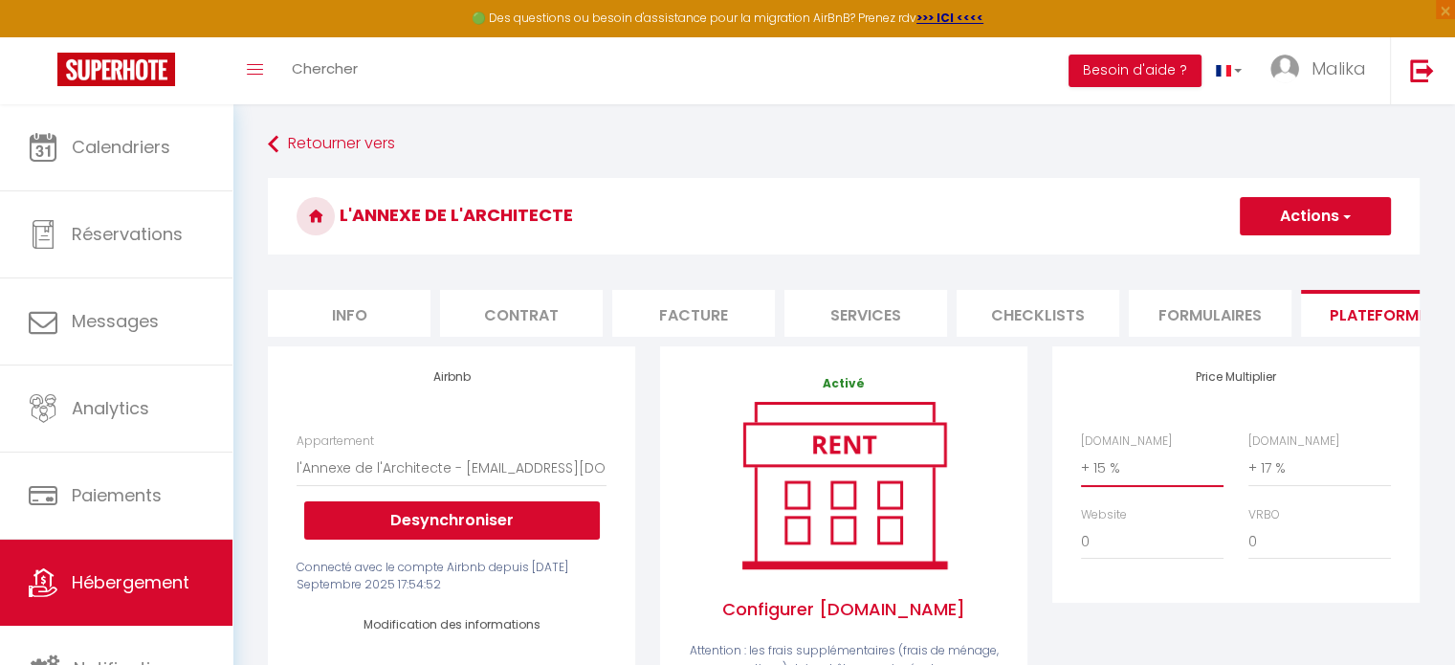
click at [1098, 478] on select "0 + 1 % + 2 % + 3 % + 4 % + 5 % + 6 % + 7 % + 8 % + 9 %" at bounding box center [1152, 468] width 143 height 36
select select "+ 23 %"
click at [1081, 464] on select "0 + 1 % + 2 % + 3 % + 4 % + 5 % + 6 % + 7 % + 8 % + 9 %" at bounding box center [1152, 468] width 143 height 36
select select
click at [1304, 219] on button "Actions" at bounding box center [1315, 216] width 151 height 38
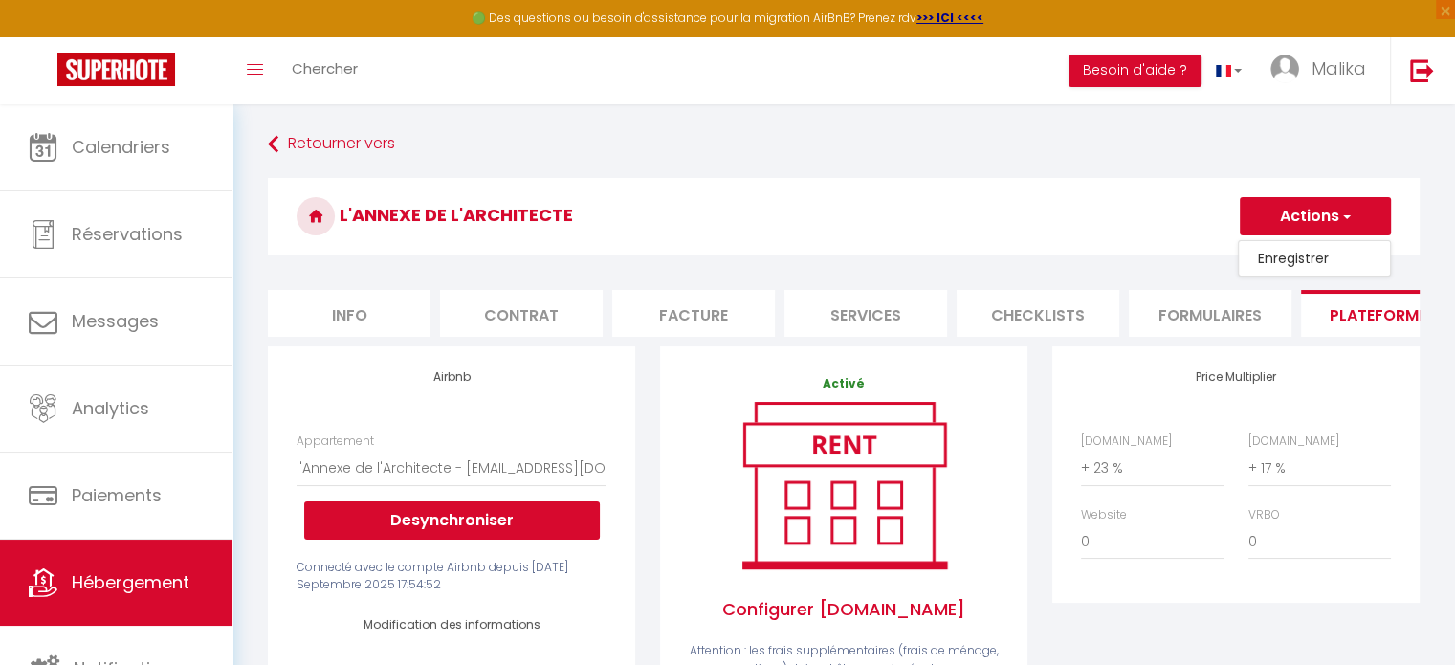
click at [1292, 261] on link "Enregistrer" at bounding box center [1314, 258] width 151 height 25
select select "well_reviewed_guests"
select select "EUR"
select select
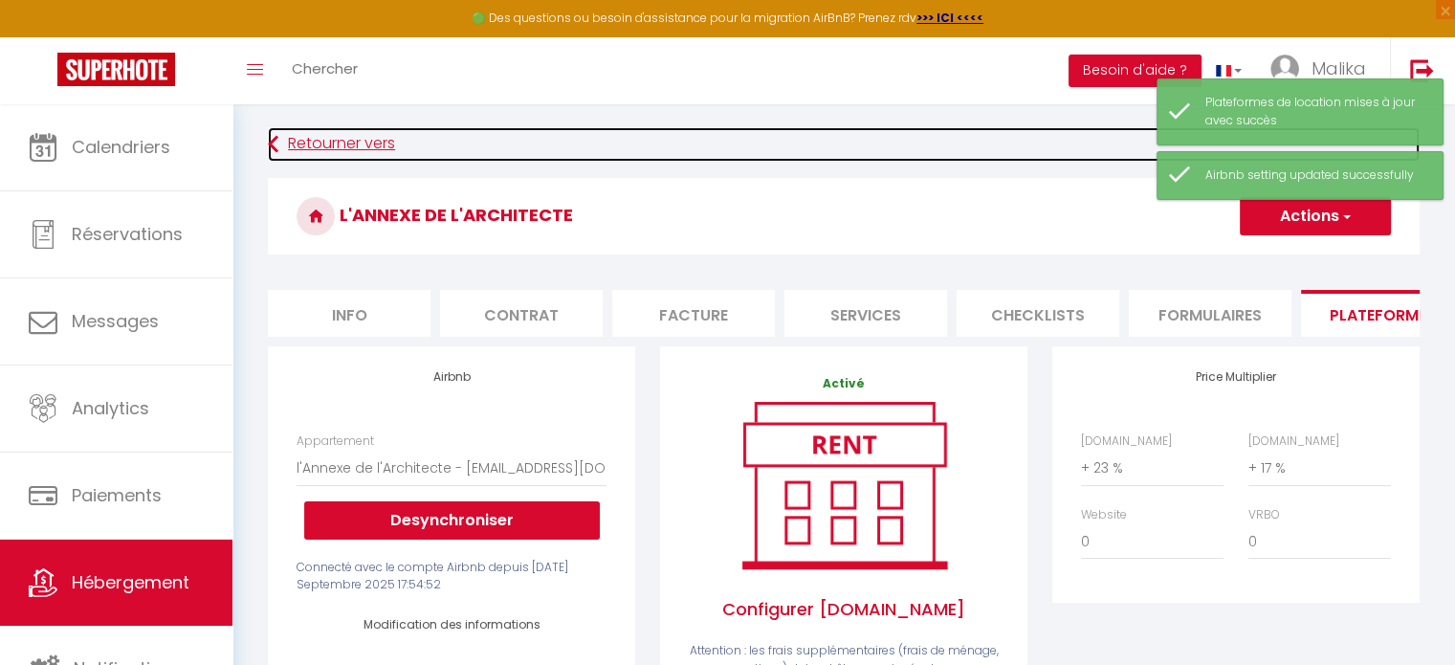
click at [356, 137] on link "Retourner vers" at bounding box center [844, 144] width 1152 height 34
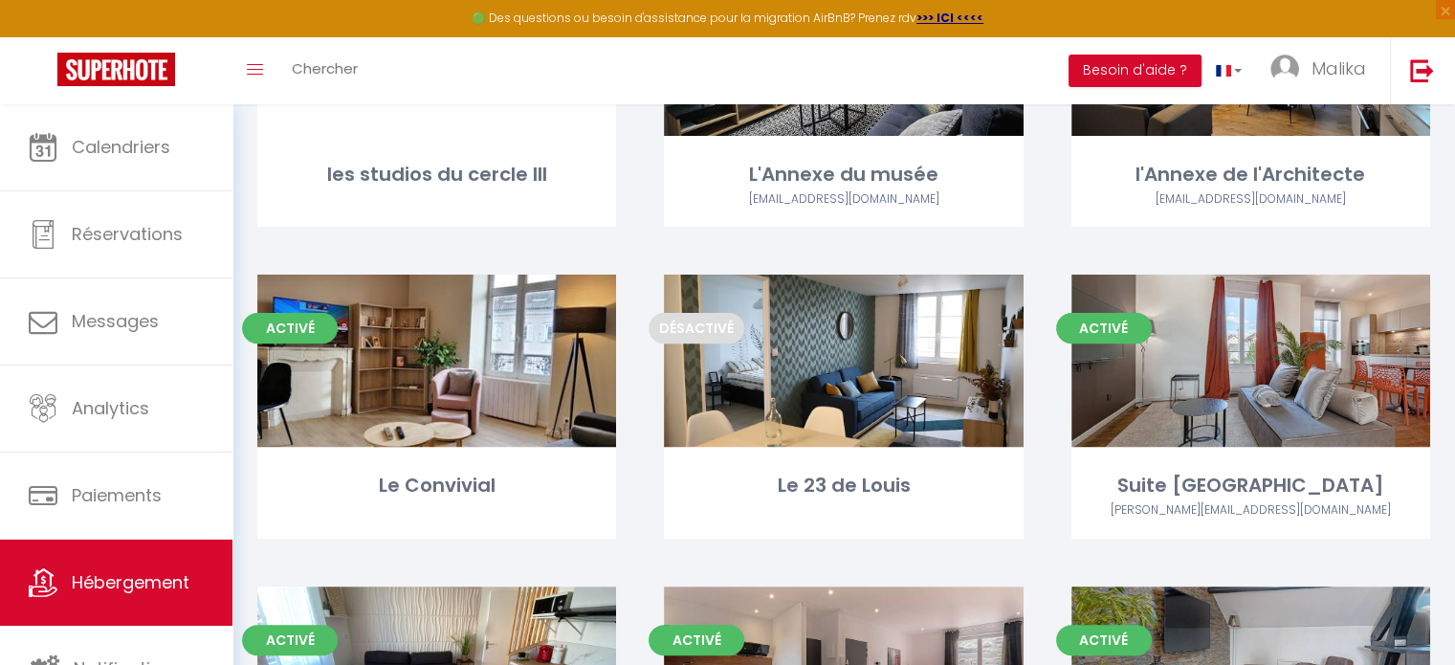
scroll to position [607, 0]
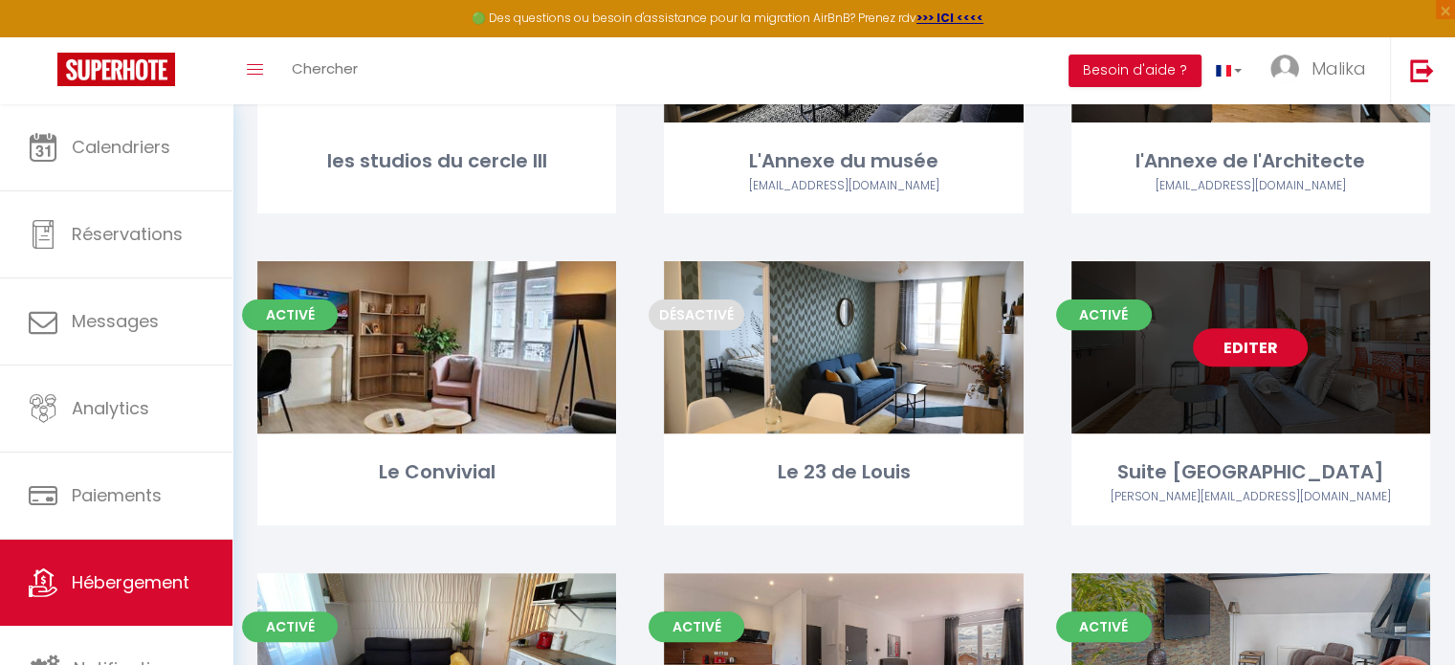
click at [1260, 335] on link "Editer" at bounding box center [1250, 347] width 115 height 38
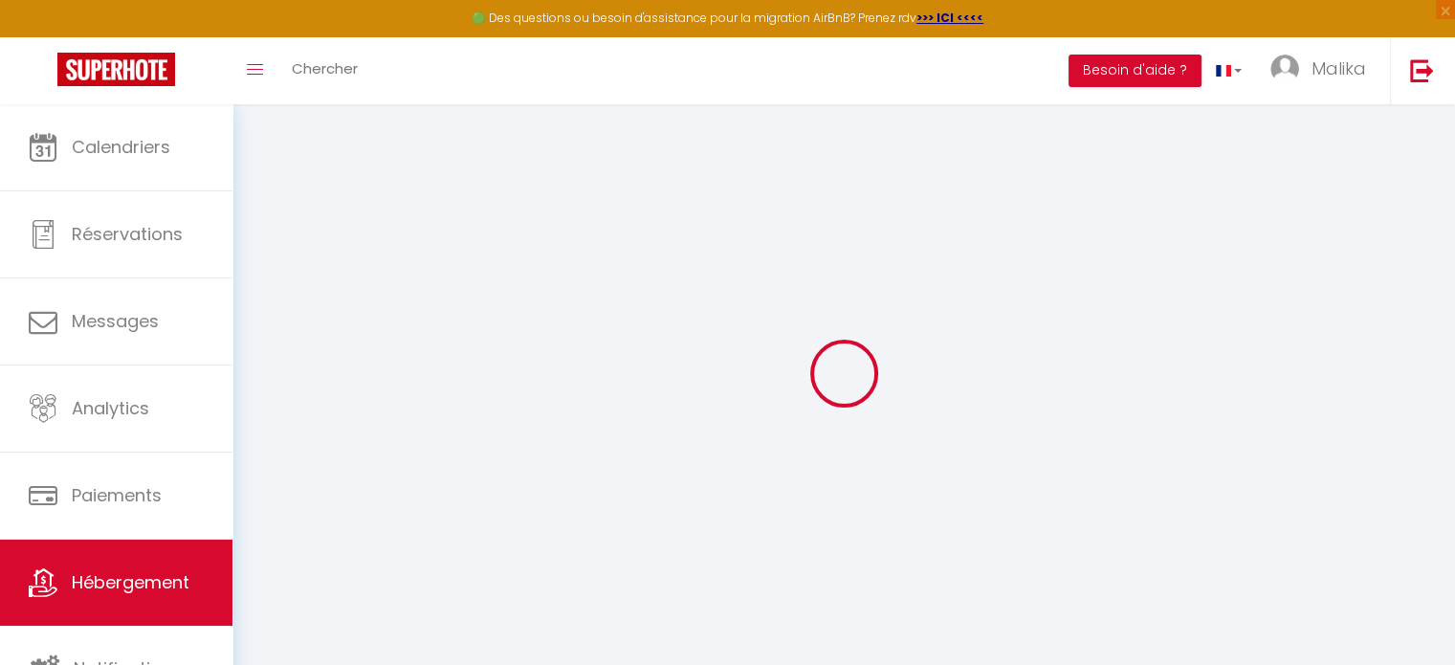
select select "+ 15 %"
select select "+ 17 %"
select select
checkbox input "false"
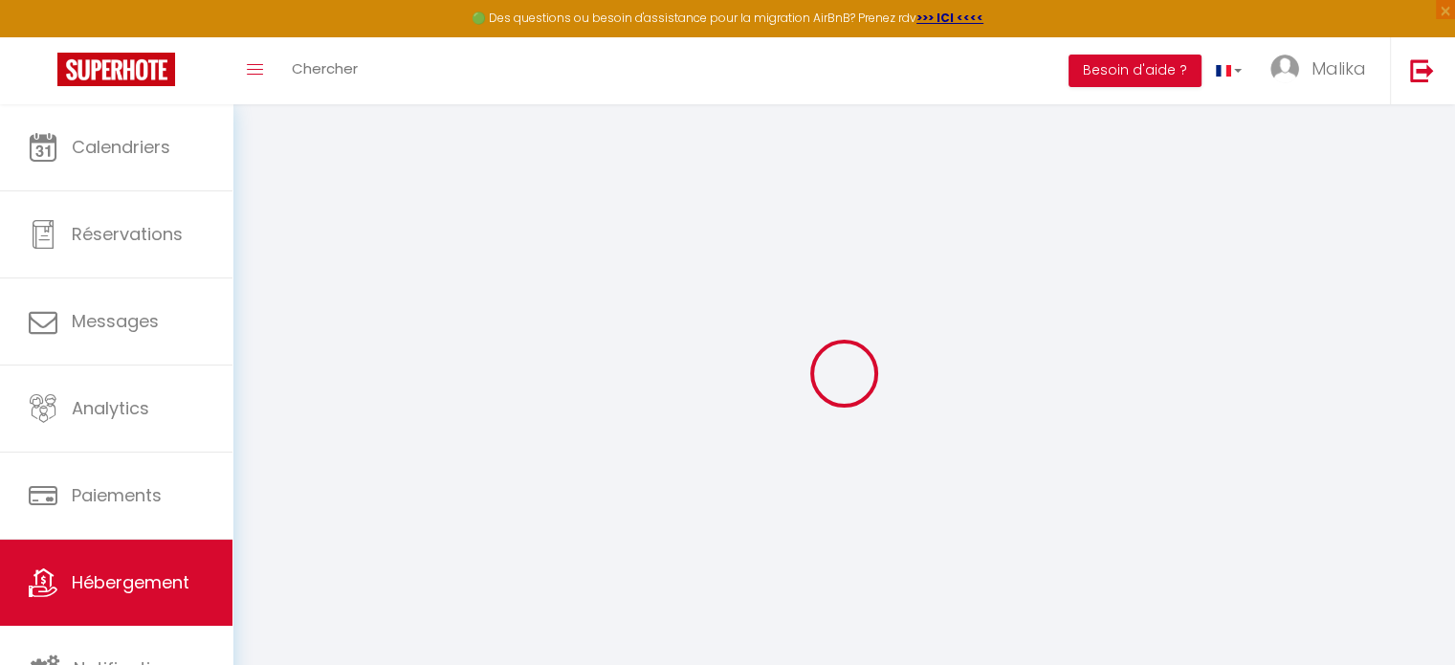
checkbox input "false"
select select
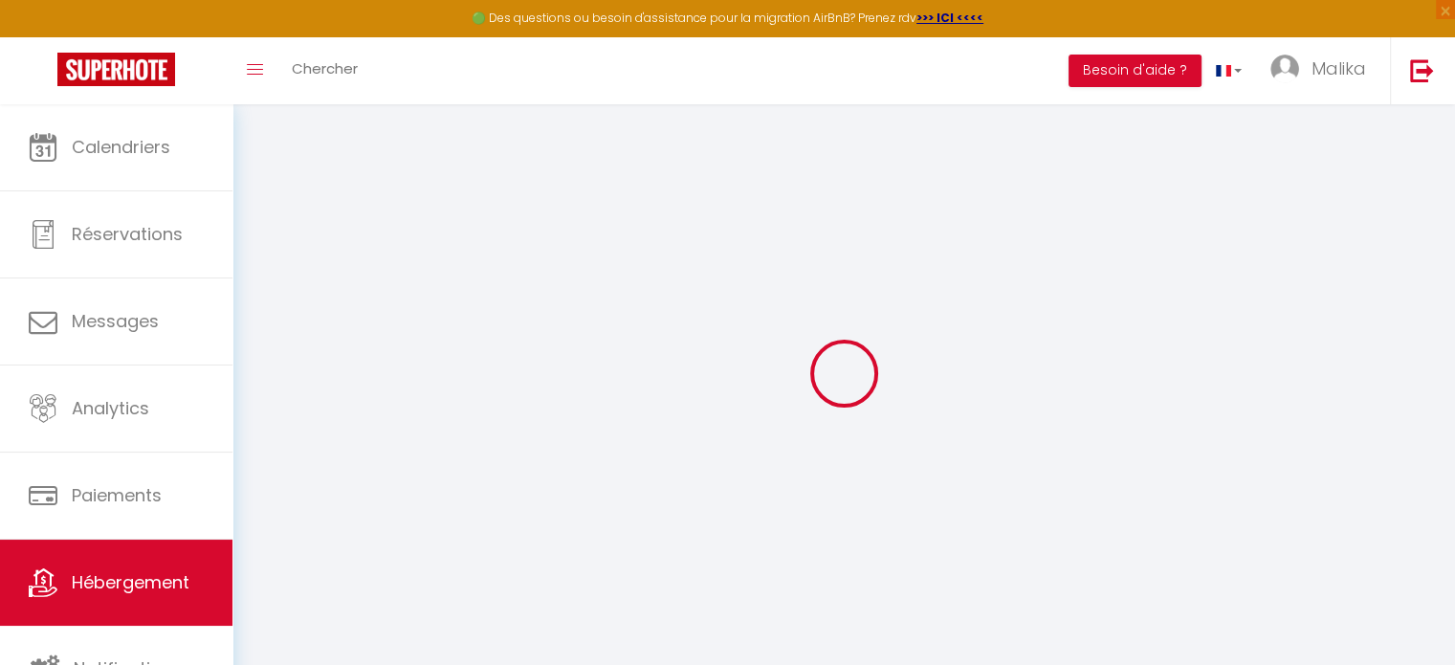
checkbox input "false"
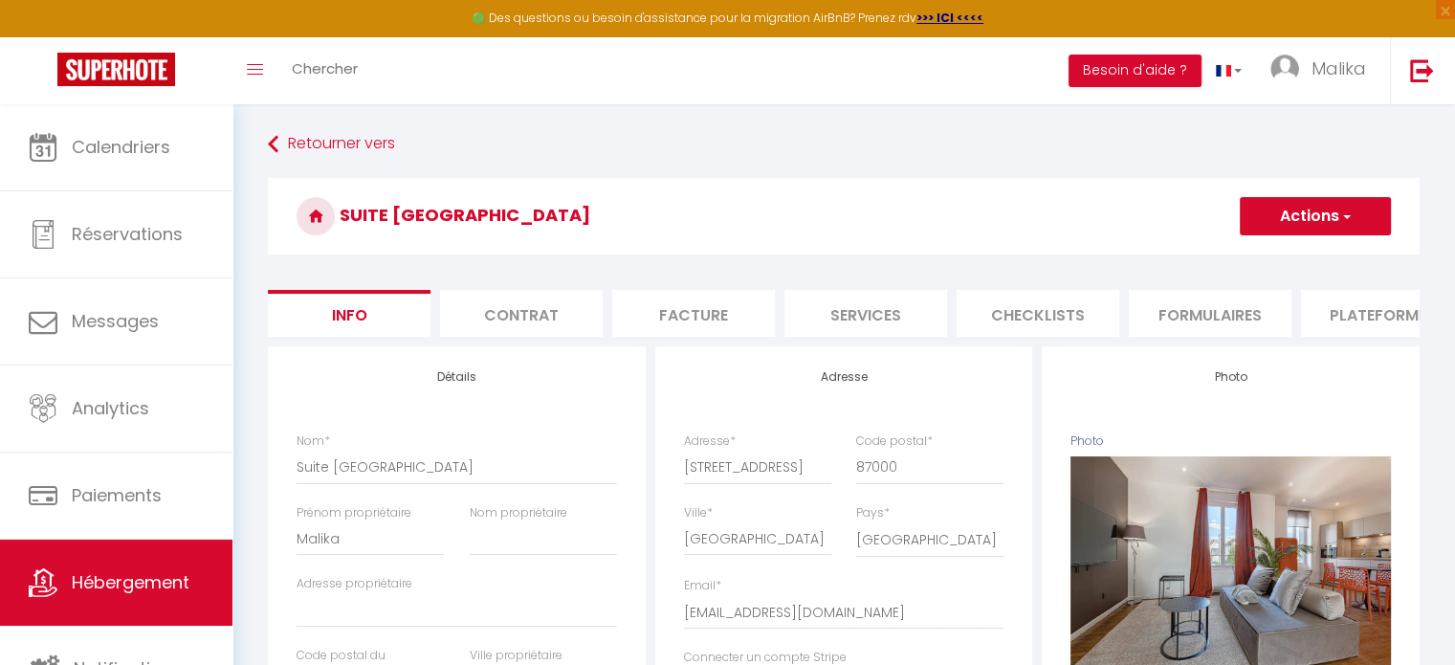
select select
checkbox input "false"
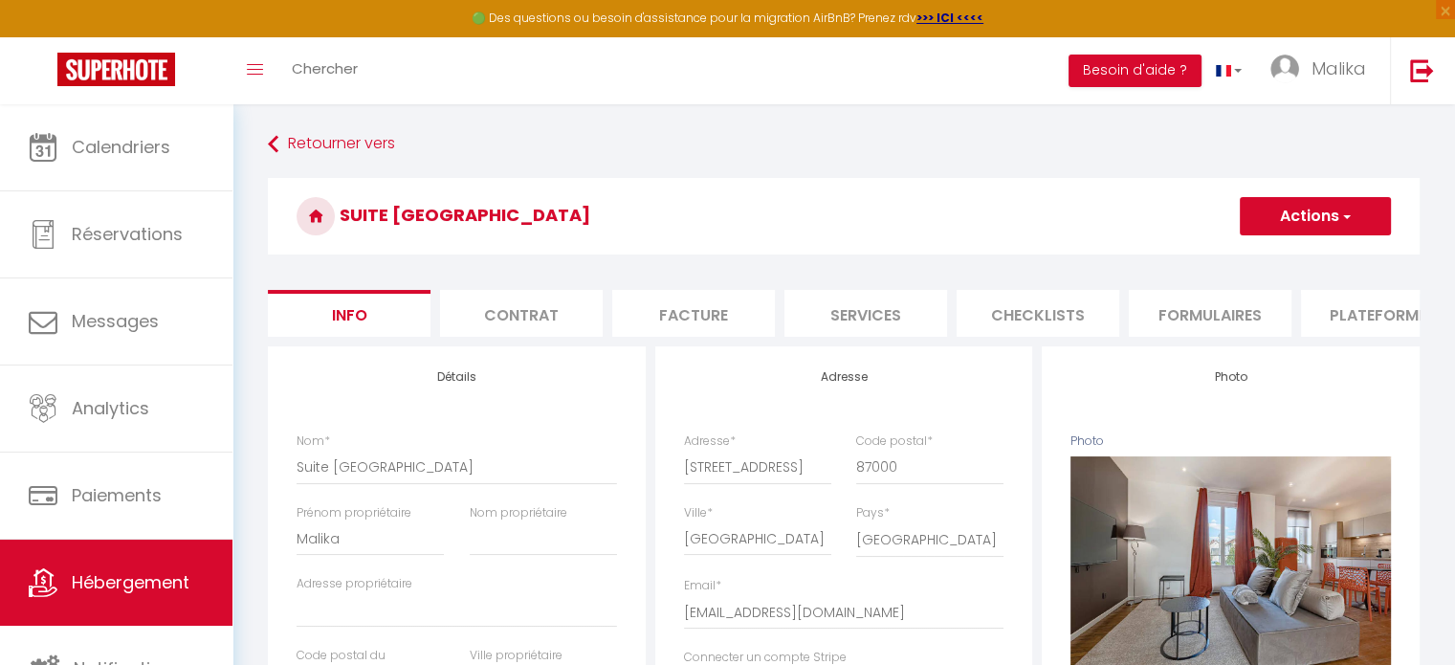
checkbox input "false"
select select "22254-588182818455168104"
click at [1309, 319] on li "Plateformes" at bounding box center [1382, 313] width 163 height 47
select select
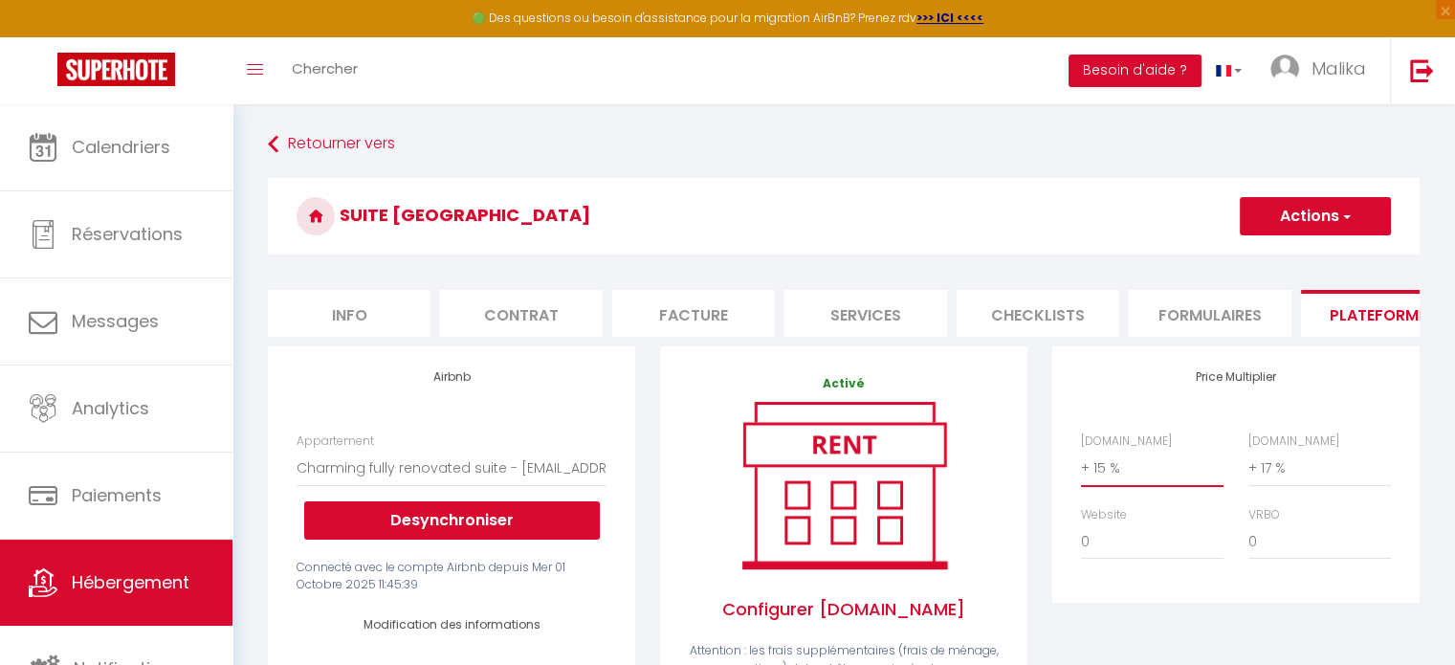
click at [1094, 481] on select "0 + 1 % + 2 % + 3 % + 4 % + 5 % + 6 % + 7 % + 8 % + 9 %" at bounding box center [1152, 468] width 143 height 36
select select "+ 23 %"
click at [1081, 464] on select "0 + 1 % + 2 % + 3 % + 4 % + 5 % + 6 % + 7 % + 8 % + 9 %" at bounding box center [1152, 468] width 143 height 36
select select
click at [1282, 221] on button "Actions" at bounding box center [1315, 216] width 151 height 38
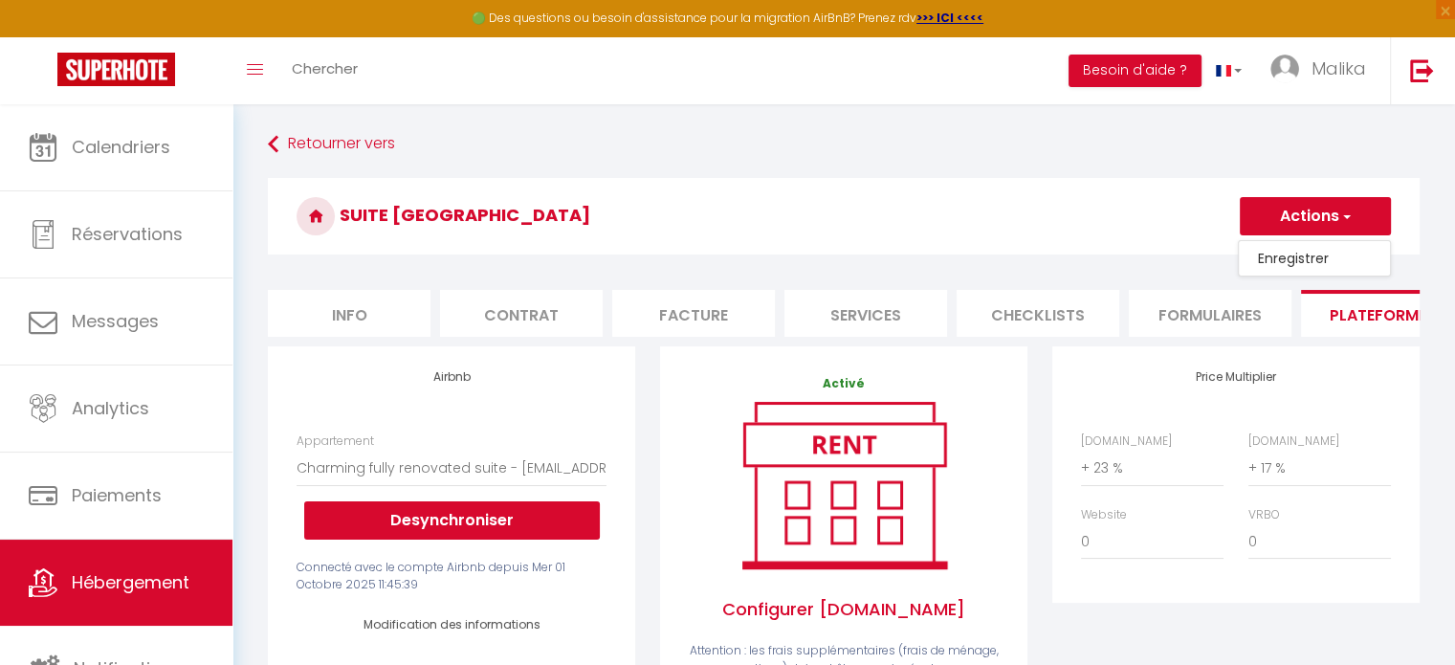
click at [1282, 256] on link "Enregistrer" at bounding box center [1314, 258] width 151 height 25
select select "EUR"
select select
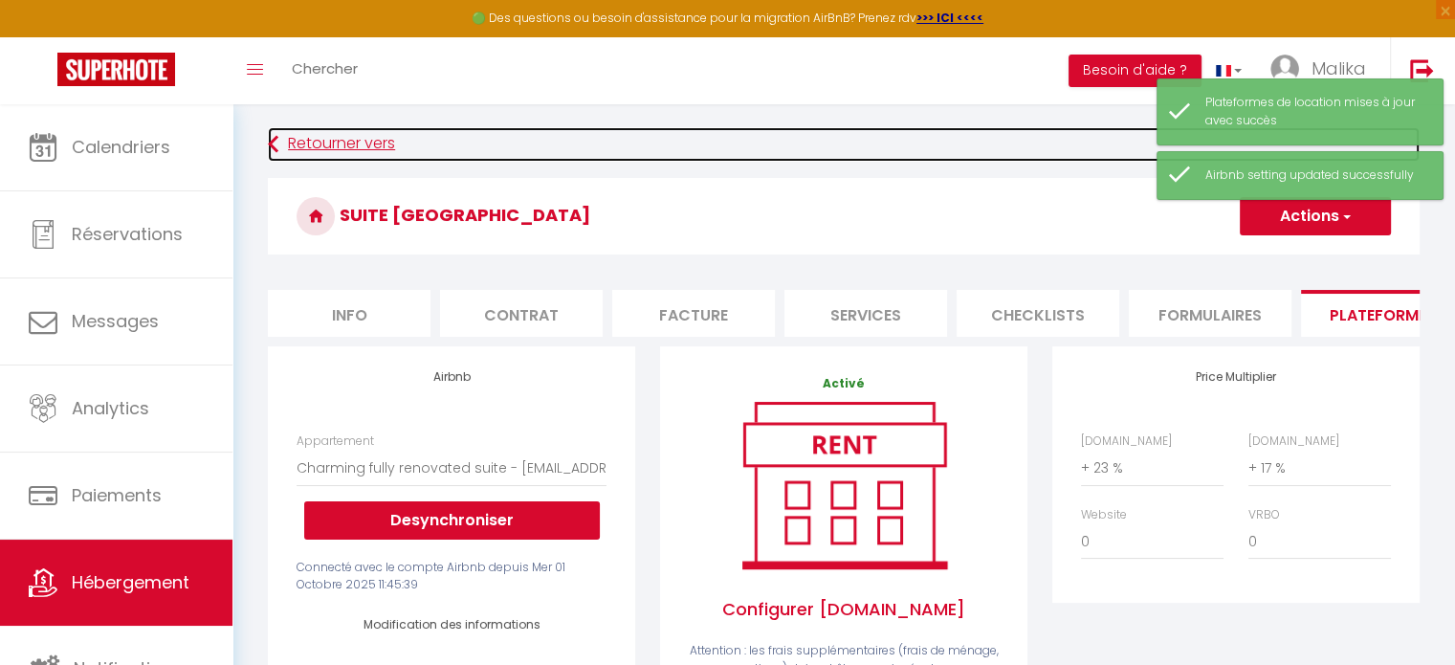
click at [325, 150] on link "Retourner vers" at bounding box center [844, 144] width 1152 height 34
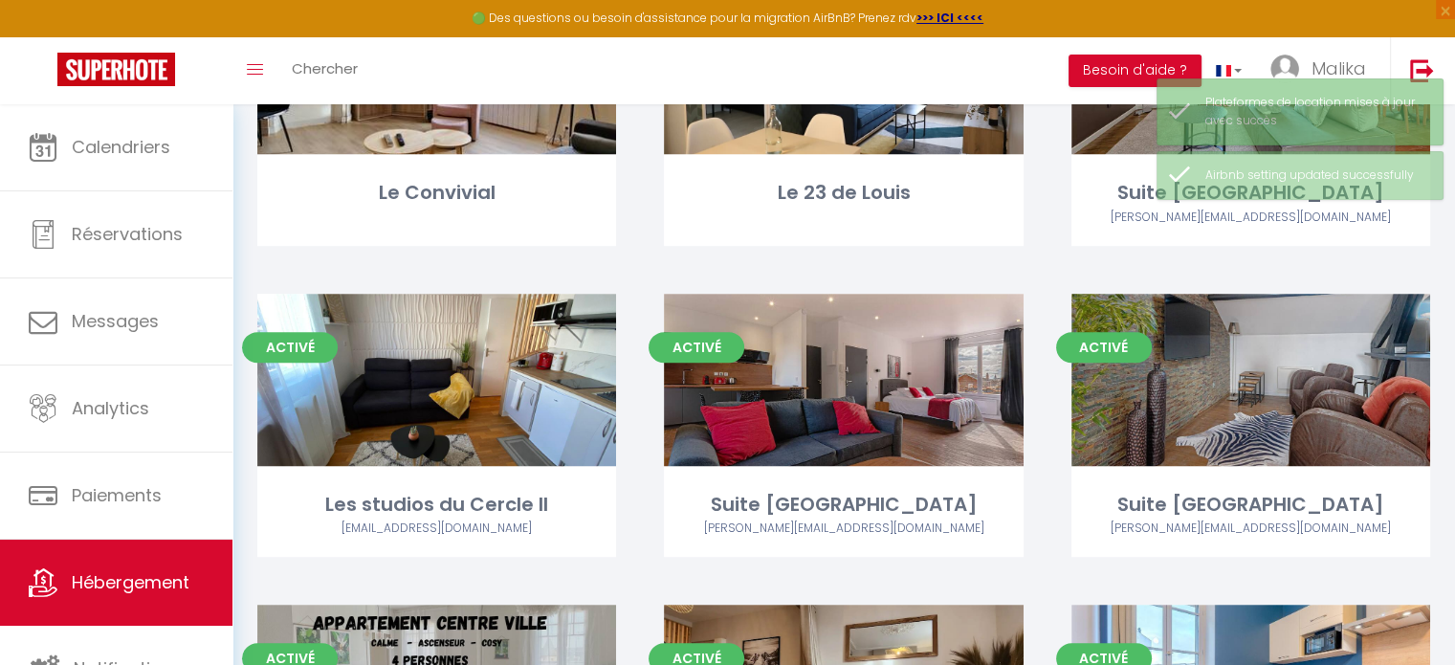
scroll to position [888, 0]
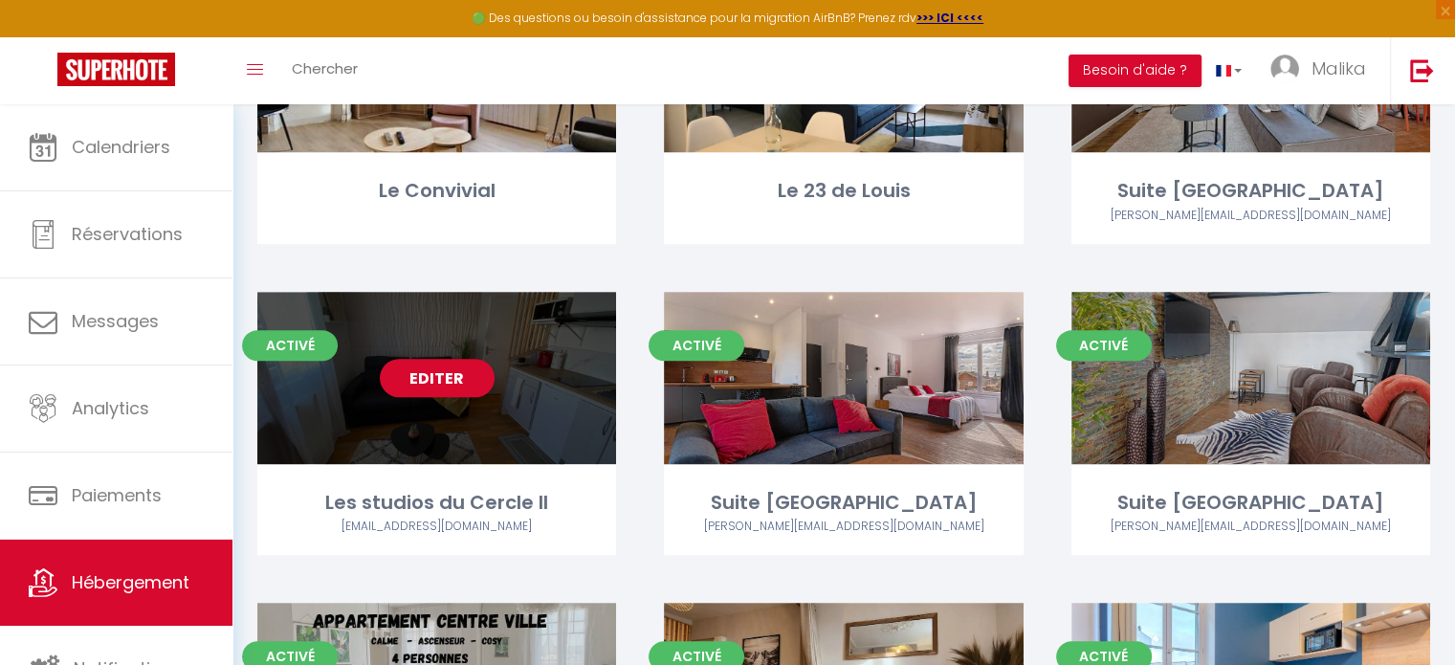
click at [471, 346] on div "Editer" at bounding box center [436, 378] width 359 height 172
select select "3"
select select "2"
select select "1"
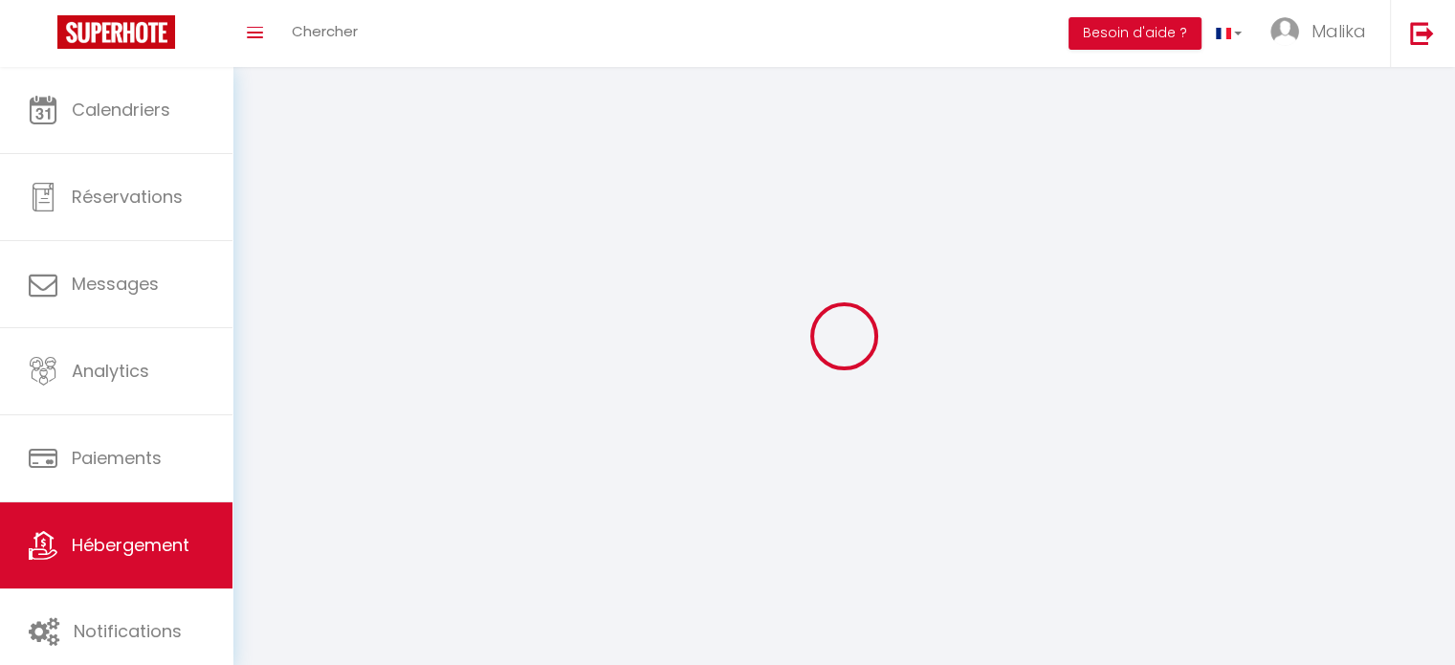
select select
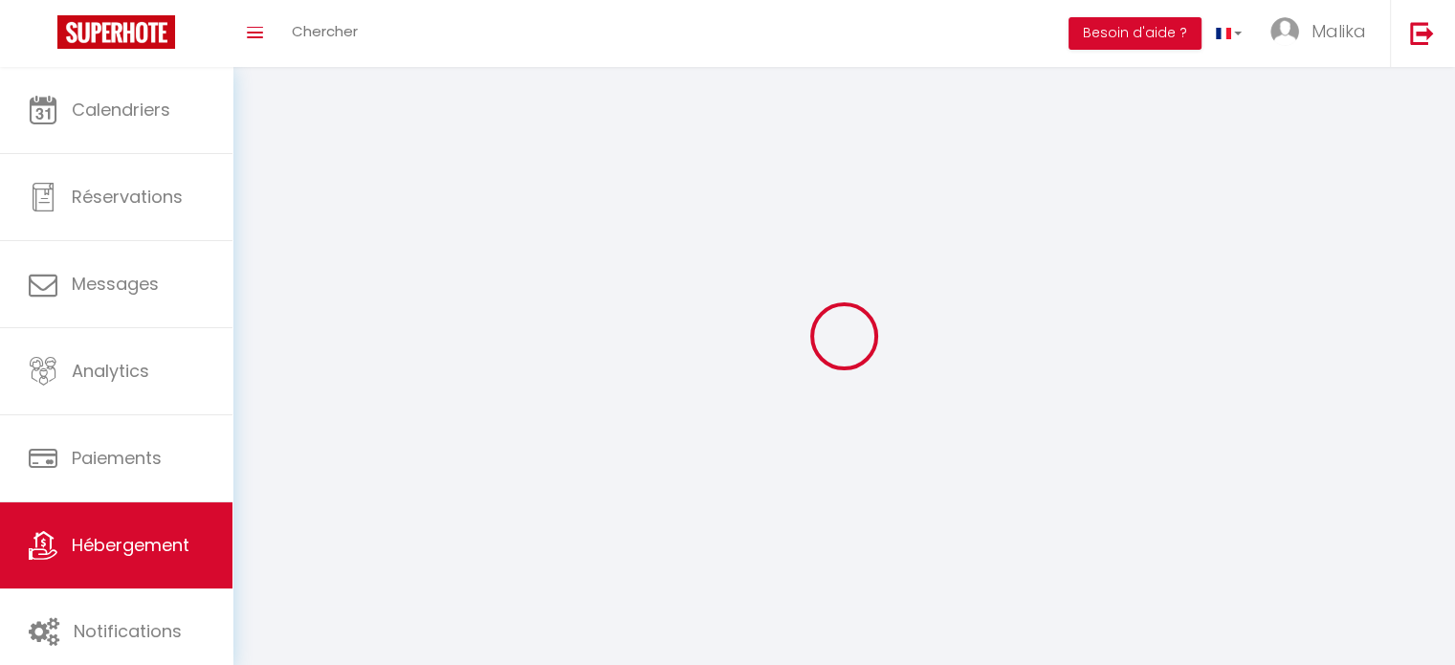
select select
checkbox input "false"
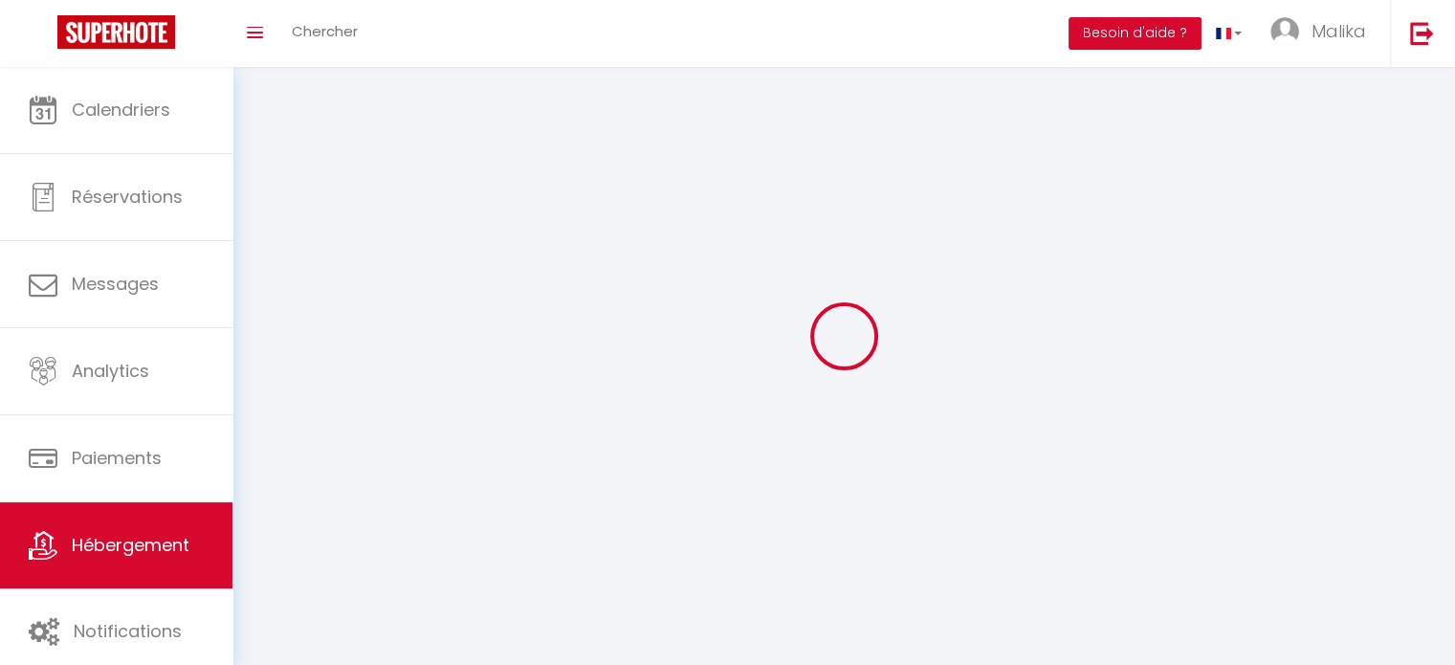
select select
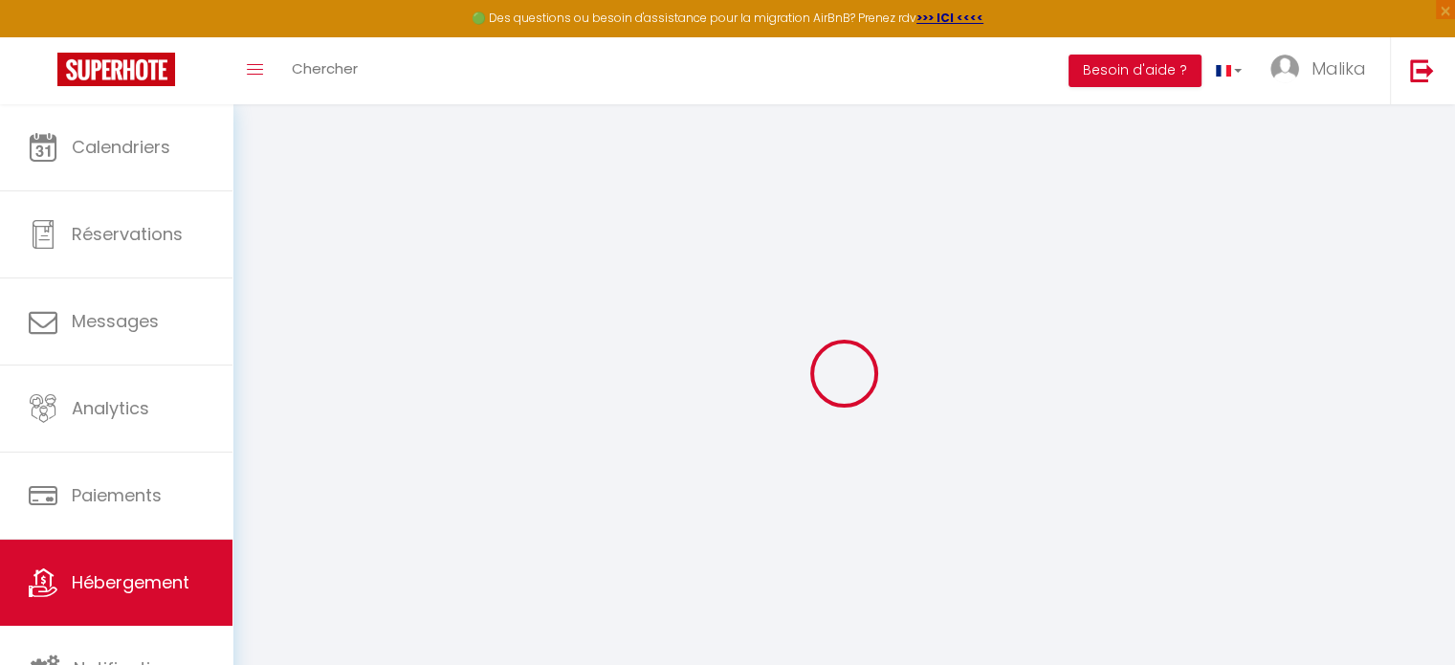
select select
checkbox input "false"
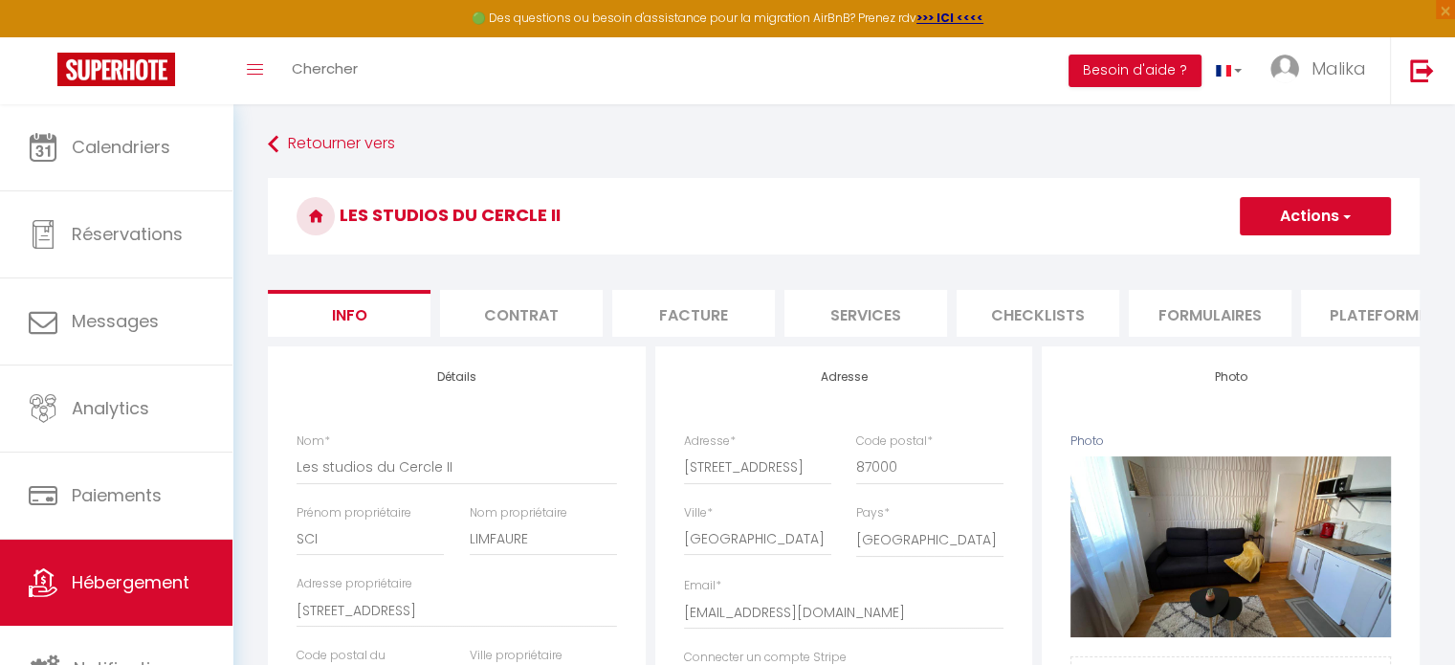
select select
checkbox input "false"
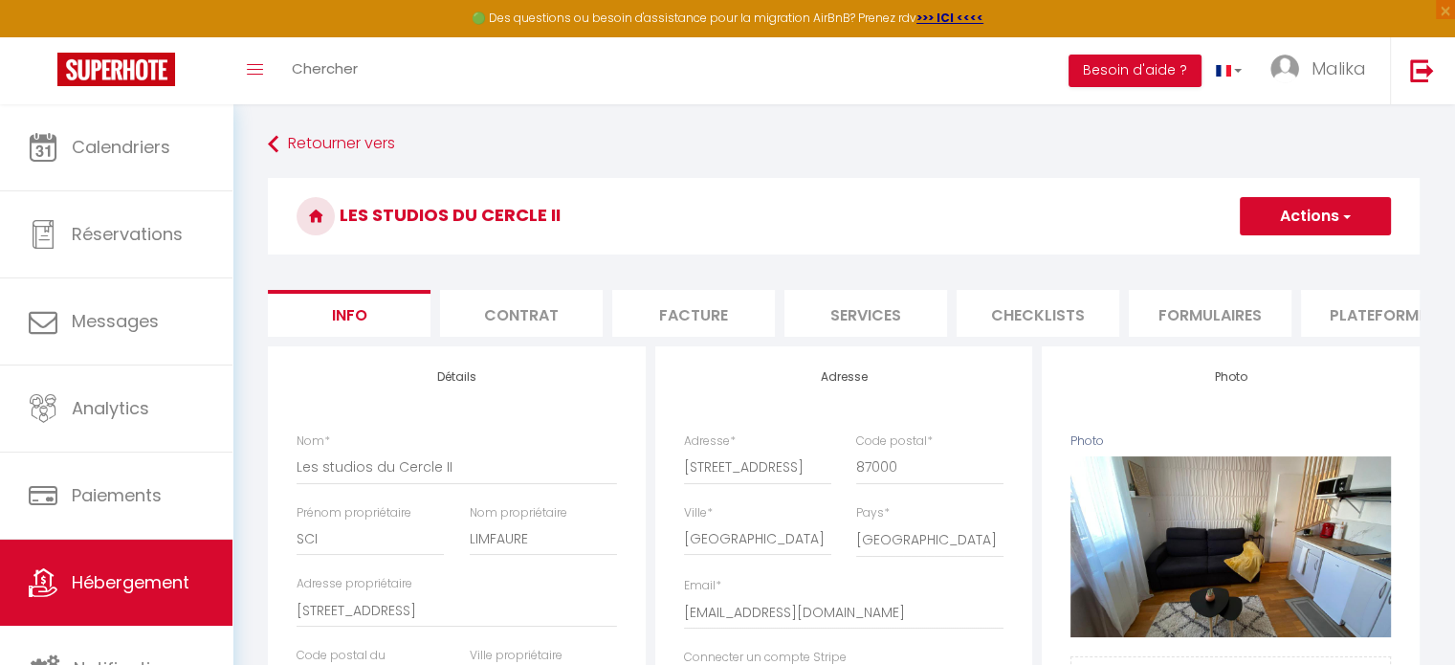
click at [1382, 319] on li "Plateformes" at bounding box center [1382, 313] width 163 height 47
select select
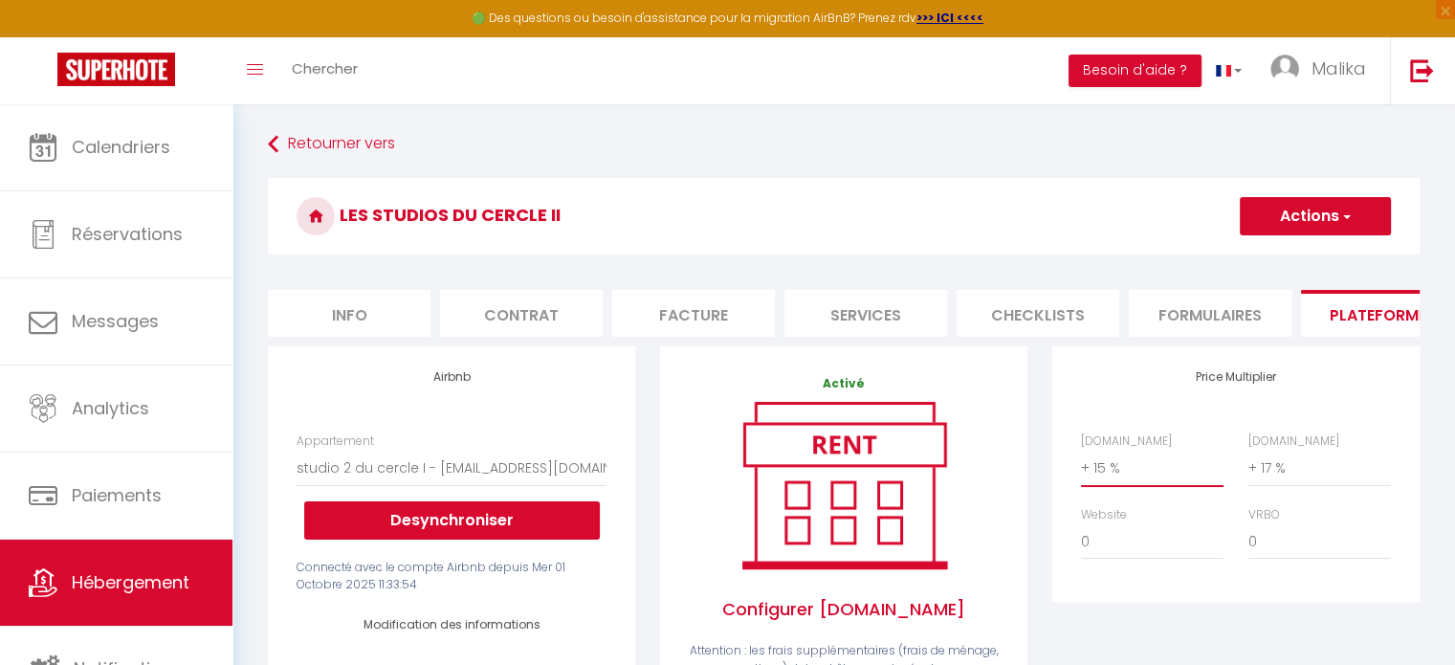
click at [1098, 479] on select "0 + 1 % + 2 % + 3 % + 4 % + 5 % + 6 % + 7 % + 8 % + 9 %" at bounding box center [1152, 468] width 143 height 36
select select "+ 23 %"
click at [1081, 464] on select "0 + 1 % + 2 % + 3 % + 4 % + 5 % + 6 % + 7 % + 8 % + 9 %" at bounding box center [1152, 468] width 143 height 36
select select
click at [1282, 217] on button "Actions" at bounding box center [1315, 216] width 151 height 38
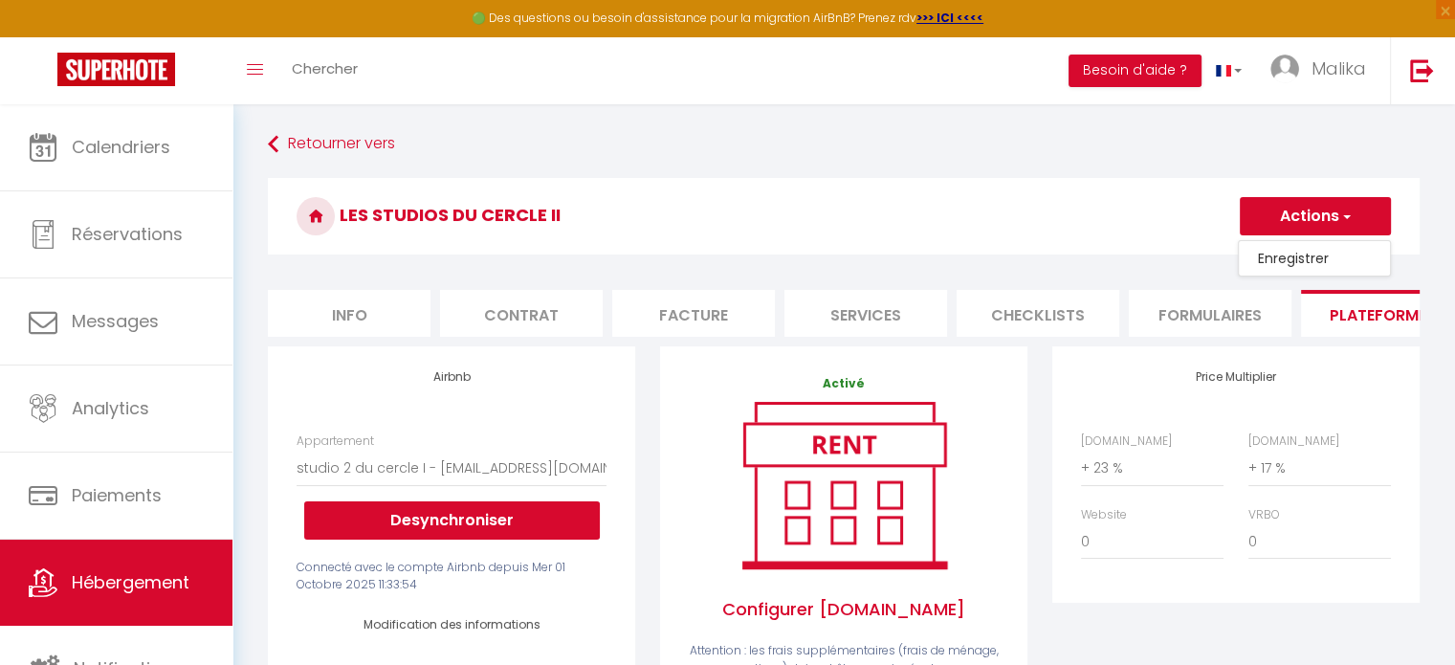
click at [1275, 249] on link "Enregistrer" at bounding box center [1314, 258] width 151 height 25
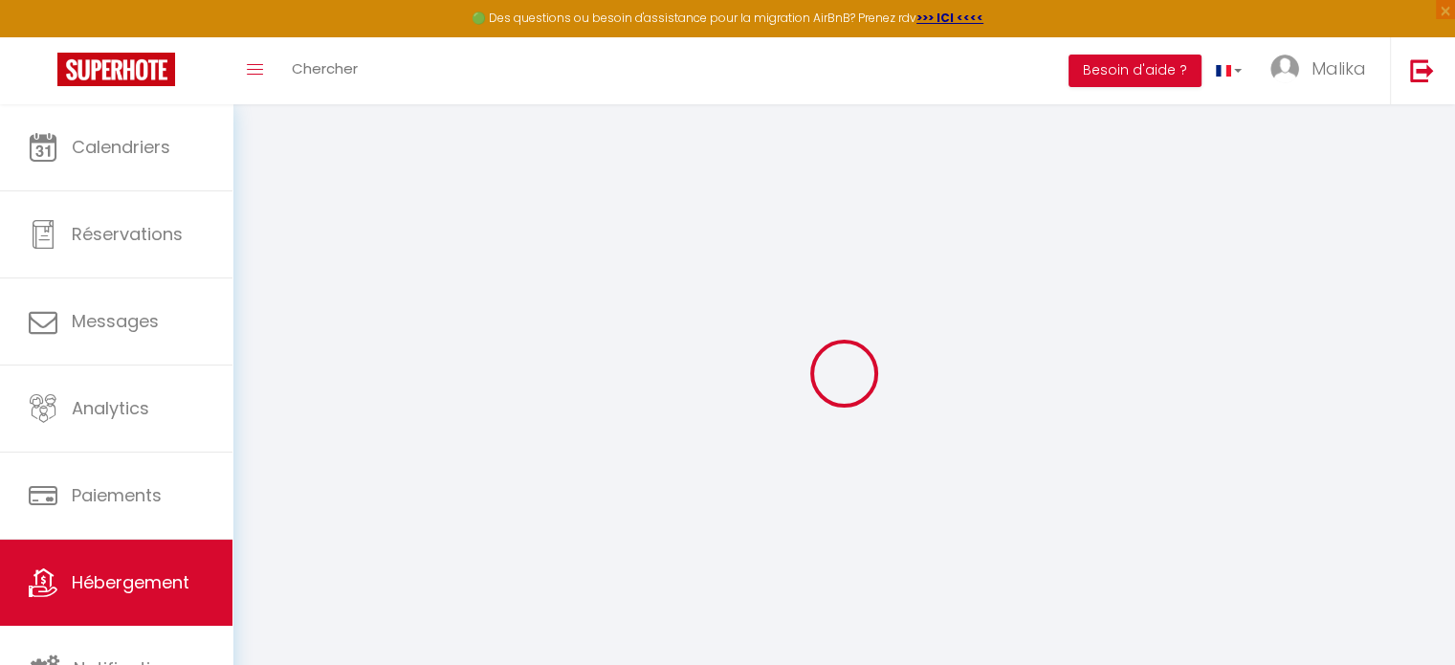
select select "1"
select select "EUR"
select select
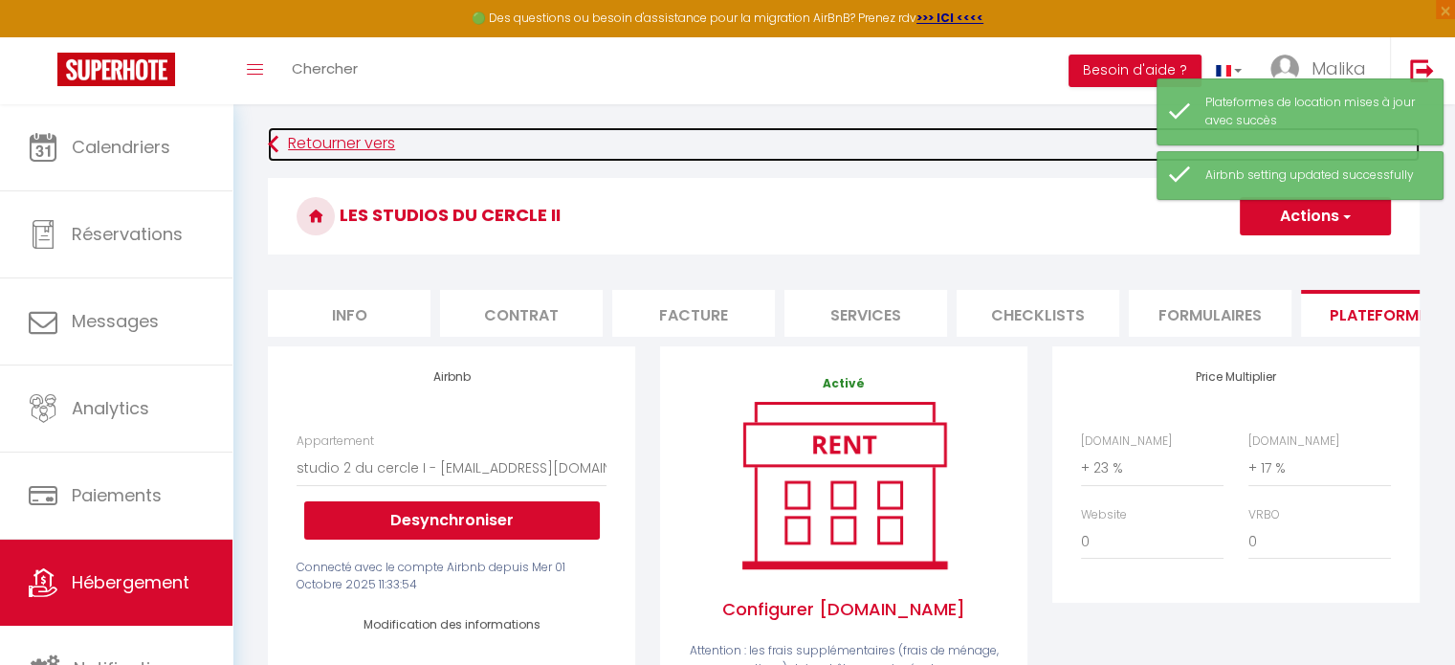
click at [309, 137] on link "Retourner vers" at bounding box center [844, 144] width 1152 height 34
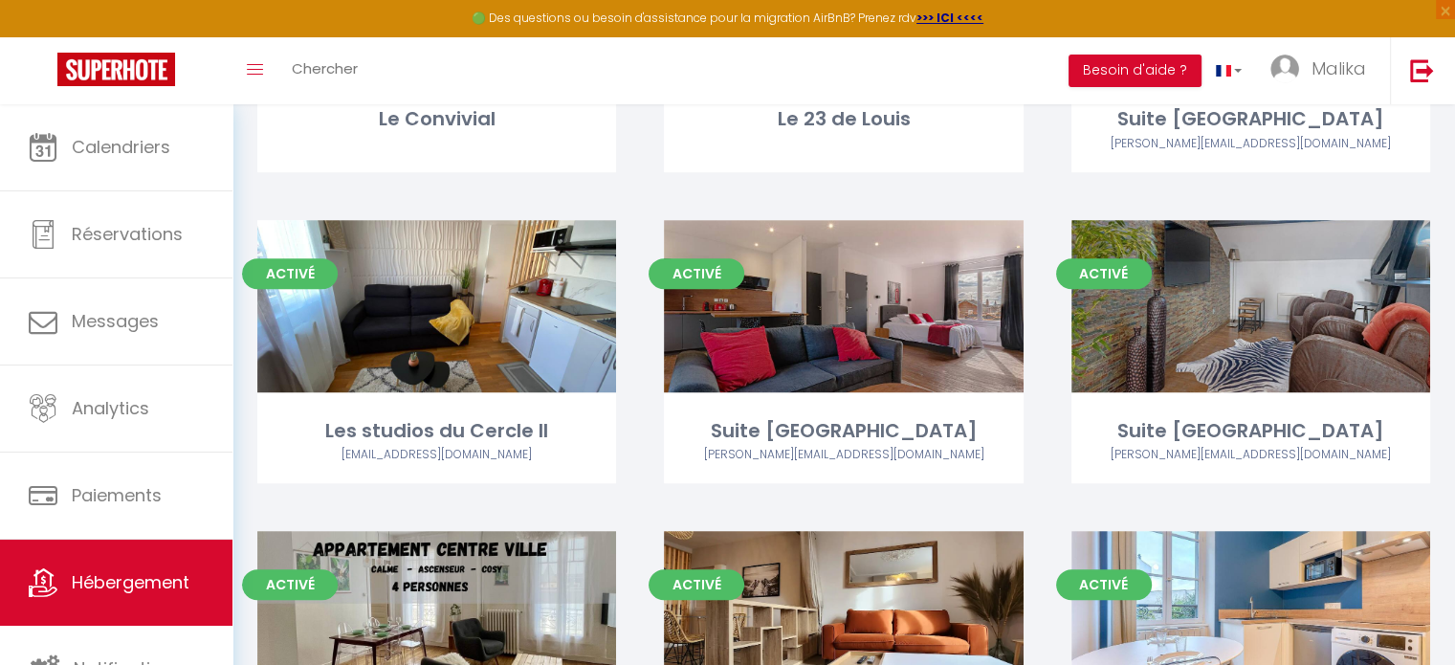
scroll to position [962, 0]
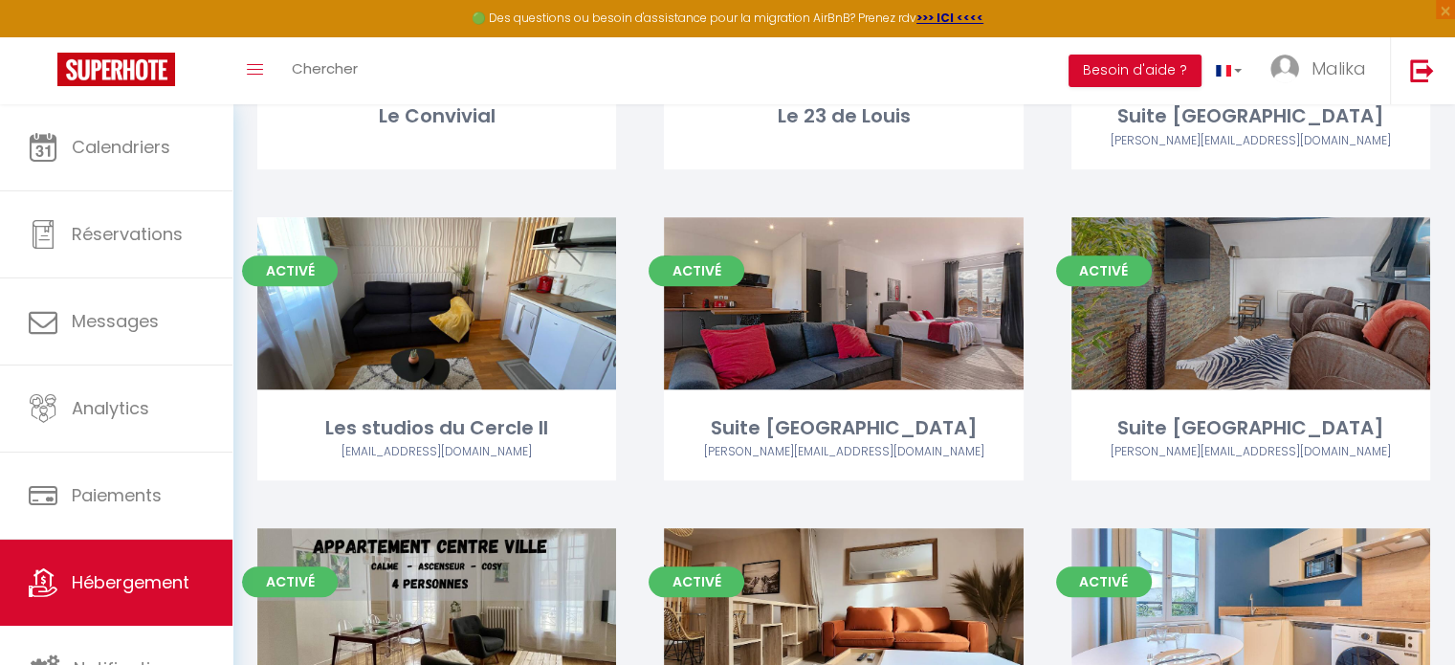
click at [815, 347] on div "Editer" at bounding box center [843, 303] width 359 height 172
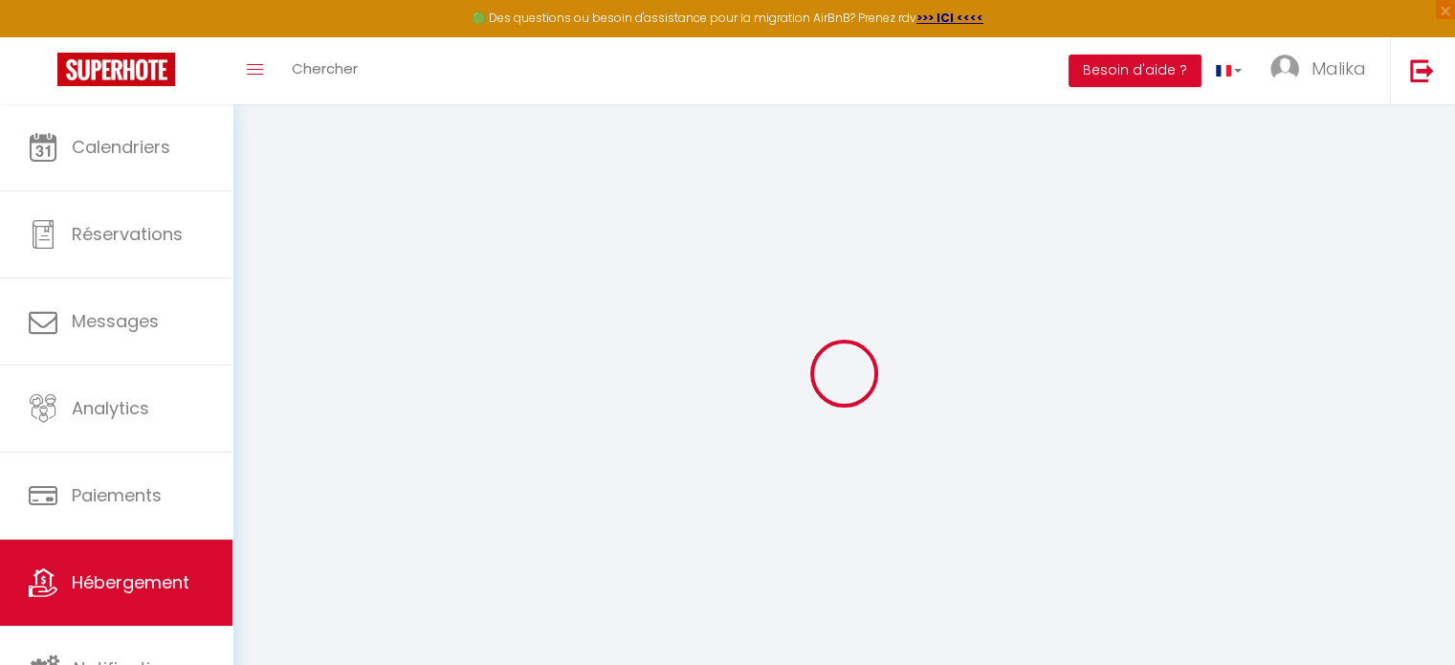
select select "+ 15 %"
select select "+ 17 %"
select select
checkbox input "false"
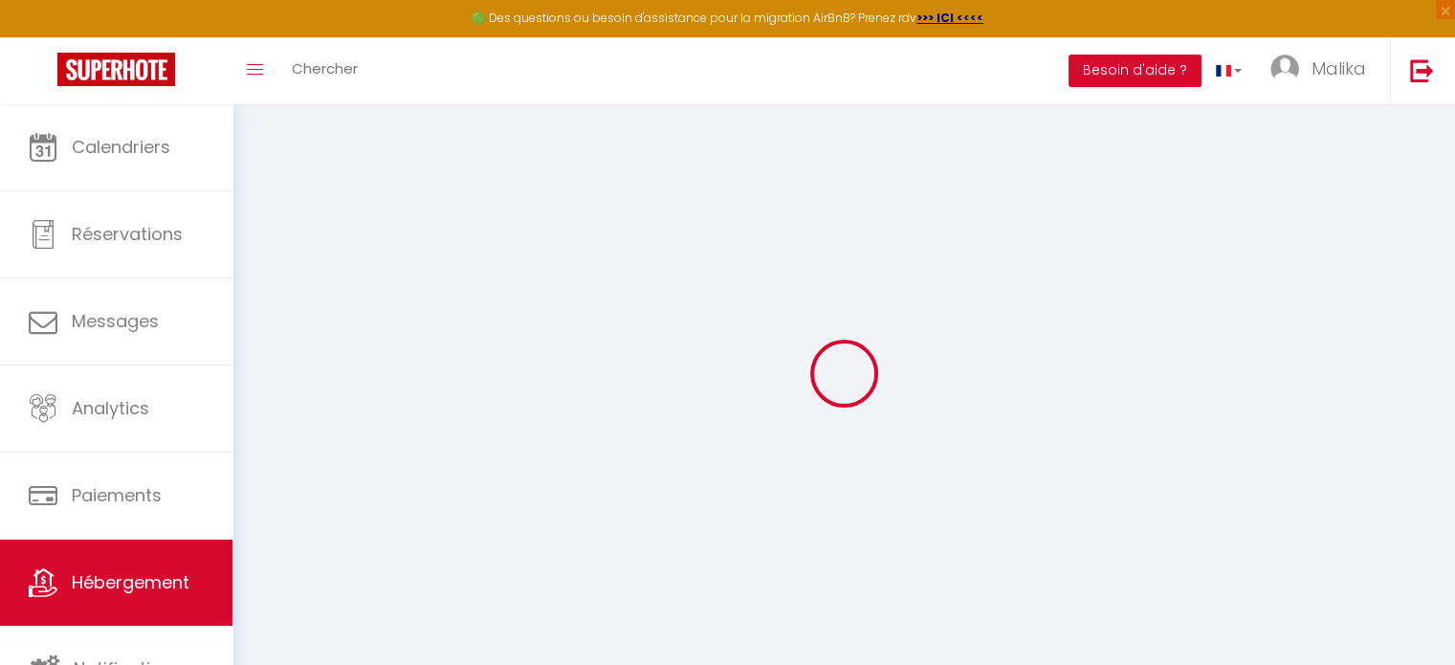
checkbox input "false"
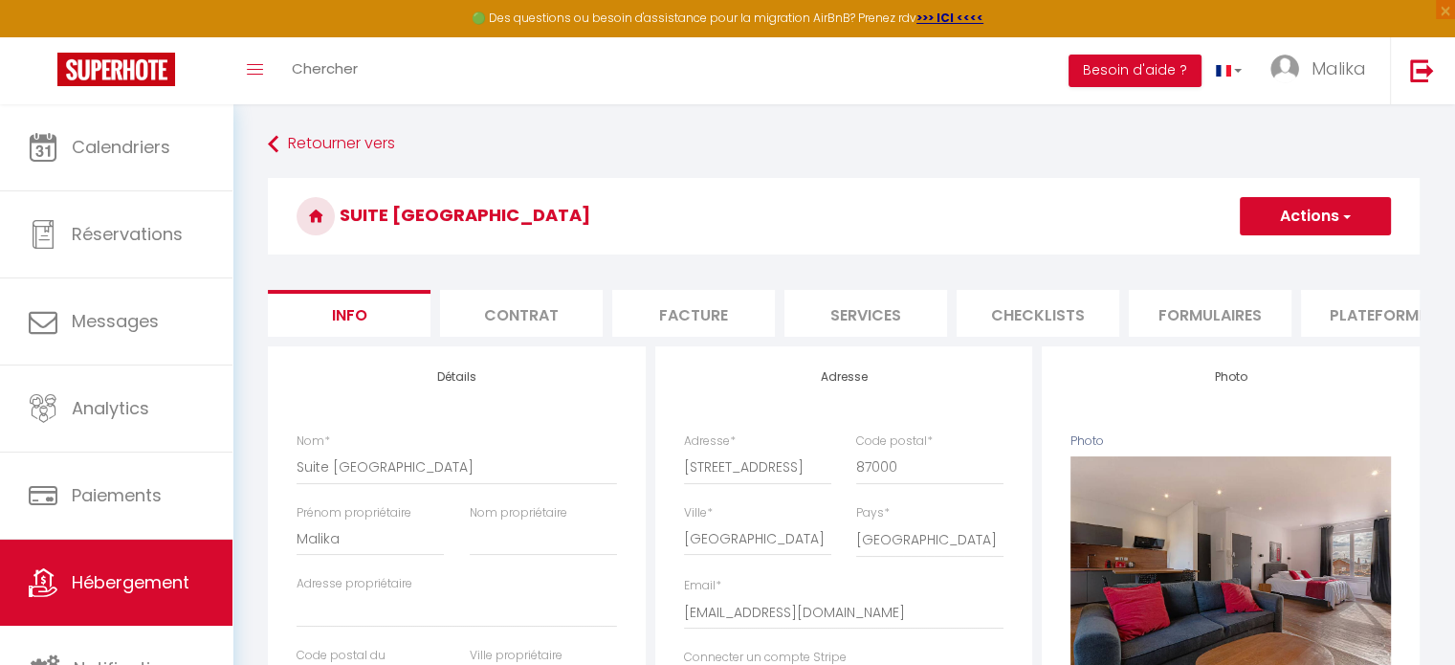
select select
click at [1336, 307] on li "Plateformes" at bounding box center [1382, 313] width 163 height 47
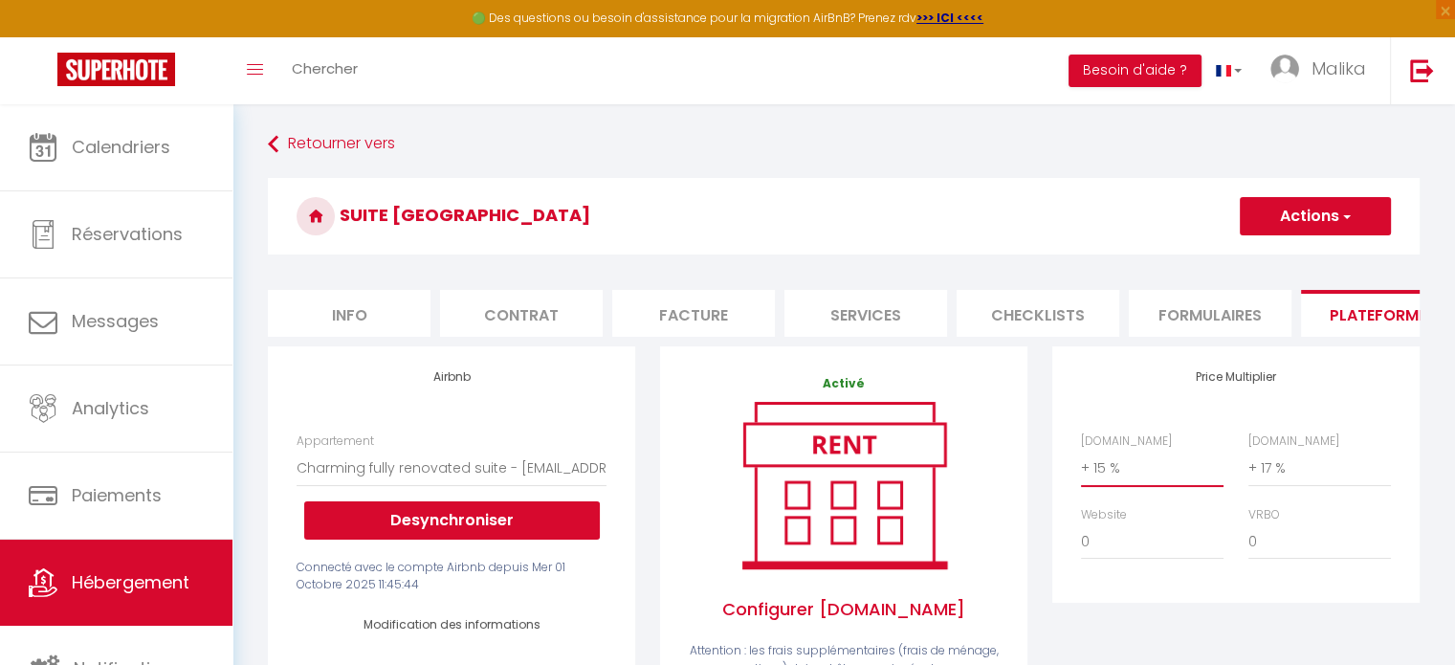
click at [1098, 475] on select "0 + 1 % + 2 % + 3 % + 4 % + 5 % + 6 % + 7 % + 8 % + 9 %" at bounding box center [1152, 468] width 143 height 36
click at [1081, 464] on select "0 + 1 % + 2 % + 3 % + 4 % + 5 % + 6 % + 7 % + 8 % + 9 %" at bounding box center [1152, 468] width 143 height 36
click at [1313, 222] on button "Actions" at bounding box center [1315, 216] width 151 height 38
click at [1290, 255] on link "Enregistrer" at bounding box center [1314, 258] width 151 height 25
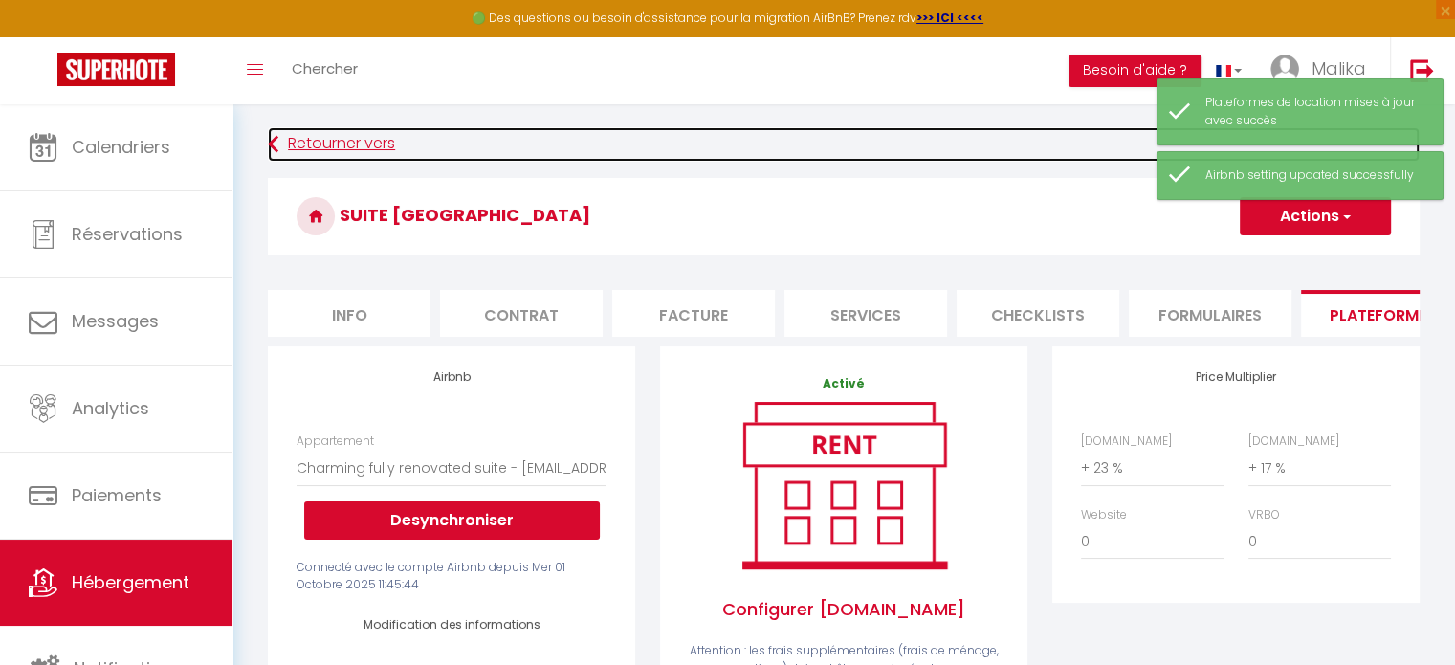
click at [350, 147] on link "Retourner vers" at bounding box center [844, 144] width 1152 height 34
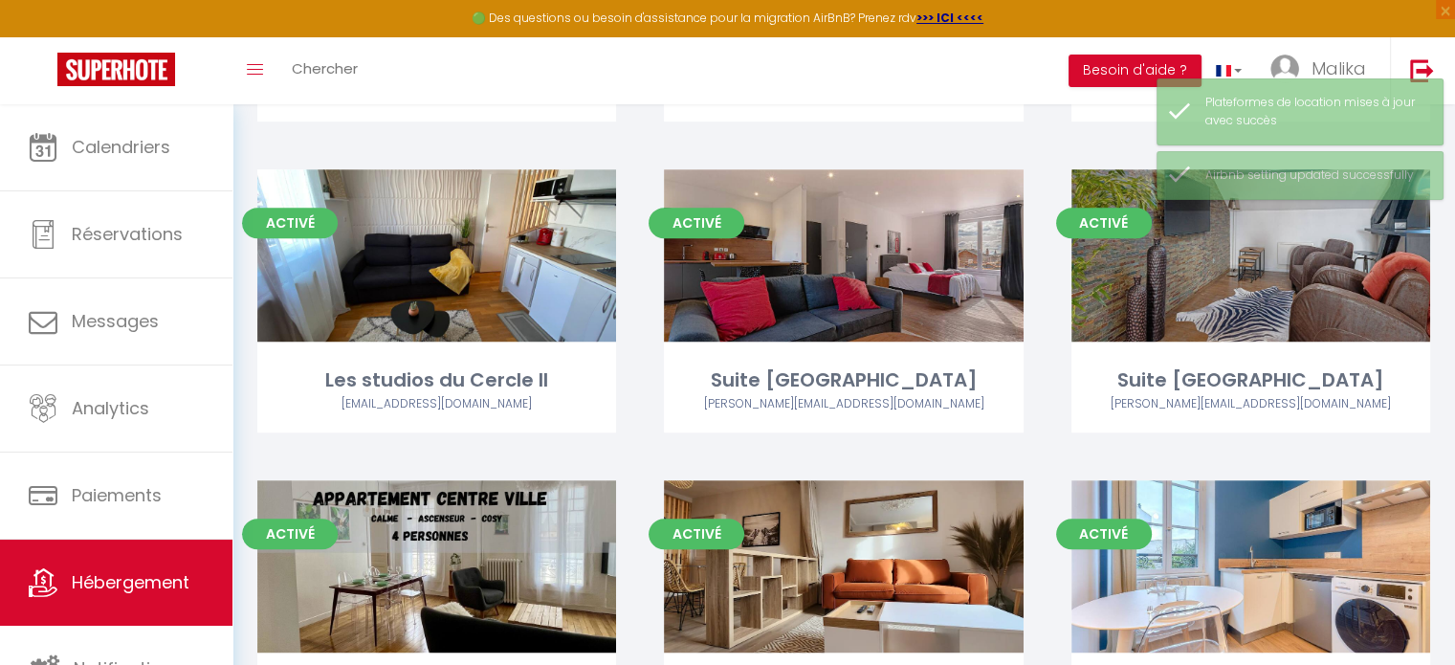
scroll to position [1009, 0]
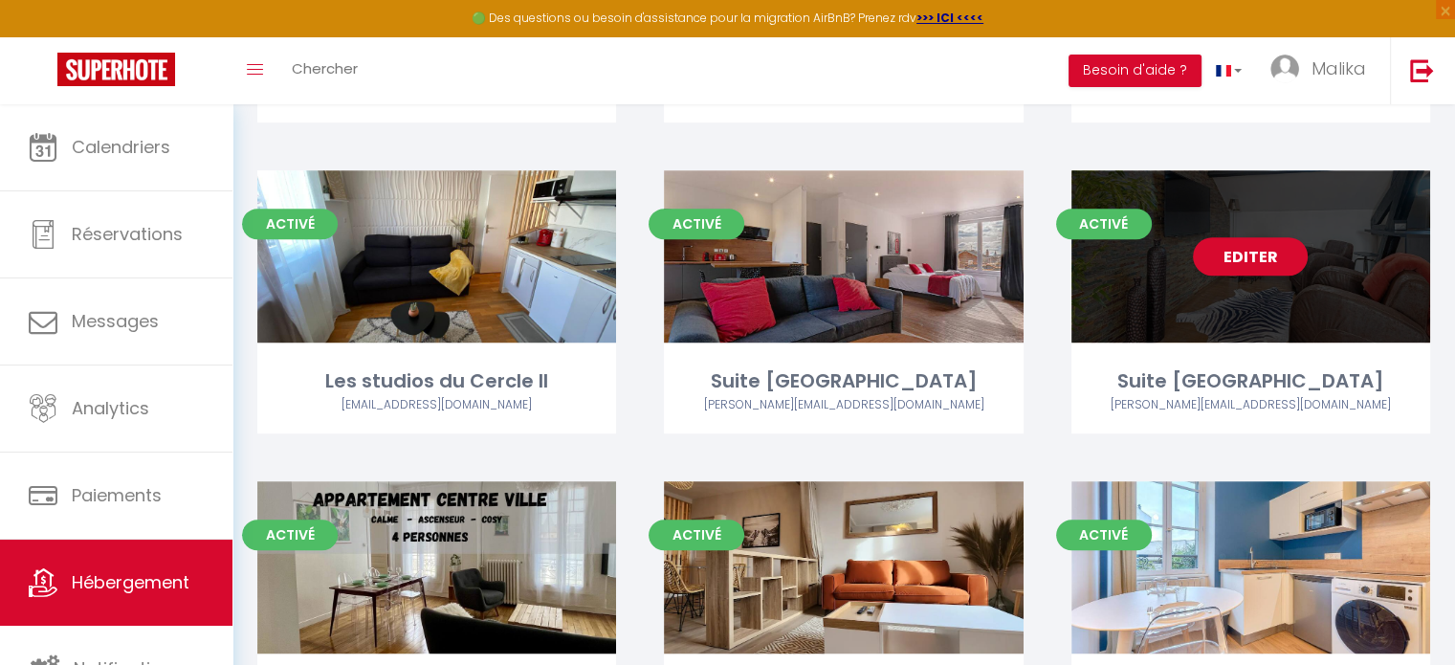
click at [1210, 332] on div "Editer" at bounding box center [1251, 256] width 359 height 172
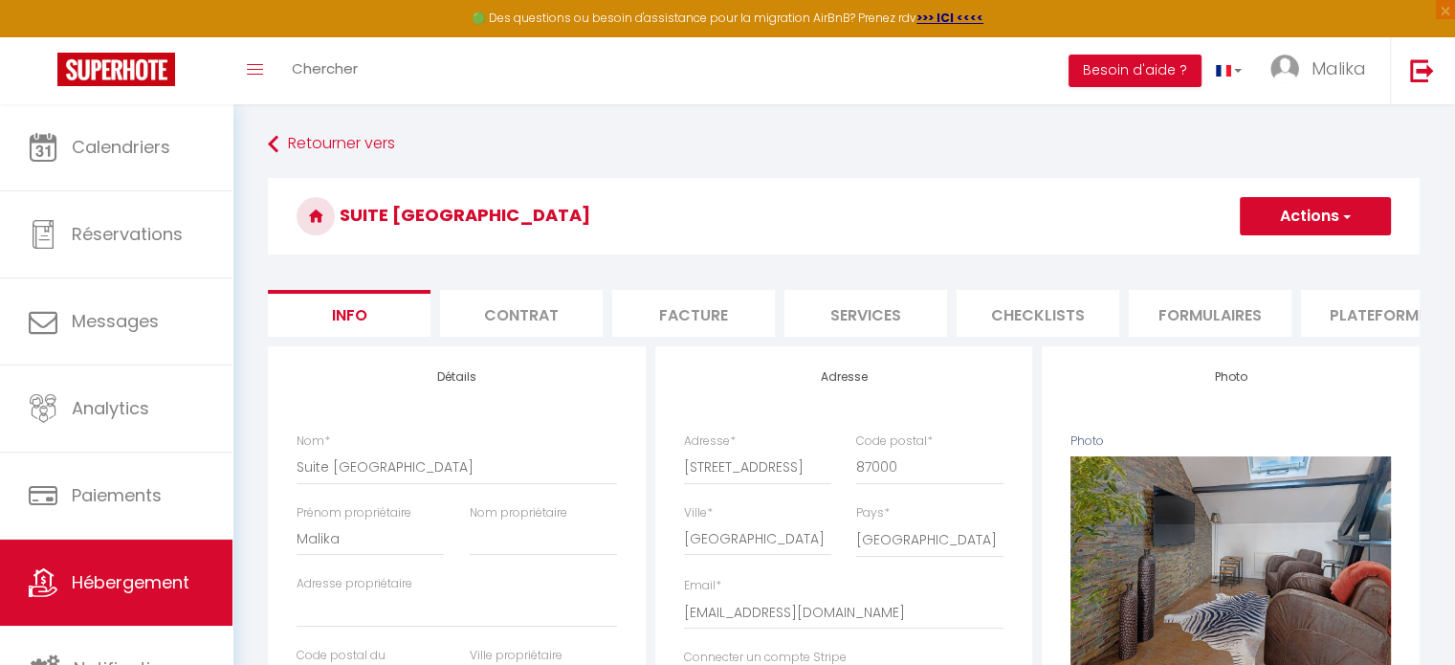
click at [1341, 307] on li "Plateformes" at bounding box center [1382, 313] width 163 height 47
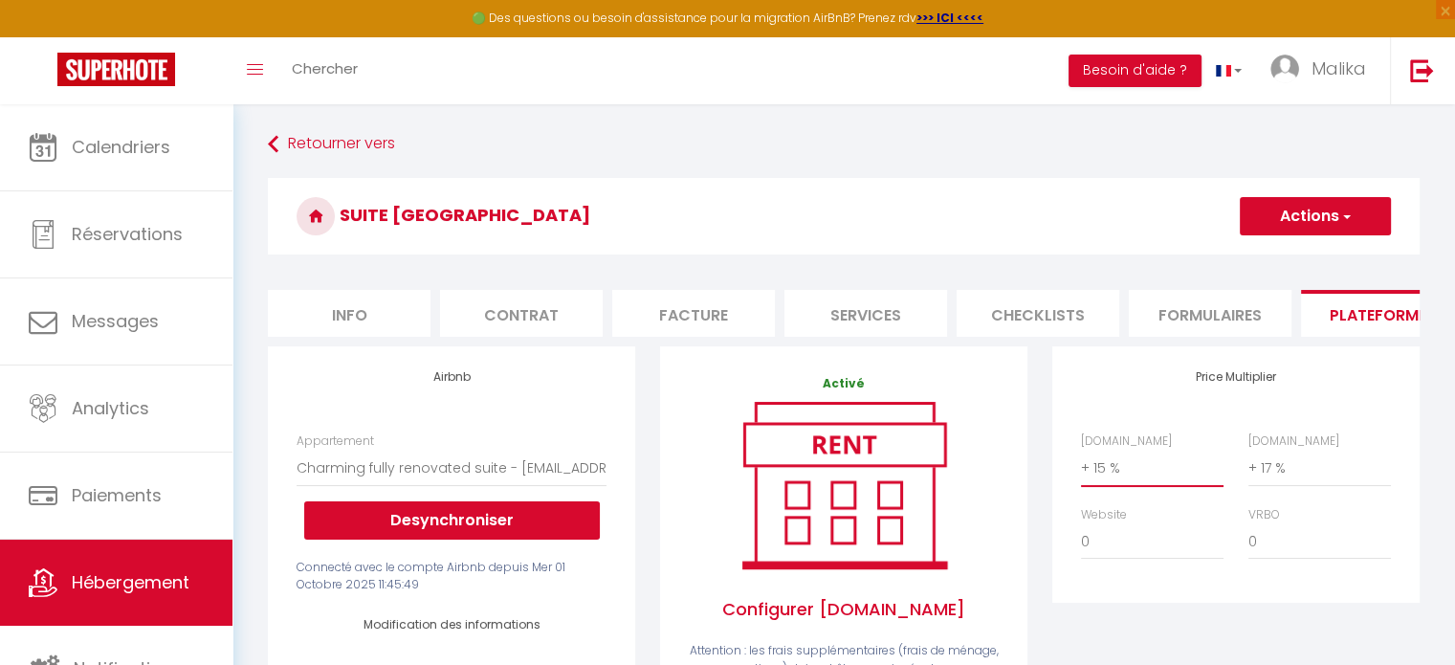
click at [1115, 476] on select "0 + 1 % + 2 % + 3 % + 4 % + 5 % + 6 % + 7 % + 8 % + 9 %" at bounding box center [1152, 468] width 143 height 36
click at [1081, 464] on select "0 + 1 % + 2 % + 3 % + 4 % + 5 % + 6 % + 7 % + 8 % + 9 %" at bounding box center [1152, 468] width 143 height 36
click at [1271, 213] on button "Actions" at bounding box center [1315, 216] width 151 height 38
click at [1275, 261] on link "Enregistrer" at bounding box center [1314, 258] width 151 height 25
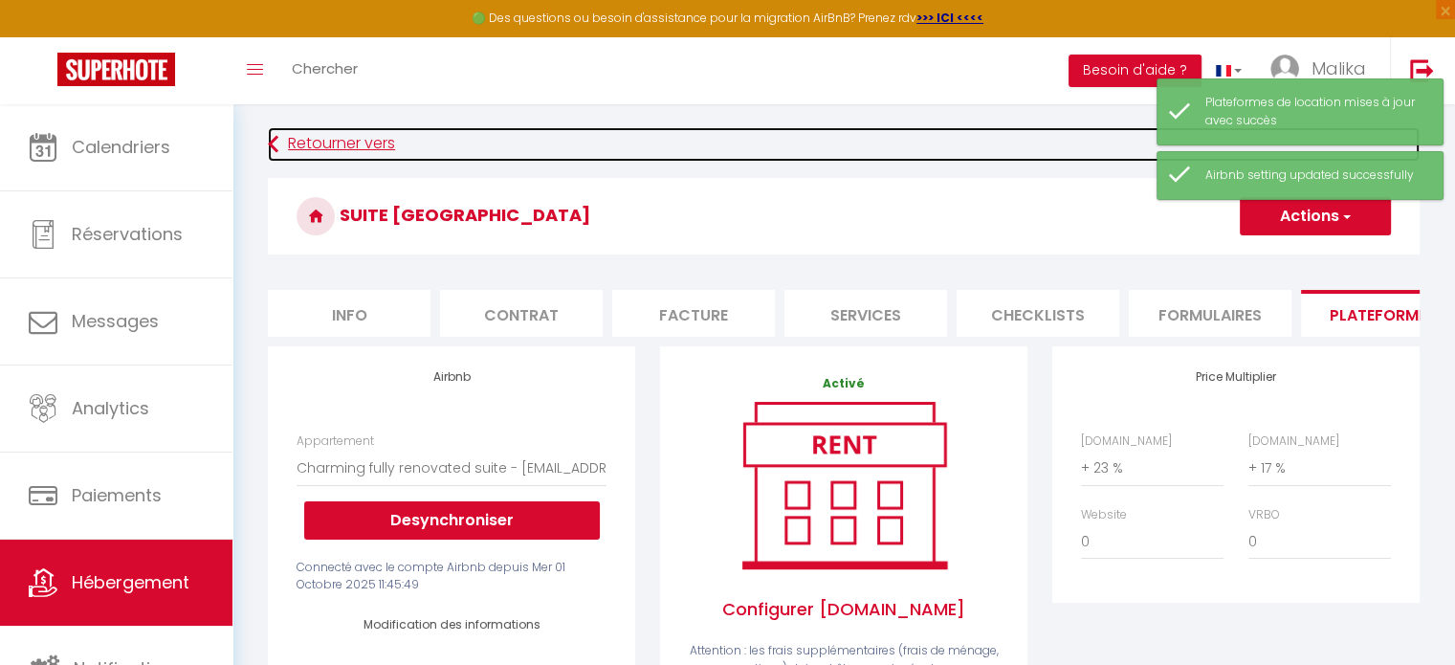
click at [362, 142] on link "Retourner vers" at bounding box center [844, 144] width 1152 height 34
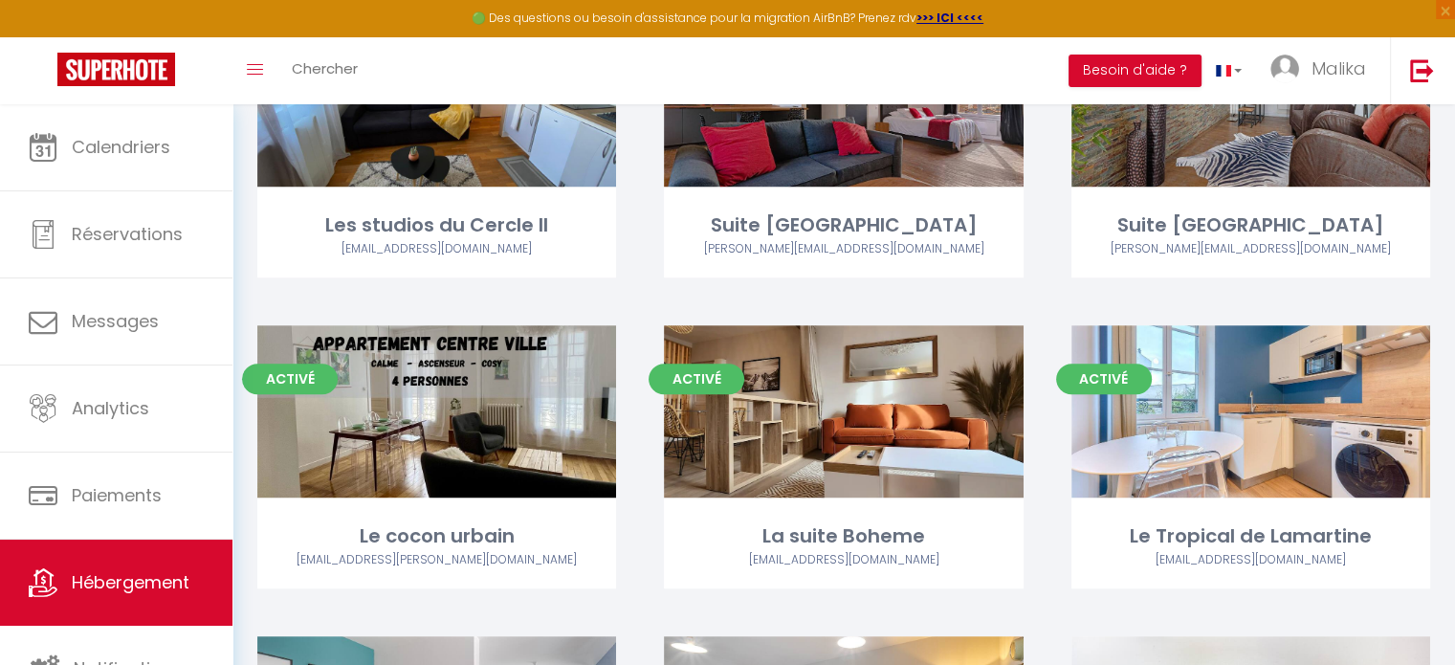
scroll to position [1171, 0]
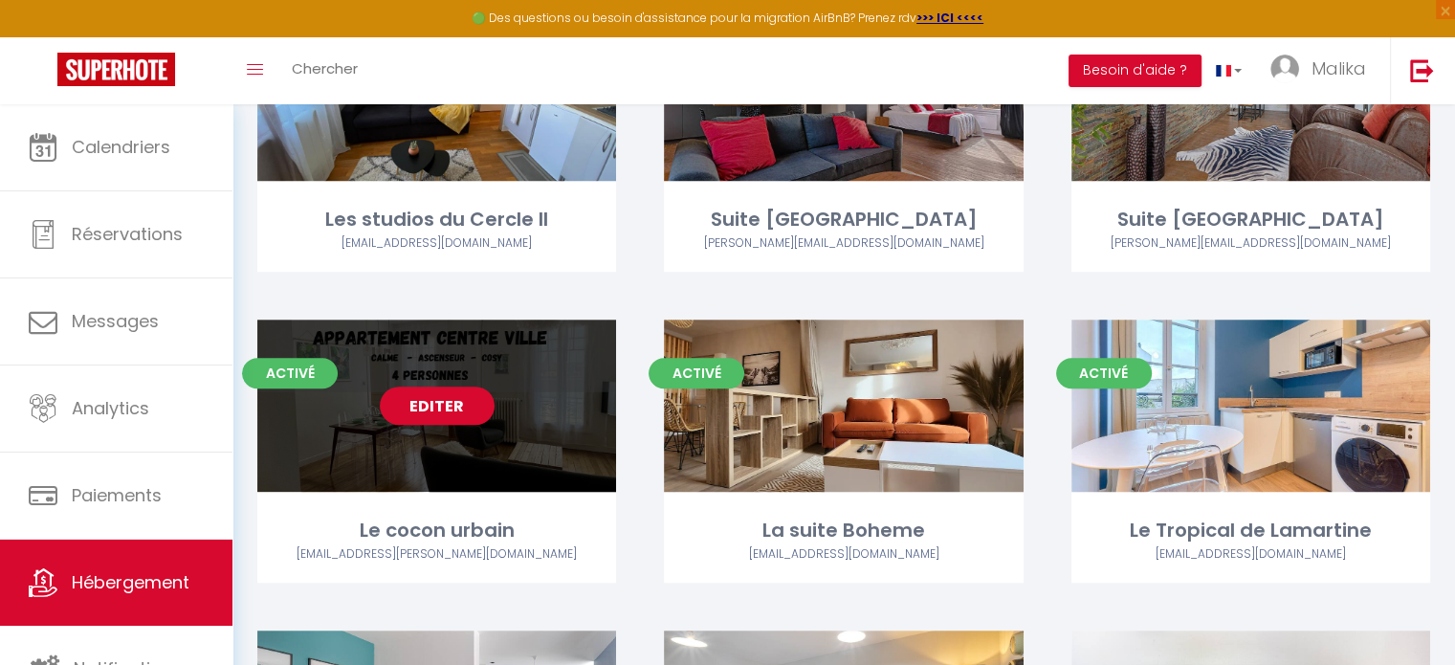
click at [406, 407] on link "Editer" at bounding box center [437, 406] width 115 height 38
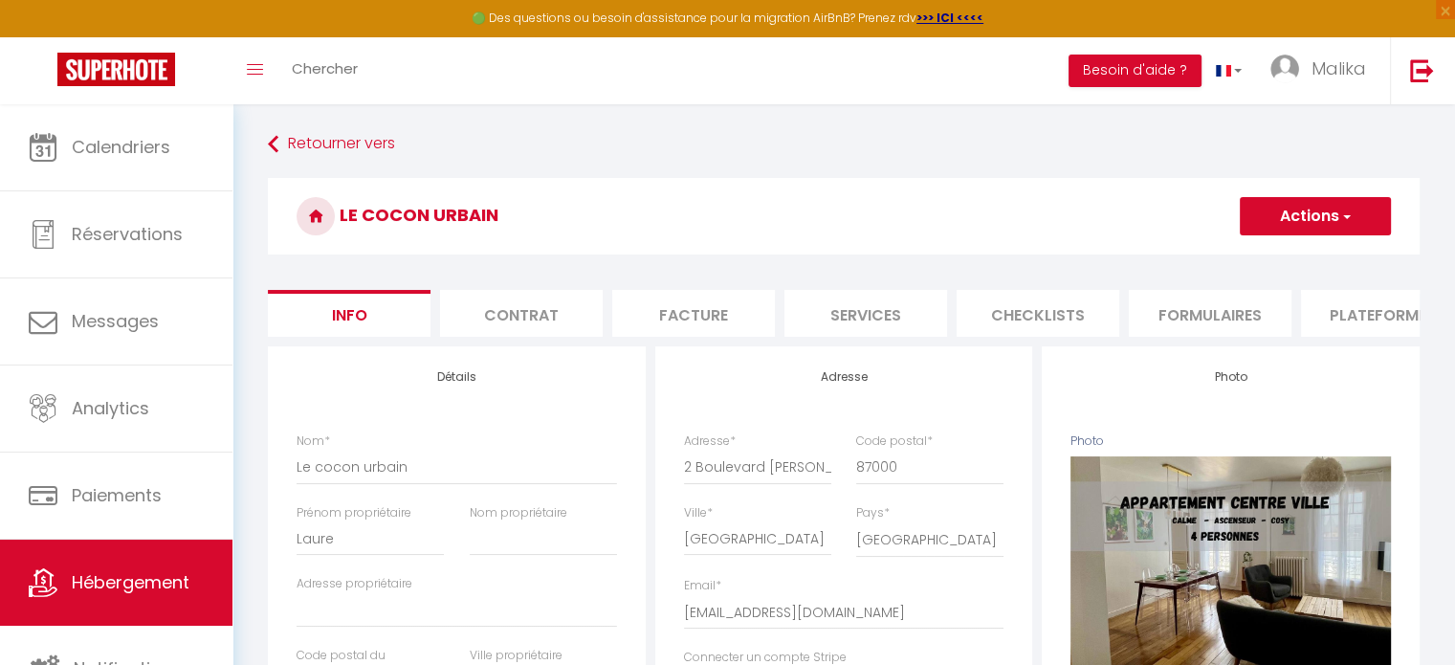
click at [1346, 310] on li "Plateformes" at bounding box center [1382, 313] width 163 height 47
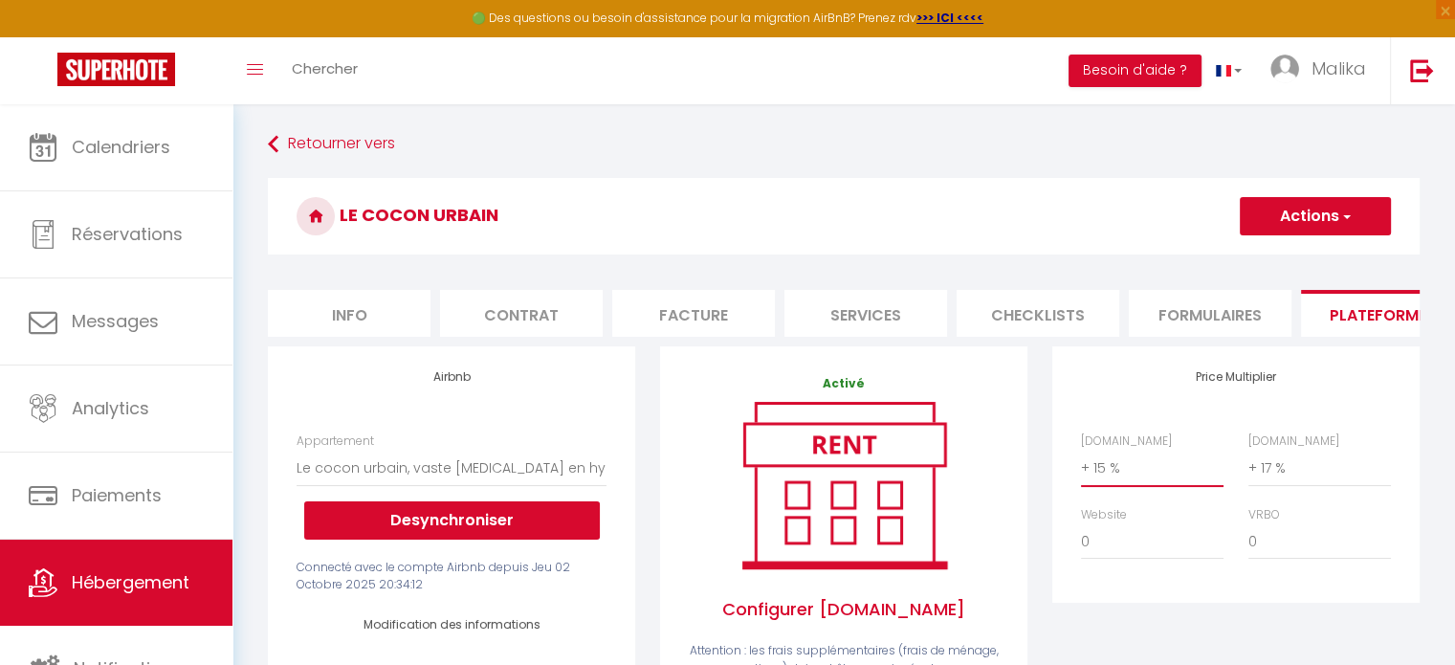
click at [1102, 470] on select "0 + 1 % + 2 % + 3 % + 4 % + 5 % + 6 % + 7 % + 8 % + 9 %" at bounding box center [1152, 468] width 143 height 36
click at [1081, 464] on select "0 + 1 % + 2 % + 3 % + 4 % + 5 % + 6 % + 7 % + 8 % + 9 %" at bounding box center [1152, 468] width 143 height 36
click at [1269, 216] on button "Actions" at bounding box center [1315, 216] width 151 height 38
click at [1274, 254] on link "Enregistrer" at bounding box center [1314, 258] width 151 height 25
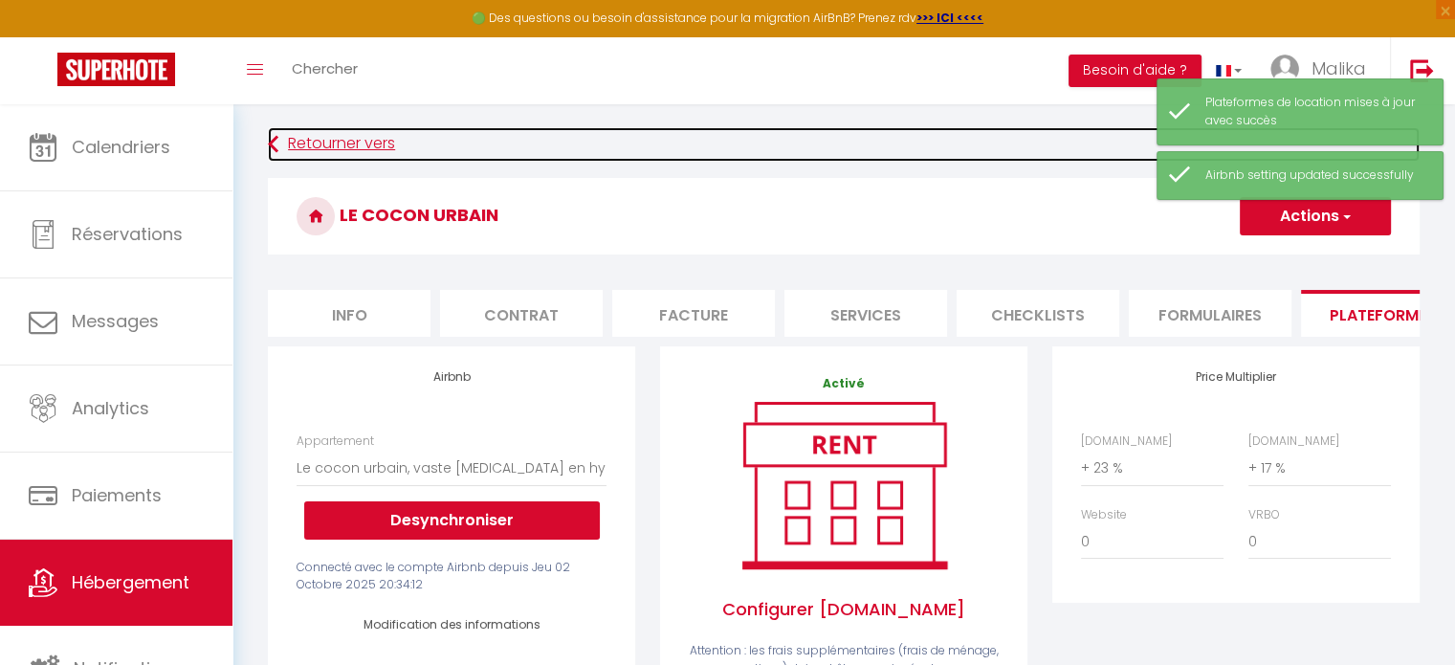
click at [379, 137] on link "Retourner vers" at bounding box center [844, 144] width 1152 height 34
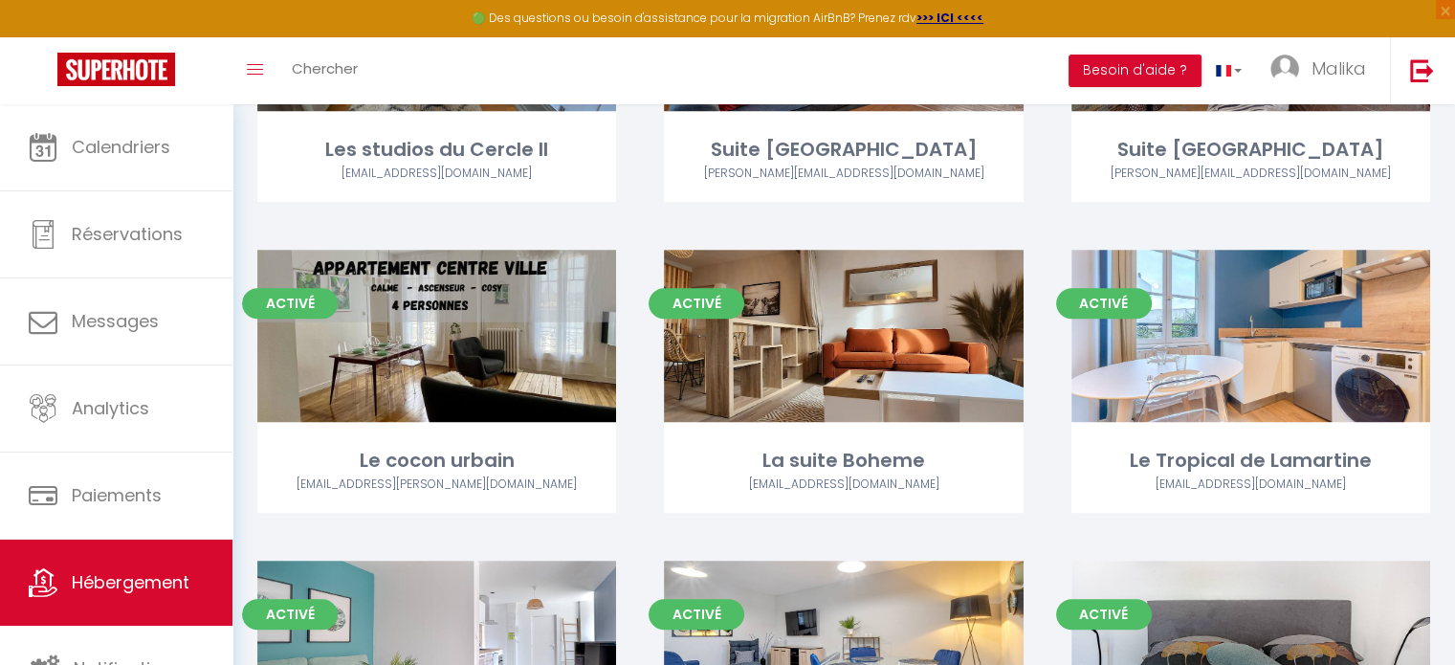
scroll to position [1242, 0]
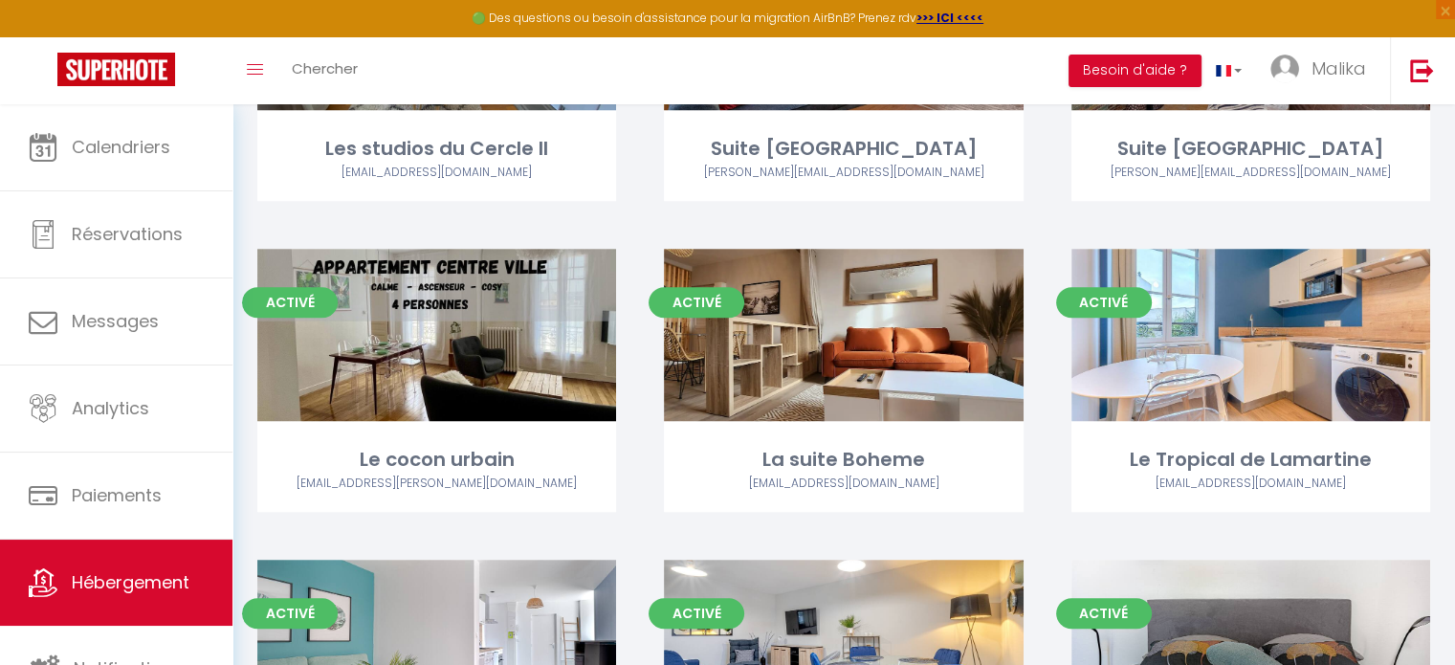
click at [877, 328] on link "Editer" at bounding box center [843, 335] width 115 height 38
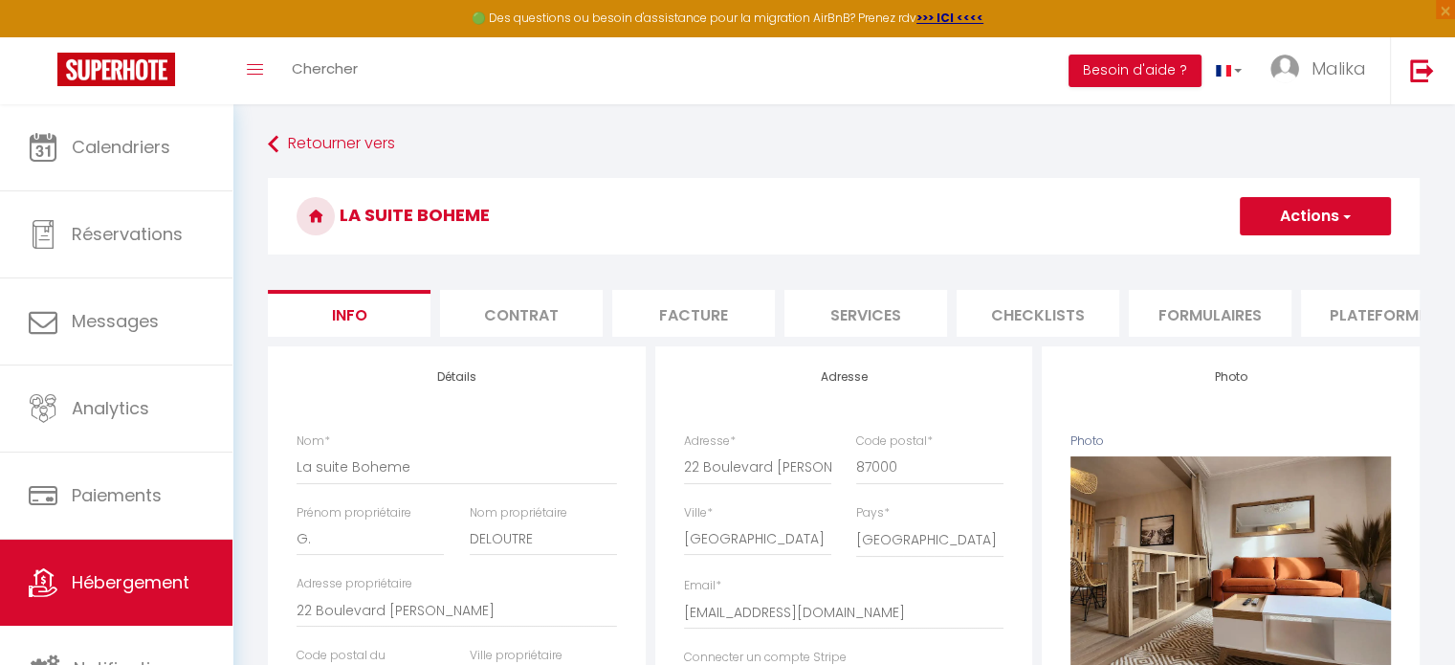
click at [1293, 213] on button "Actions" at bounding box center [1315, 216] width 151 height 38
click at [1193, 198] on h3 "La suite Boheme" at bounding box center [844, 216] width 1152 height 77
click at [1347, 305] on li "Plateformes" at bounding box center [1382, 313] width 163 height 47
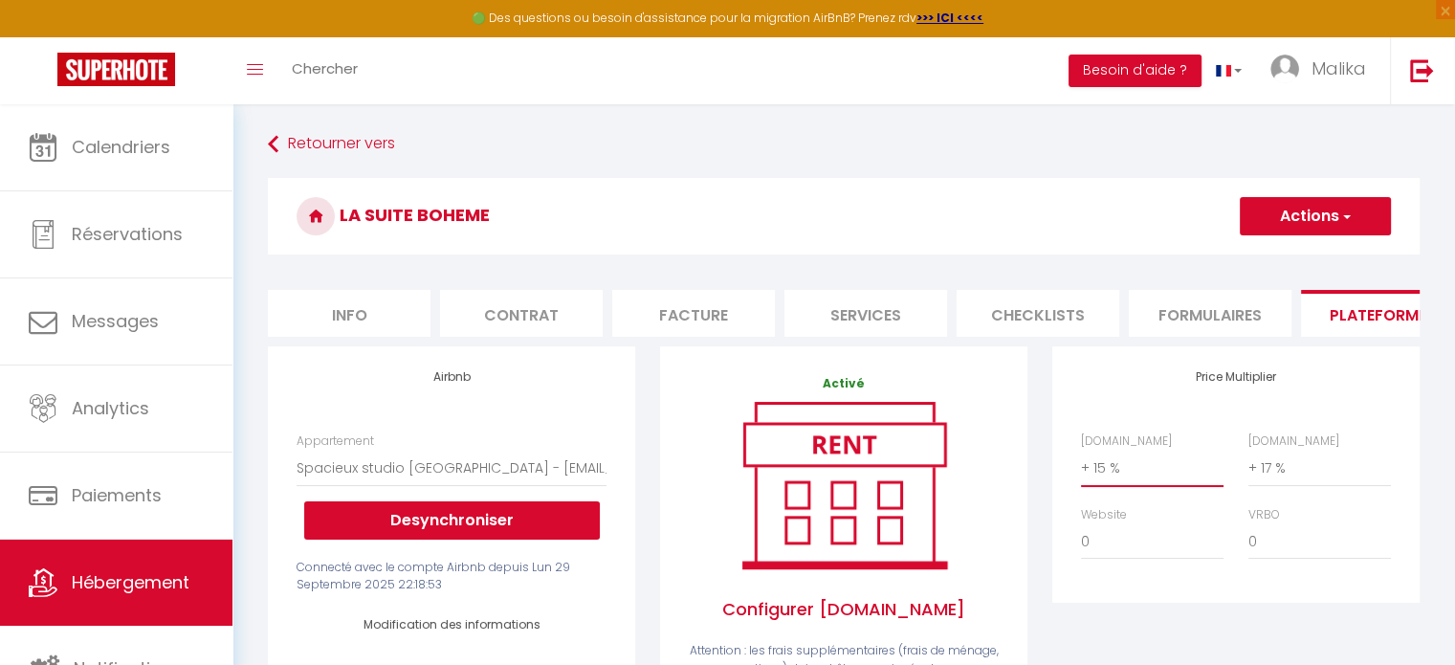
click at [1091, 483] on select "0 + 1 % + 2 % + 3 % + 4 % + 5 % + 6 % + 7 % + 8 % + 9 %" at bounding box center [1152, 468] width 143 height 36
click at [1081, 464] on select "0 + 1 % + 2 % + 3 % + 4 % + 5 % + 6 % + 7 % + 8 % + 9 %" at bounding box center [1152, 468] width 143 height 36
click at [1332, 210] on button "Actions" at bounding box center [1315, 216] width 151 height 38
click at [1284, 256] on link "Enregistrer" at bounding box center [1314, 258] width 151 height 25
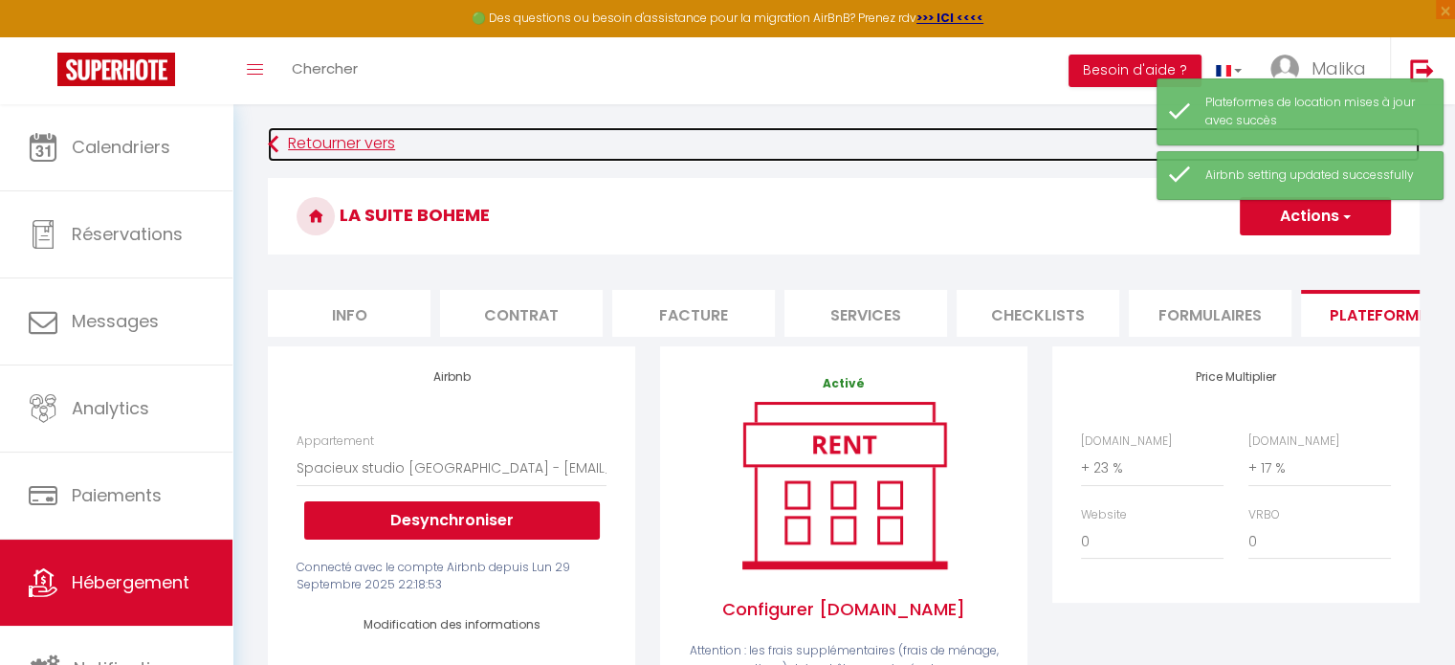
click at [340, 149] on link "Retourner vers" at bounding box center [844, 144] width 1152 height 34
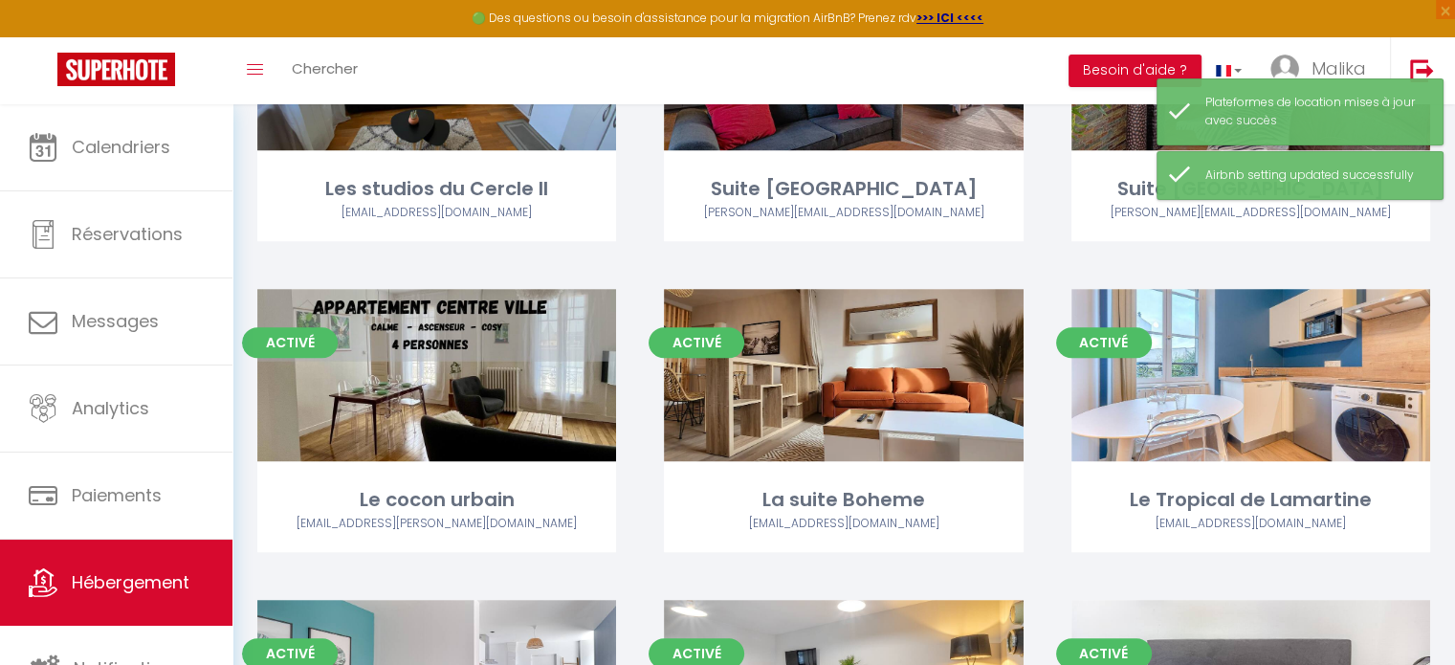
scroll to position [1202, 0]
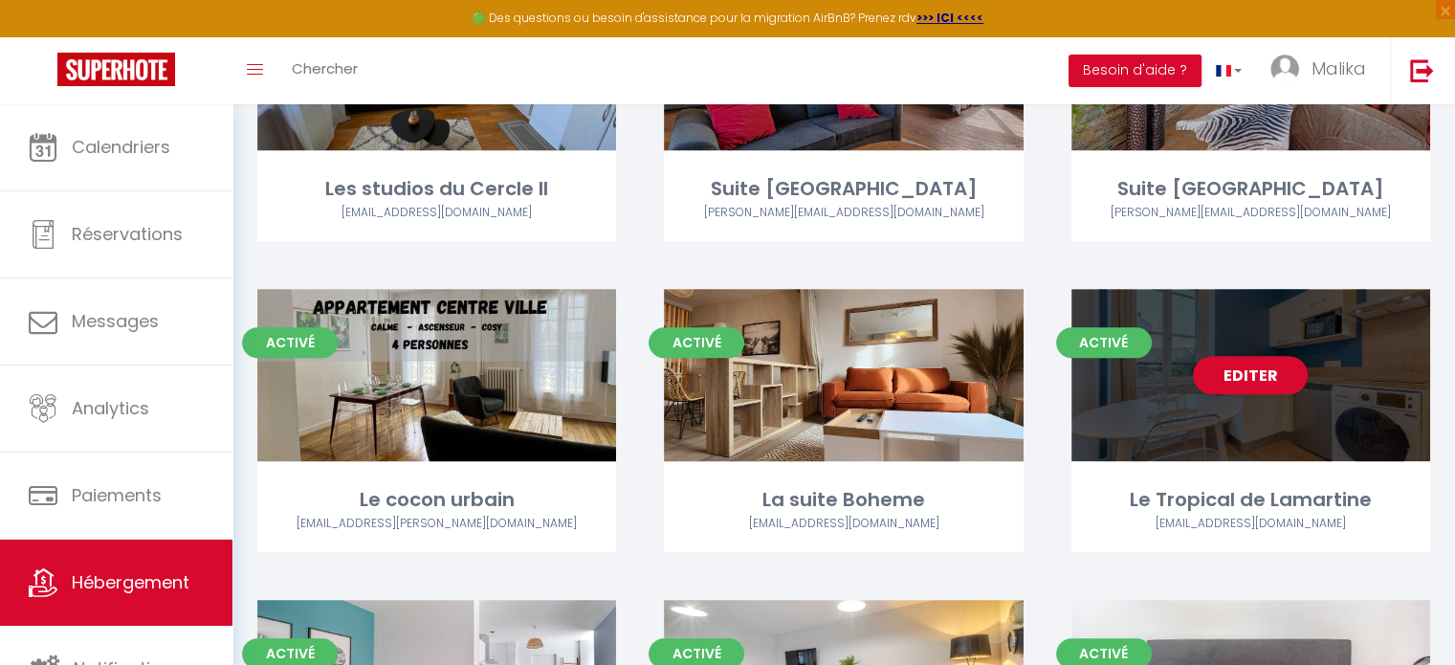
click at [1213, 405] on div "Editer" at bounding box center [1251, 375] width 359 height 172
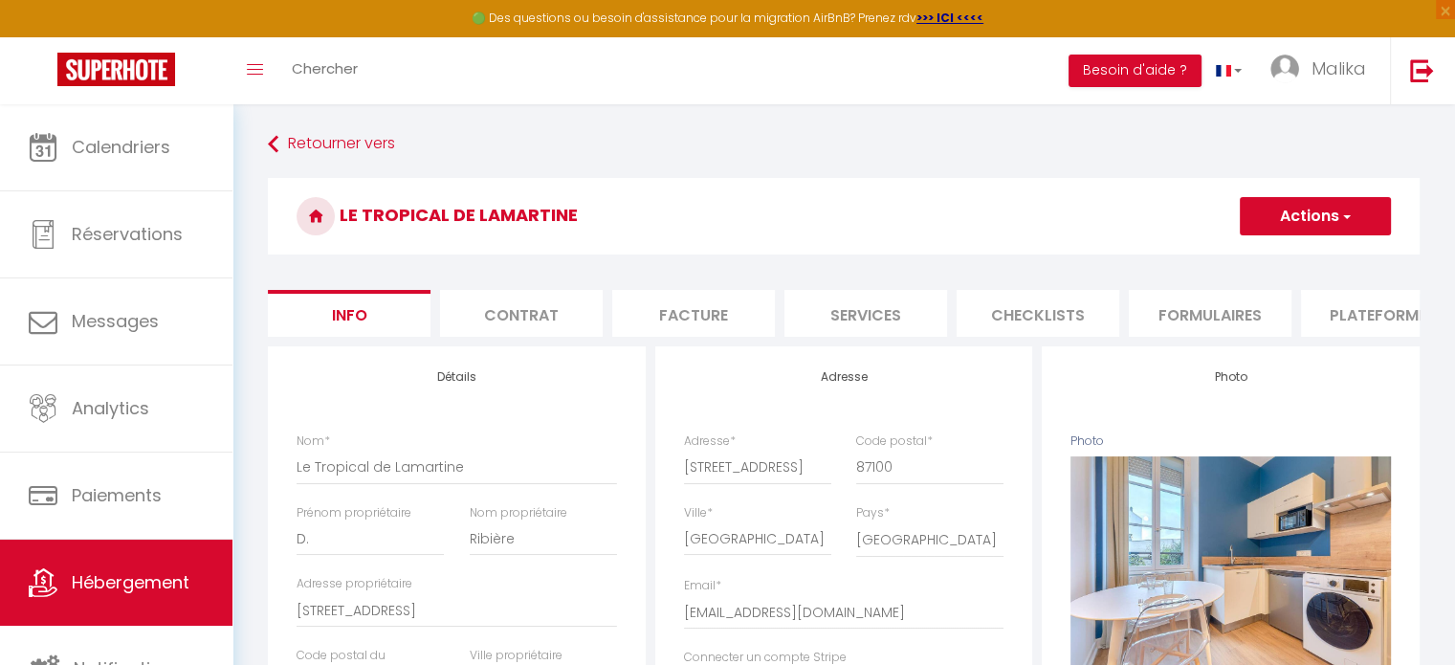
click at [1343, 297] on li "Plateformes" at bounding box center [1382, 313] width 163 height 47
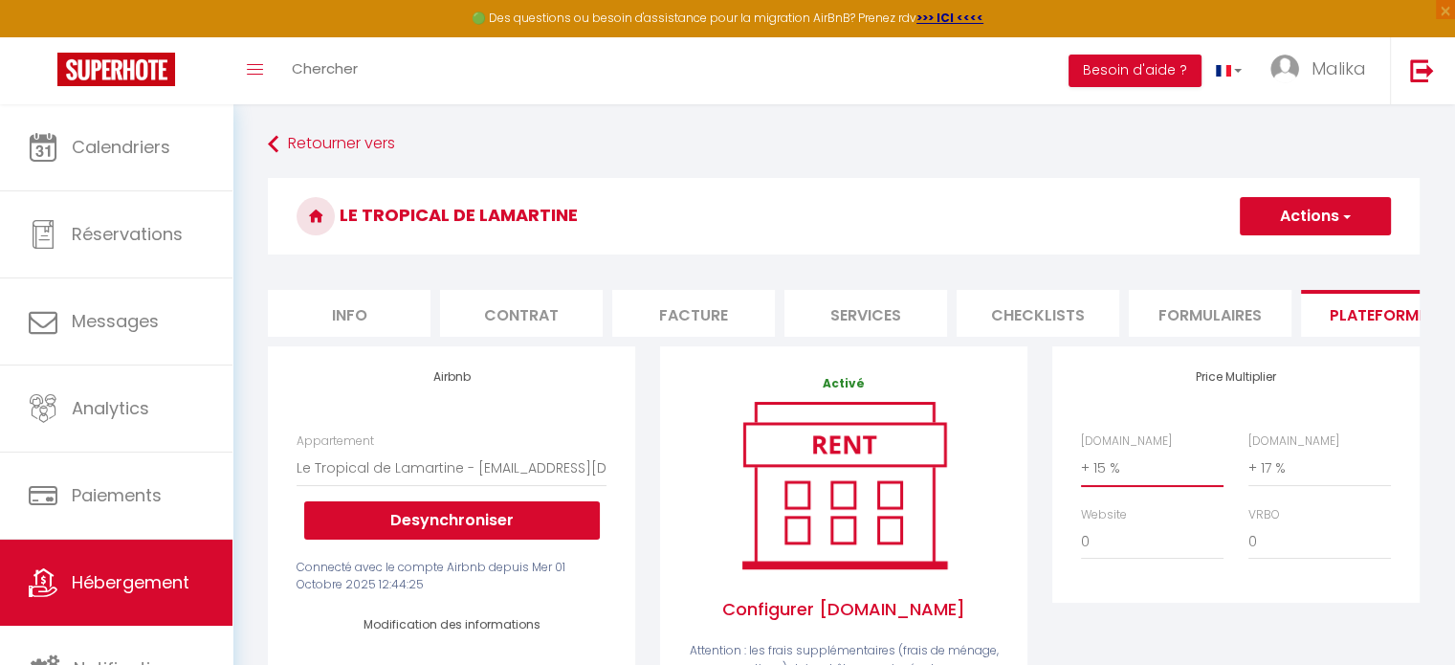
click at [1099, 474] on select "0 + 1 % + 2 % + 3 % + 4 % + 5 % + 6 % + 7 % + 8 % + 9 %" at bounding box center [1152, 468] width 143 height 36
click at [1081, 464] on select "0 + 1 % + 2 % + 3 % + 4 % + 5 % + 6 % + 7 % + 8 % + 9 %" at bounding box center [1152, 468] width 143 height 36
click at [1307, 216] on button "Actions" at bounding box center [1315, 216] width 151 height 38
click at [1269, 247] on link "Enregistrer" at bounding box center [1314, 258] width 151 height 25
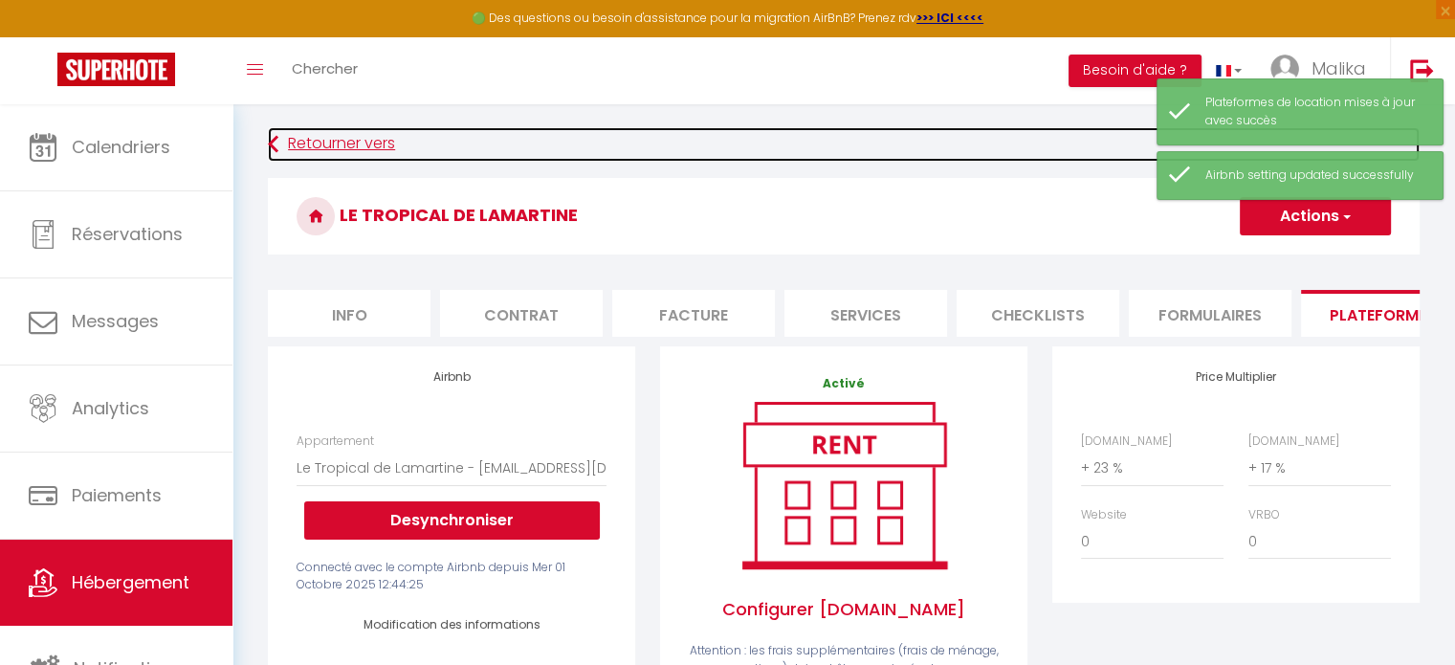
click at [341, 145] on link "Retourner vers" at bounding box center [844, 144] width 1152 height 34
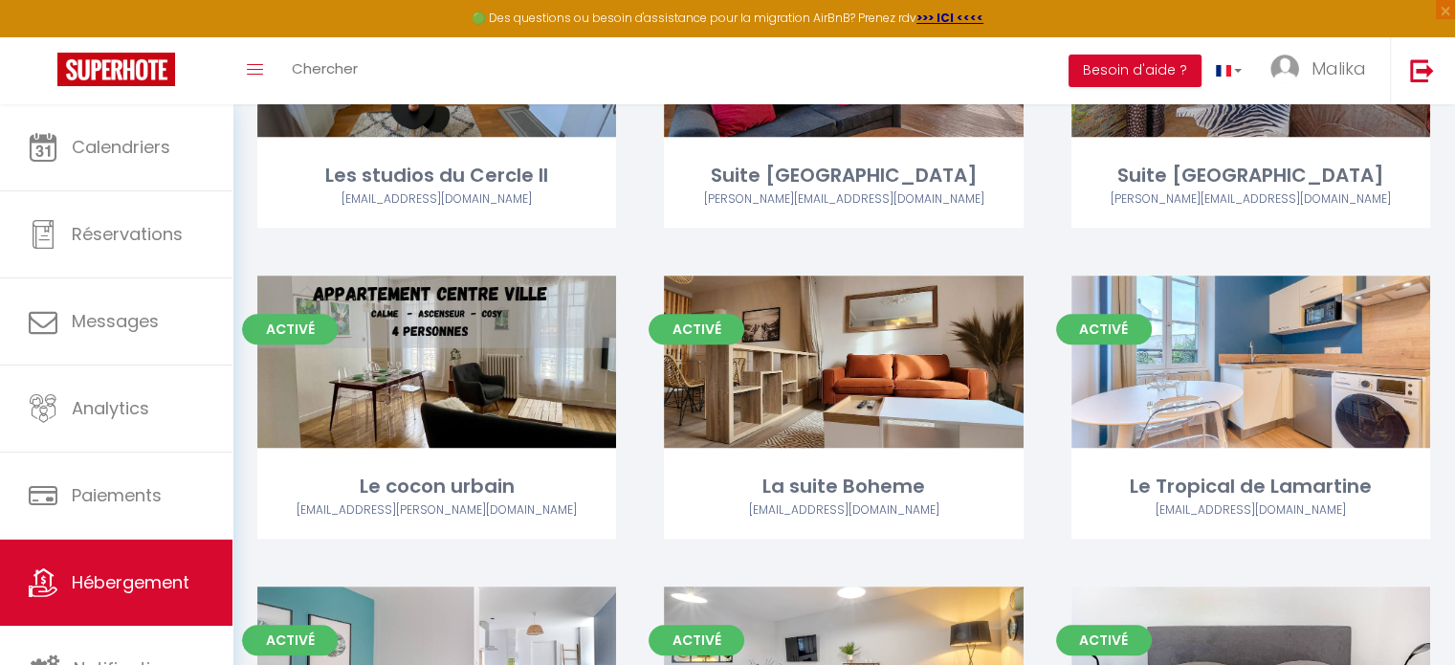
scroll to position [1217, 0]
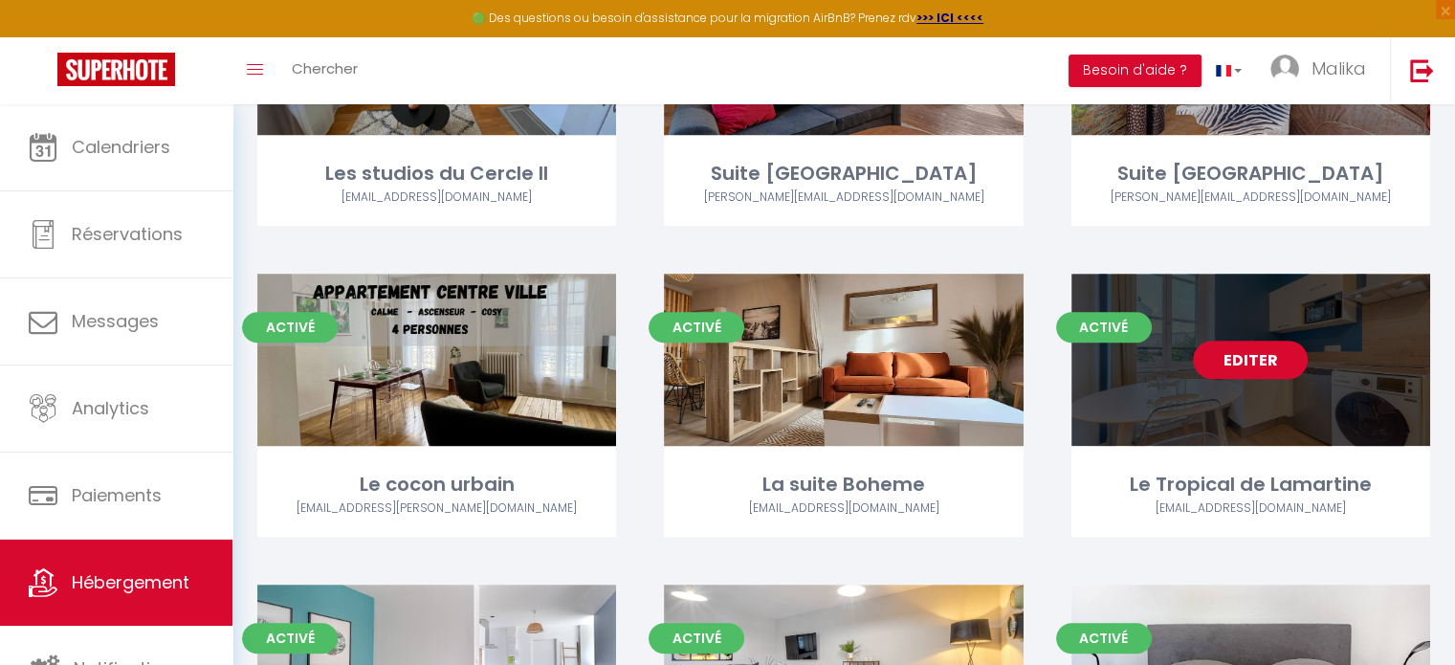
click at [1232, 365] on link "Editer" at bounding box center [1250, 360] width 115 height 38
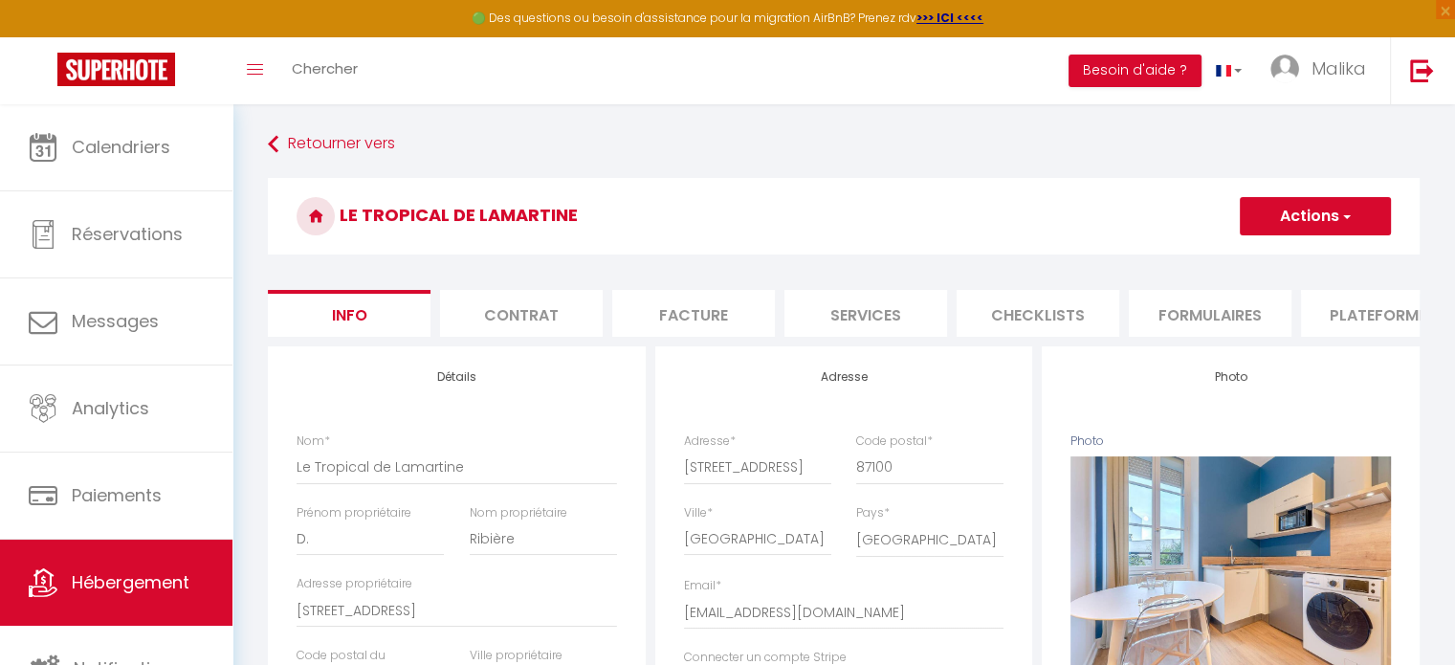
click at [1349, 316] on li "Plateformes" at bounding box center [1382, 313] width 163 height 47
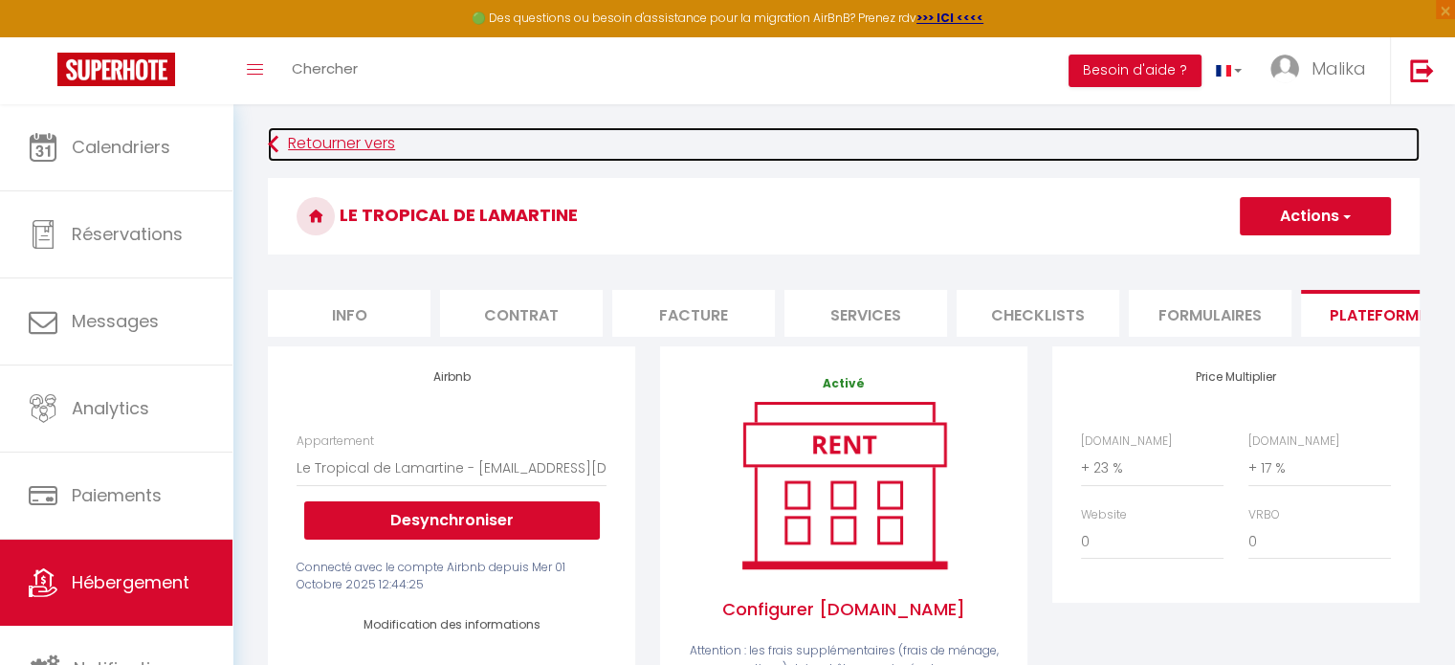
click at [364, 139] on link "Retourner vers" at bounding box center [844, 144] width 1152 height 34
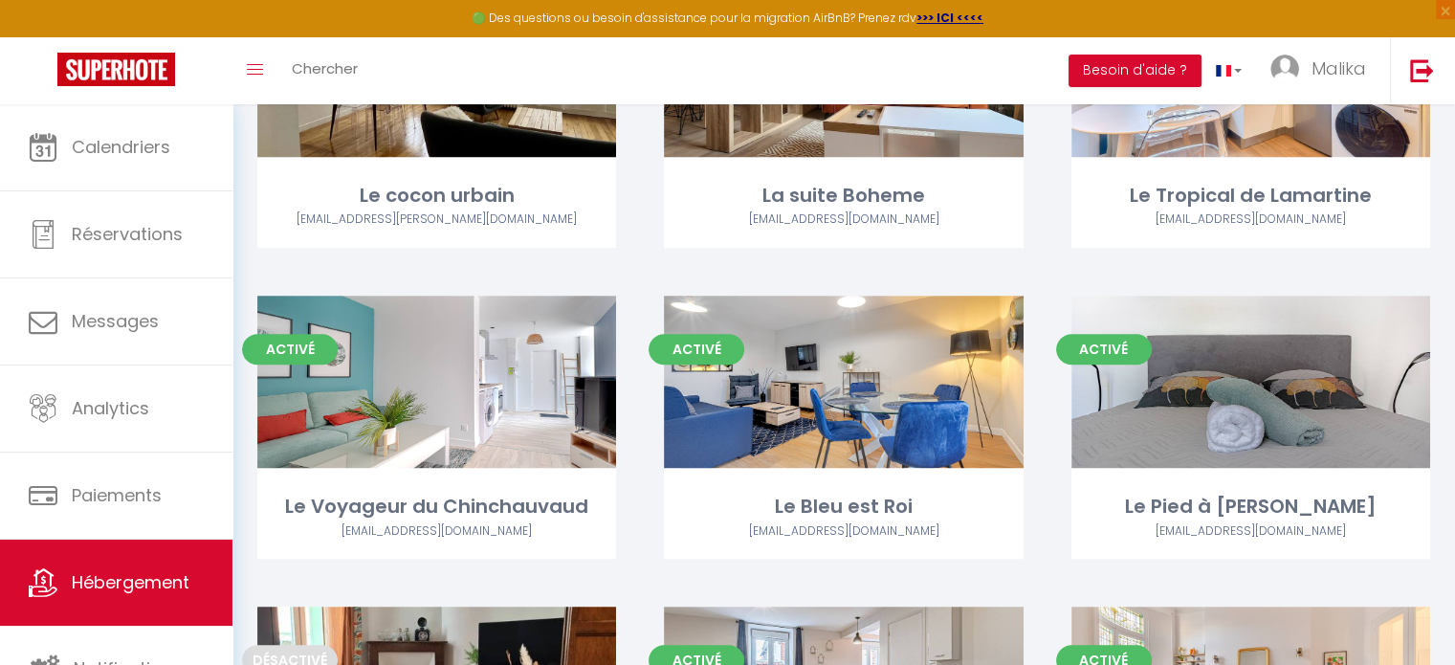
scroll to position [1512, 0]
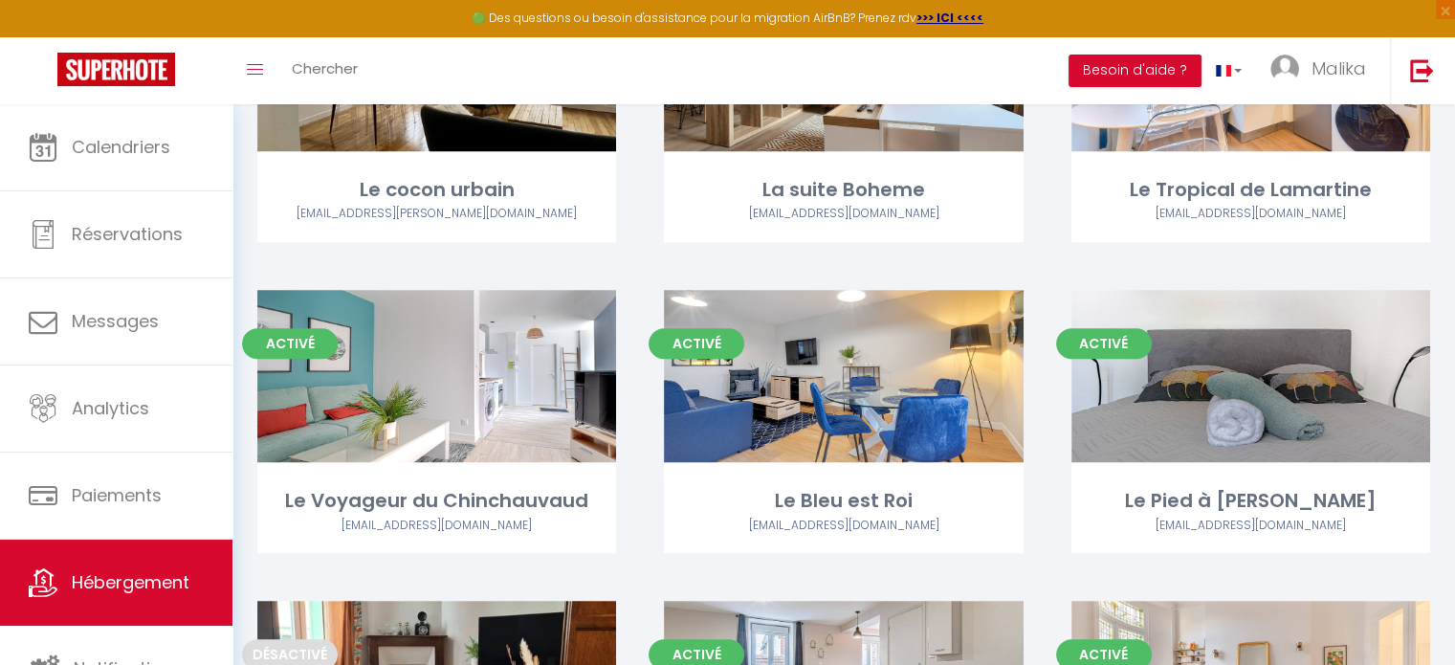
click at [387, 469] on div "Activé Editer Le Voyageur du Chinchauvaud uchacqparentis@gmail.com" at bounding box center [436, 421] width 359 height 263
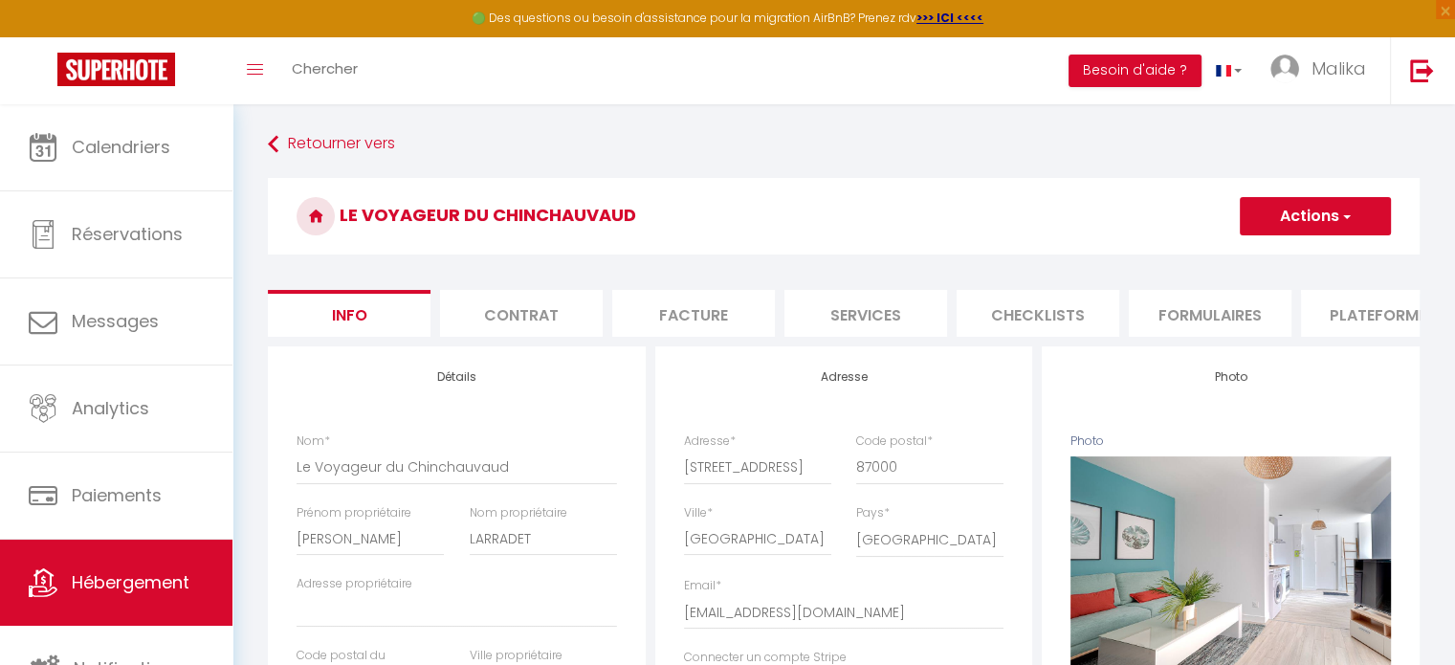
click at [1336, 225] on button "Actions" at bounding box center [1315, 216] width 151 height 38
click at [1161, 195] on h3 "Le Voyageur du Chinchauvaud" at bounding box center [844, 216] width 1152 height 77
click at [1349, 320] on li "Plateformes" at bounding box center [1382, 313] width 163 height 47
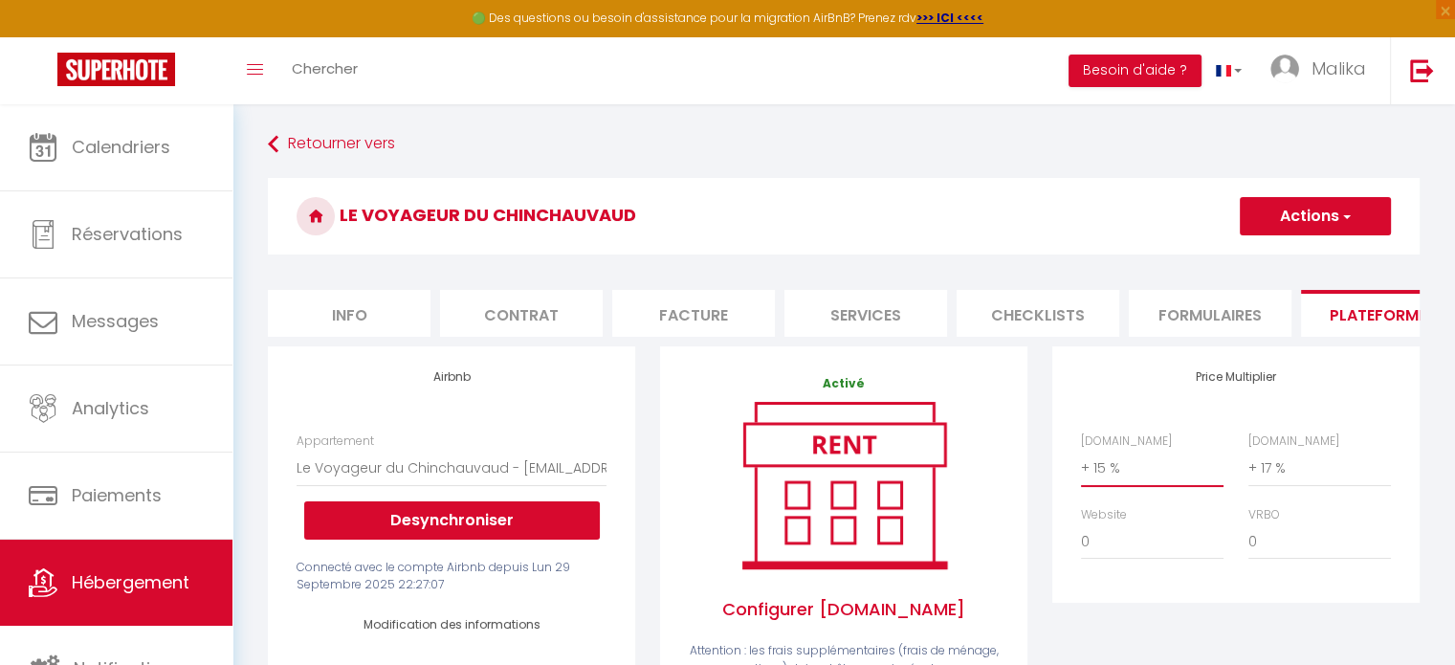
click at [1098, 482] on select "0 + 1 % + 2 % + 3 % + 4 % + 5 % + 6 % + 7 % + 8 % + 9 %" at bounding box center [1152, 468] width 143 height 36
click at [1081, 464] on select "0 + 1 % + 2 % + 3 % + 4 % + 5 % + 6 % + 7 % + 8 % + 9 %" at bounding box center [1152, 468] width 143 height 36
click at [1293, 217] on button "Actions" at bounding box center [1315, 216] width 151 height 38
click at [1270, 255] on link "Enregistrer" at bounding box center [1314, 258] width 151 height 25
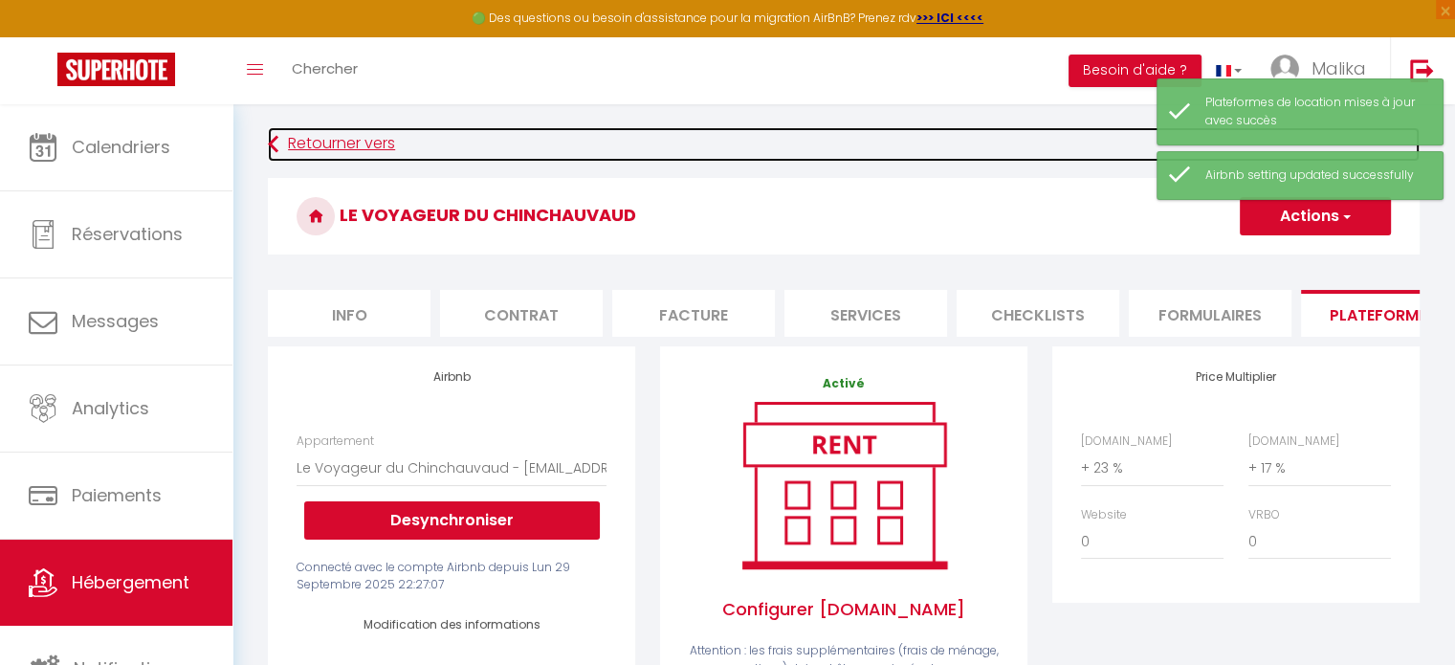
click at [344, 156] on link "Retourner vers" at bounding box center [844, 144] width 1152 height 34
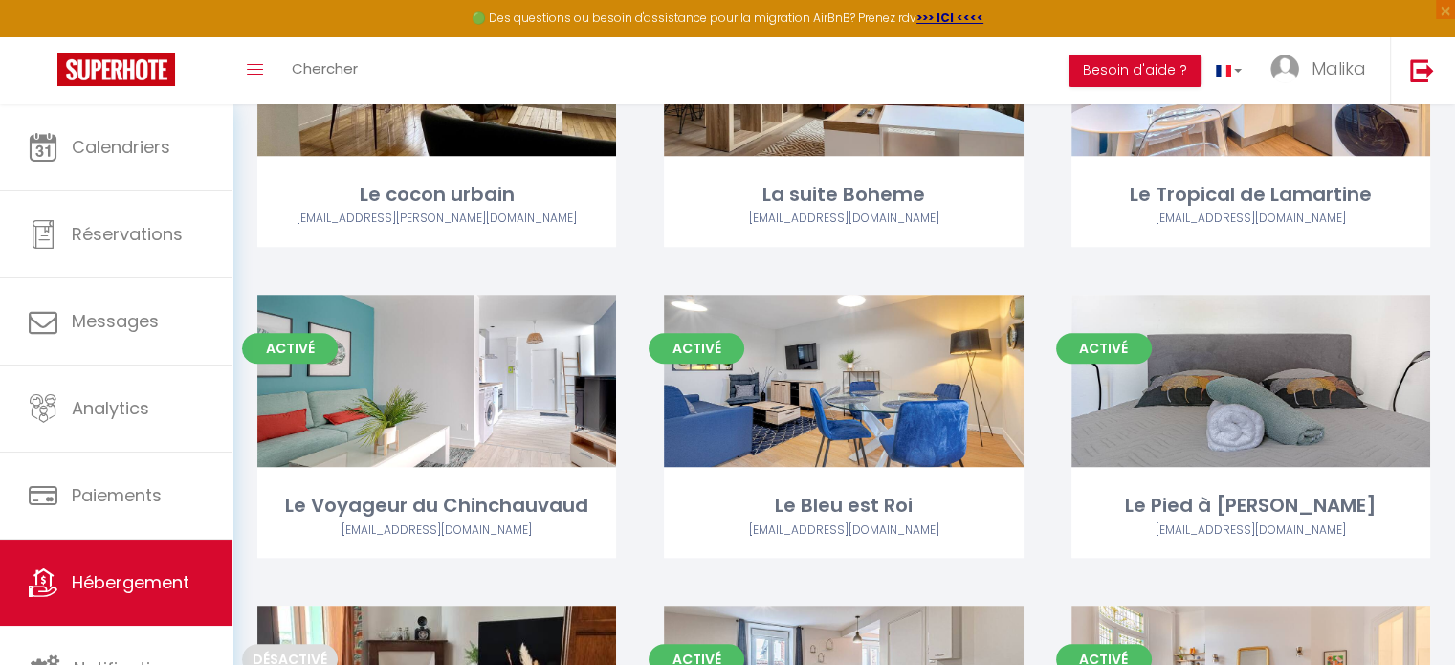
scroll to position [1508, 0]
click at [824, 374] on link "Editer" at bounding box center [843, 380] width 115 height 38
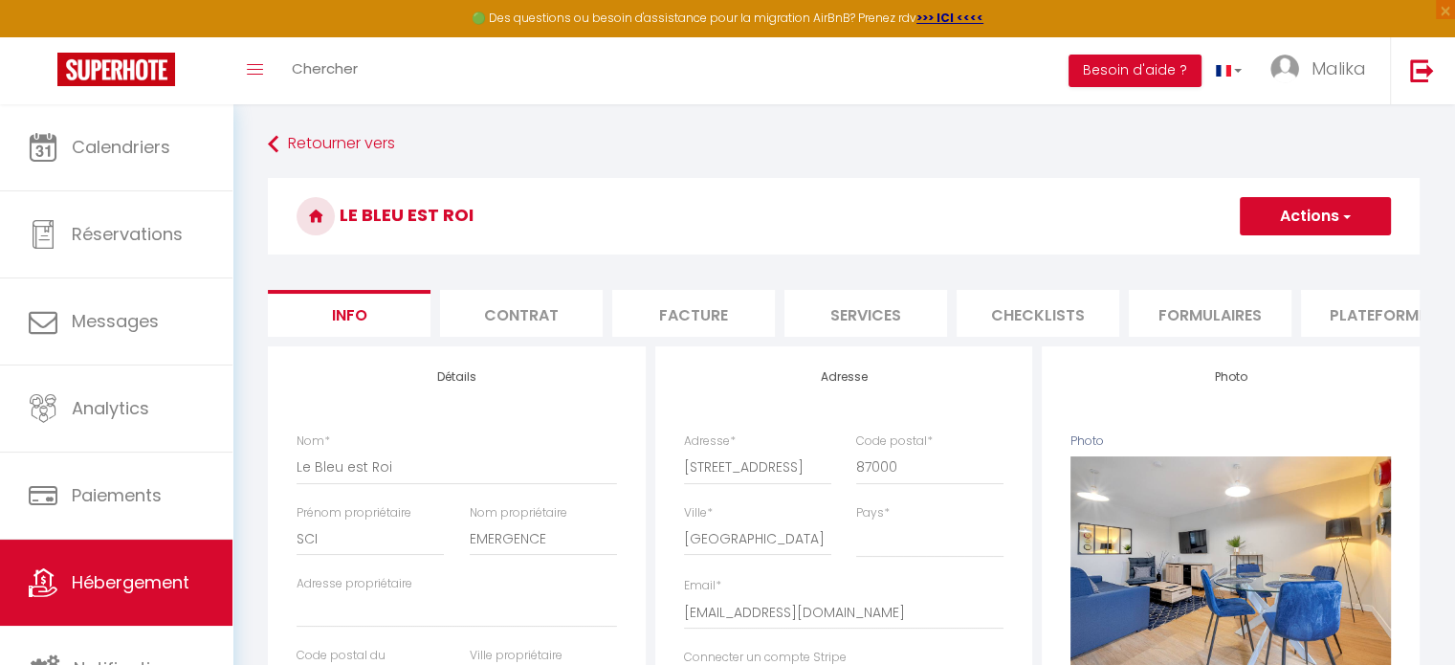
click at [1351, 310] on li "Plateformes" at bounding box center [1382, 313] width 163 height 47
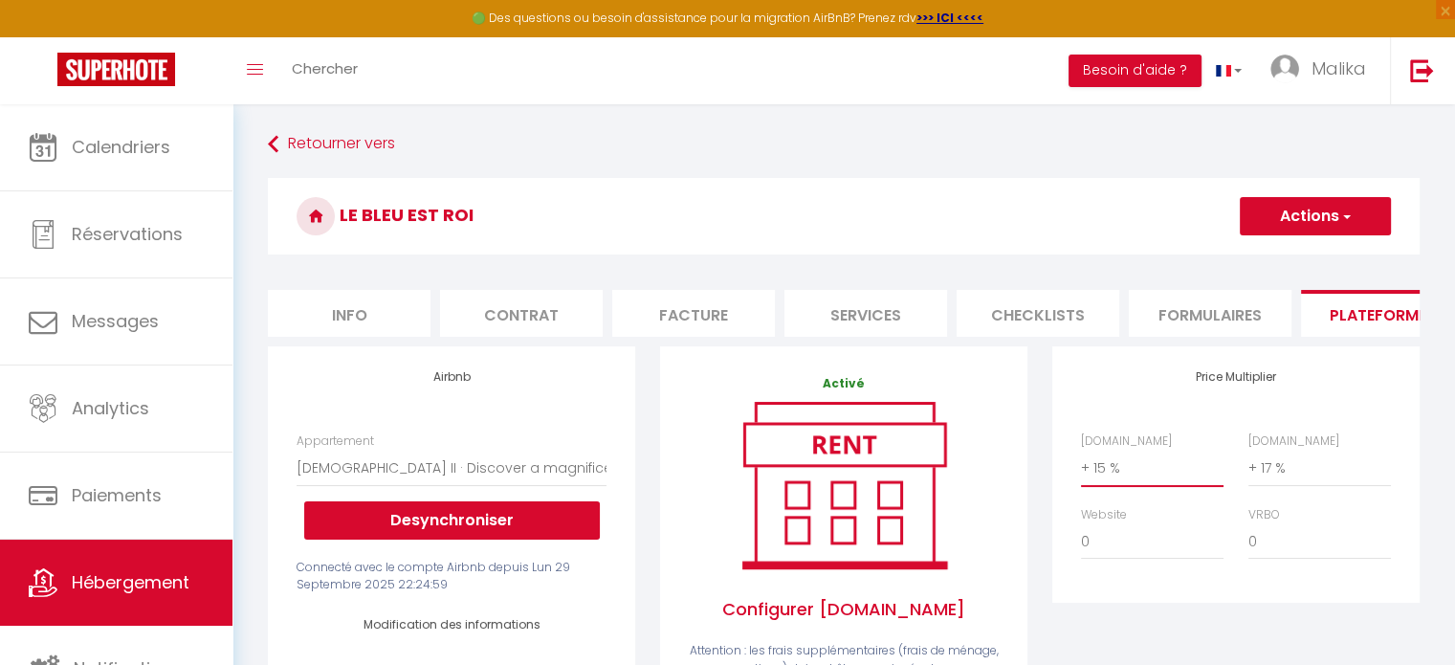
click at [1094, 477] on select "0 + 1 % + 2 % + 3 % + 4 % + 5 % + 6 % + 7 % + 8 % + 9 %" at bounding box center [1152, 468] width 143 height 36
click at [1081, 464] on select "0 + 1 % + 2 % + 3 % + 4 % + 5 % + 6 % + 7 % + 8 % + 9 %" at bounding box center [1152, 468] width 143 height 36
click at [1309, 204] on button "Actions" at bounding box center [1315, 216] width 151 height 38
click at [1291, 251] on link "Enregistrer" at bounding box center [1314, 258] width 151 height 25
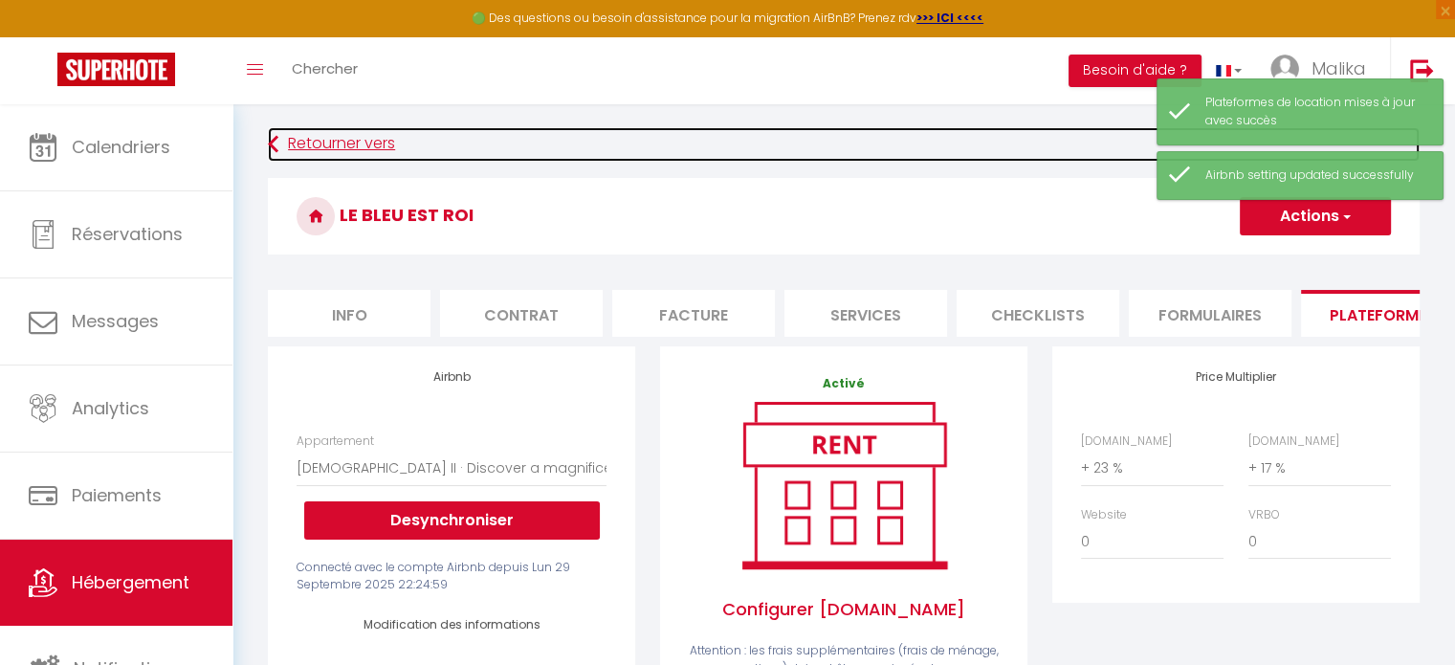
click at [346, 149] on link "Retourner vers" at bounding box center [844, 144] width 1152 height 34
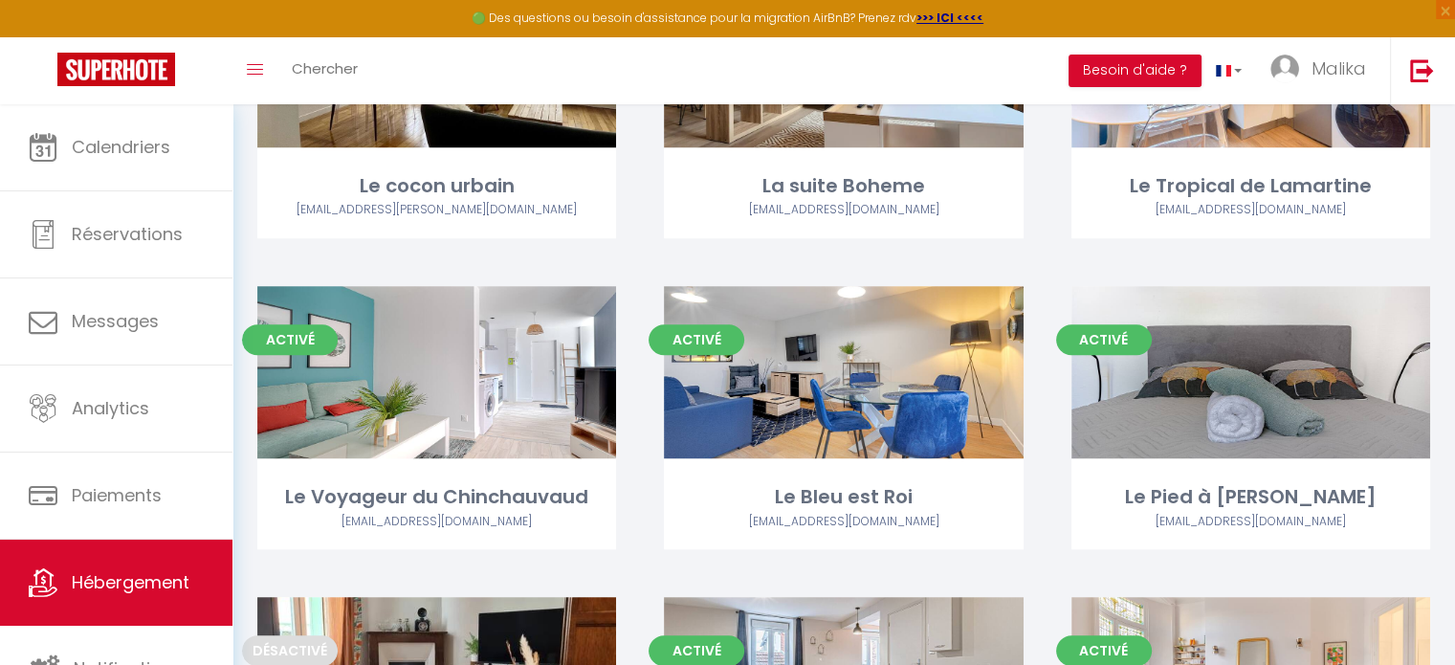
scroll to position [1515, 0]
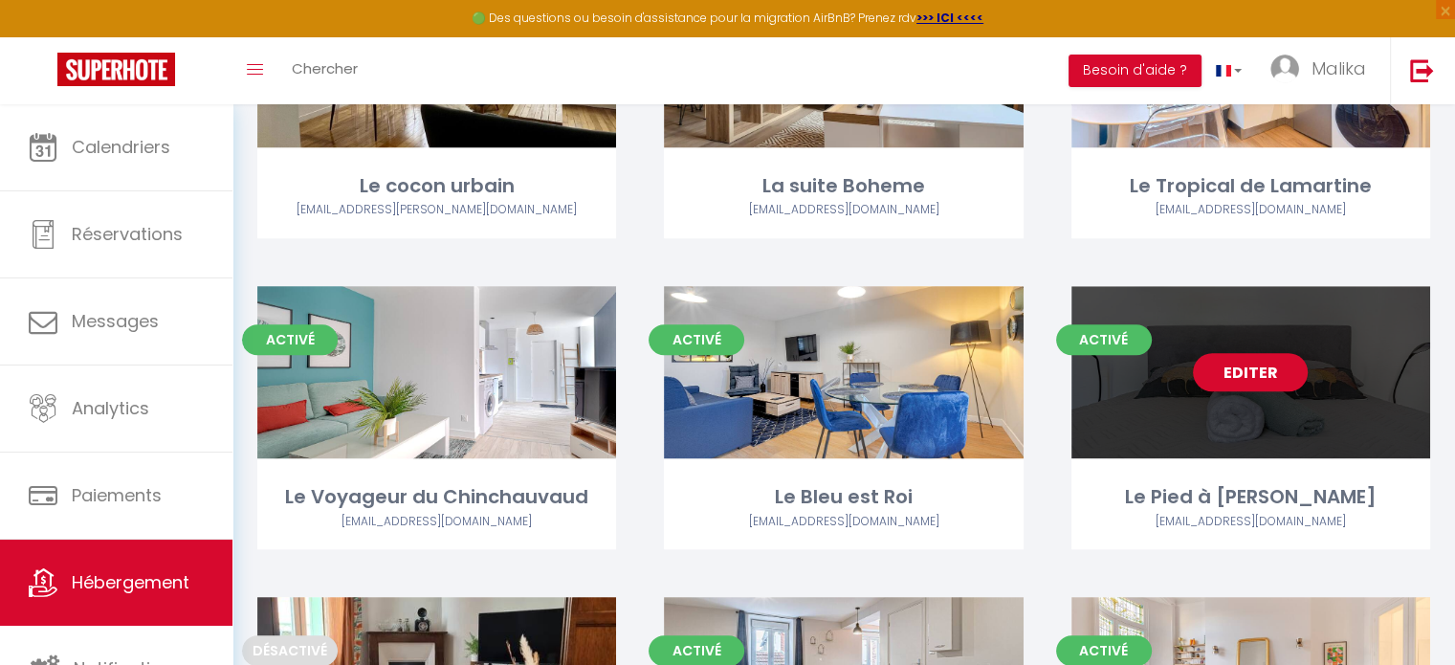
click at [1219, 374] on link "Editer" at bounding box center [1250, 372] width 115 height 38
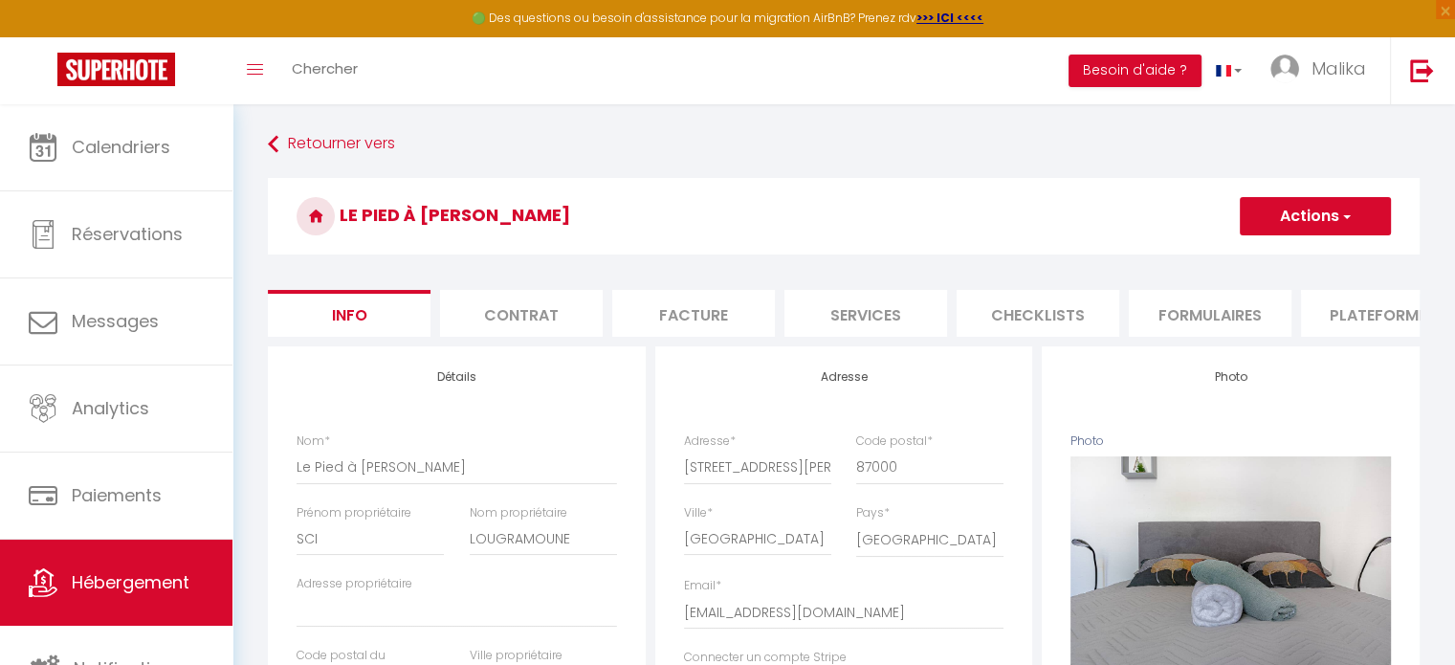
click at [1337, 301] on li "Plateformes" at bounding box center [1382, 313] width 163 height 47
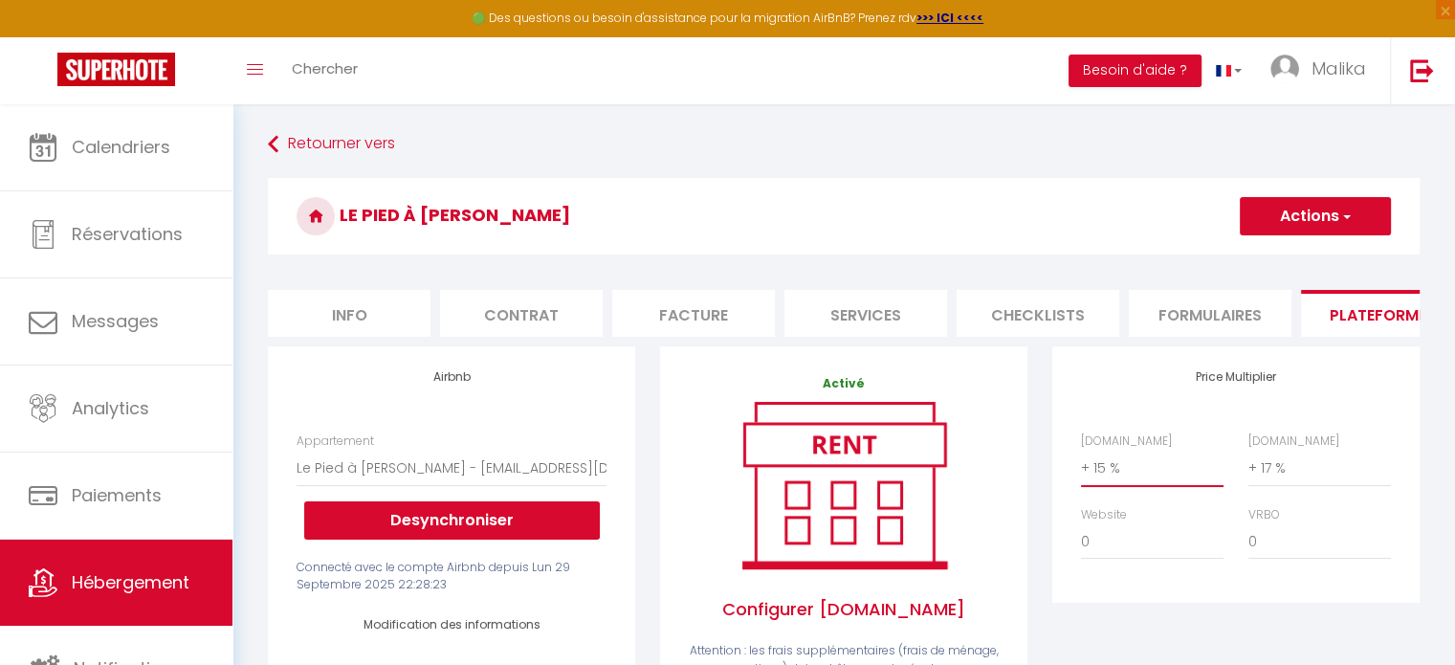
click at [1110, 477] on select "0 + 1 % + 2 % + 3 % + 4 % + 5 % + 6 % + 7 % + 8 % + 9 %" at bounding box center [1152, 468] width 143 height 36
click at [1081, 464] on select "0 + 1 % + 2 % + 3 % + 4 % + 5 % + 6 % + 7 % + 8 % + 9 %" at bounding box center [1152, 468] width 143 height 36
click at [1282, 210] on button "Actions" at bounding box center [1315, 216] width 151 height 38
click at [1282, 255] on link "Enregistrer" at bounding box center [1314, 258] width 151 height 25
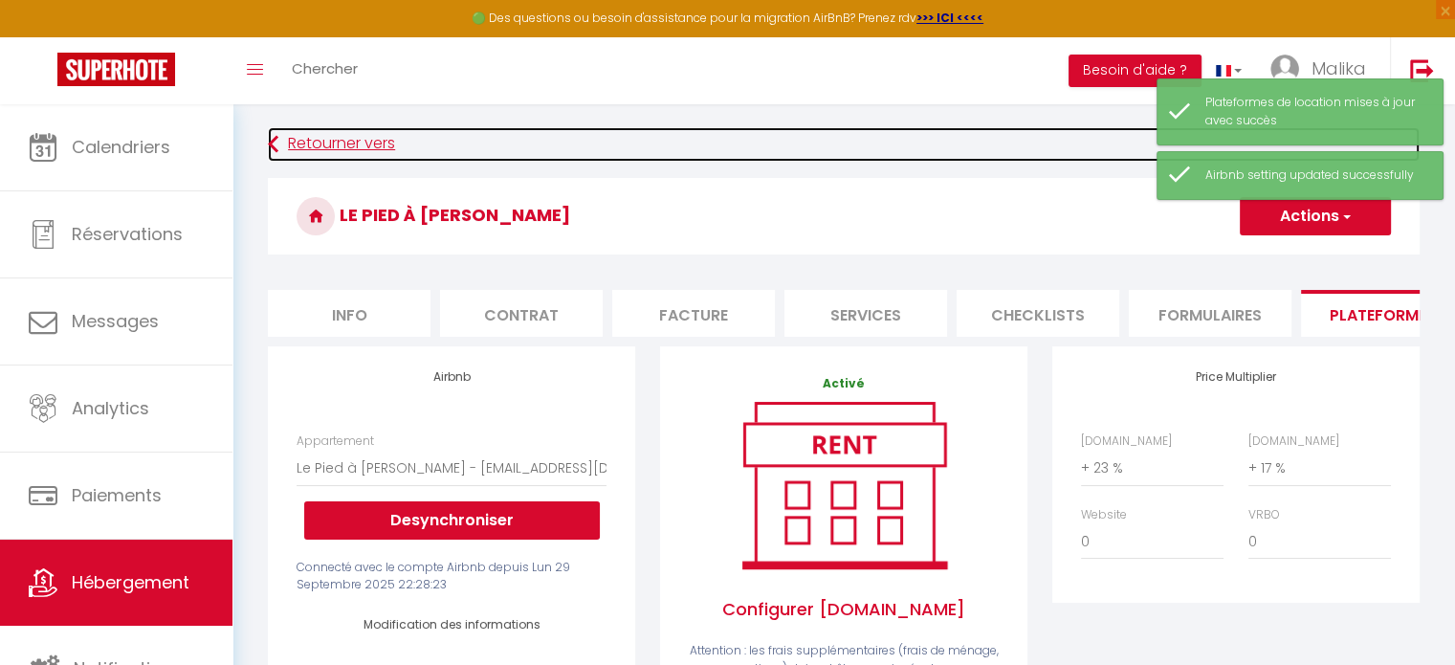
click at [357, 144] on link "Retourner vers" at bounding box center [844, 144] width 1152 height 34
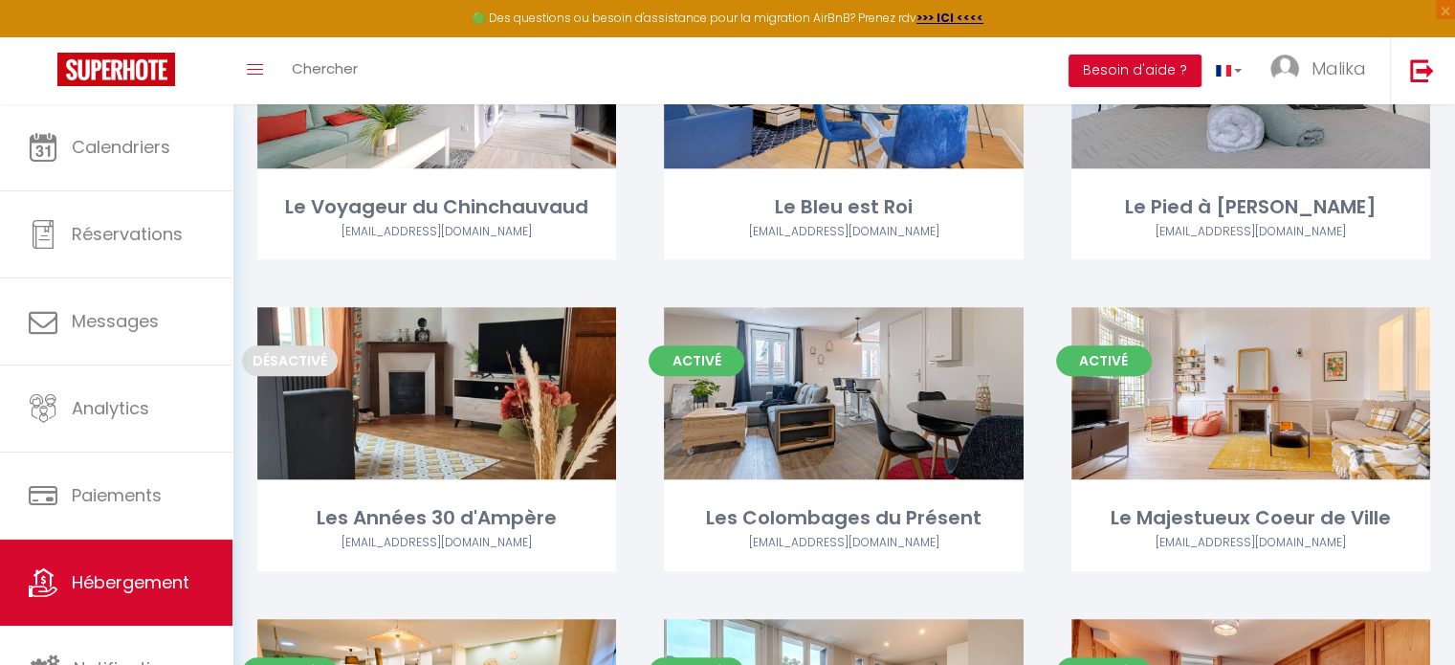
scroll to position [1806, 0]
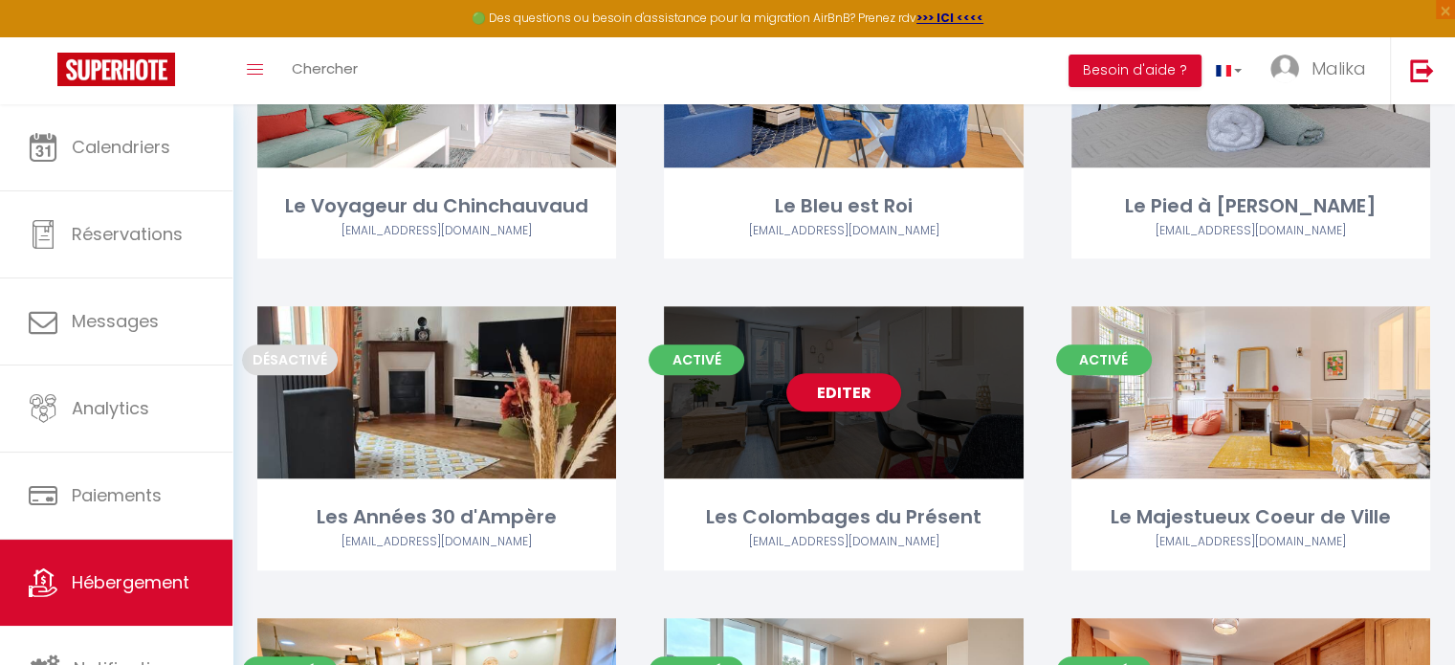
click at [797, 437] on div "Editer" at bounding box center [843, 392] width 359 height 172
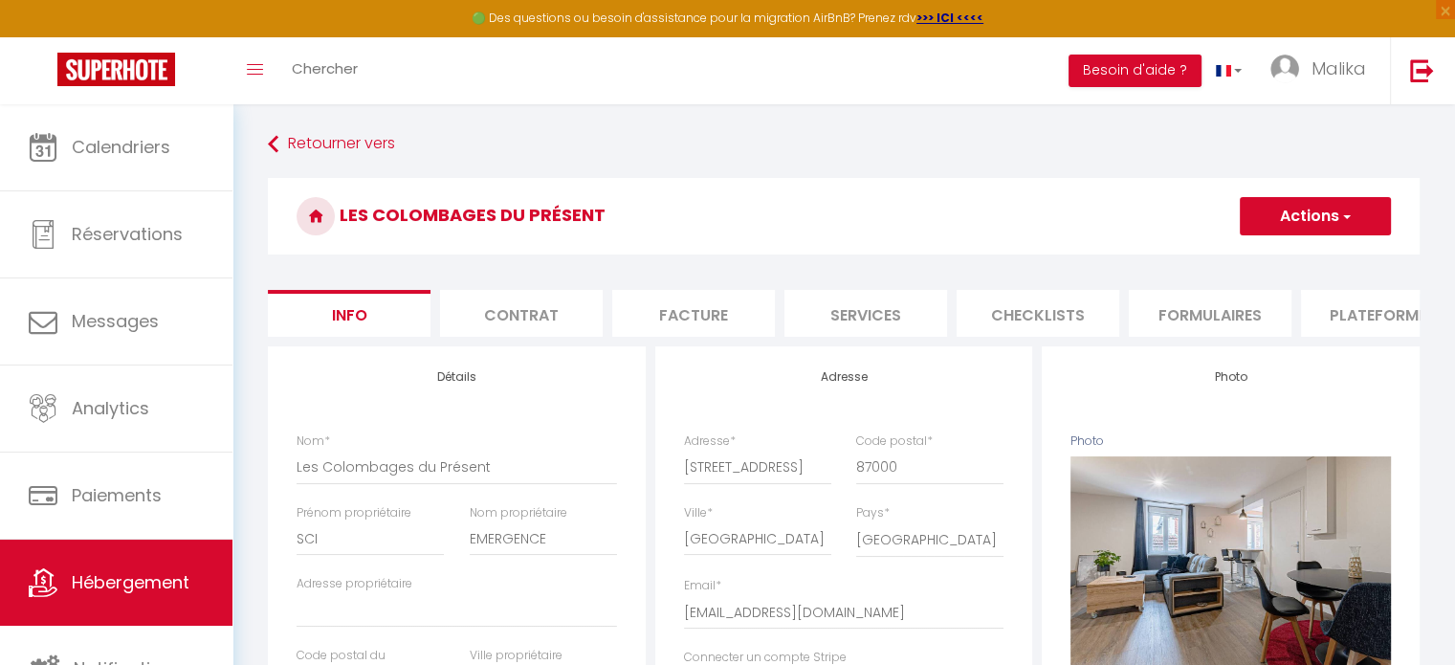
click at [1324, 309] on li "Plateformes" at bounding box center [1382, 313] width 163 height 47
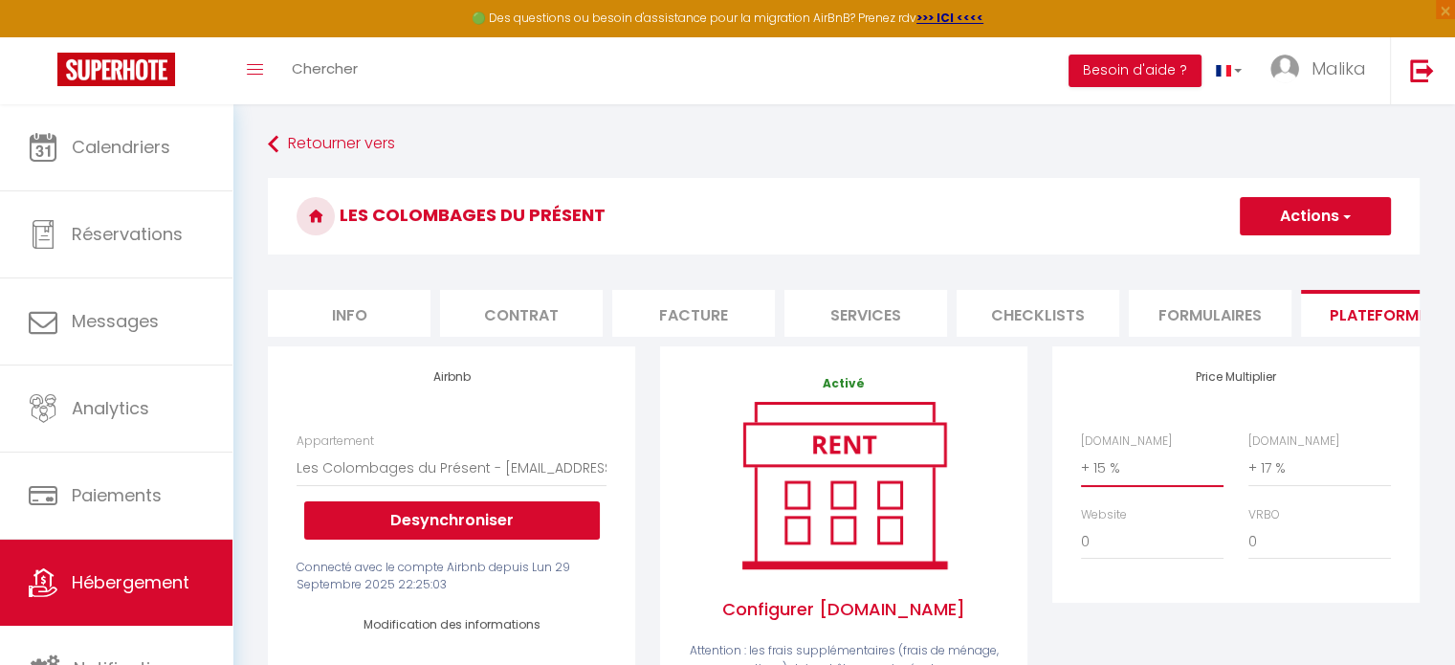
click at [1099, 476] on select "0 + 1 % + 2 % + 3 % + 4 % + 5 % + 6 % + 7 % + 8 % + 9 %" at bounding box center [1152, 468] width 143 height 36
click at [1081, 464] on select "0 + 1 % + 2 % + 3 % + 4 % + 5 % + 6 % + 7 % + 8 % + 9 %" at bounding box center [1152, 468] width 143 height 36
click at [1309, 221] on button "Actions" at bounding box center [1315, 216] width 151 height 38
click at [1287, 255] on link "Enregistrer" at bounding box center [1314, 258] width 151 height 25
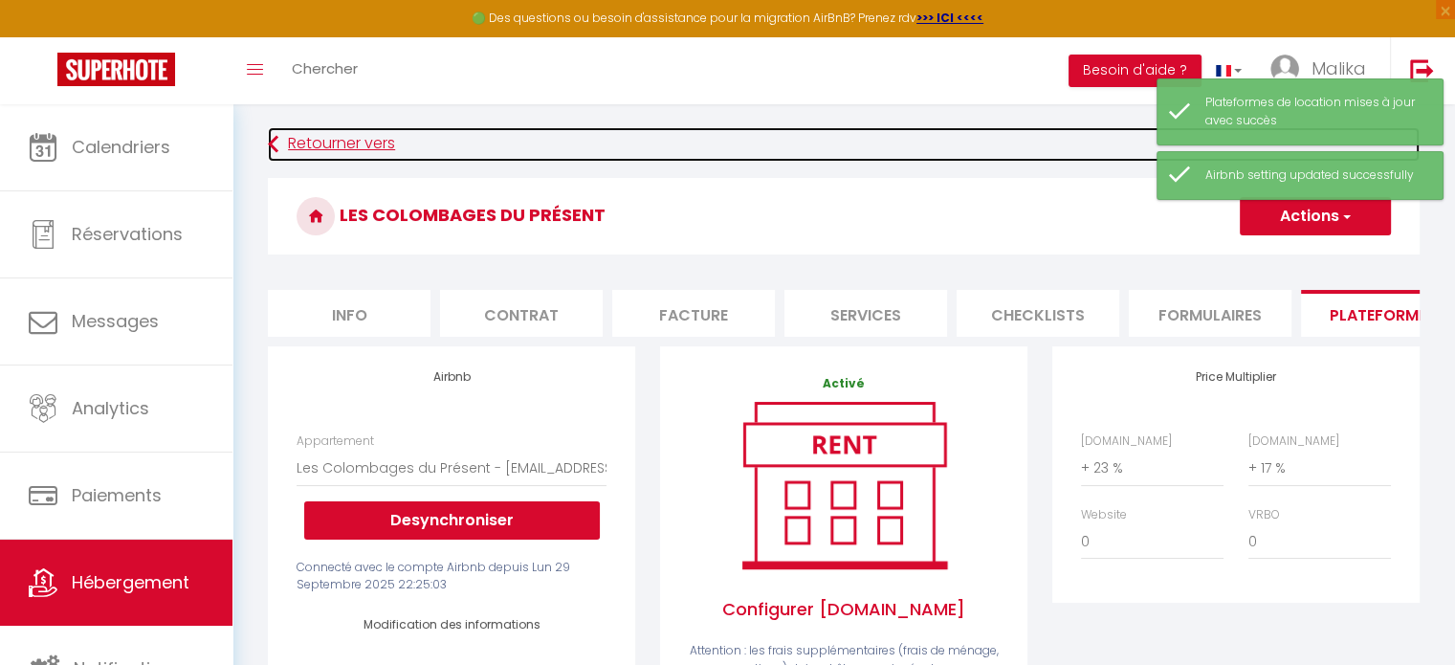
click at [369, 150] on link "Retourner vers" at bounding box center [844, 144] width 1152 height 34
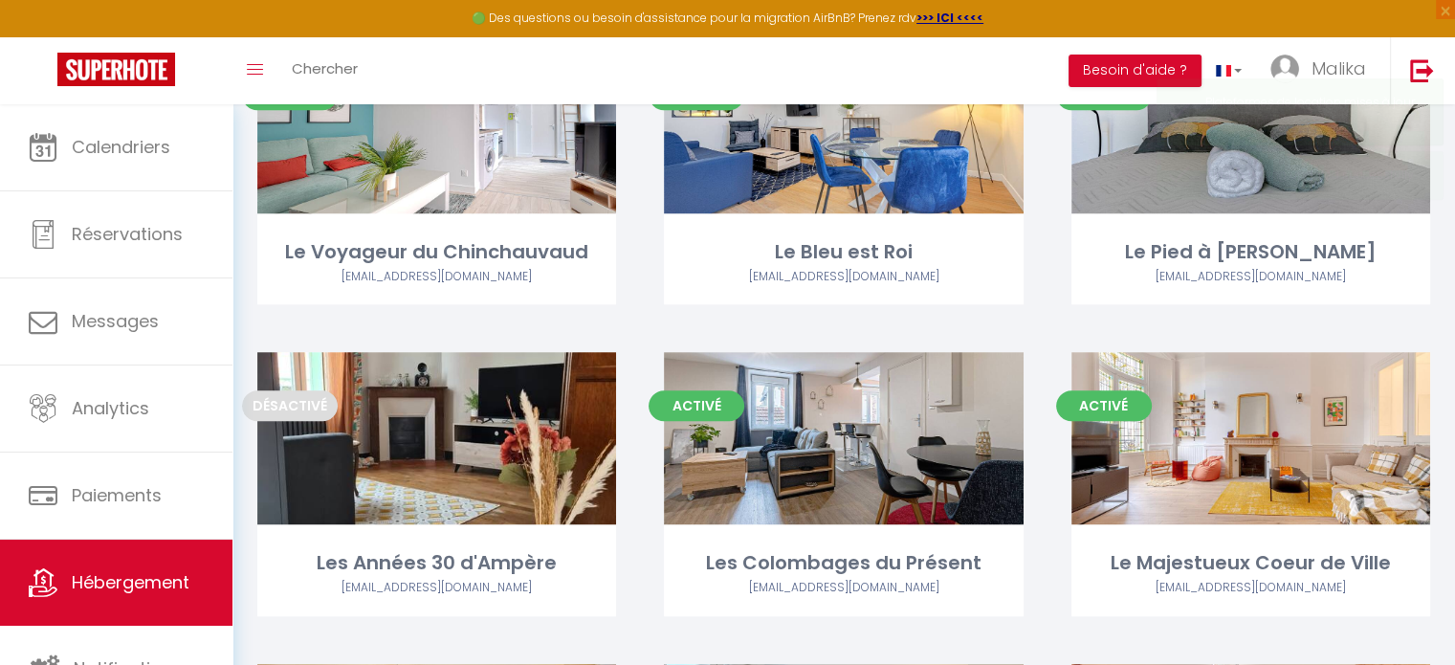
scroll to position [1940, 0]
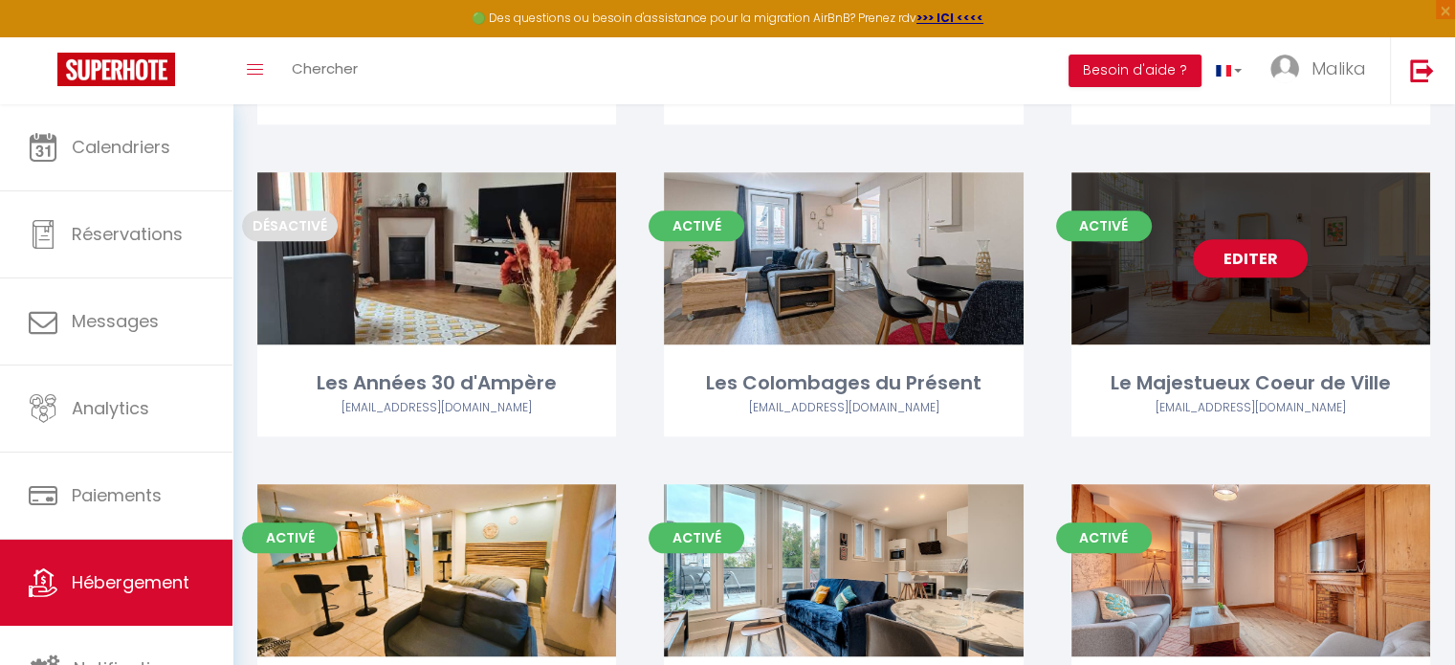
click at [1208, 309] on div "Editer" at bounding box center [1251, 258] width 359 height 172
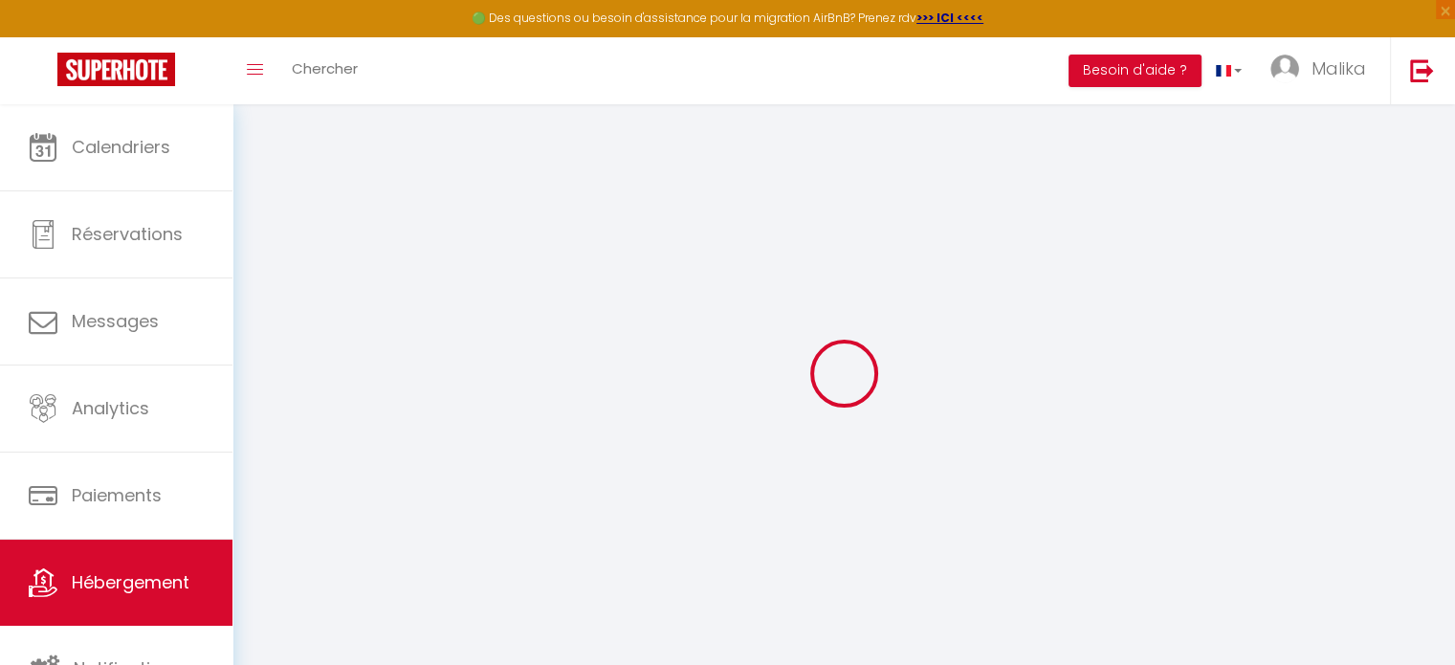
click at [1208, 309] on div at bounding box center [843, 373] width 1177 height 493
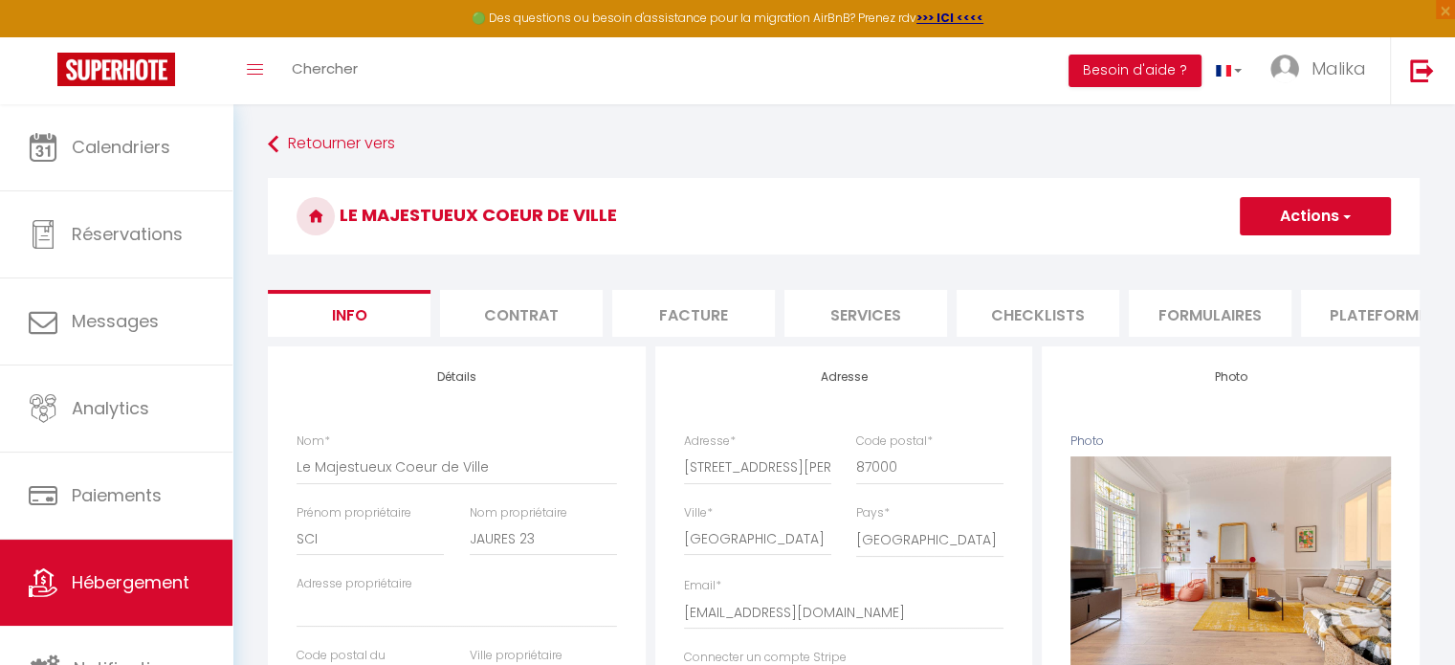
click at [1362, 303] on li "Plateformes" at bounding box center [1382, 313] width 163 height 47
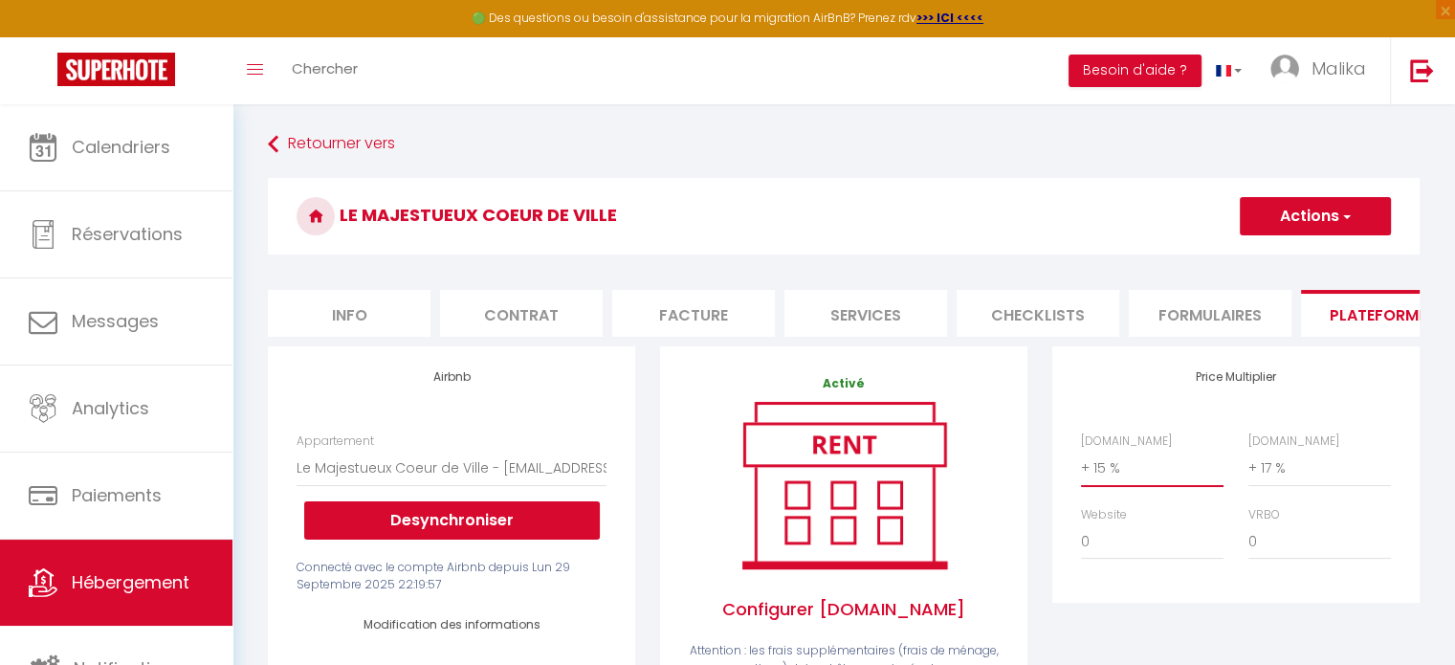
click at [1102, 477] on select "0 + 1 % + 2 % + 3 % + 4 % + 5 % + 6 % + 7 % + 8 % + 9 %" at bounding box center [1152, 468] width 143 height 36
click at [1081, 464] on select "0 + 1 % + 2 % + 3 % + 4 % + 5 % + 6 % + 7 % + 8 % + 9 %" at bounding box center [1152, 468] width 143 height 36
drag, startPoint x: 1138, startPoint y: 257, endPoint x: 1276, endPoint y: 211, distance: 146.1
click at [1276, 211] on div "Le Majestueux Coeur de Ville Actions Enregistrer" at bounding box center [844, 221] width 1152 height 87
click at [1276, 211] on button "Actions" at bounding box center [1315, 216] width 151 height 38
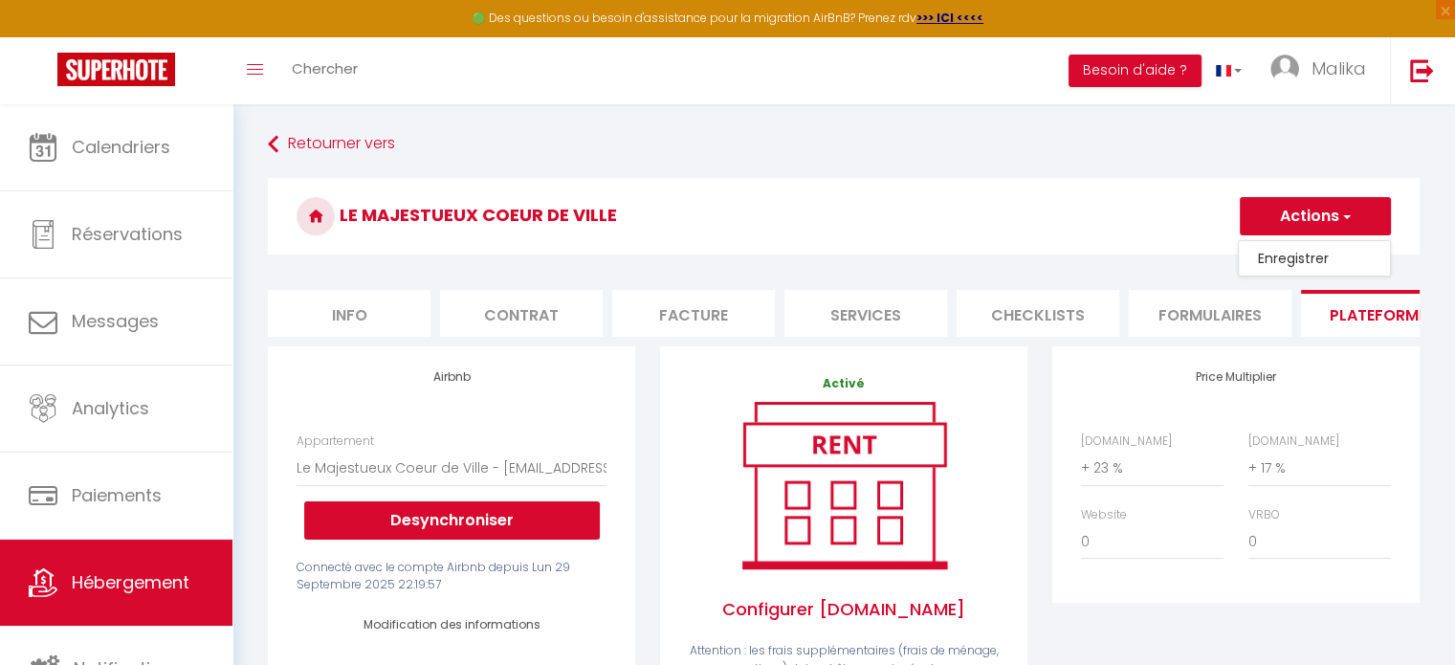
click at [1283, 252] on link "Enregistrer" at bounding box center [1314, 258] width 151 height 25
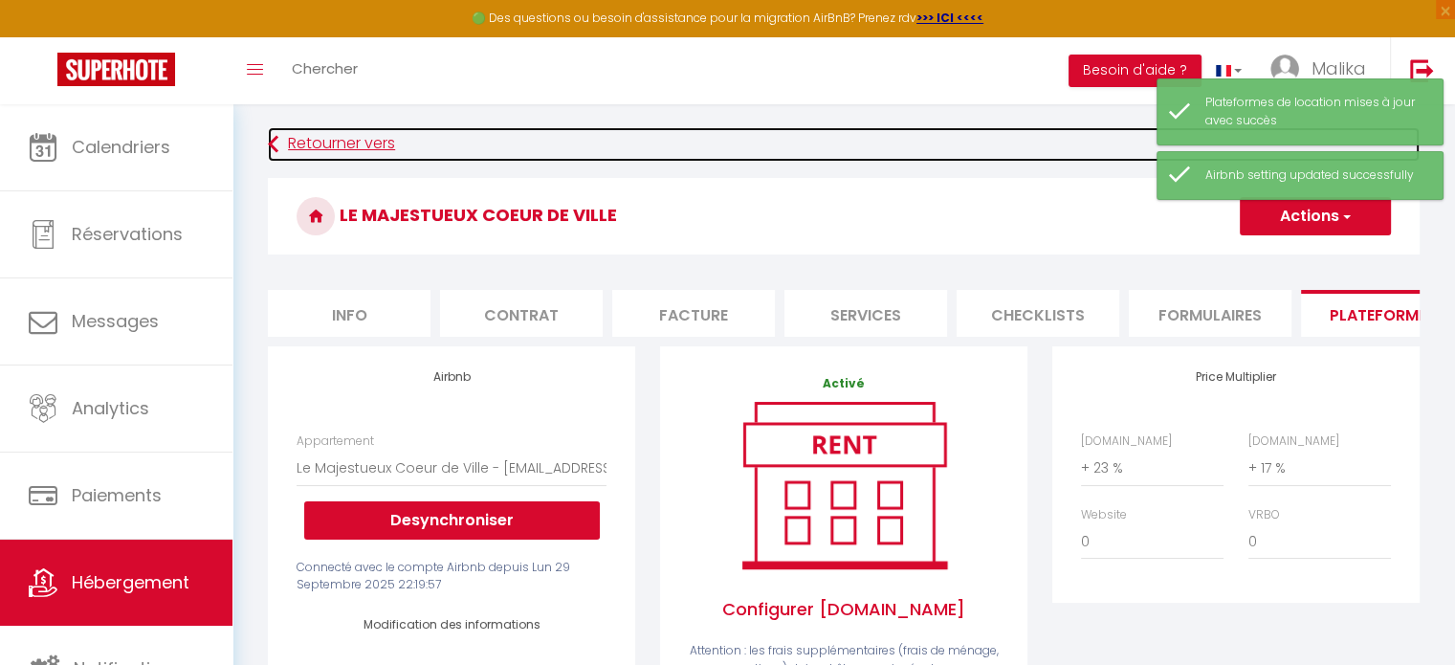
click at [309, 149] on link "Retourner vers" at bounding box center [844, 144] width 1152 height 34
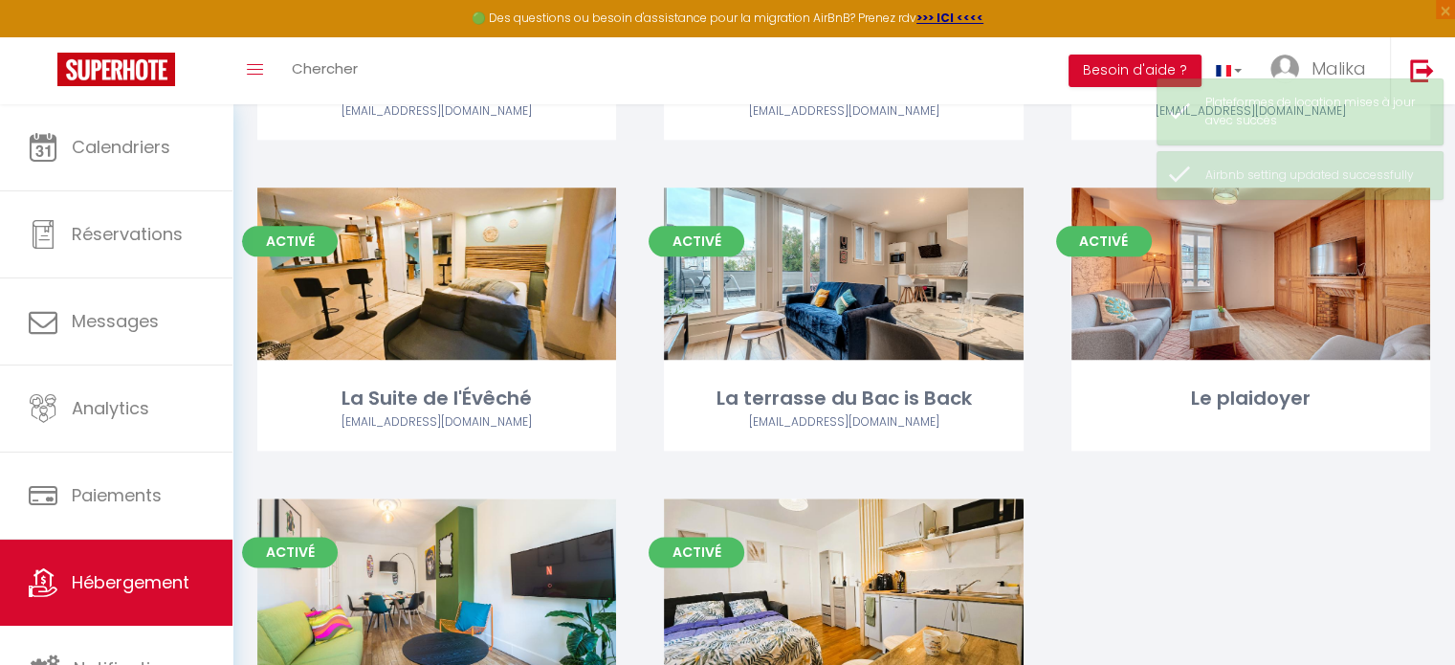
scroll to position [2239, 0]
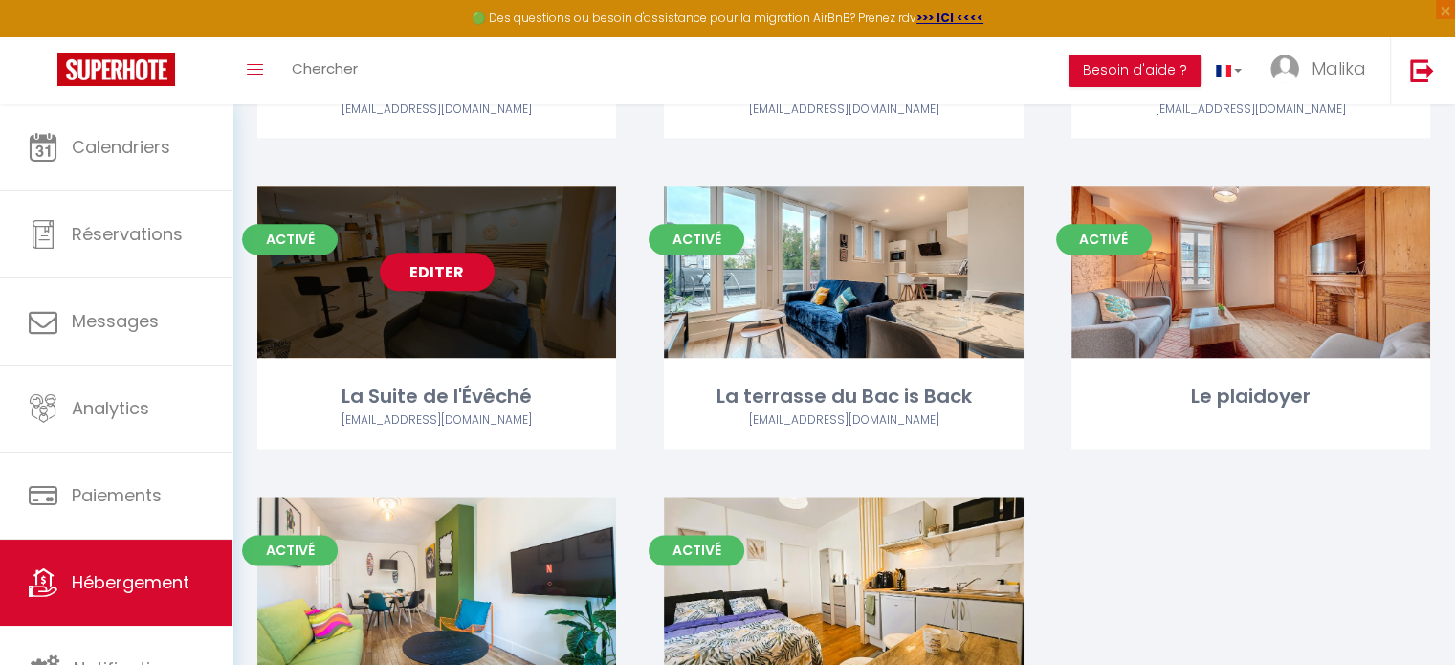
click at [476, 372] on div "Activé Editer La Suite de l'Évêché romainguivernau@gmail.com" at bounding box center [436, 317] width 359 height 263
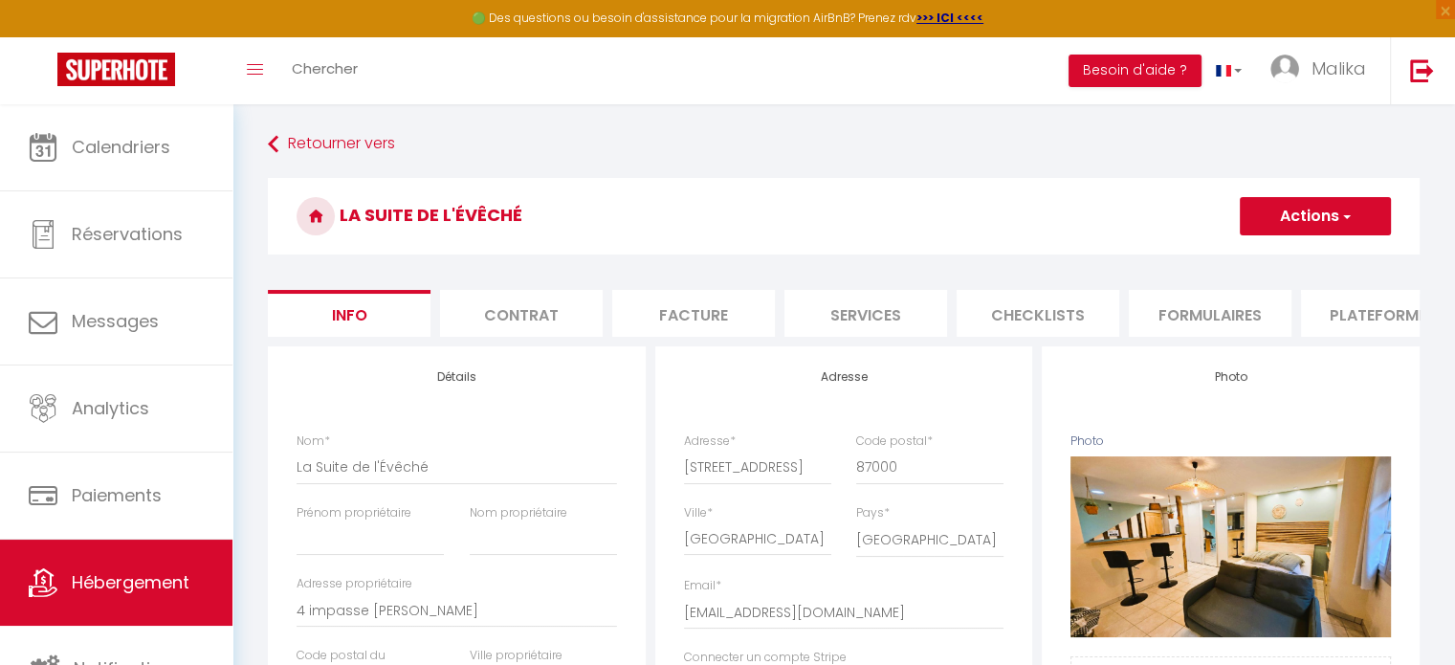
click at [1338, 298] on li "Plateformes" at bounding box center [1382, 313] width 163 height 47
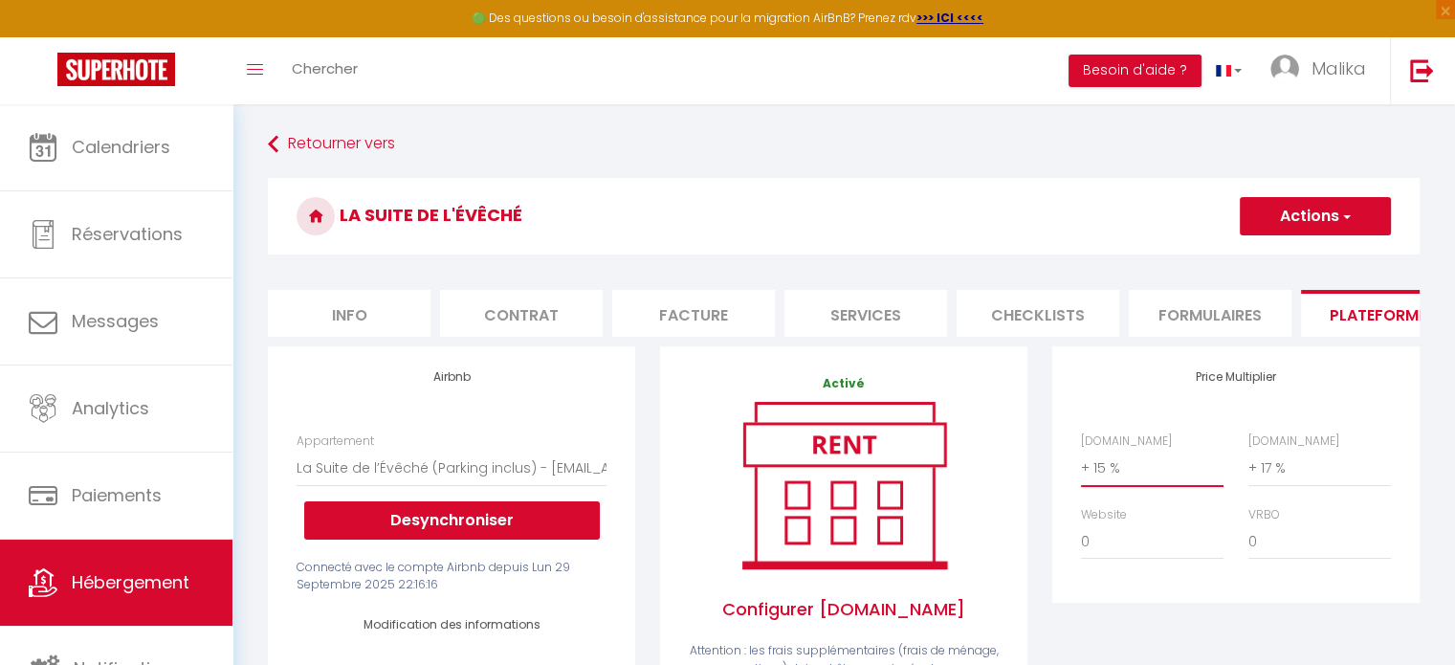
click at [1101, 470] on select "0 + 1 % + 2 % + 3 % + 4 % + 5 % + 6 % + 7 % + 8 % + 9 %" at bounding box center [1152, 468] width 143 height 36
click at [1081, 464] on select "0 + 1 % + 2 % + 3 % + 4 % + 5 % + 6 % + 7 % + 8 % + 9 %" at bounding box center [1152, 468] width 143 height 36
click at [1326, 213] on button "Actions" at bounding box center [1315, 216] width 151 height 38
click at [1301, 250] on link "Enregistrer" at bounding box center [1314, 258] width 151 height 25
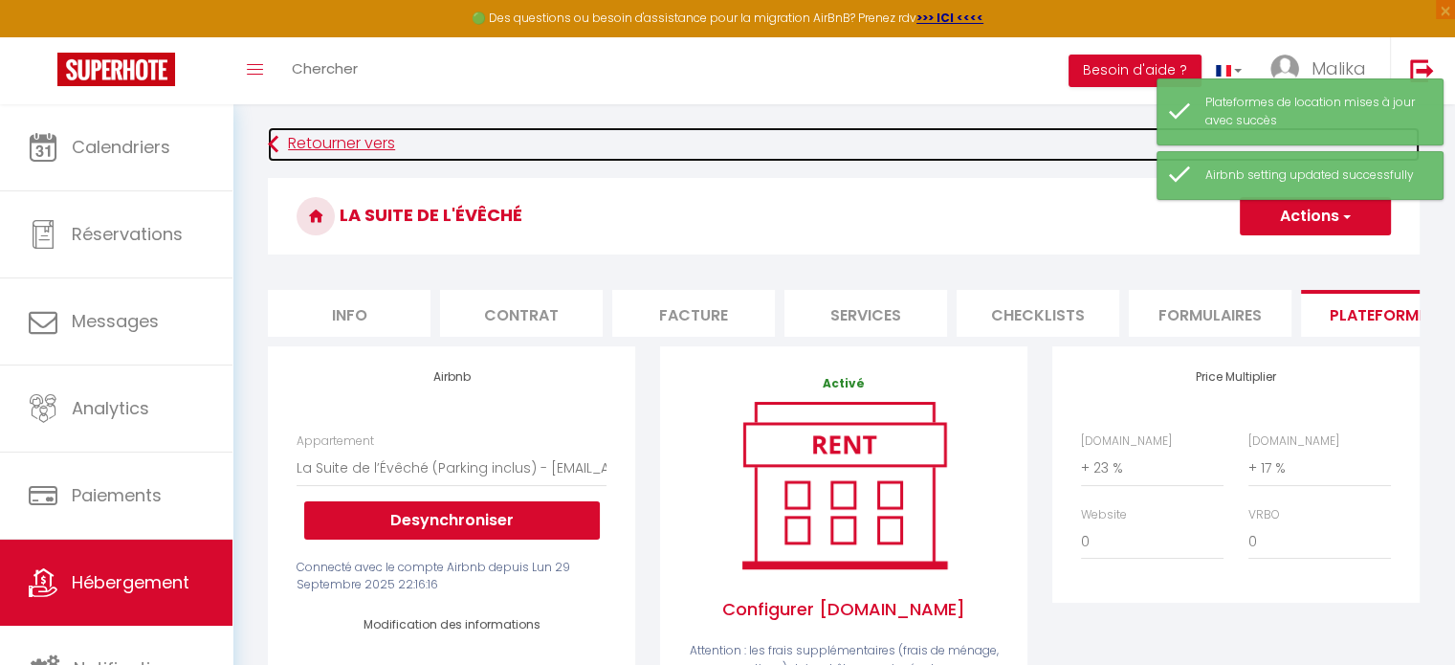
click at [353, 148] on link "Retourner vers" at bounding box center [844, 144] width 1152 height 34
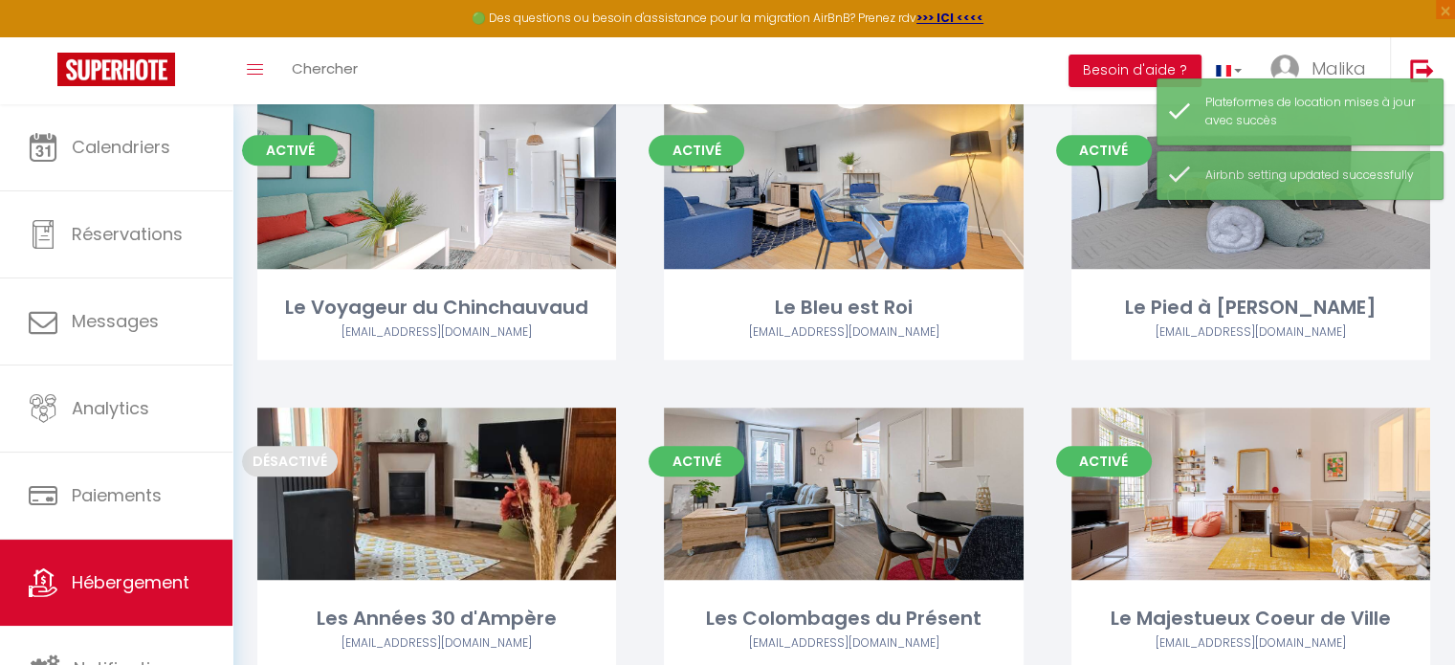
scroll to position [2403, 0]
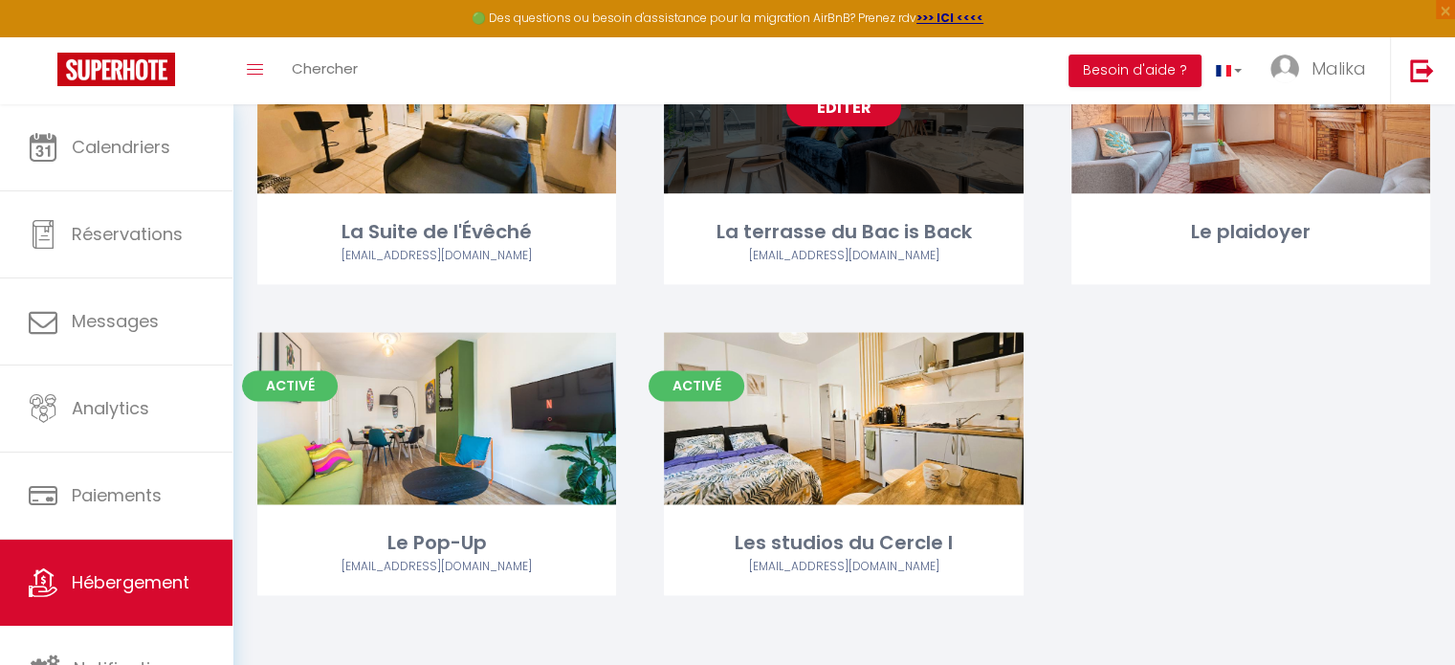
click at [845, 195] on div "Activé Editer La terrasse du Bac is Back 27ruetheodorebac@gmail.com" at bounding box center [843, 152] width 359 height 263
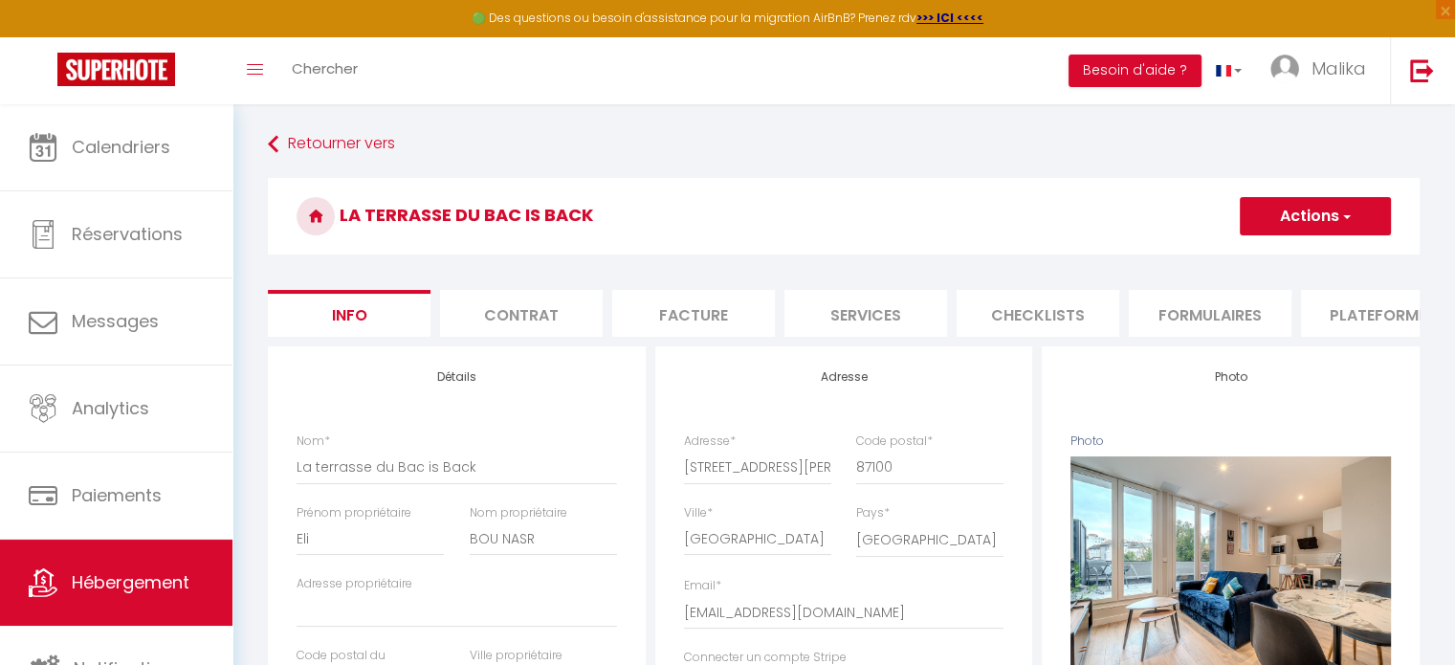
click at [1350, 304] on li "Plateformes" at bounding box center [1382, 313] width 163 height 47
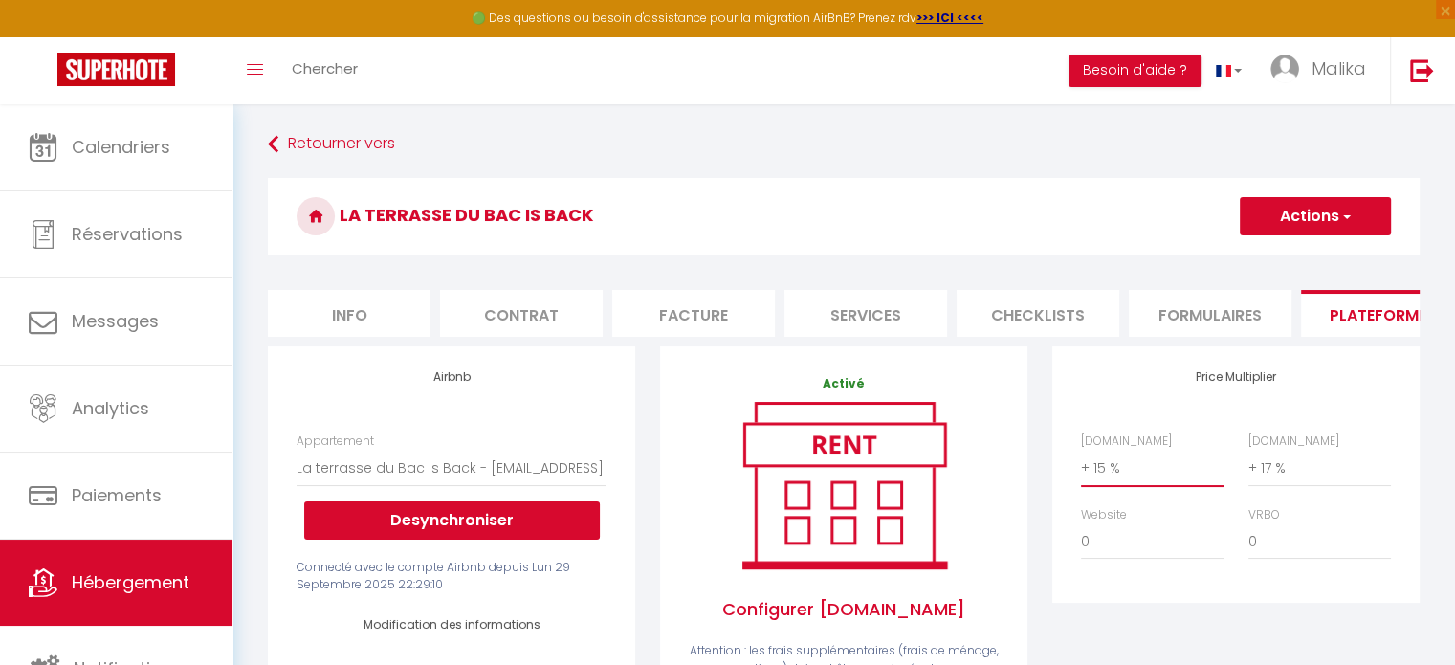
click at [1090, 483] on select "0 + 1 % + 2 % + 3 % + 4 % + 5 % + 6 % + 7 % + 8 % + 9 %" at bounding box center [1152, 468] width 143 height 36
click at [1081, 464] on select "0 + 1 % + 2 % + 3 % + 4 % + 5 % + 6 % + 7 % + 8 % + 9 %" at bounding box center [1152, 468] width 143 height 36
click at [1306, 229] on button "Actions" at bounding box center [1315, 216] width 151 height 38
click at [1298, 250] on link "Enregistrer" at bounding box center [1314, 258] width 151 height 25
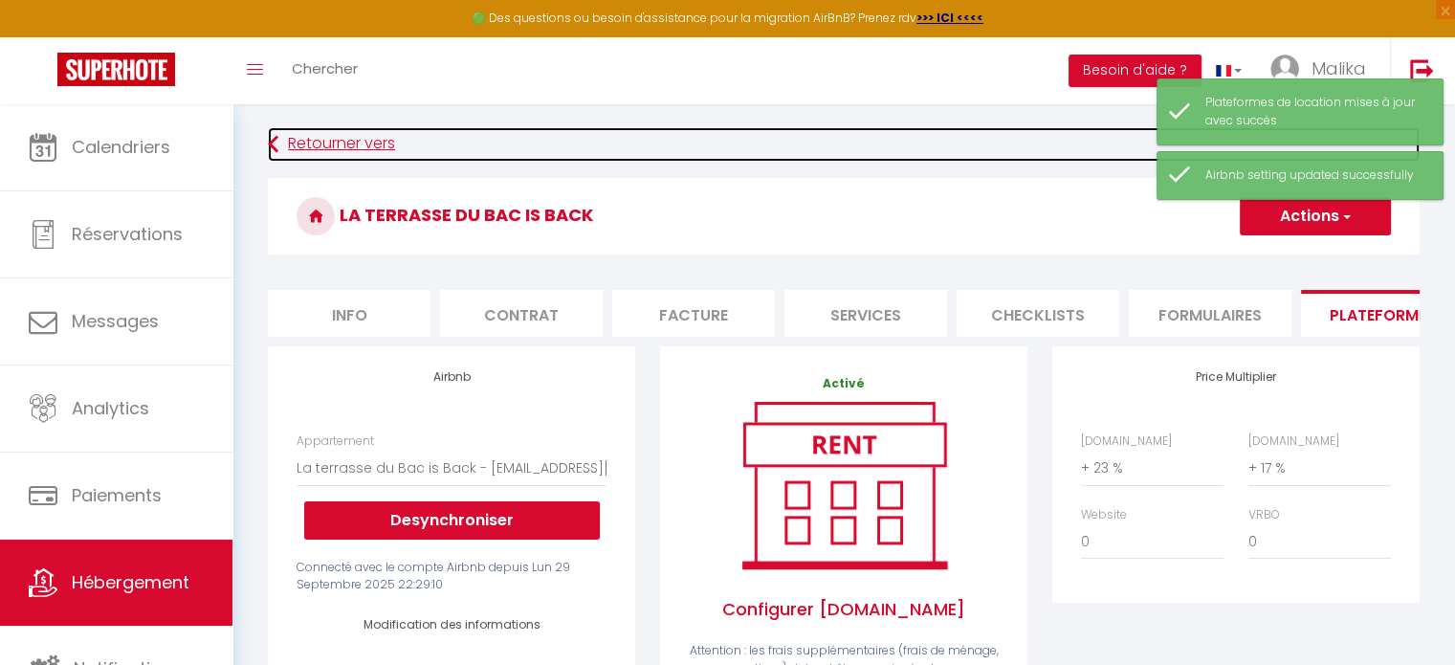
click at [340, 143] on link "Retourner vers" at bounding box center [844, 144] width 1152 height 34
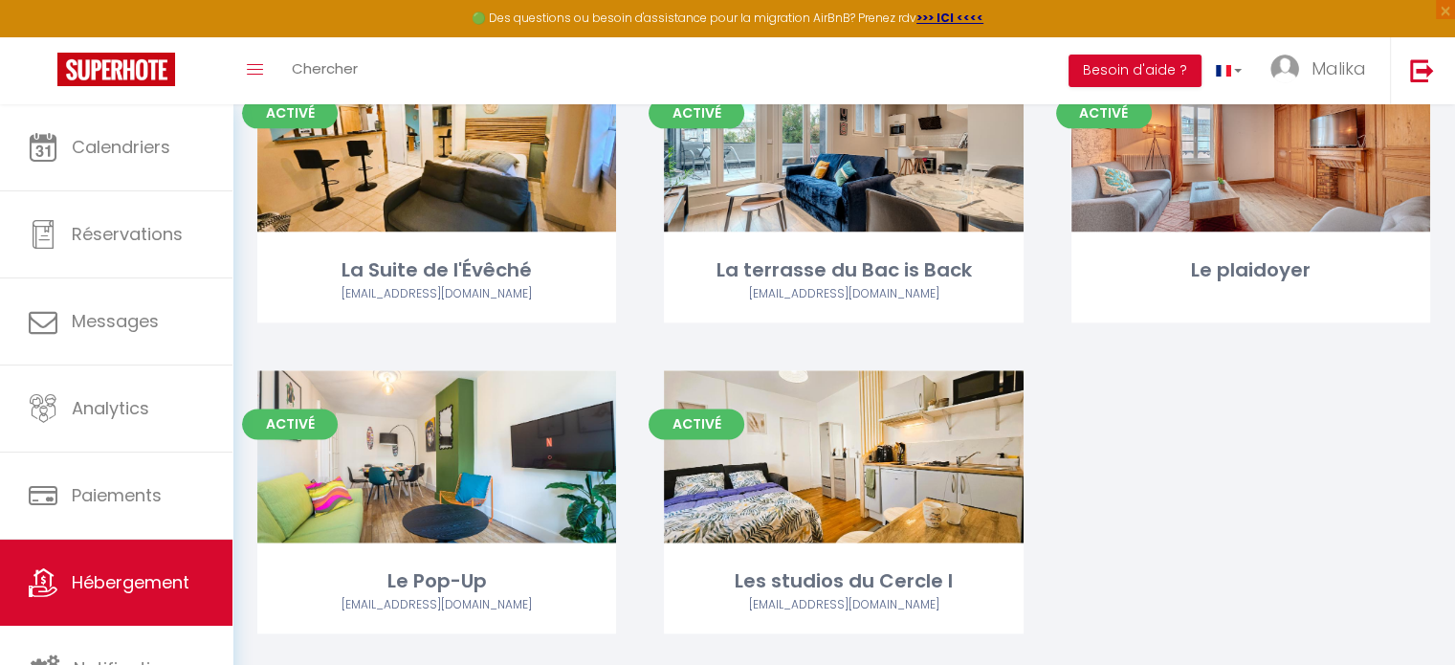
scroll to position [2403, 0]
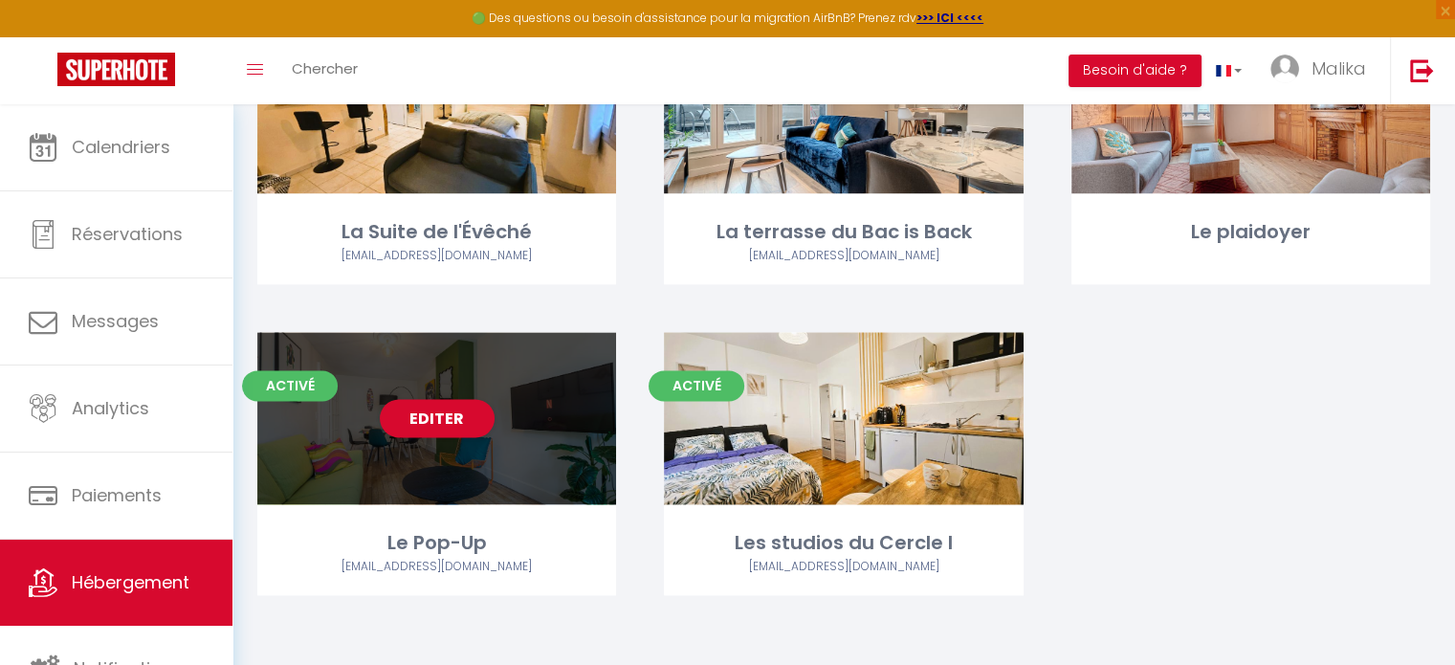
click at [492, 427] on div "Editer" at bounding box center [436, 418] width 359 height 172
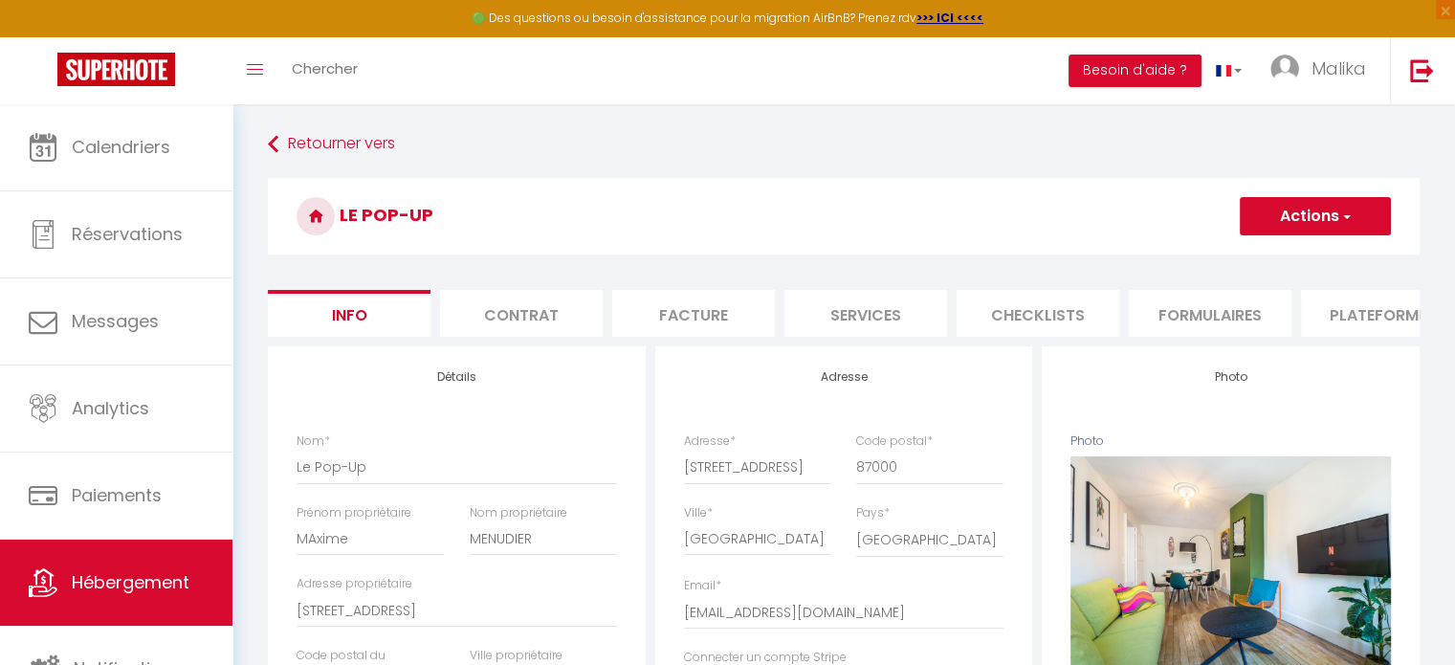
click at [1330, 298] on li "Plateformes" at bounding box center [1382, 313] width 163 height 47
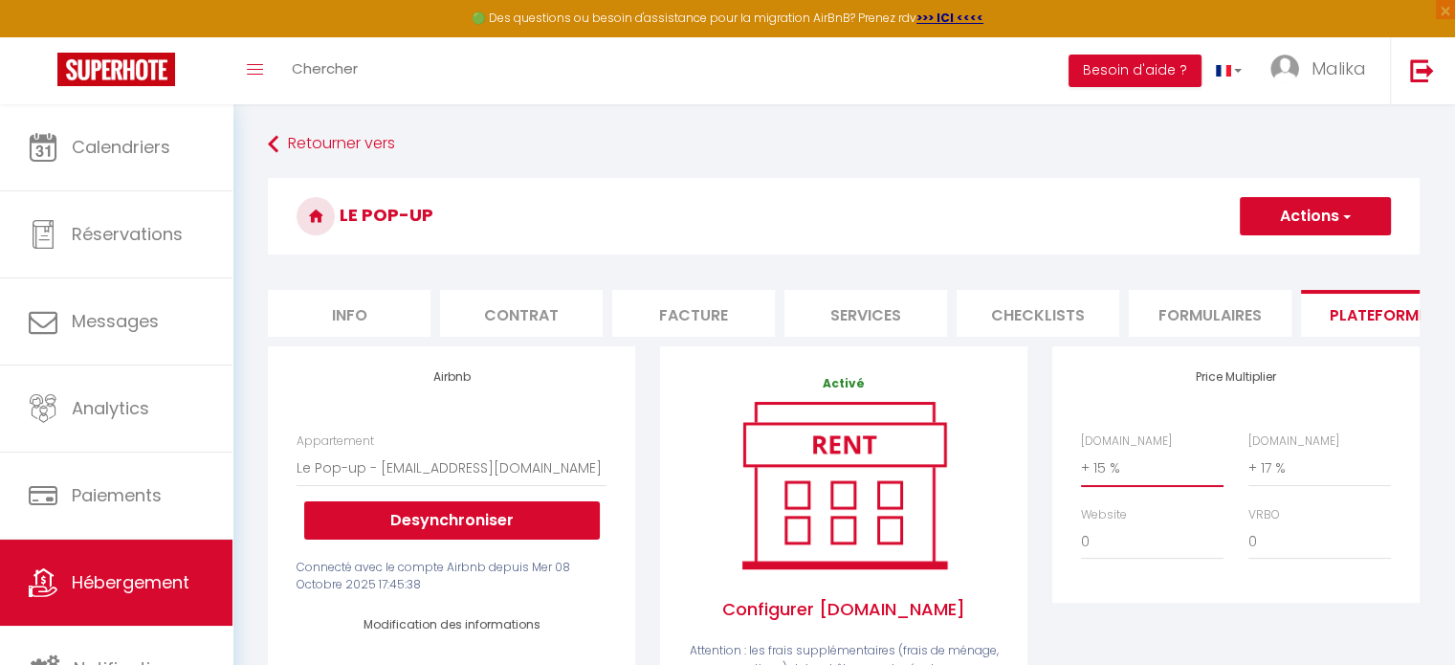
click at [1094, 486] on select "0 + 1 % + 2 % + 3 % + 4 % + 5 % + 6 % + 7 % + 8 % + 9 %" at bounding box center [1152, 468] width 143 height 36
click at [1081, 464] on select "0 + 1 % + 2 % + 3 % + 4 % + 5 % + 6 % + 7 % + 8 % + 9 %" at bounding box center [1152, 468] width 143 height 36
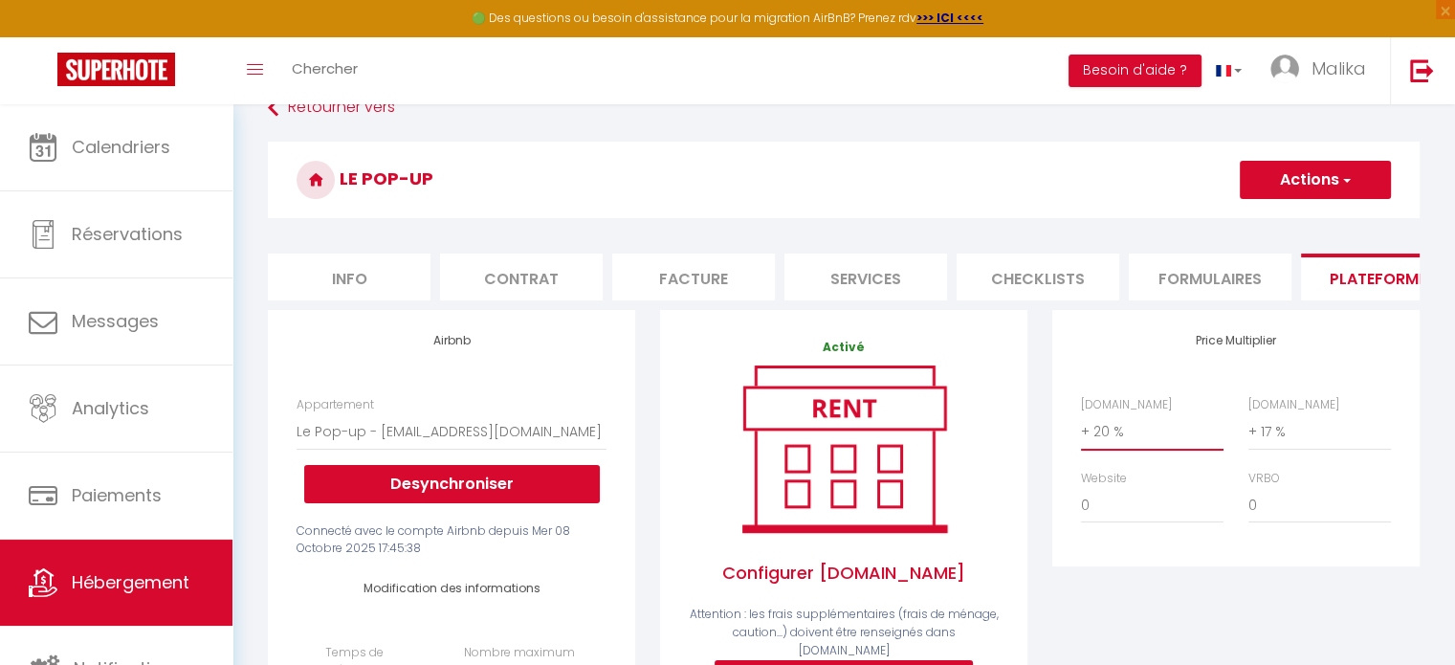
scroll to position [38, 0]
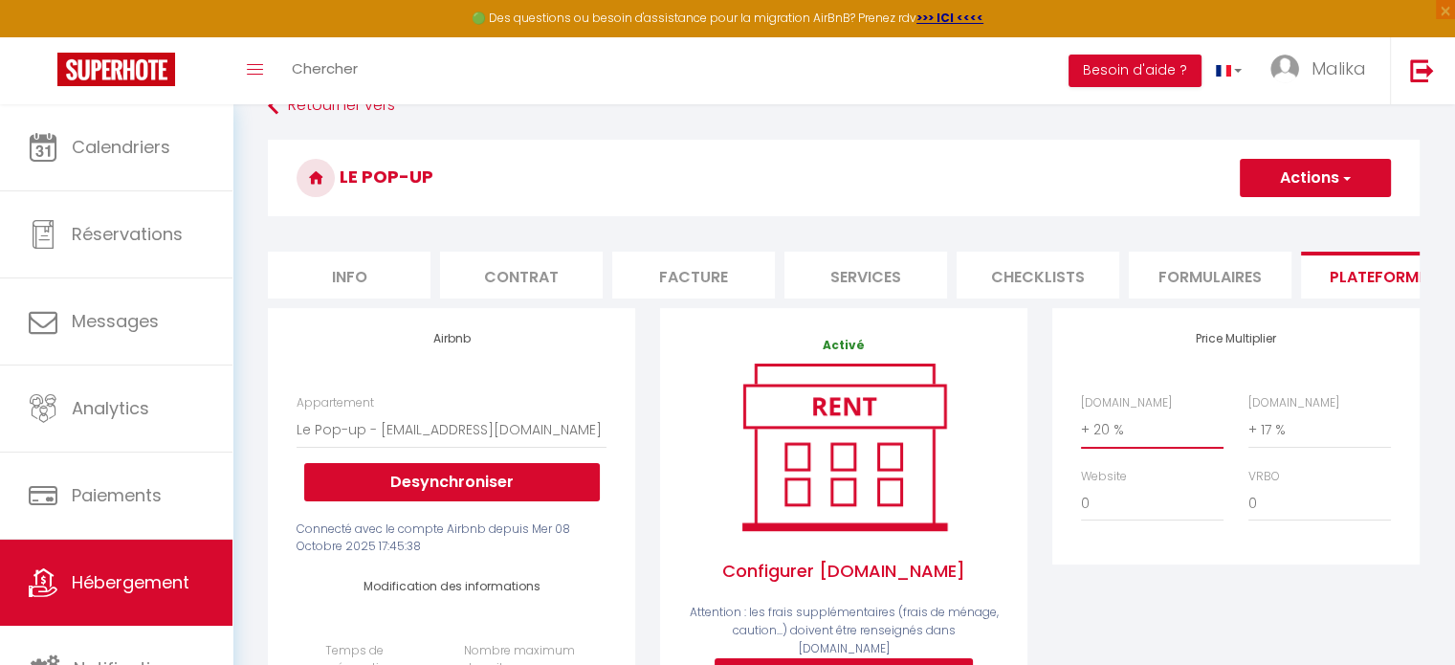
click at [1108, 438] on select "0 + 1 % + 2 % + 3 % + 4 % + 5 % + 6 % + 7 % + 8 % + 9 %" at bounding box center [1152, 429] width 143 height 36
click at [1081, 426] on select "0 + 1 % + 2 % + 3 % + 4 % + 5 % + 6 % + 7 % + 8 % + 9 %" at bounding box center [1152, 429] width 143 height 36
click at [1274, 171] on button "Actions" at bounding box center [1315, 178] width 151 height 38
click at [1275, 212] on link "Enregistrer" at bounding box center [1314, 220] width 151 height 25
click at [1301, 179] on button "Actions" at bounding box center [1315, 178] width 151 height 38
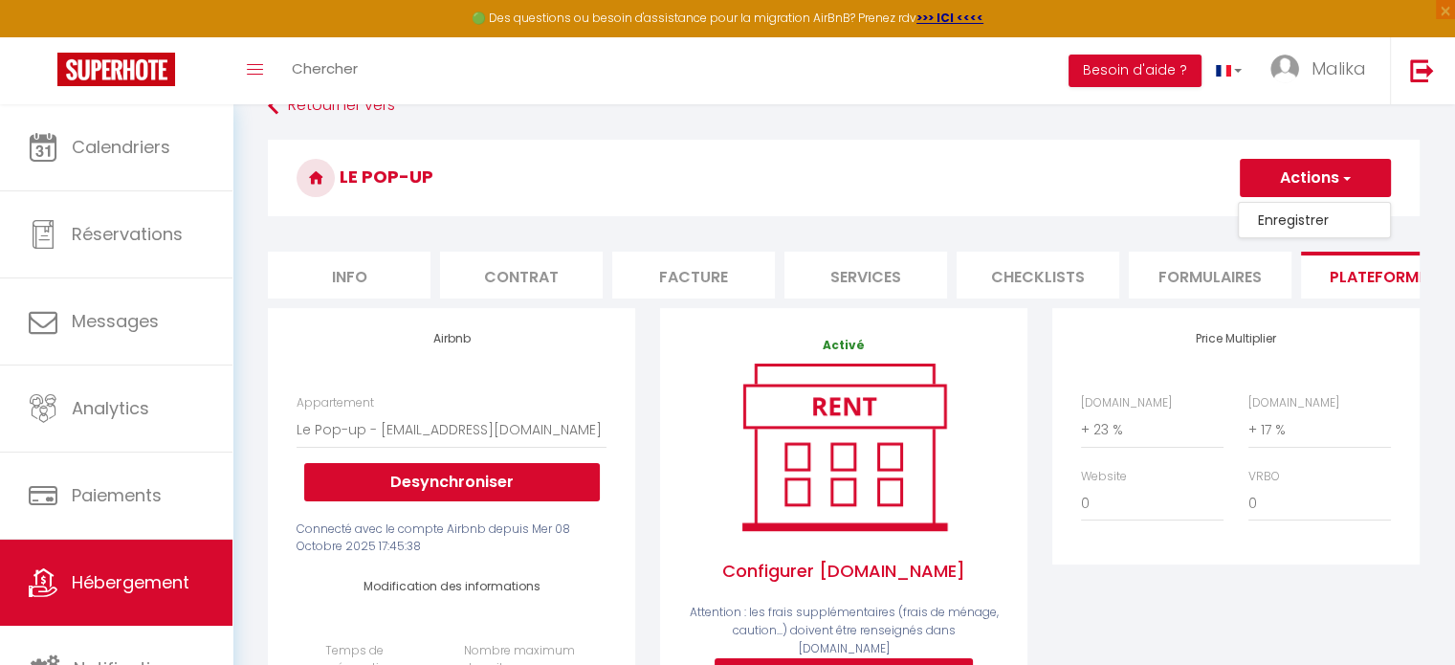
click at [1297, 213] on link "Enregistrer" at bounding box center [1314, 220] width 151 height 25
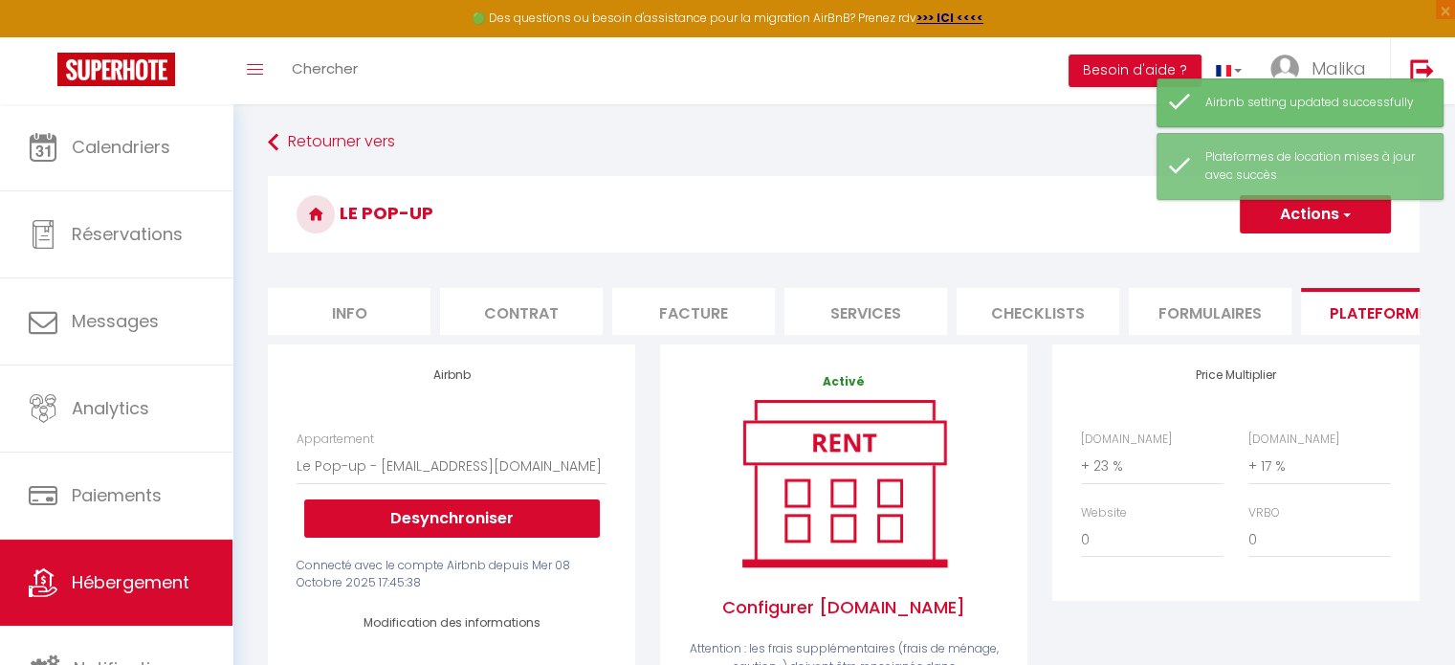
scroll to position [0, 0]
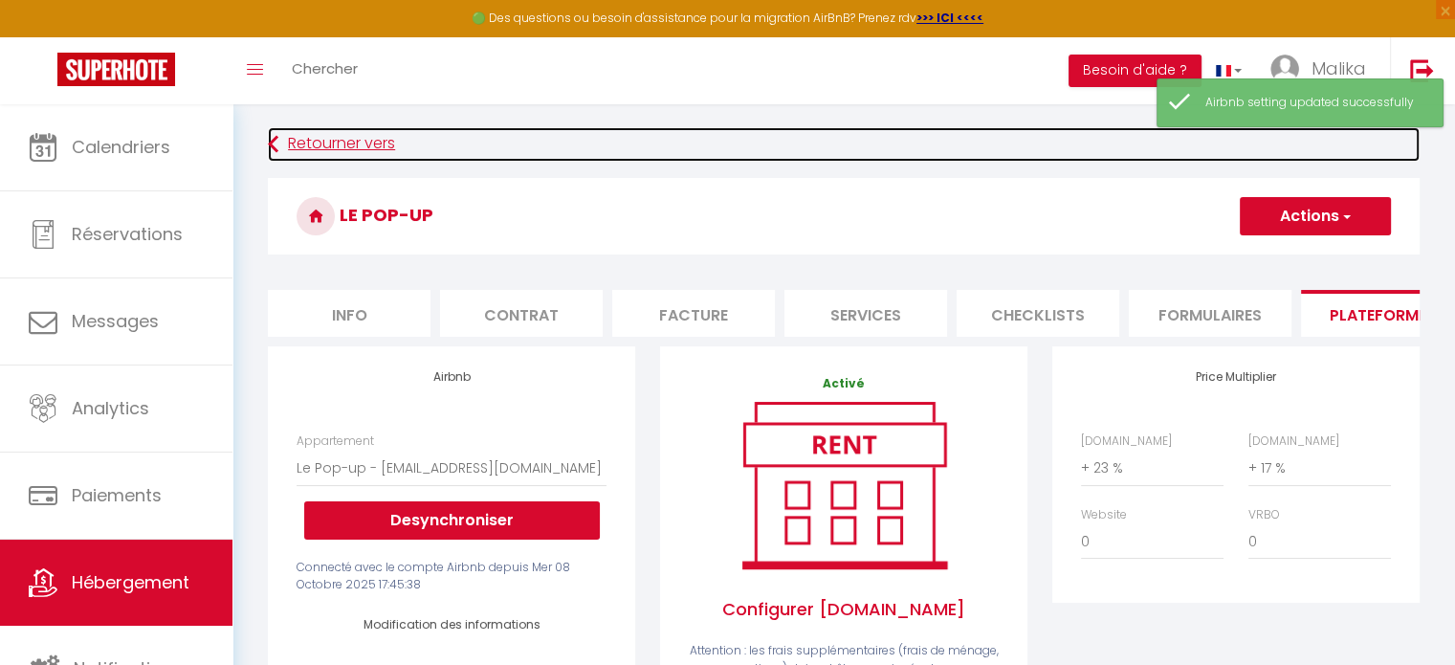
click at [358, 151] on link "Retourner vers" at bounding box center [844, 144] width 1152 height 34
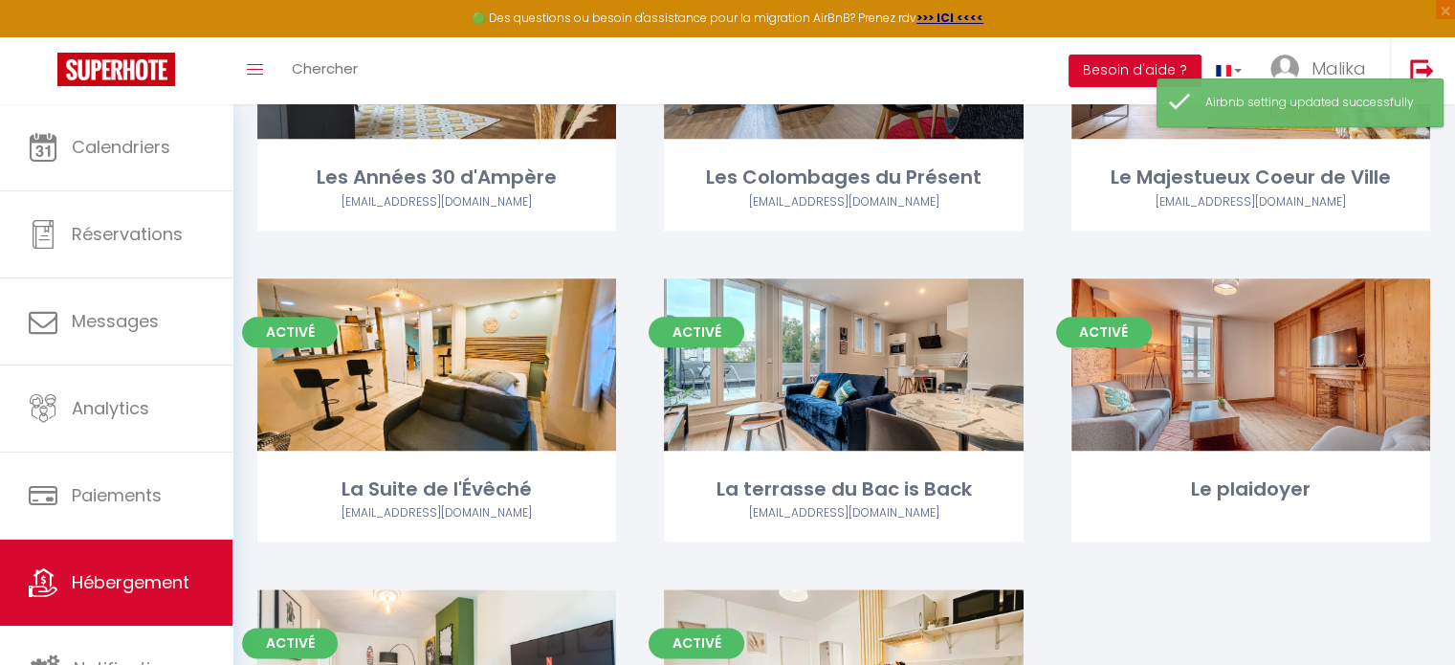
scroll to position [2403, 0]
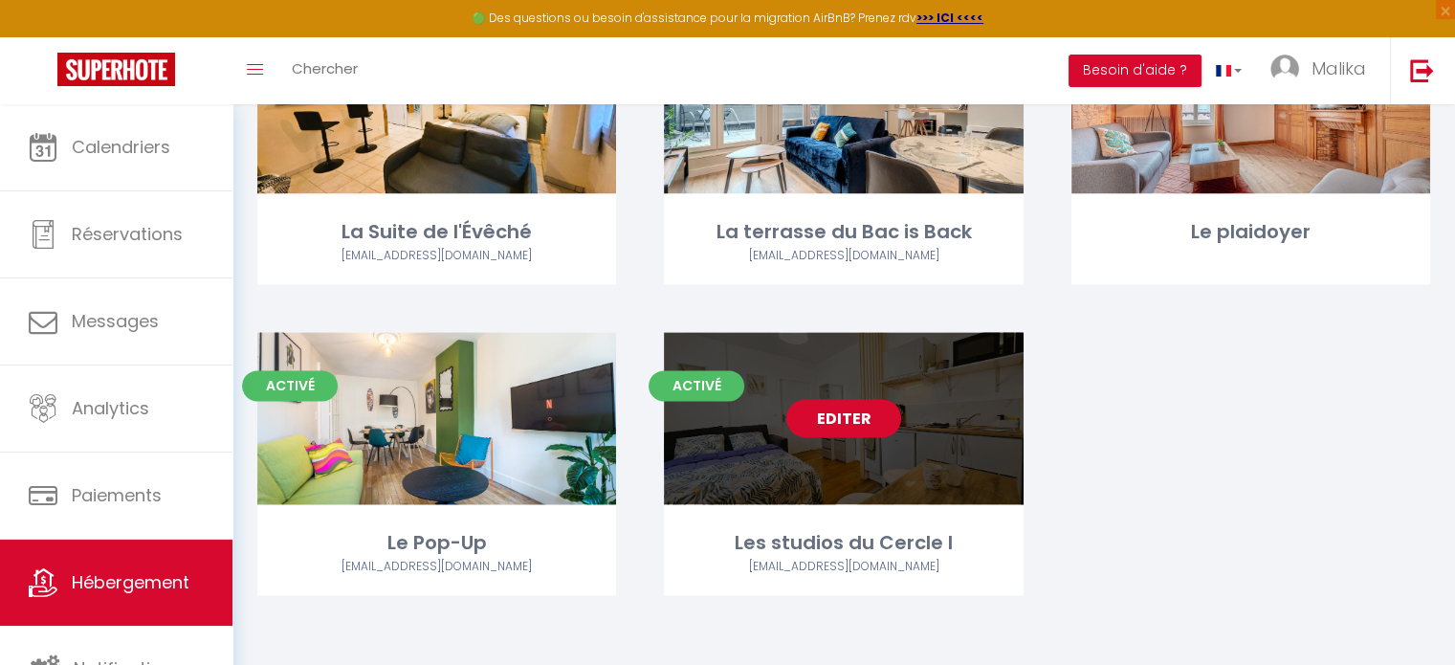
click at [865, 418] on link "Editer" at bounding box center [843, 418] width 115 height 38
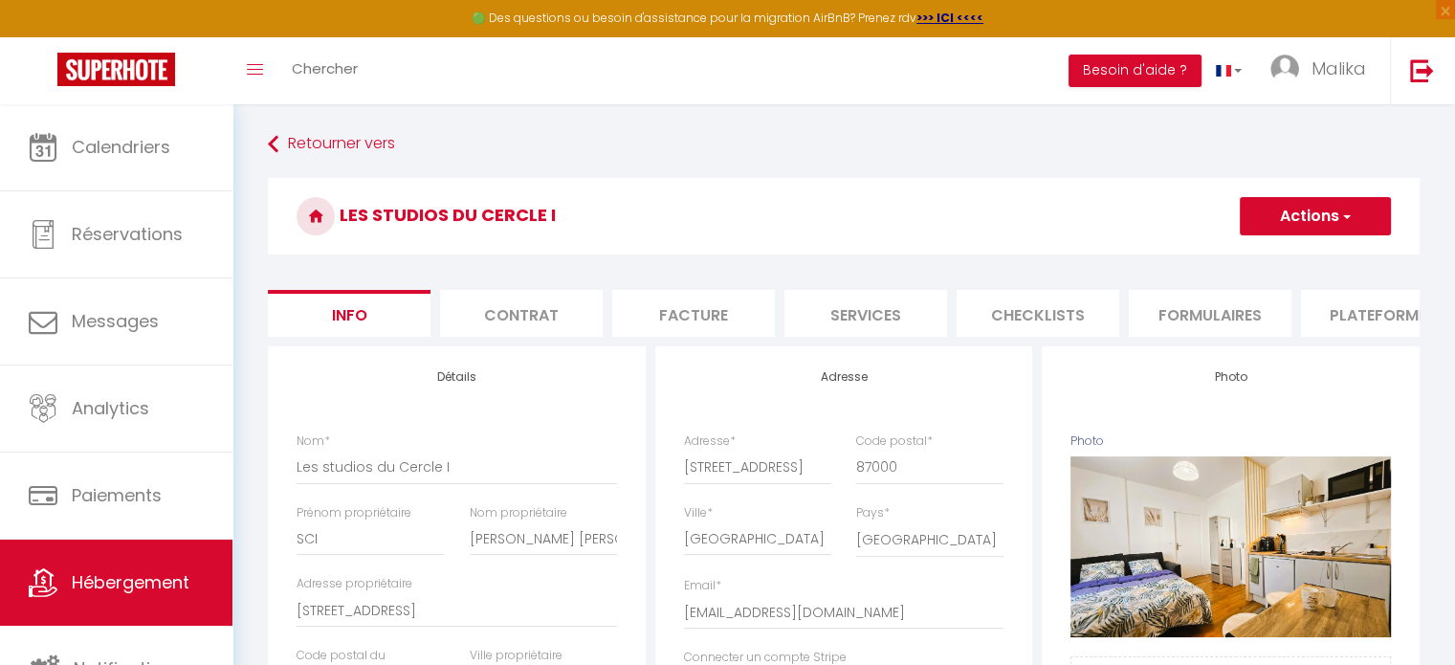
click at [1321, 217] on button "Actions" at bounding box center [1315, 216] width 151 height 38
select select "2"
select select "1"
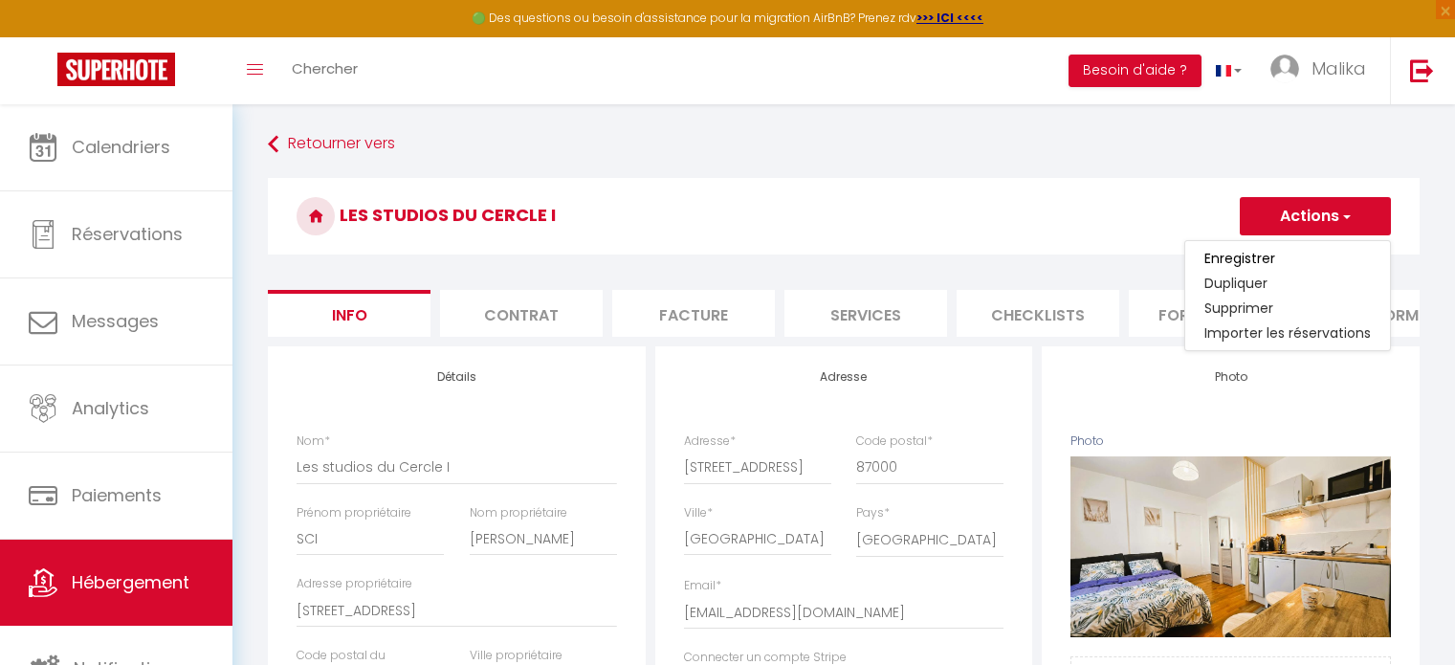
select select "16:00"
select select "23:45"
select select "10:00"
select select "21:00"
select select "28"
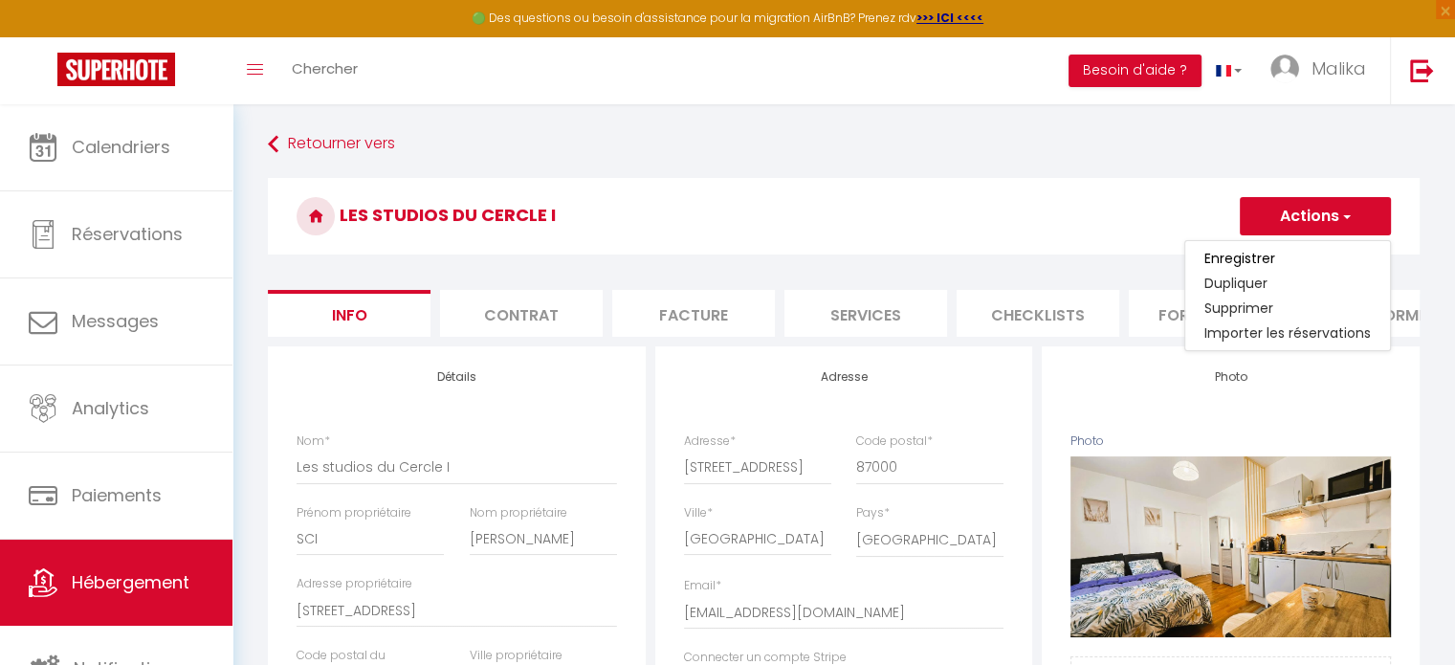
click at [1169, 180] on h3 "Les studios du Cercle I" at bounding box center [844, 216] width 1152 height 77
click at [1332, 313] on li "Plateformes" at bounding box center [1382, 313] width 163 height 47
select select
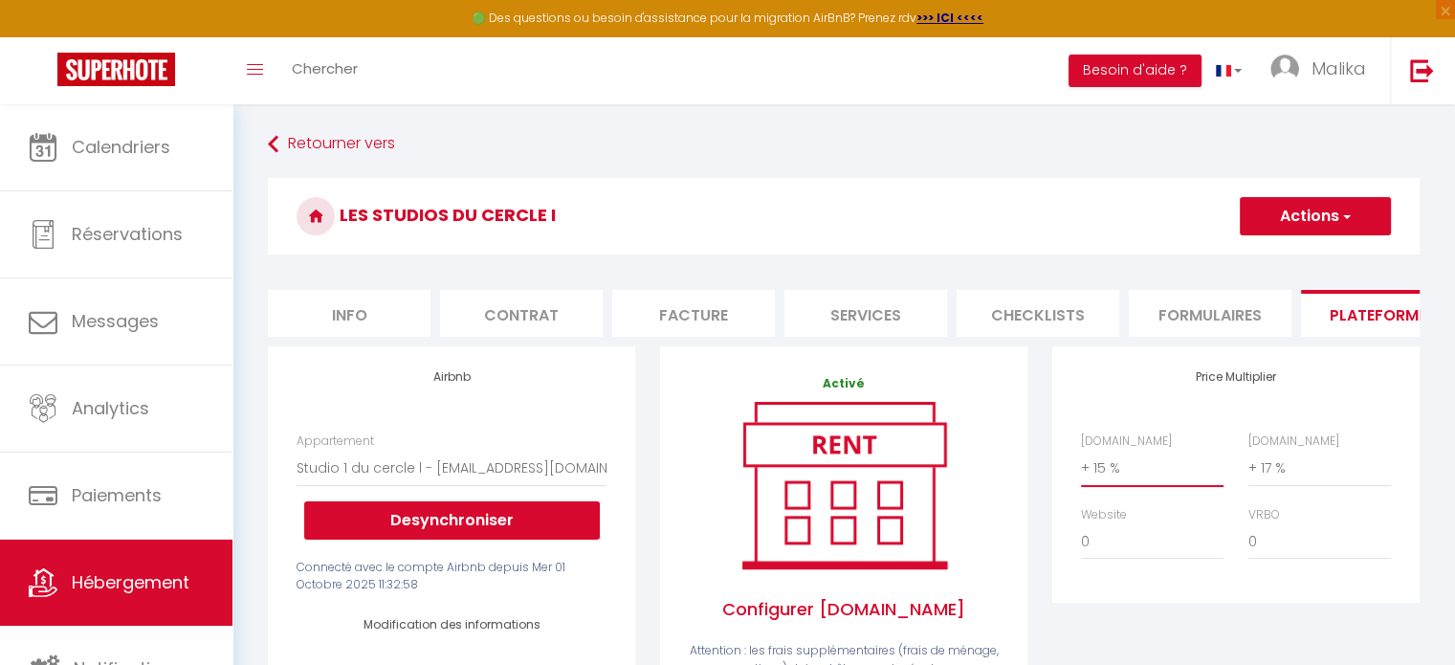
click at [1101, 477] on select "0 + 1 % + 2 % + 3 % + 4 % + 5 % + 6 % + 7 % + 8 % + 9 %" at bounding box center [1152, 468] width 143 height 36
select select "+ 23 %"
click at [1081, 464] on select "0 + 1 % + 2 % + 3 % + 4 % + 5 % + 6 % + 7 % + 8 % + 9 %" at bounding box center [1152, 468] width 143 height 36
select select
click at [1306, 214] on button "Actions" at bounding box center [1315, 216] width 151 height 38
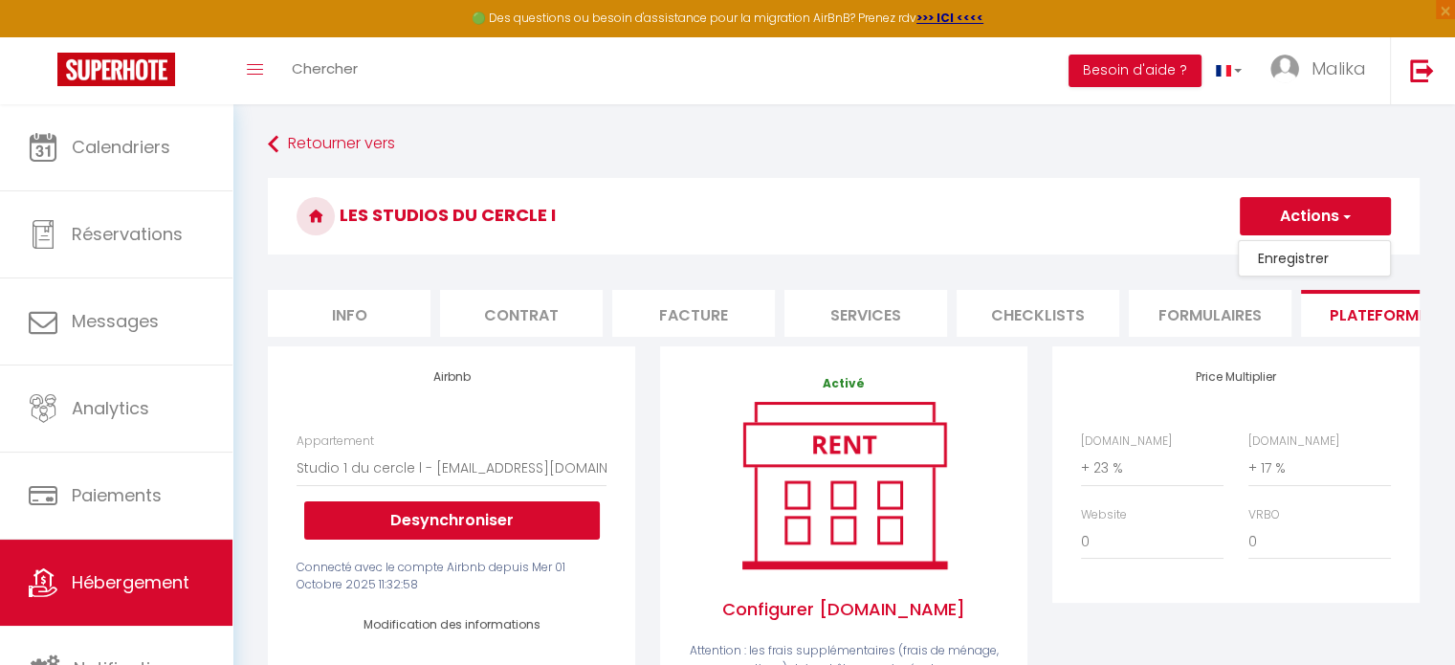
click at [1293, 250] on link "Enregistrer" at bounding box center [1314, 258] width 151 height 25
select select "EUR"
select select
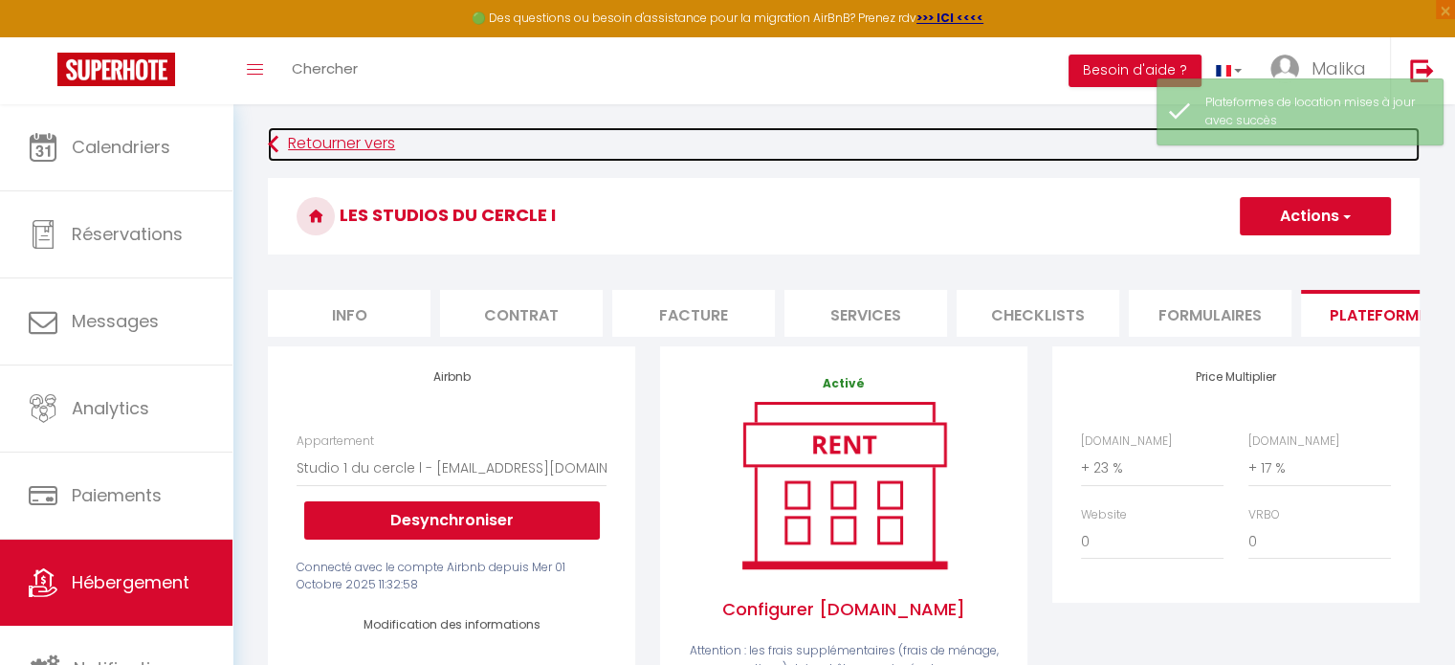
click at [353, 141] on link "Retourner vers" at bounding box center [844, 144] width 1152 height 34
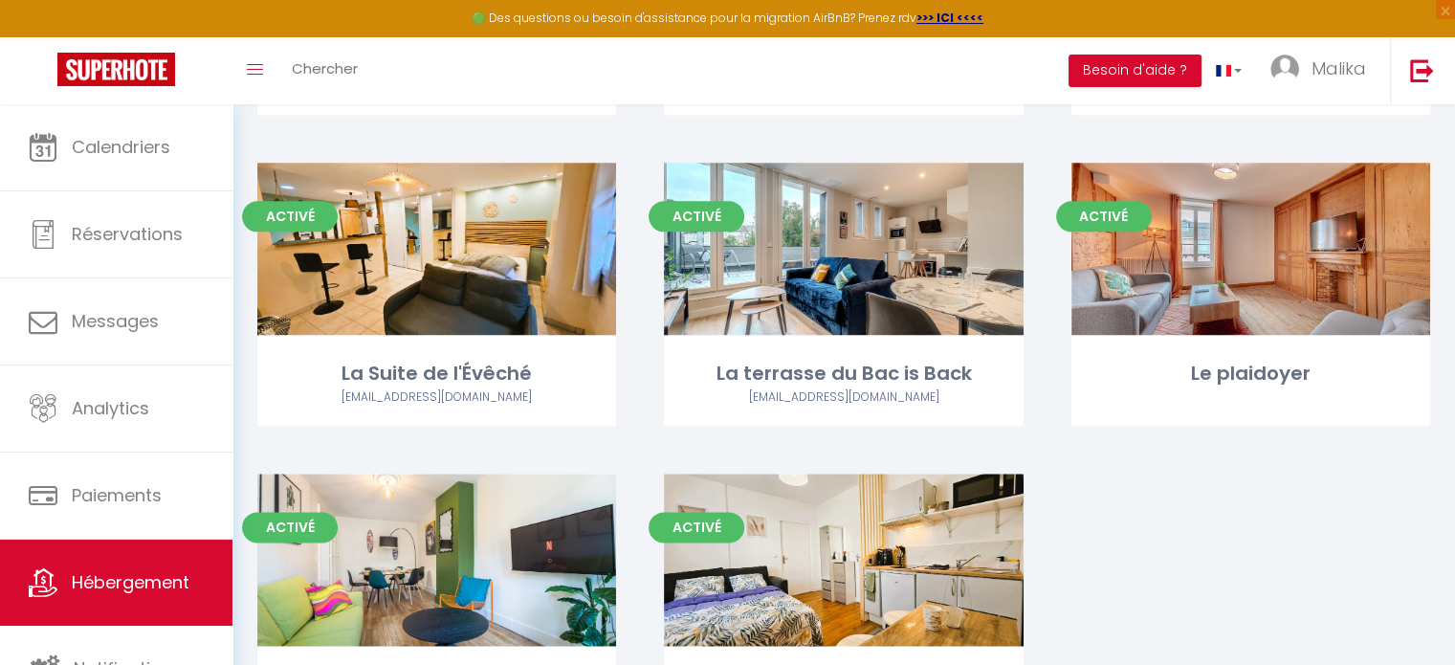
scroll to position [2261, 0]
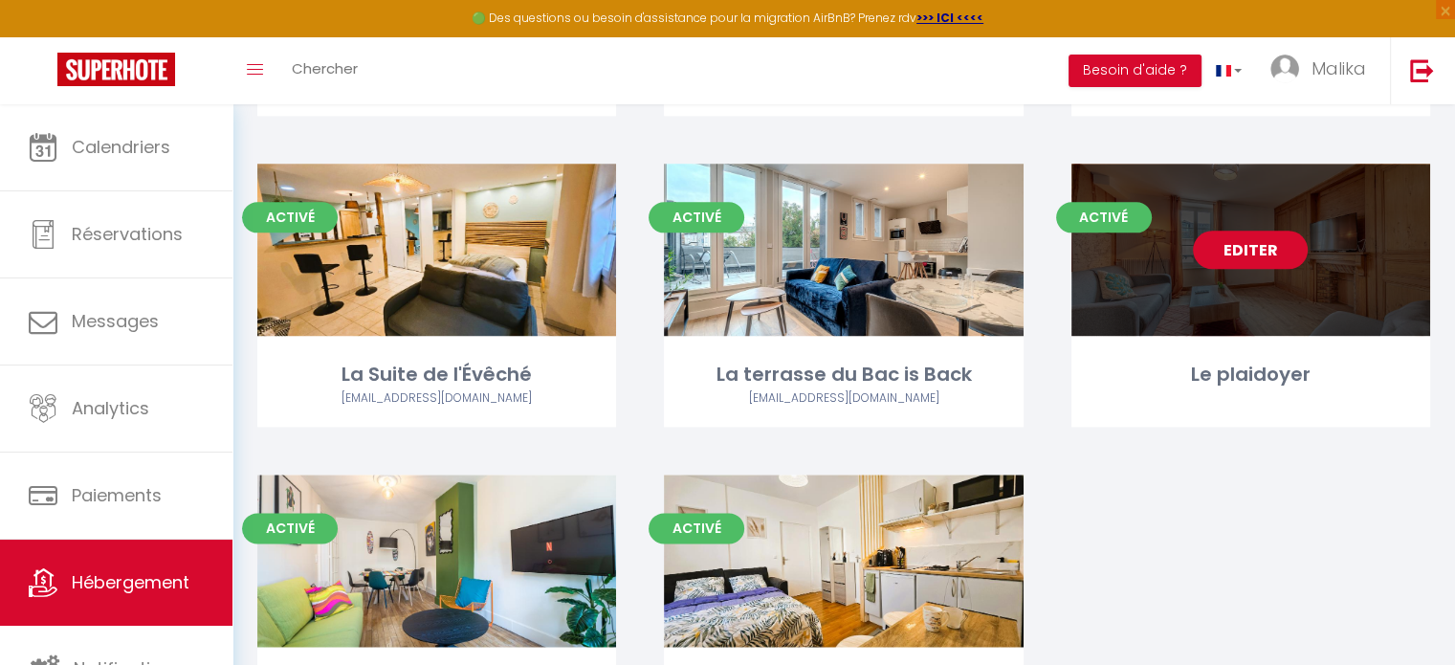
click at [1212, 249] on link "Editer" at bounding box center [1250, 250] width 115 height 38
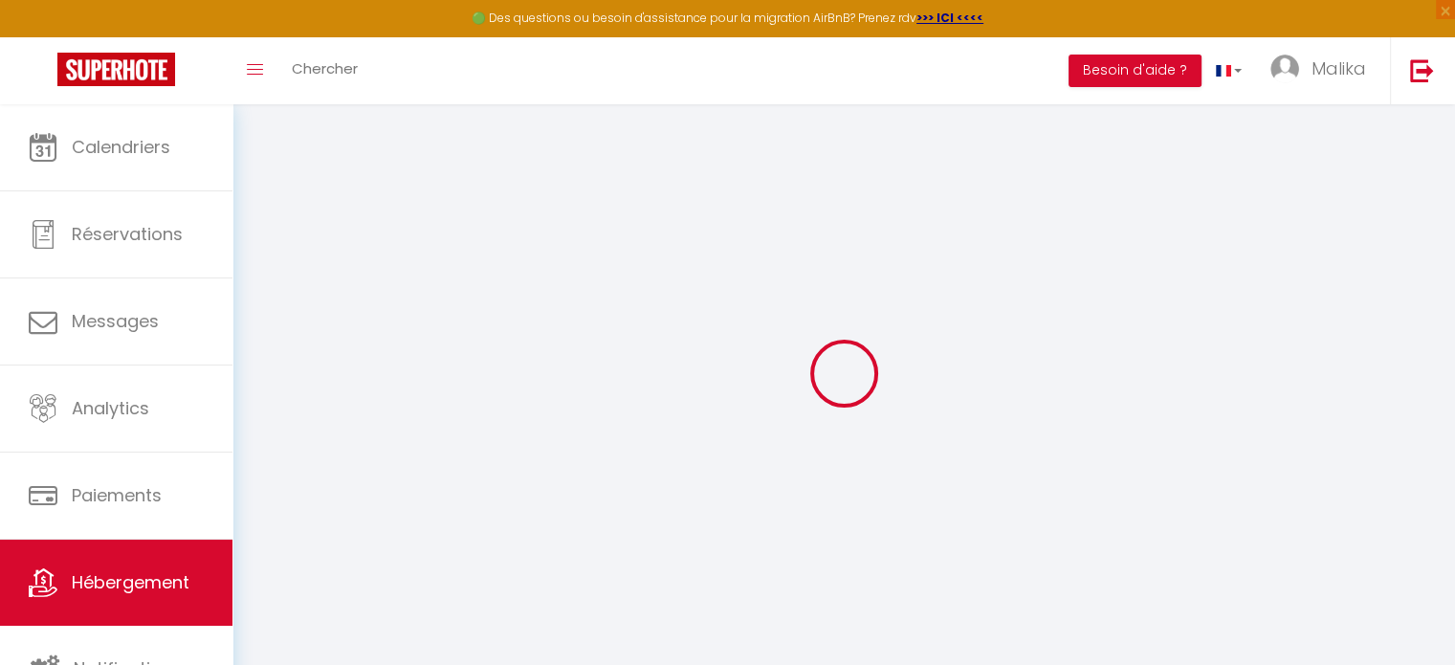
select select "+ 15 %"
select select "+ 17 %"
select select
checkbox input "false"
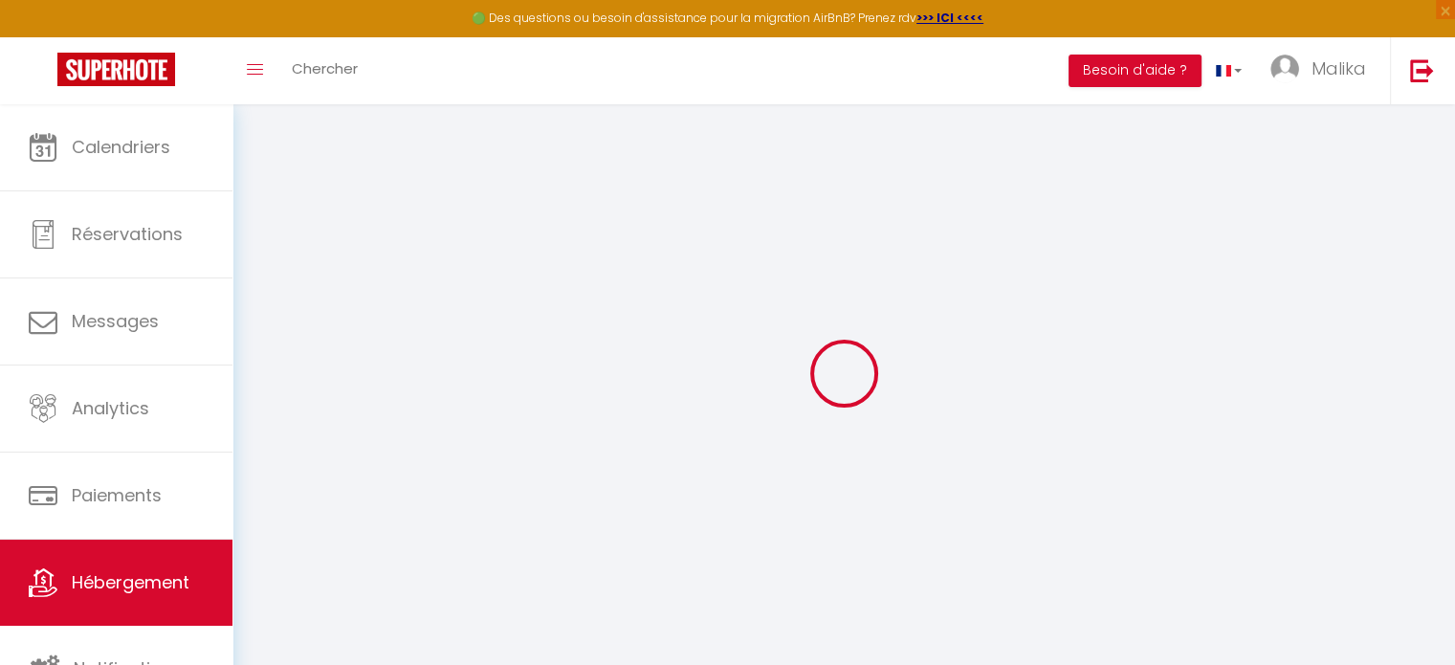
checkbox input "false"
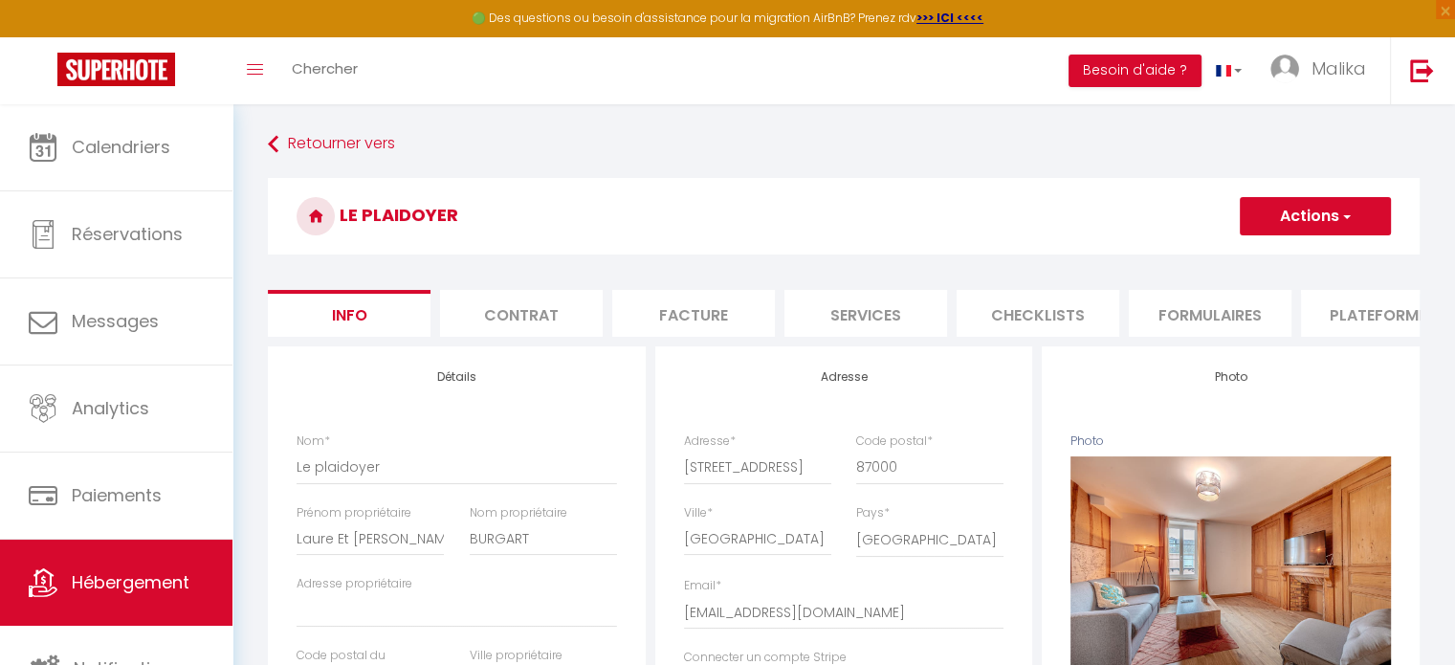
select select
checkbox input "false"
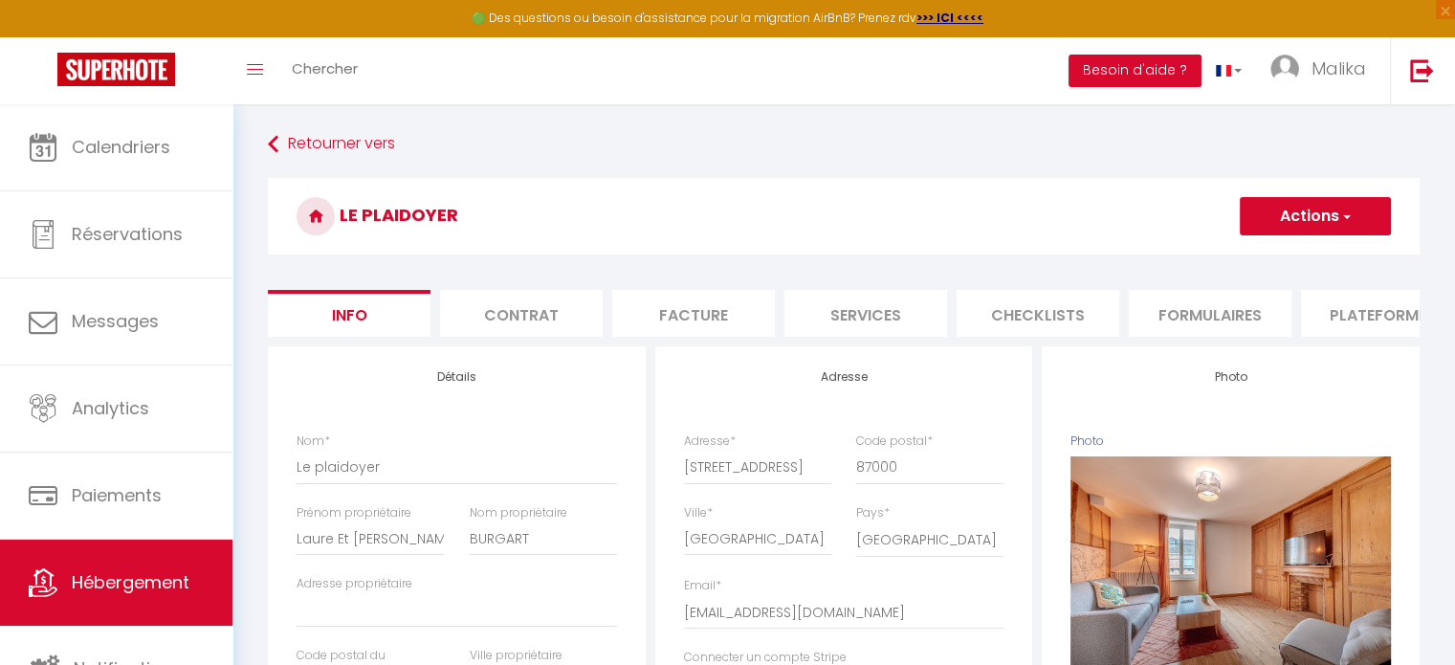
checkbox input "false"
click at [1329, 330] on li "Plateformes" at bounding box center [1382, 313] width 163 height 47
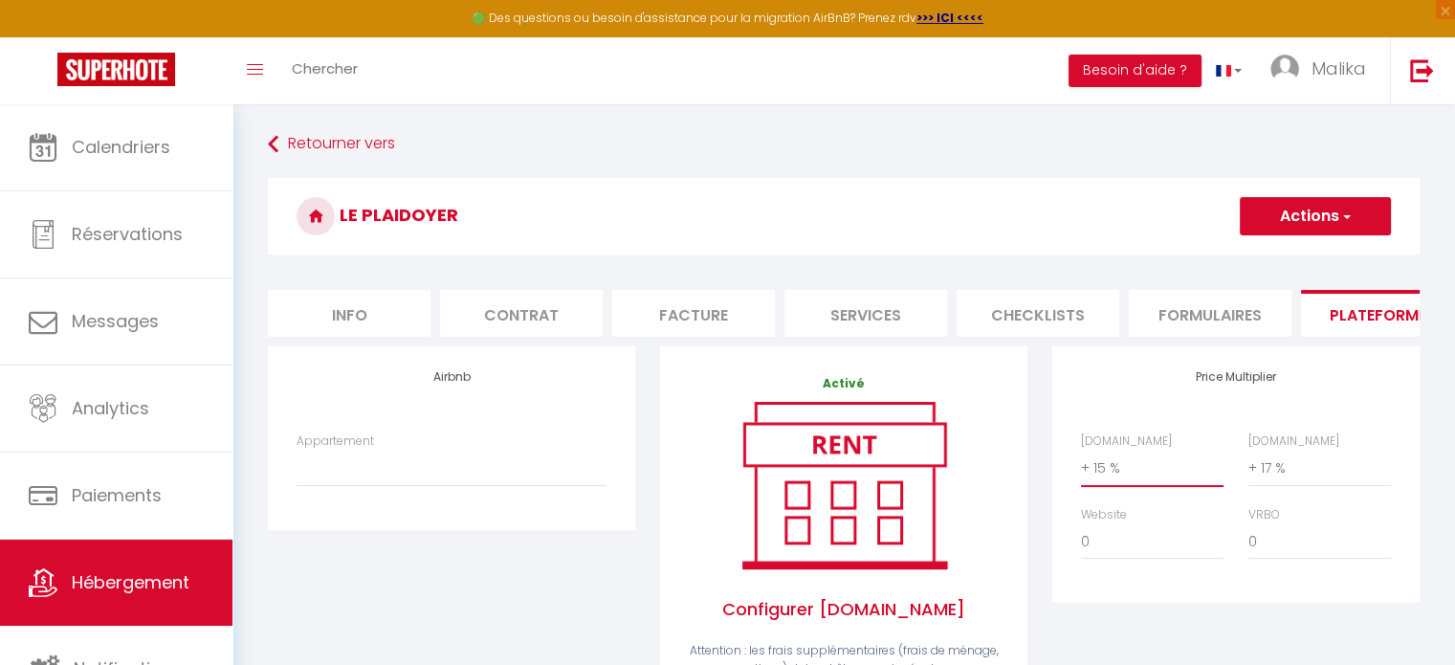
click at [1099, 480] on select "0 + 1 % + 2 % + 3 % + 4 % + 5 % + 6 % + 7 % + 8 % + 9 %" at bounding box center [1152, 468] width 143 height 36
select select "+ 23 %"
click at [1081, 464] on select "0 + 1 % + 2 % + 3 % + 4 % + 5 % + 6 % + 7 % + 8 % + 9 %" at bounding box center [1152, 468] width 143 height 36
click at [1305, 205] on button "Actions" at bounding box center [1315, 216] width 151 height 38
click at [1304, 254] on link "Enregistrer" at bounding box center [1314, 258] width 151 height 25
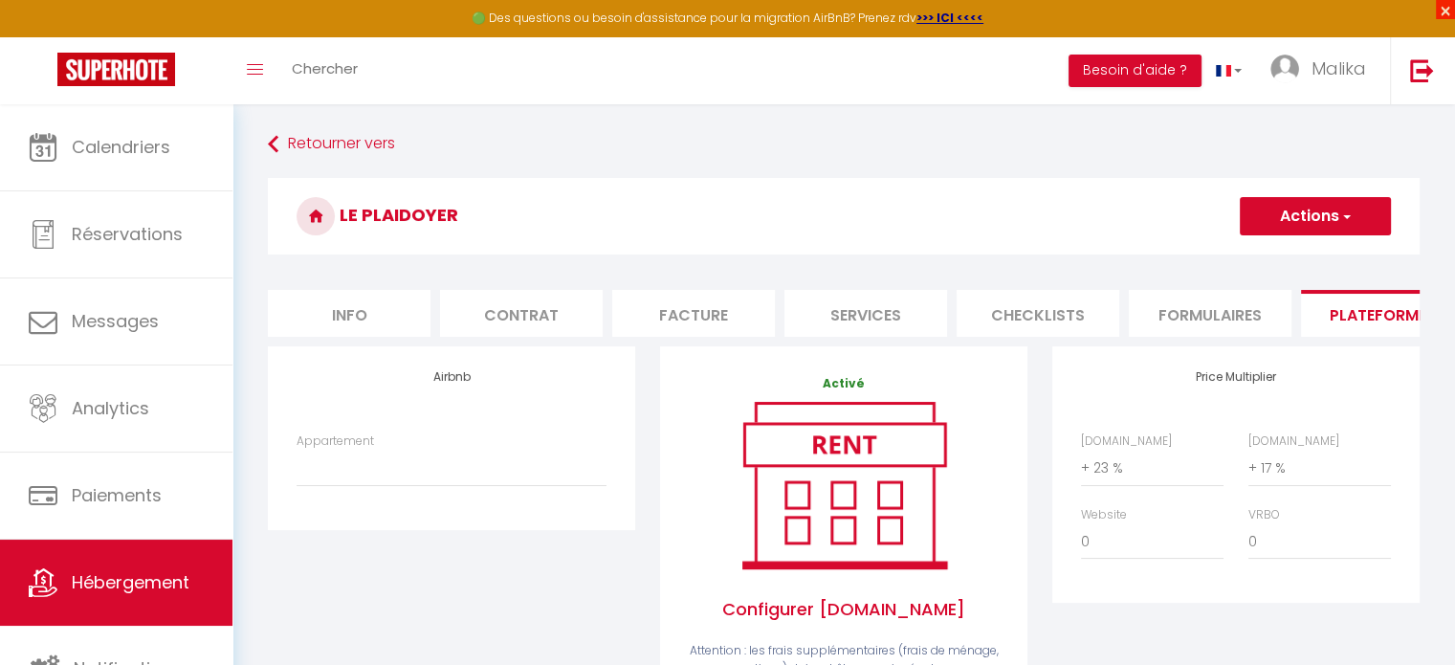
click at [1443, 5] on span "×" at bounding box center [1445, 9] width 19 height 19
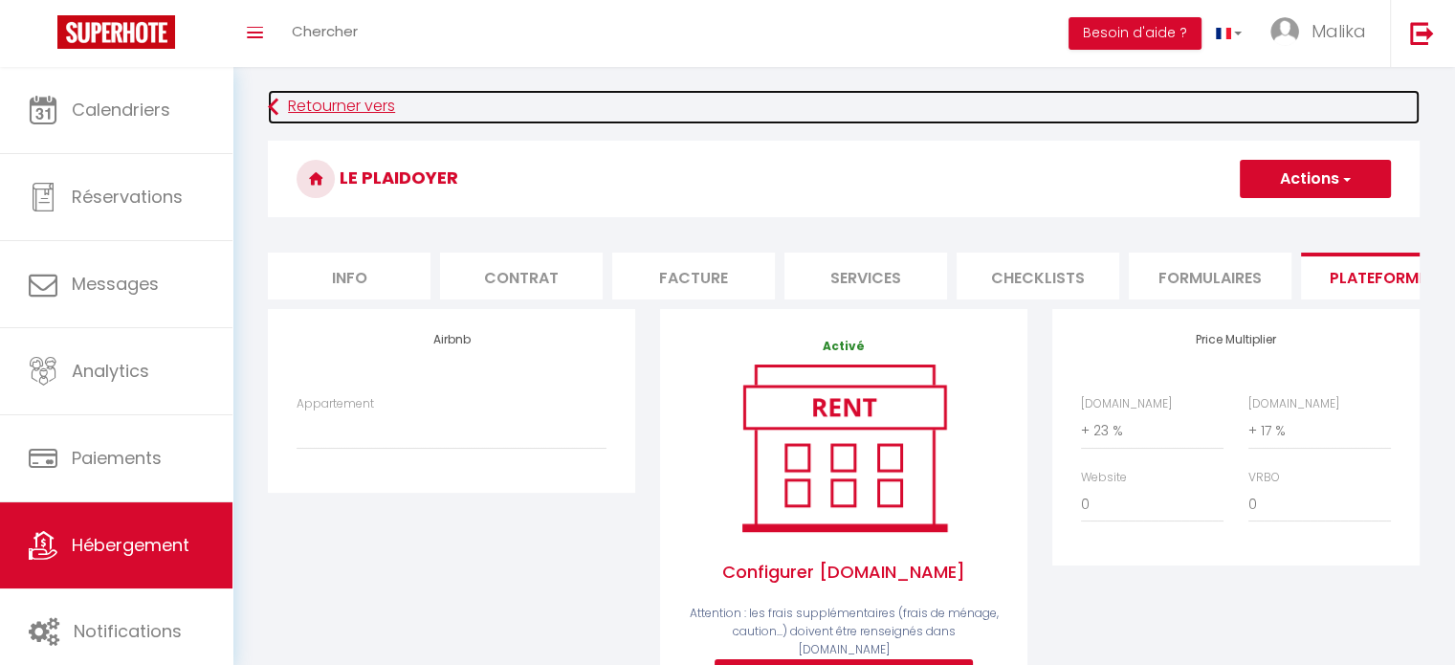
click at [304, 108] on link "Retourner vers" at bounding box center [844, 107] width 1152 height 34
